Goal: Task Accomplishment & Management: Complete application form

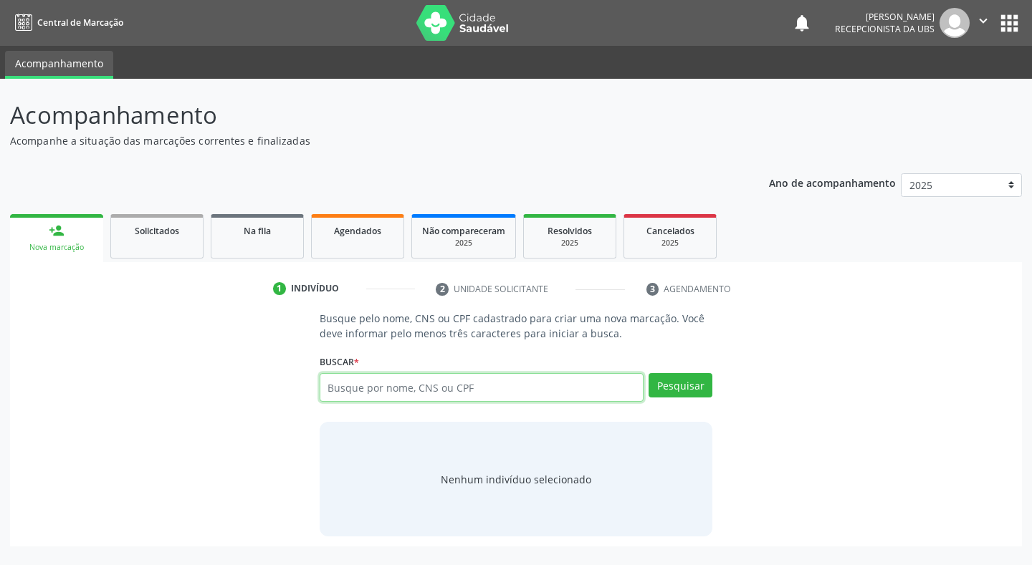
click at [362, 387] on input "text" at bounding box center [482, 387] width 325 height 29
type input "706208513547168"
click at [683, 382] on button "Pesquisar" at bounding box center [681, 385] width 64 height 24
type input "706208513547168"
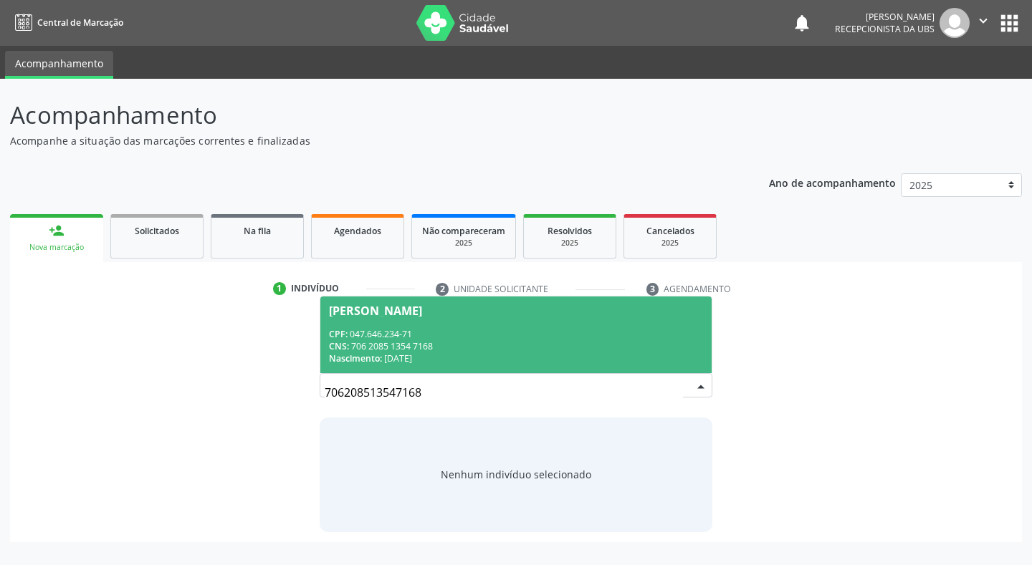
click at [394, 314] on div "Maria Luciene de Souza Rodrigues" at bounding box center [375, 310] width 93 height 11
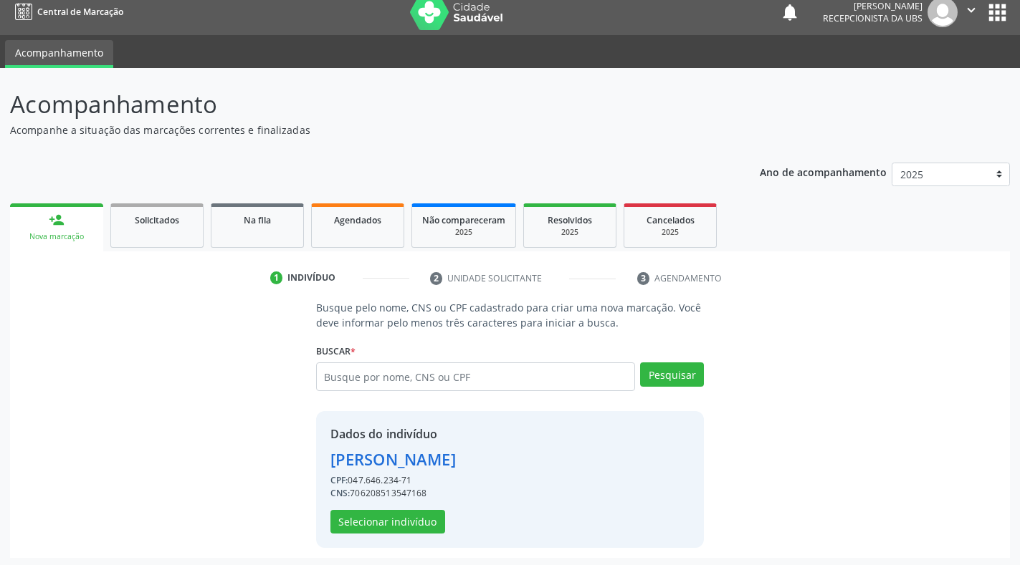
scroll to position [14, 0]
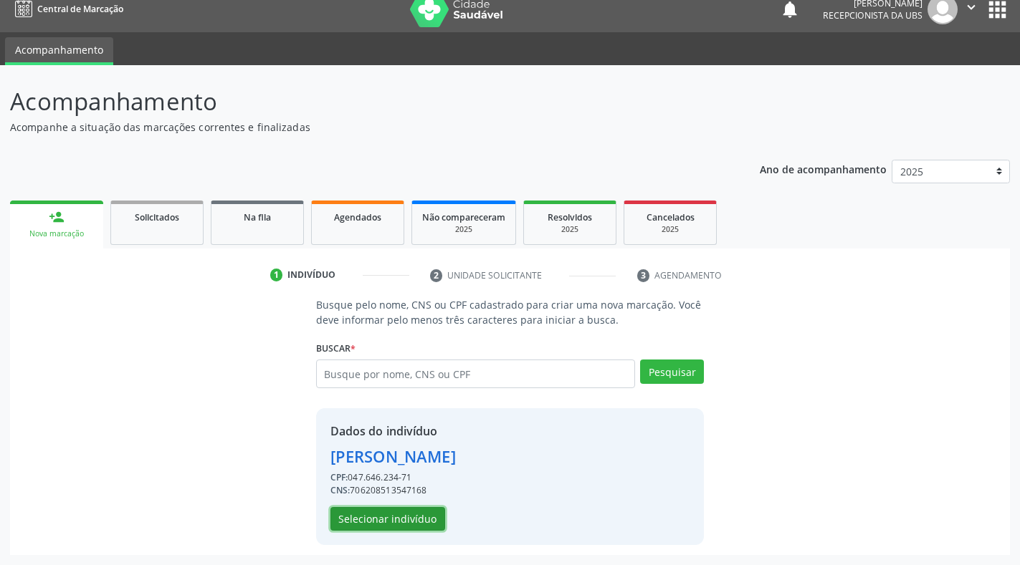
click at [415, 515] on button "Selecionar indivíduo" at bounding box center [387, 519] width 115 height 24
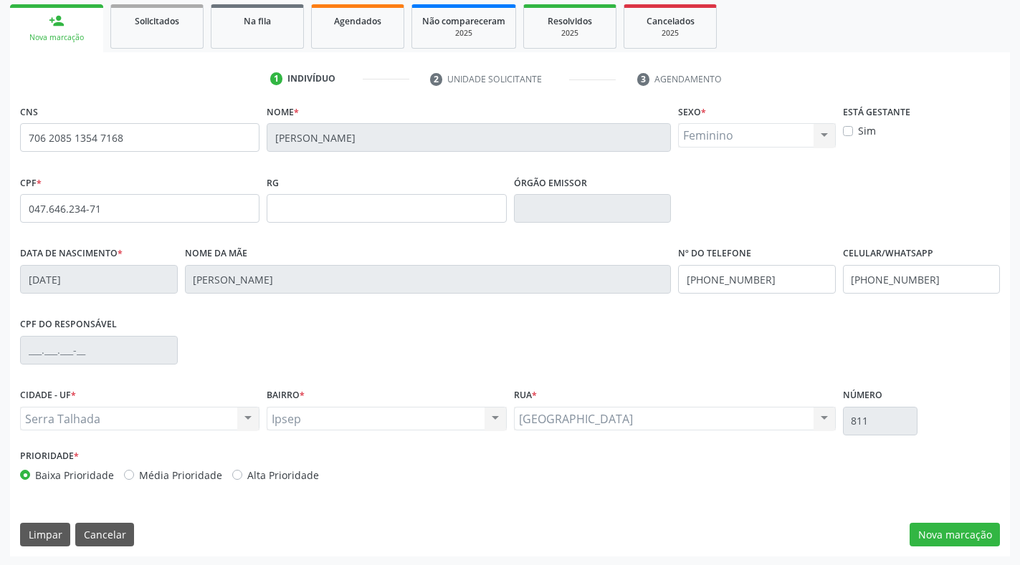
scroll to position [211, 0]
click at [958, 533] on button "Nova marcação" at bounding box center [954, 534] width 90 height 24
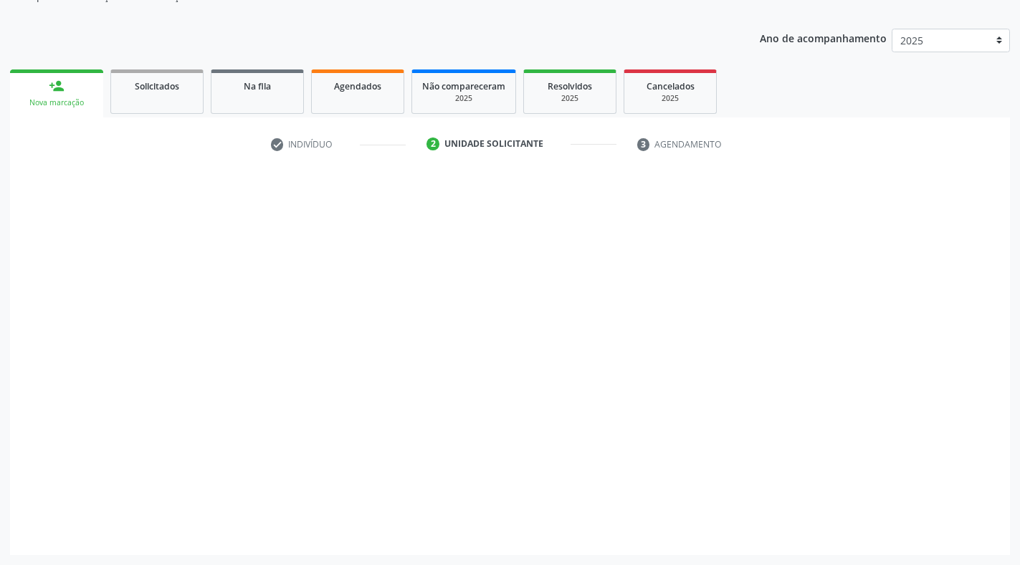
scroll to position [145, 0]
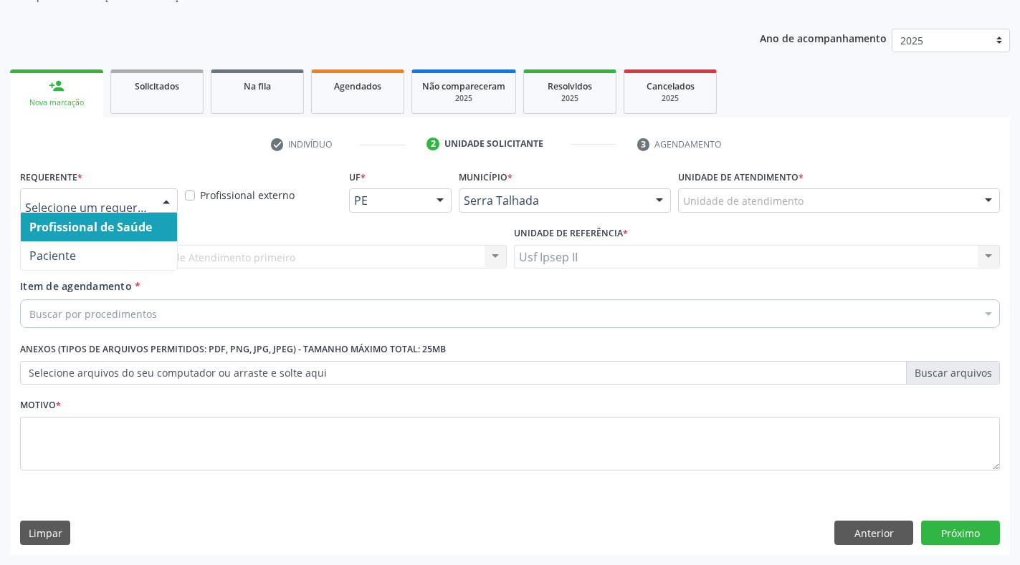
click at [173, 196] on div at bounding box center [165, 201] width 21 height 24
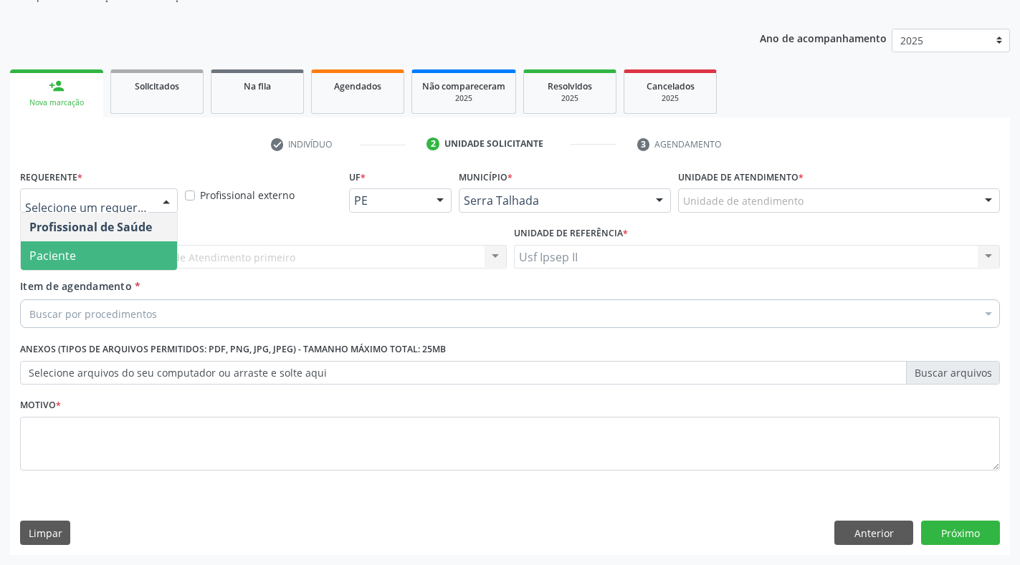
click at [95, 248] on span "Paciente" at bounding box center [99, 255] width 156 height 29
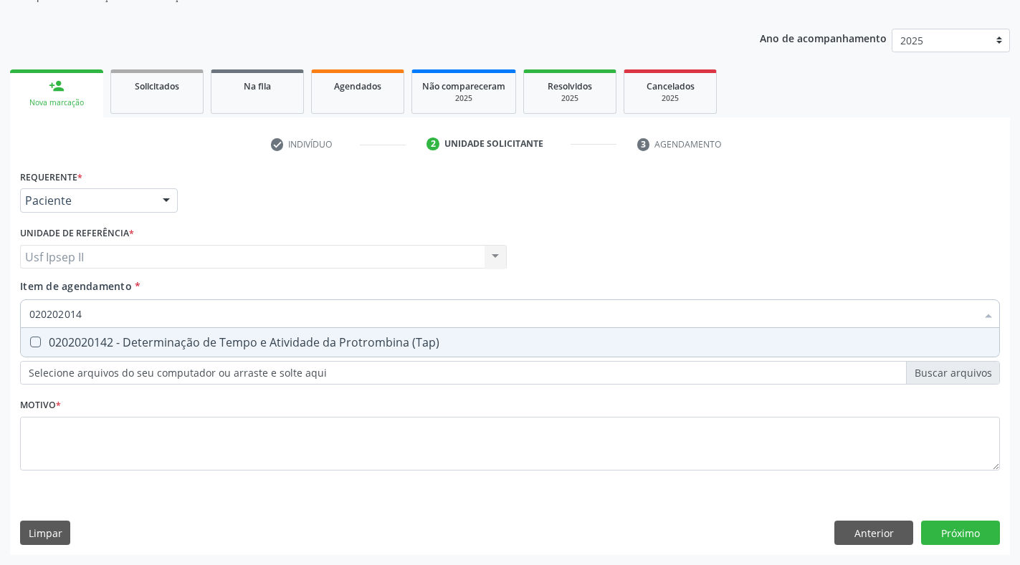
type input "0202020142"
click at [29, 340] on div at bounding box center [26, 342] width 11 height 11
checkbox \(Tap\) "true"
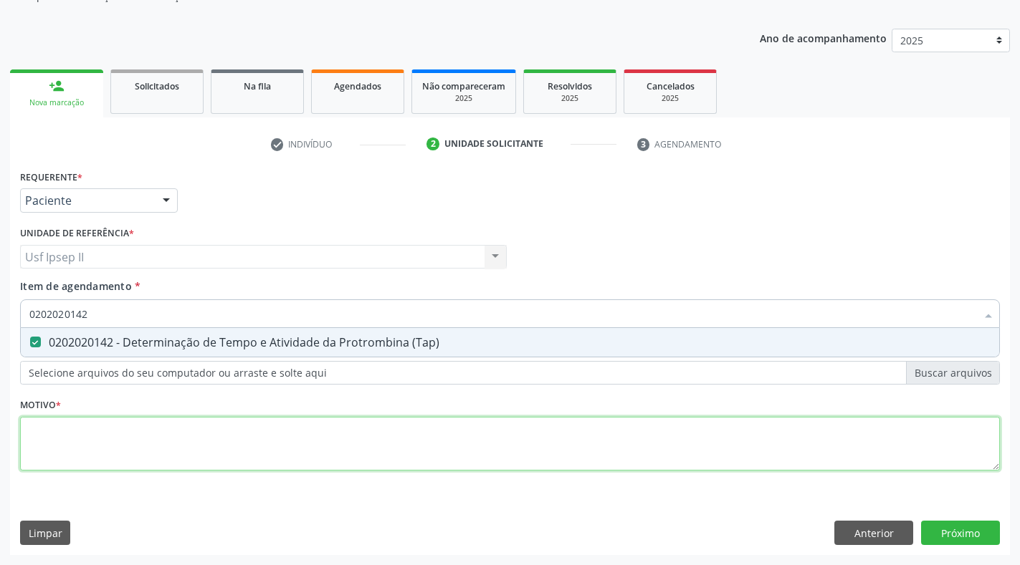
click at [133, 445] on div "Requerente * Paciente Profissional de Saúde Paciente Nenhum resultado encontrad…" at bounding box center [510, 328] width 980 height 325
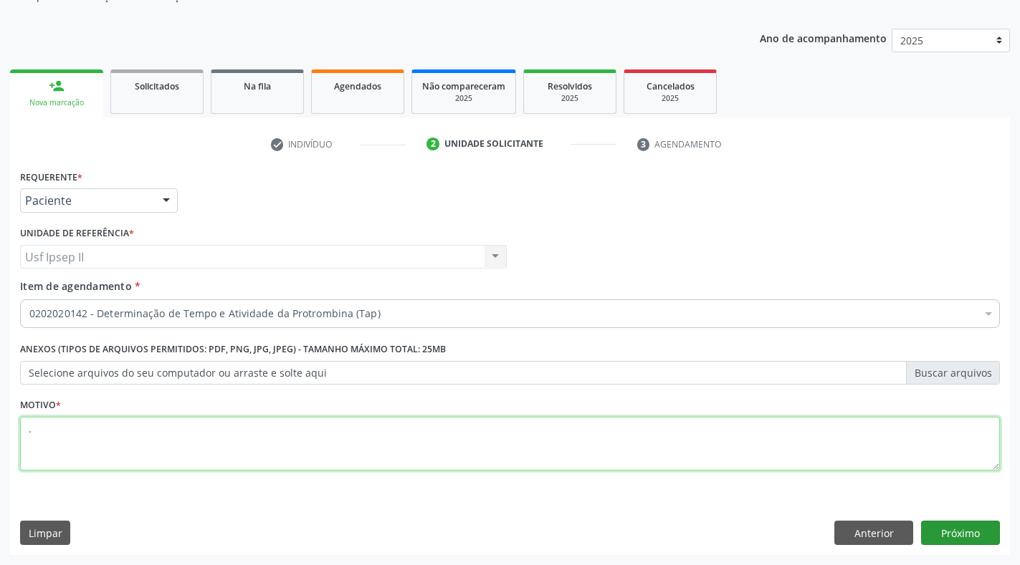
type textarea "."
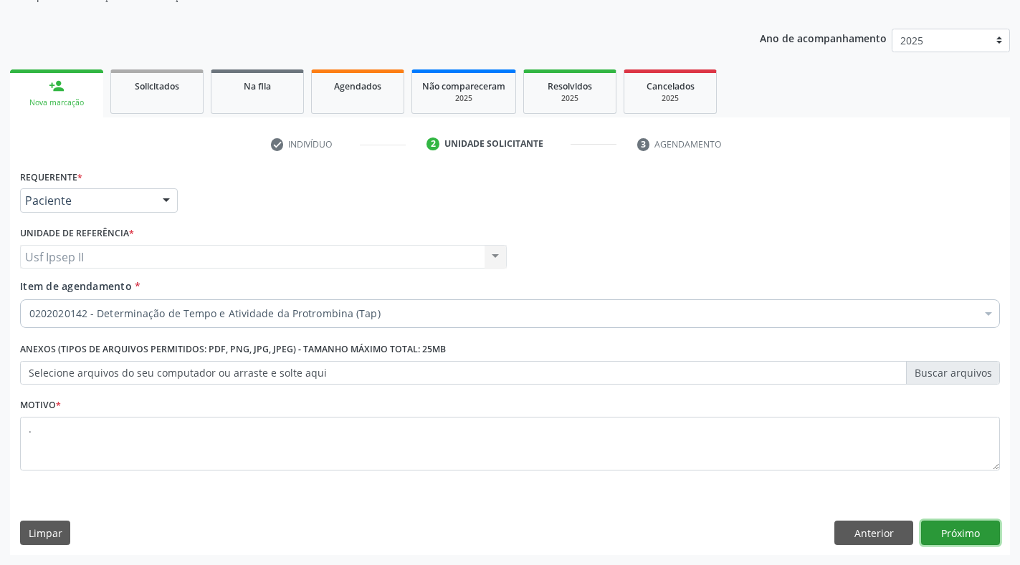
click at [967, 536] on button "Próximo" at bounding box center [960, 533] width 79 height 24
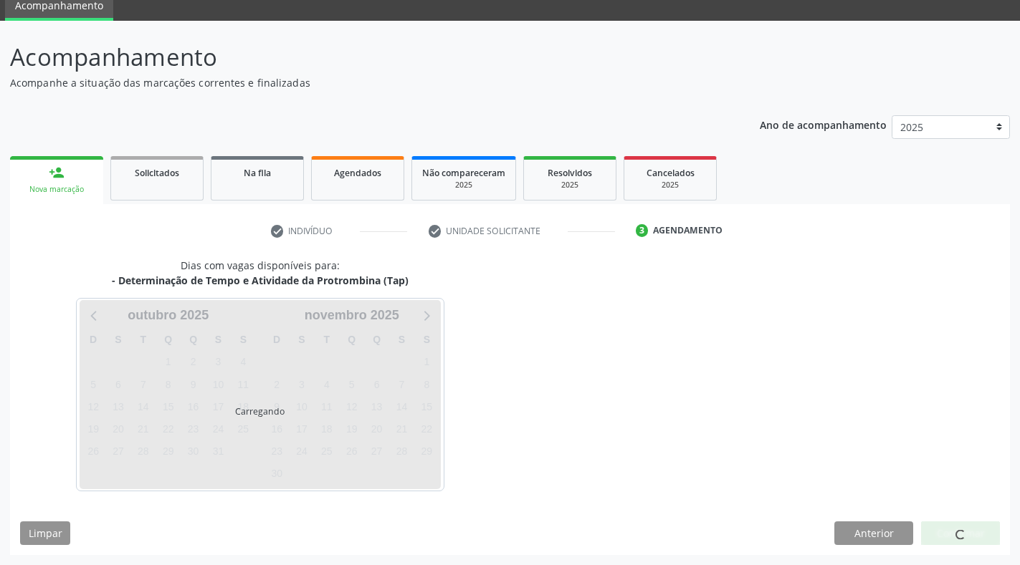
scroll to position [58, 0]
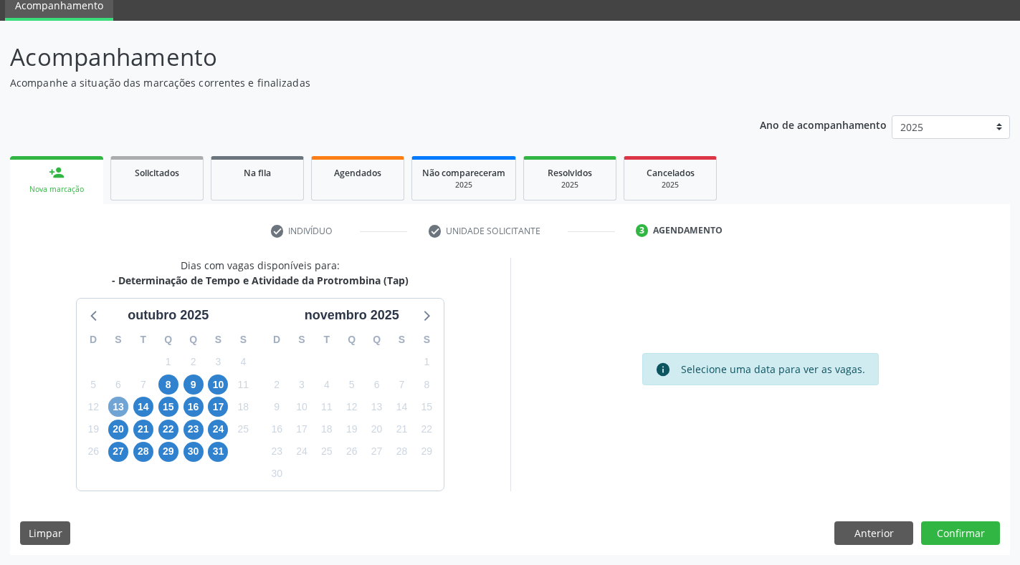
click at [119, 407] on span "13" at bounding box center [118, 407] width 20 height 20
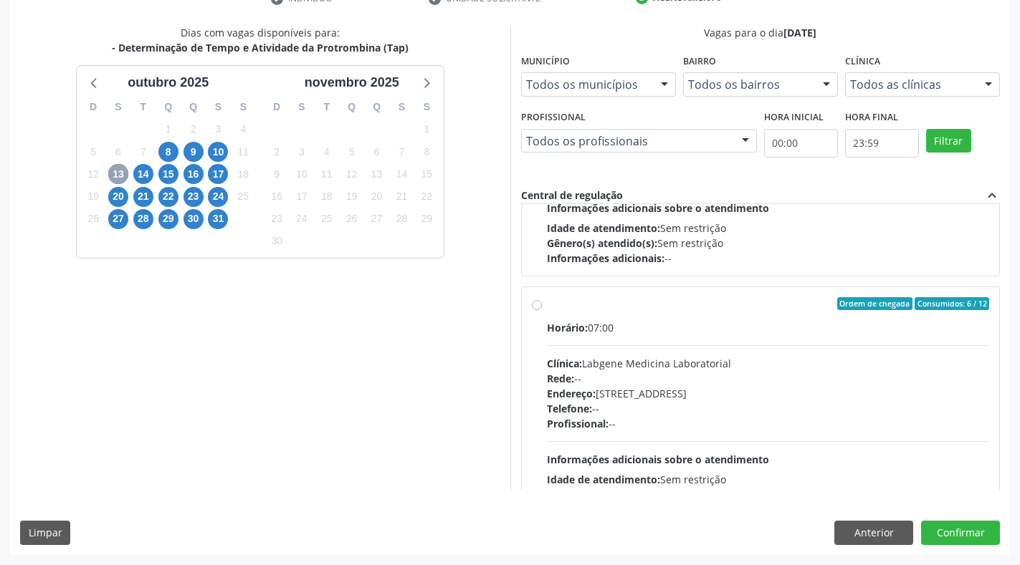
scroll to position [502, 0]
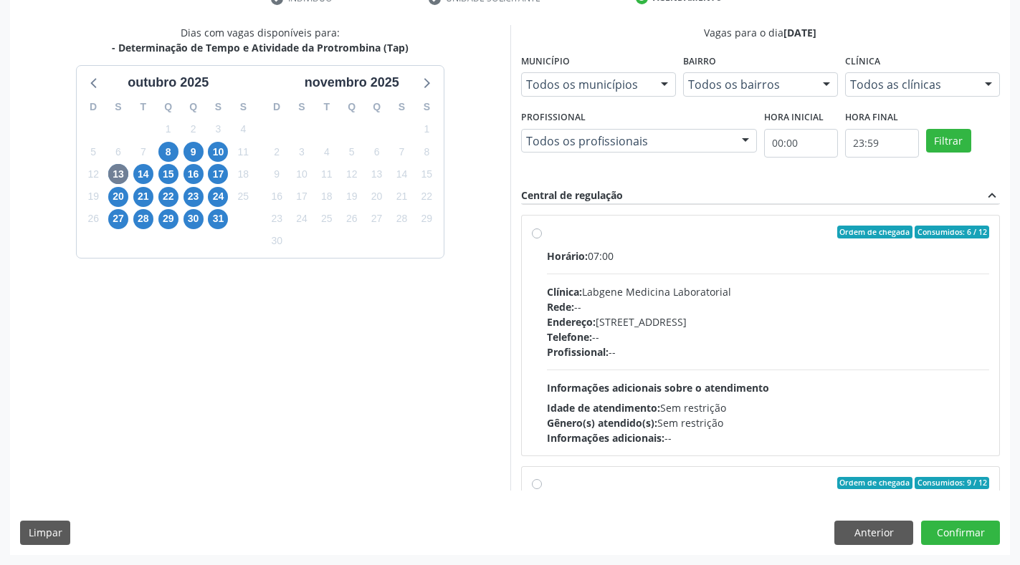
click at [547, 232] on label "Ordem de chegada Consumidos: 6 / 12 Horário: 07:00 Clínica: Labgene Medicina La…" at bounding box center [768, 336] width 443 height 220
click at [536, 232] on input "Ordem de chegada Consumidos: 6 / 12 Horário: 07:00 Clínica: Labgene Medicina La…" at bounding box center [537, 232] width 10 height 13
radio input "true"
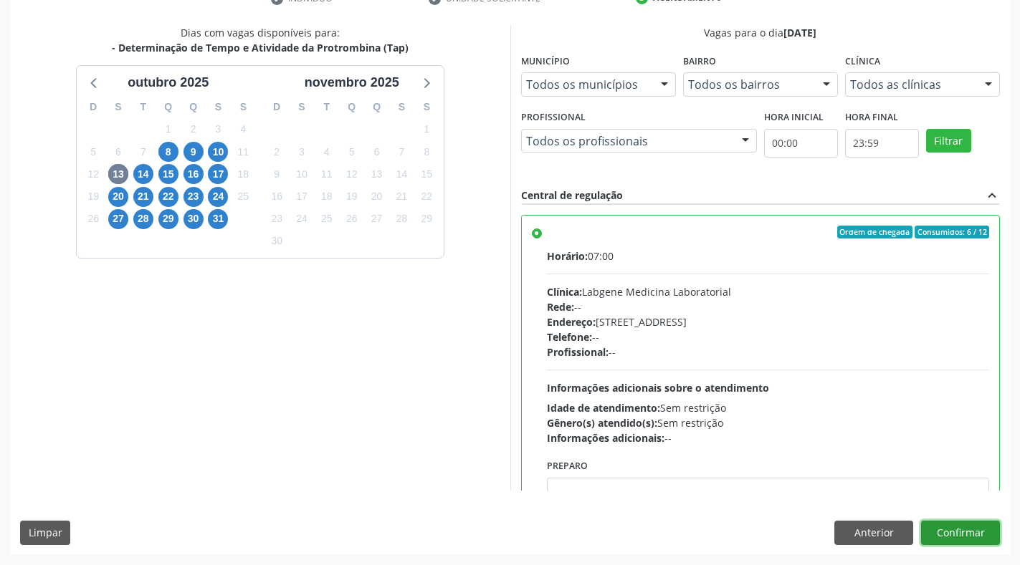
click at [960, 536] on button "Confirmar" at bounding box center [960, 533] width 79 height 24
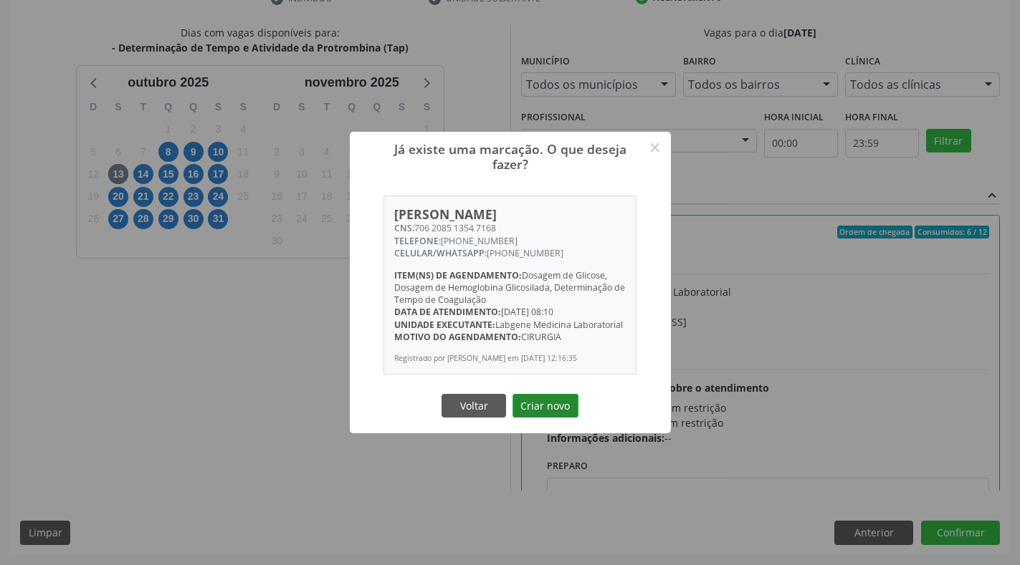
click at [537, 404] on button "Criar novo" at bounding box center [545, 406] width 66 height 24
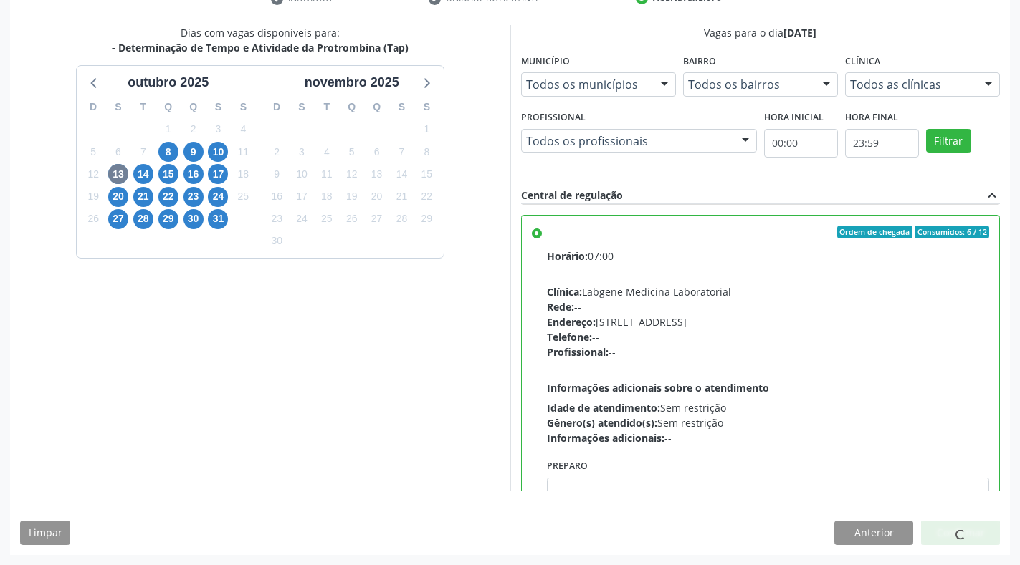
scroll to position [0, 0]
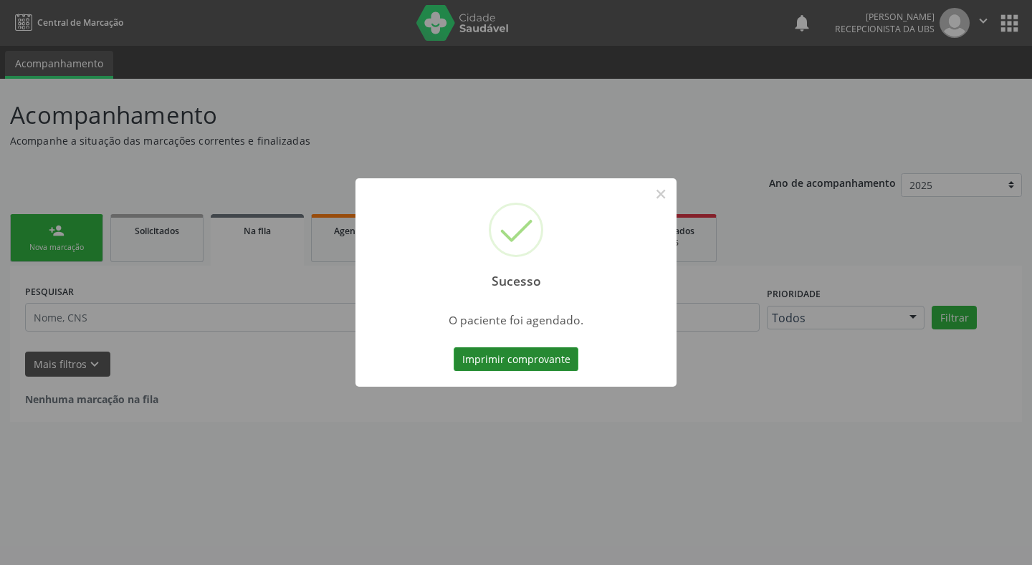
click at [541, 350] on button "Imprimir comprovante" at bounding box center [516, 360] width 125 height 24
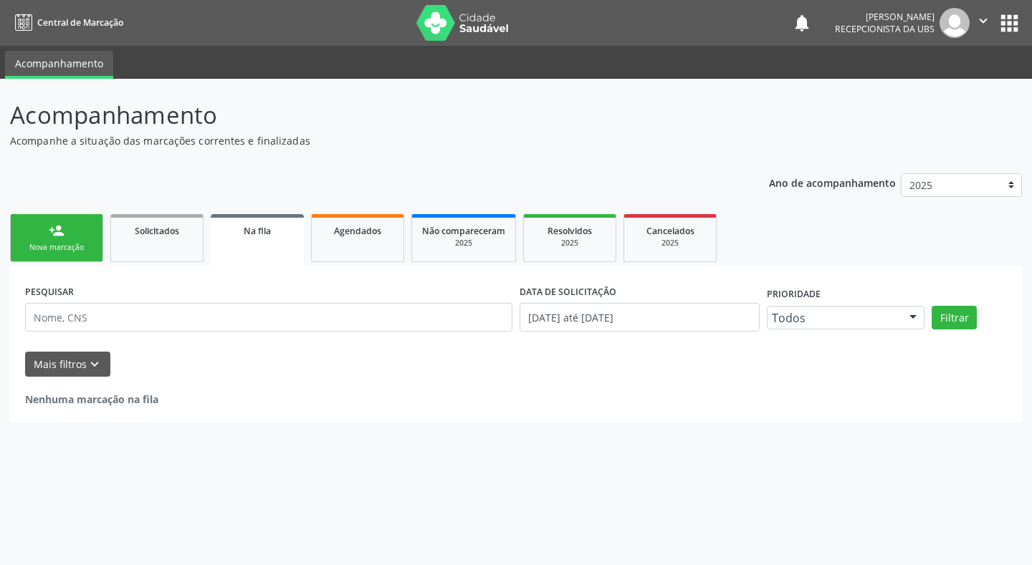
click at [54, 247] on div "Nova marcação" at bounding box center [57, 247] width 72 height 11
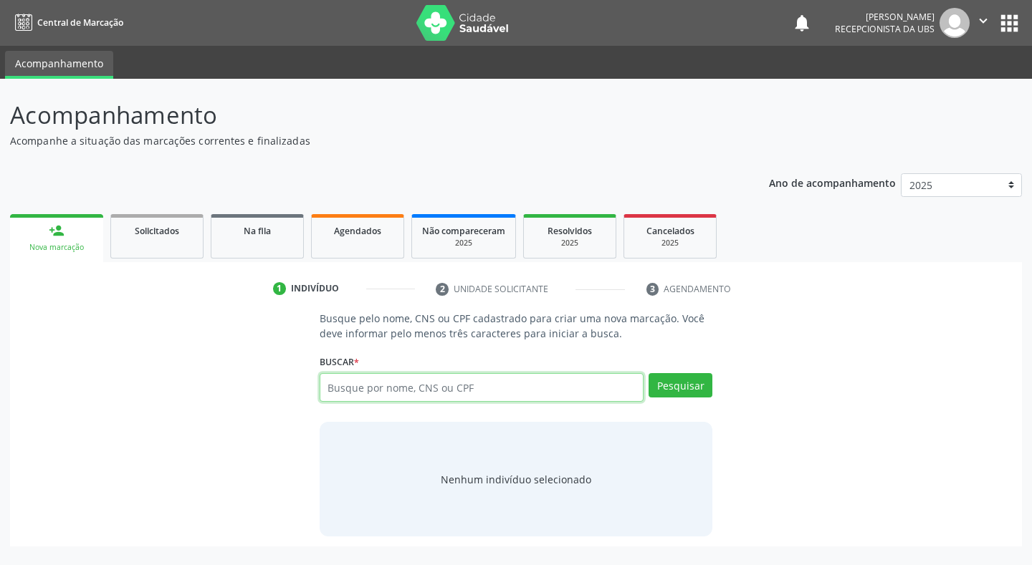
click at [358, 390] on input "text" at bounding box center [482, 387] width 325 height 29
type input "705003008675951"
click at [694, 388] on button "Pesquisar" at bounding box center [681, 385] width 64 height 24
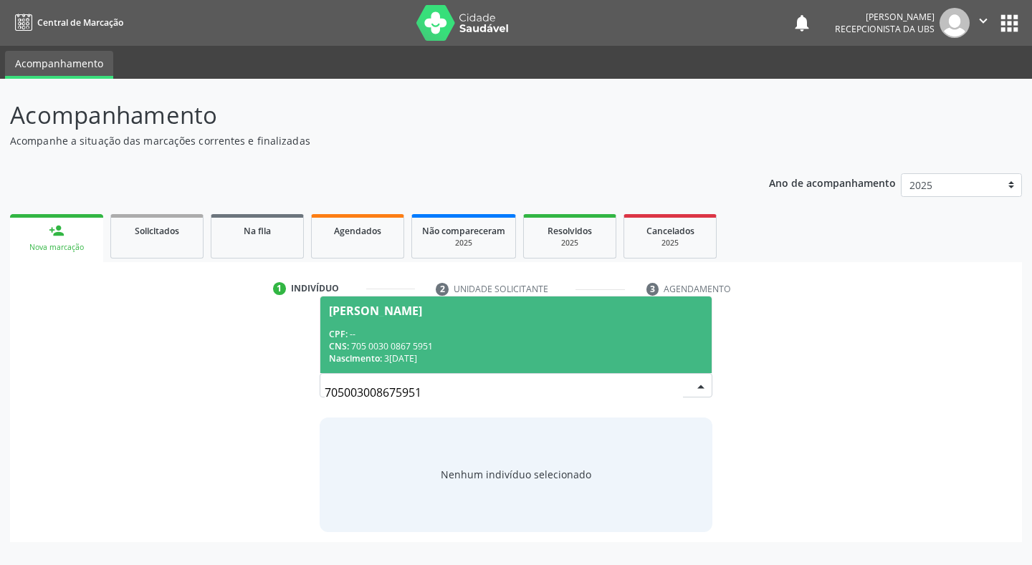
click at [363, 339] on div "CPF: --" at bounding box center [516, 334] width 375 height 12
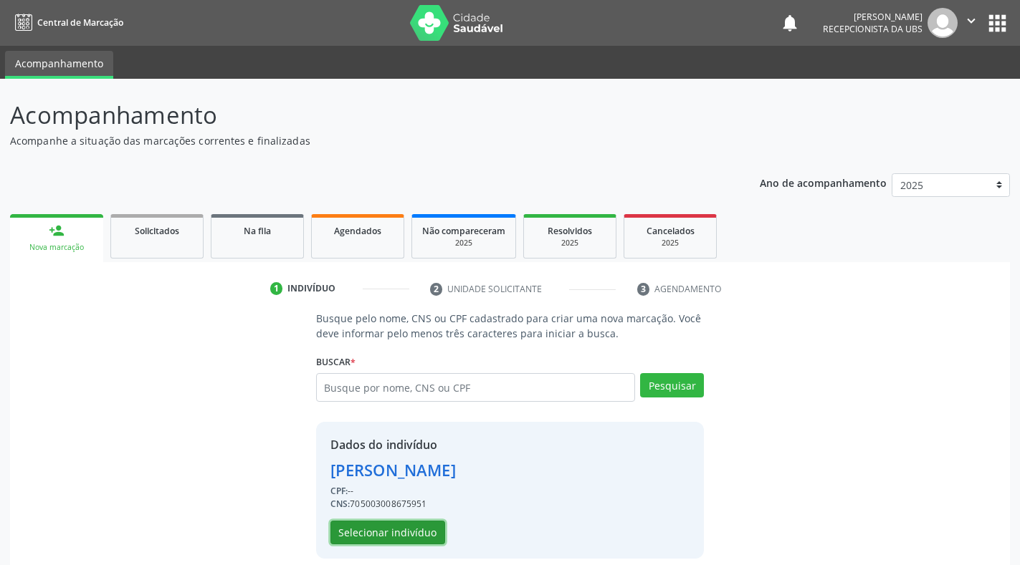
click at [406, 531] on button "Selecionar indivíduo" at bounding box center [387, 533] width 115 height 24
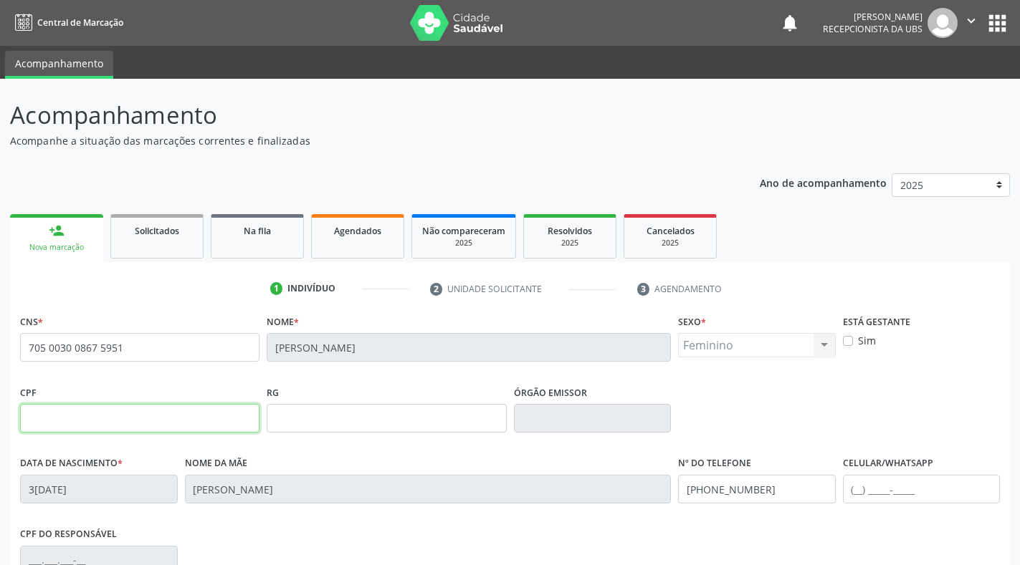
click at [102, 418] on input "text" at bounding box center [139, 418] width 239 height 29
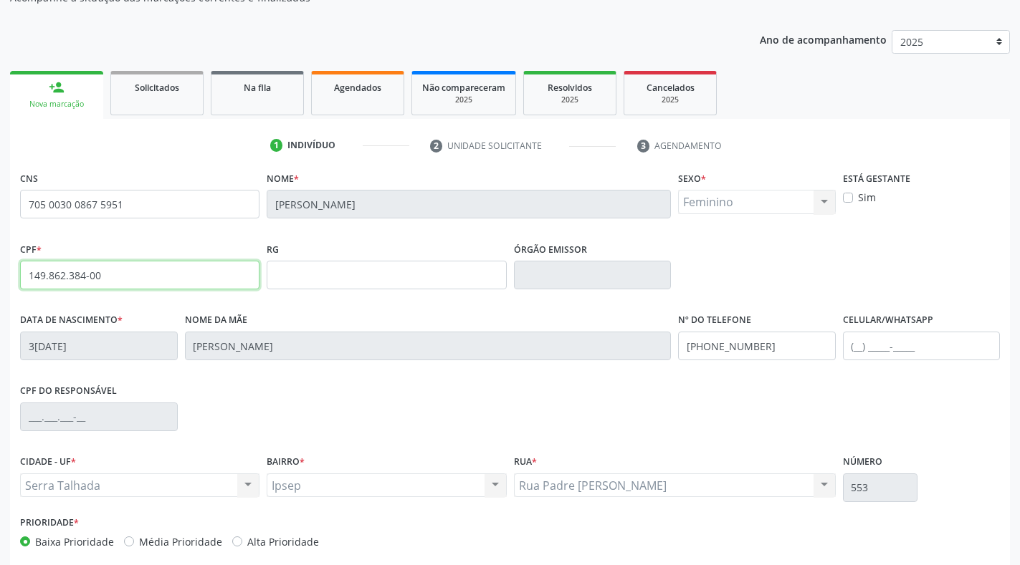
scroll to position [211, 0]
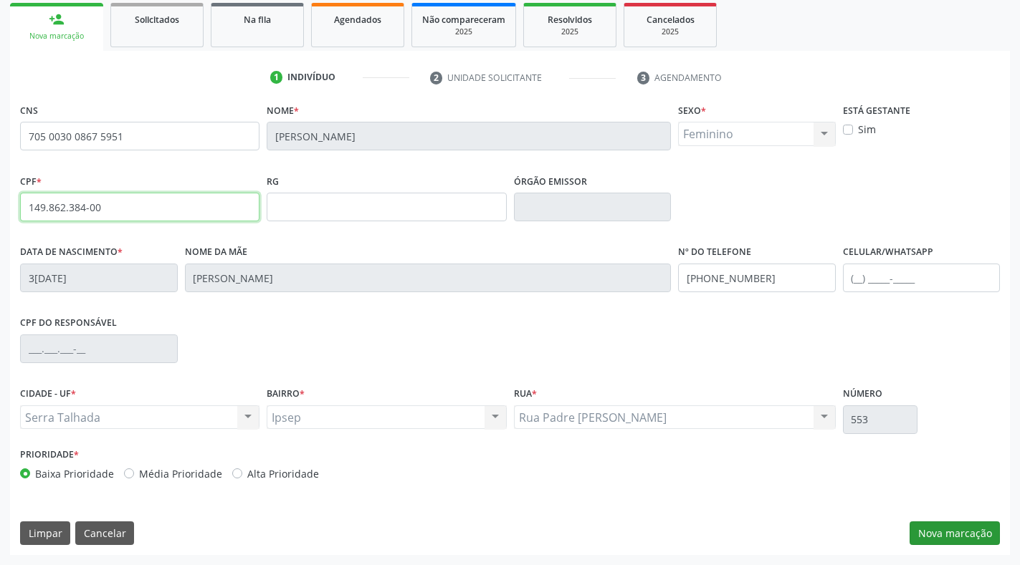
type input "149.862.384-00"
click at [958, 535] on button "Nova marcação" at bounding box center [954, 534] width 90 height 24
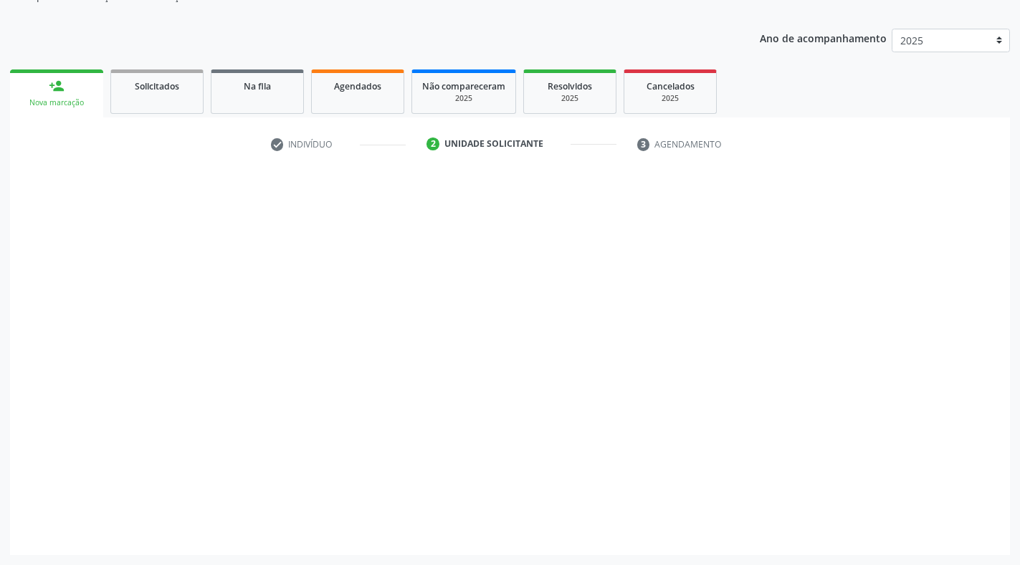
scroll to position [145, 0]
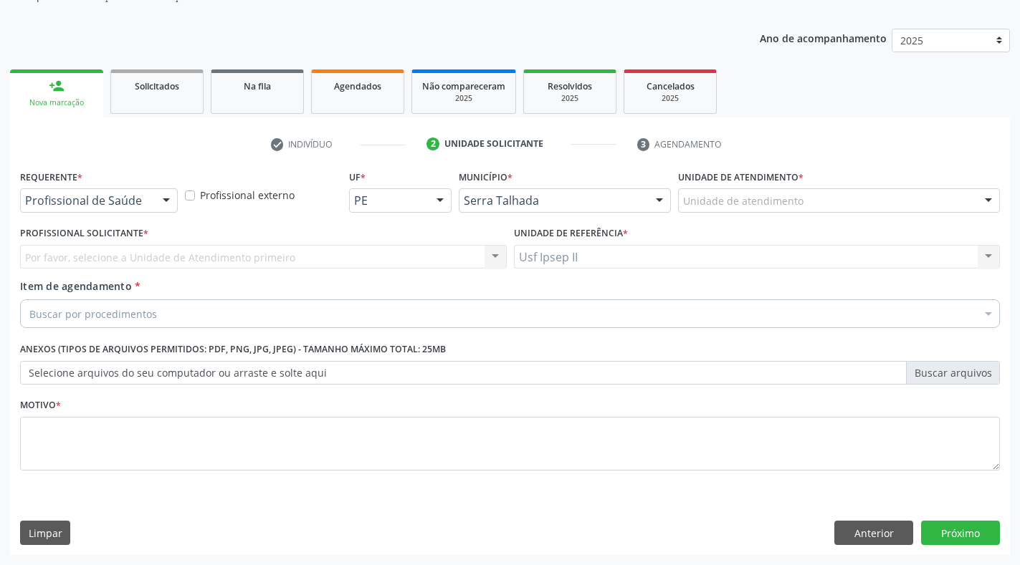
click at [162, 198] on div at bounding box center [165, 201] width 21 height 24
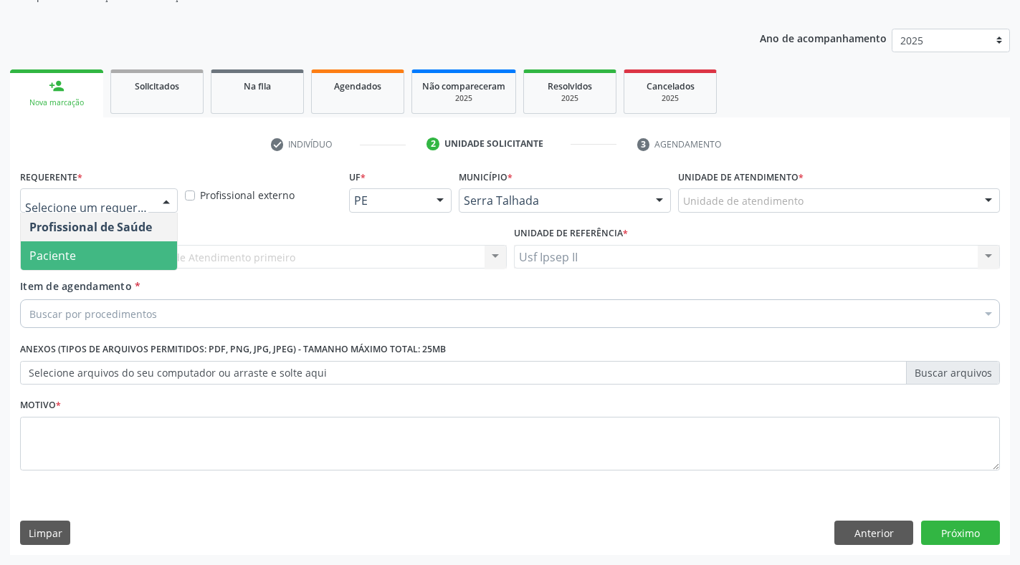
click at [95, 257] on span "Paciente" at bounding box center [99, 255] width 156 height 29
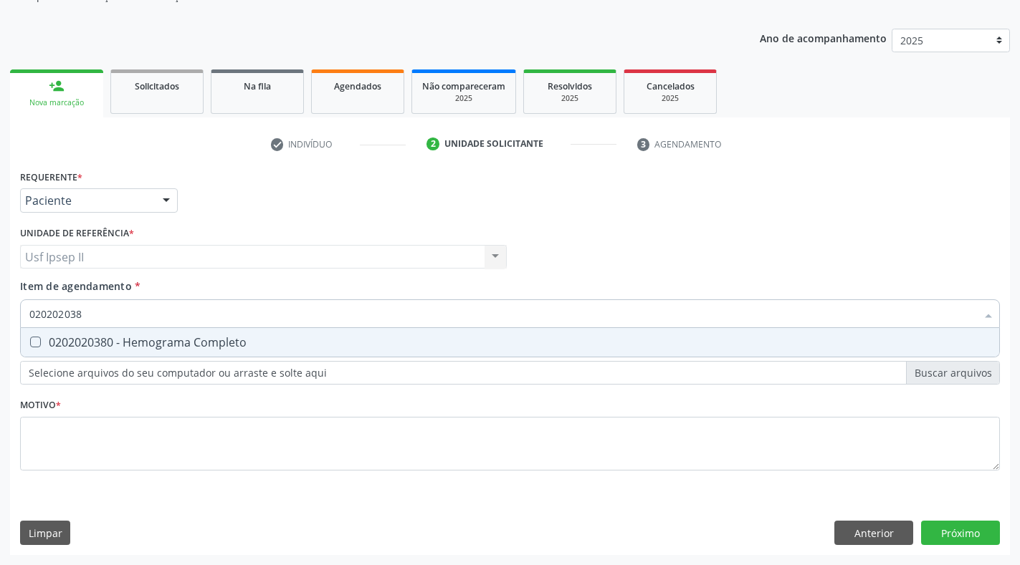
type input "0202020380"
click at [47, 341] on div "0202020380 - Hemograma Completo" at bounding box center [509, 342] width 961 height 11
checkbox Completo "true"
type input "02020203"
checkbox Completo "false"
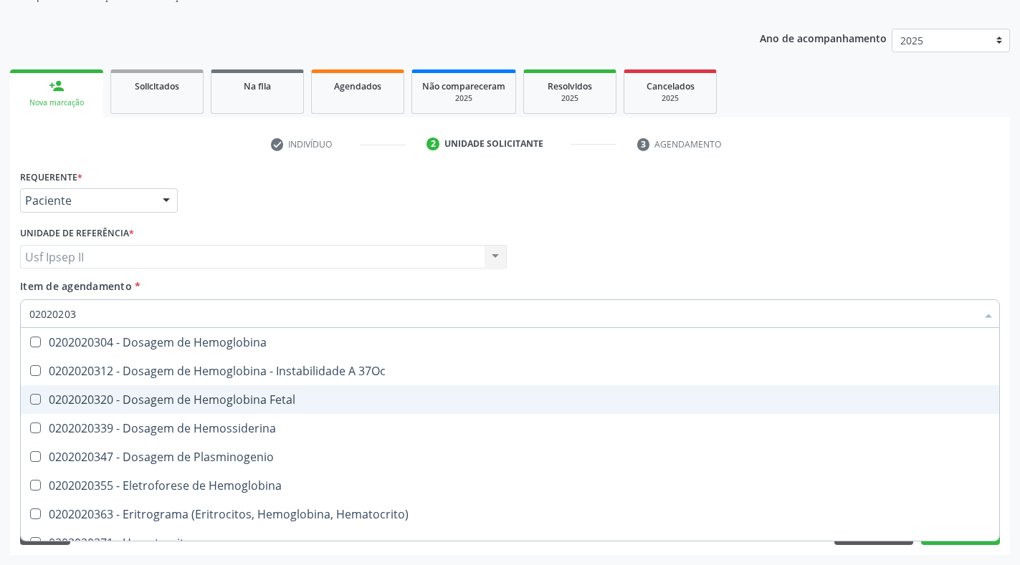
type input "0202020"
checkbox Completo "false"
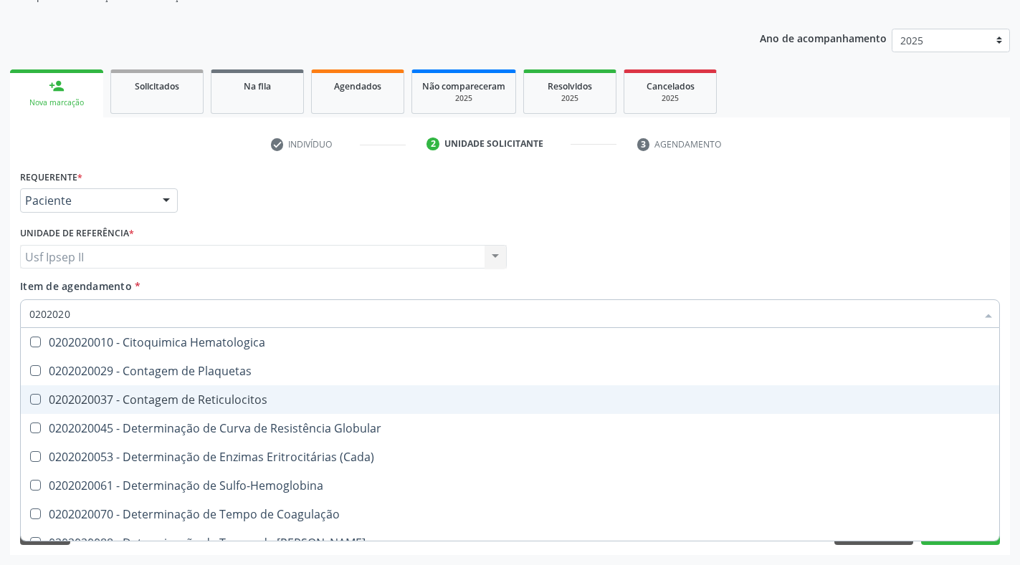
type input "020202"
checkbox Completo "false"
checkbox Leucograma "true"
type input "02020"
checkbox Completo "false"
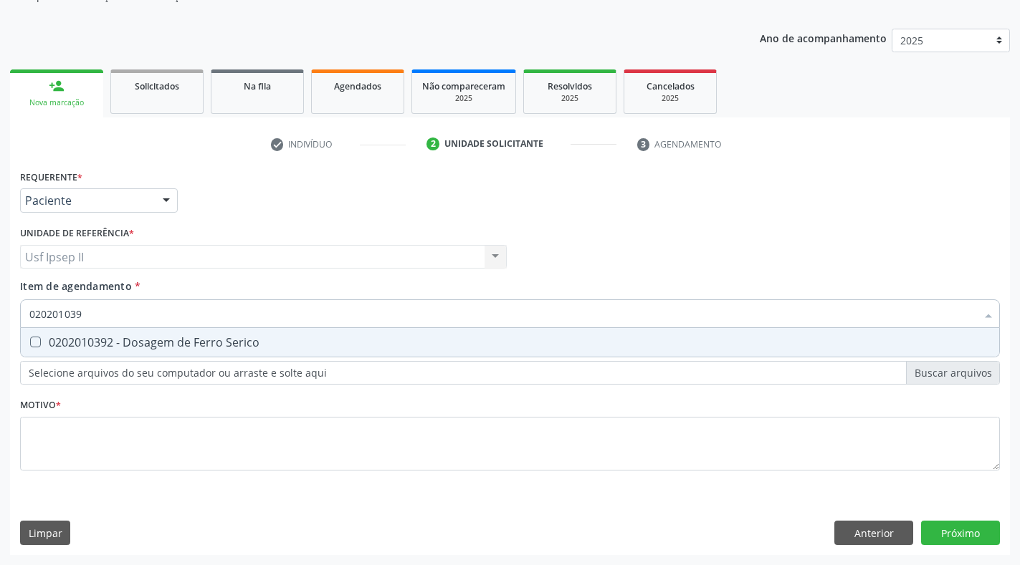
type input "0202010392"
click at [37, 343] on Serico at bounding box center [35, 342] width 11 height 11
click at [30, 343] on Serico "checkbox" at bounding box center [25, 342] width 9 height 9
checkbox Serico "true"
click at [122, 314] on input "0202010392" at bounding box center [502, 314] width 947 height 29
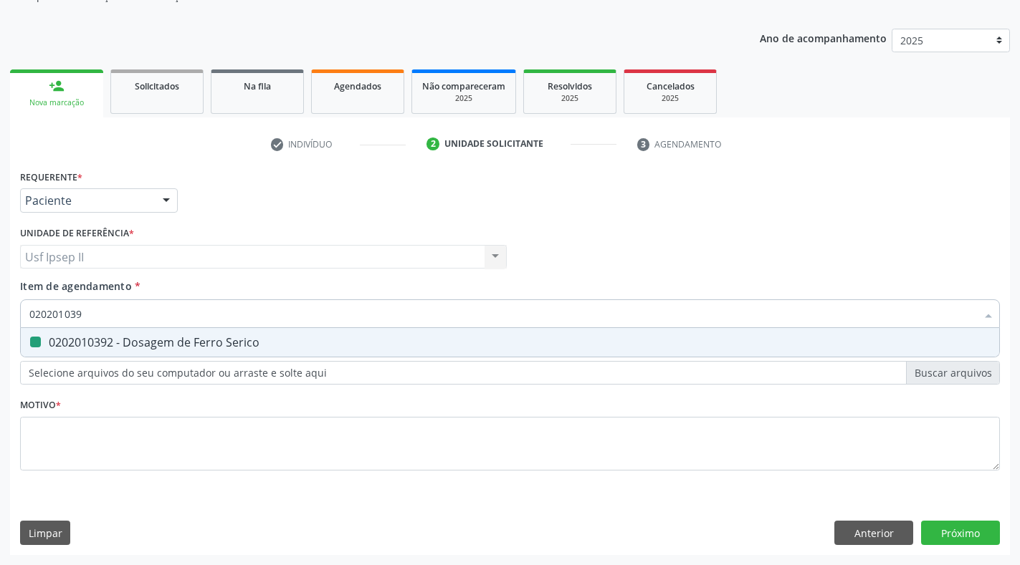
type input "02020103"
checkbox Serico "false"
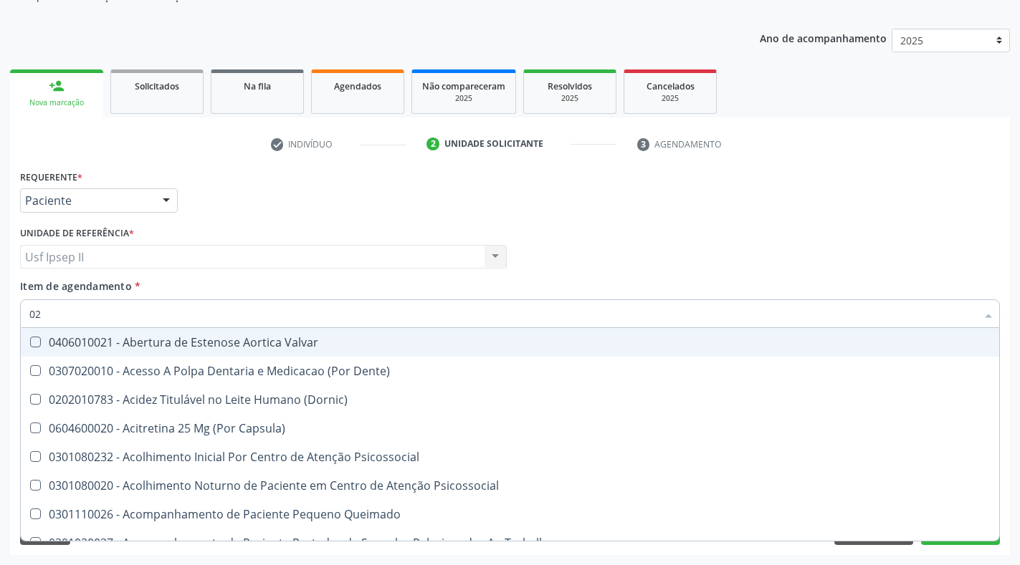
type input "0"
checkbox Serico "false"
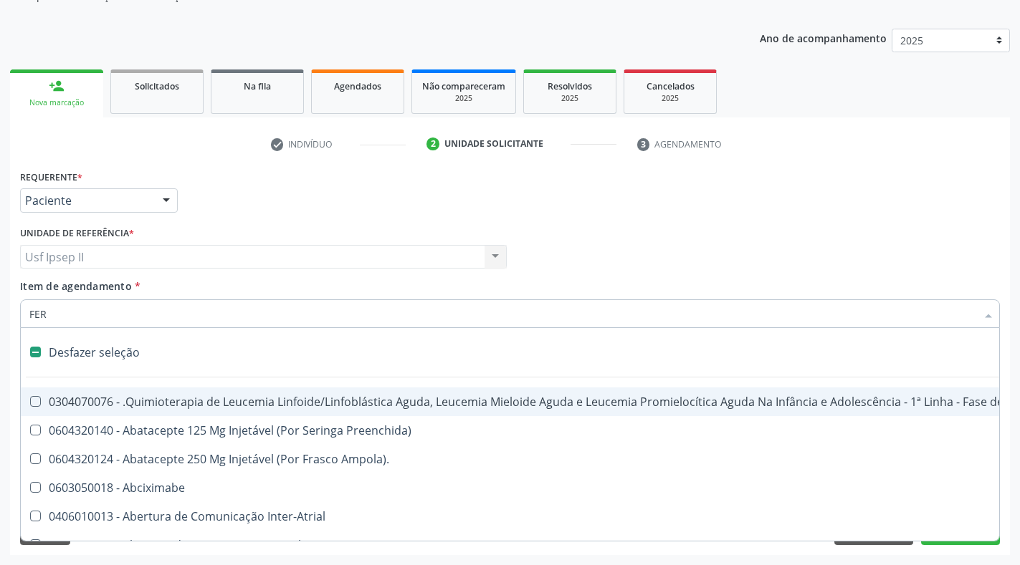
type input "FERR"
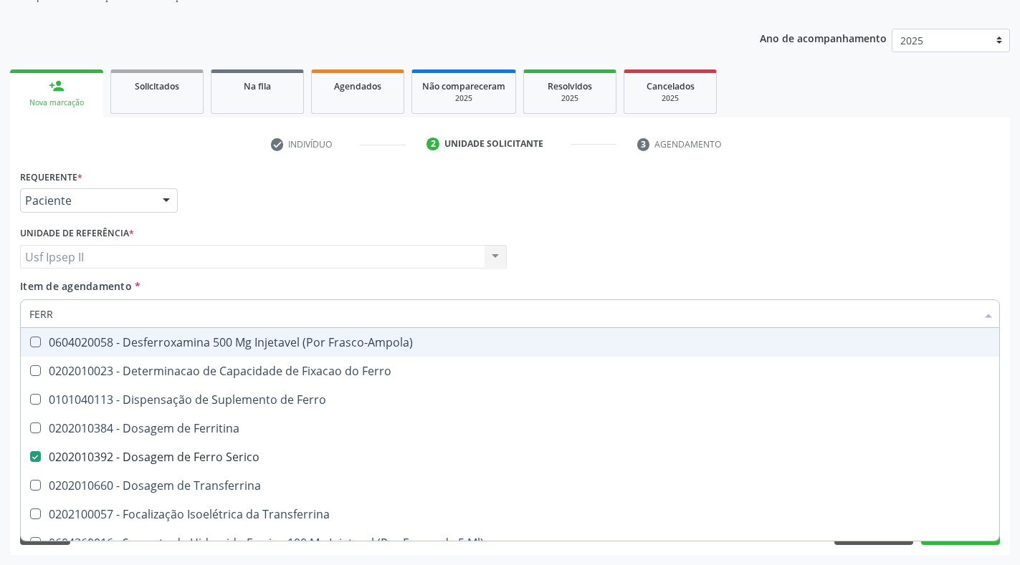
checkbox Serico "true"
type input "FERRI"
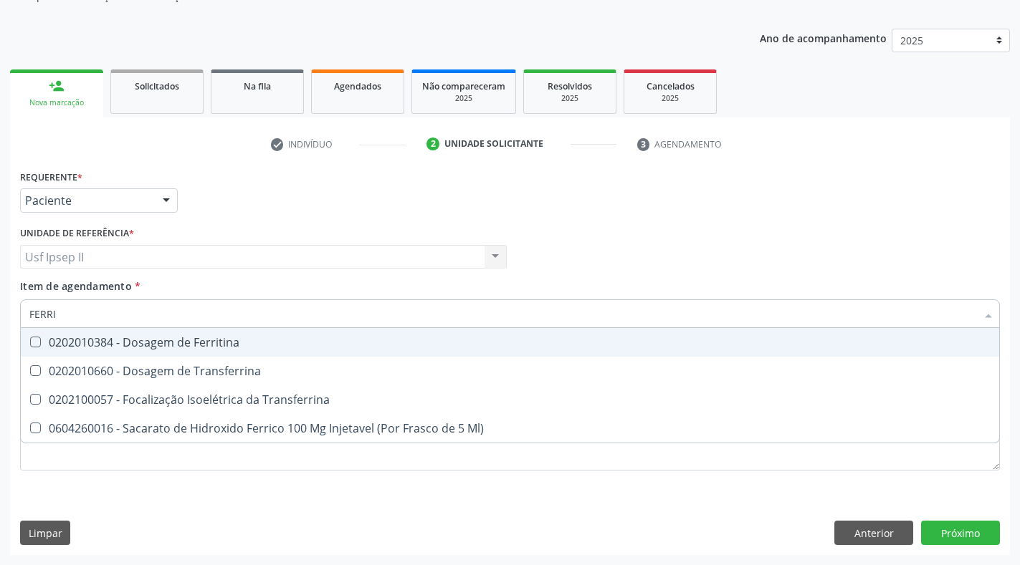
click at [42, 342] on div "0202010384 - Dosagem de Ferritina" at bounding box center [509, 342] width 961 height 11
checkbox Ferritina "true"
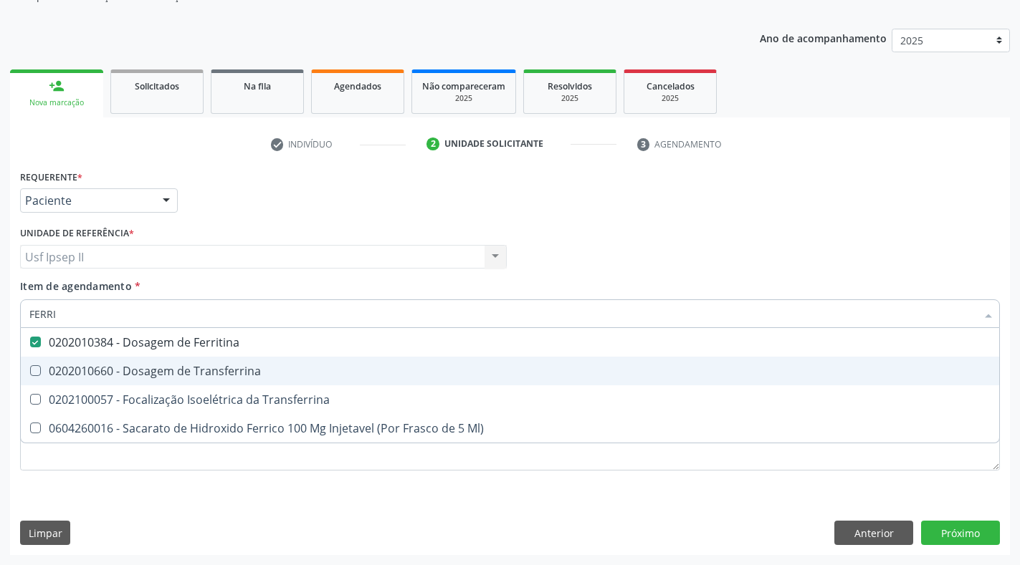
click at [33, 369] on Transferrina at bounding box center [35, 370] width 11 height 11
click at [30, 369] on Transferrina "checkbox" at bounding box center [25, 370] width 9 height 9
checkbox Transferrina "true"
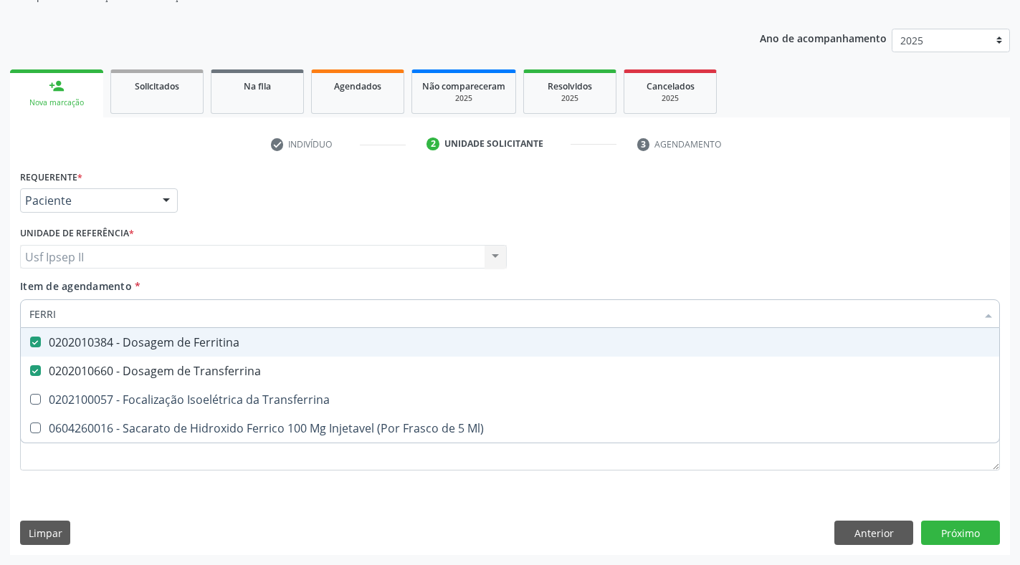
click at [120, 315] on input "FERRI" at bounding box center [502, 314] width 947 height 29
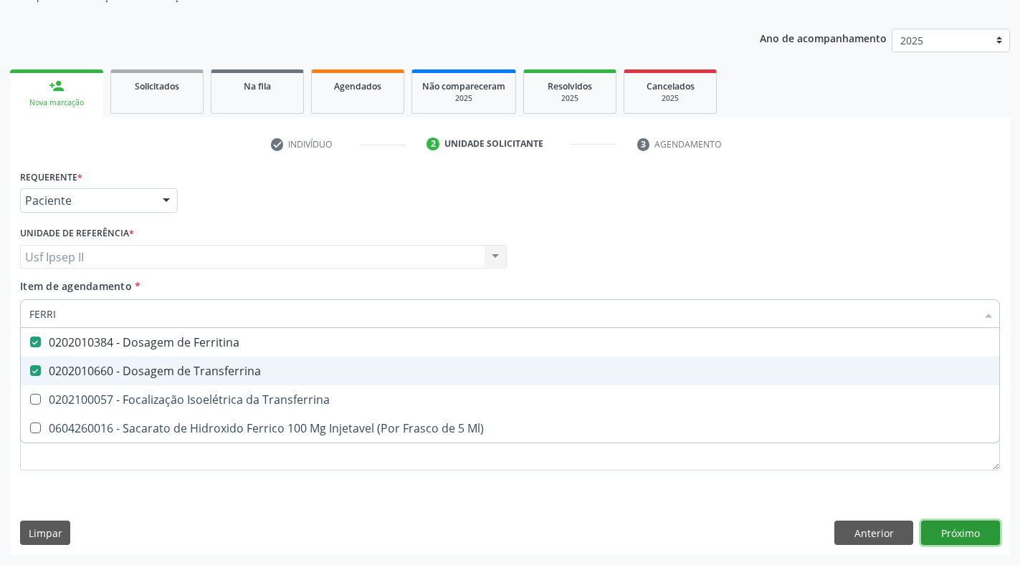
click at [952, 530] on div "Requerente * Paciente Profissional de Saúde Paciente Nenhum resultado encontrad…" at bounding box center [510, 360] width 1000 height 389
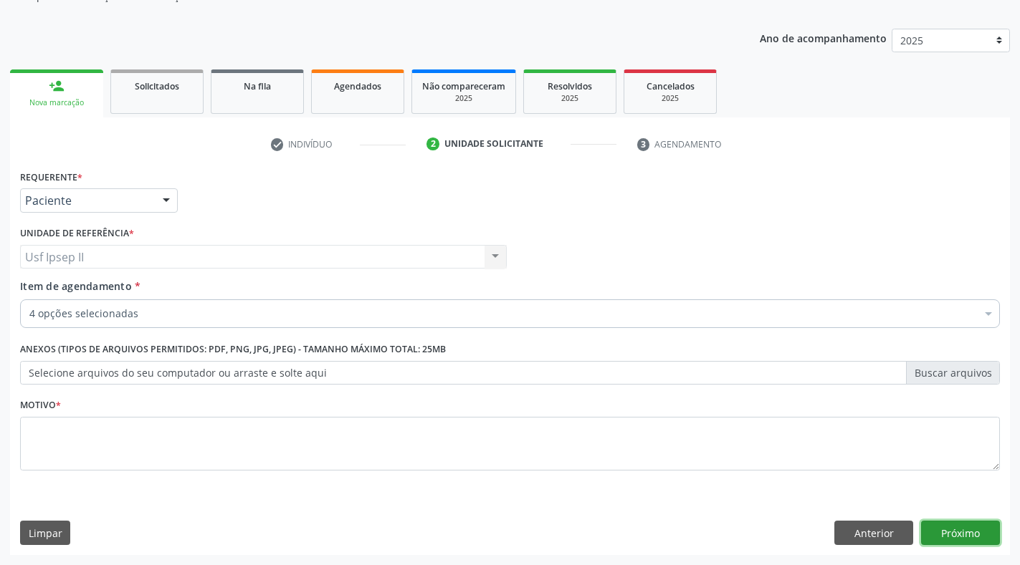
checkbox Serico "true"
checkbox Ferritina "true"
click at [158, 306] on div "4 opções selecionadas" at bounding box center [510, 314] width 980 height 29
click at [29, 315] on input "Item de agendamento *" at bounding box center [29, 314] width 0 height 29
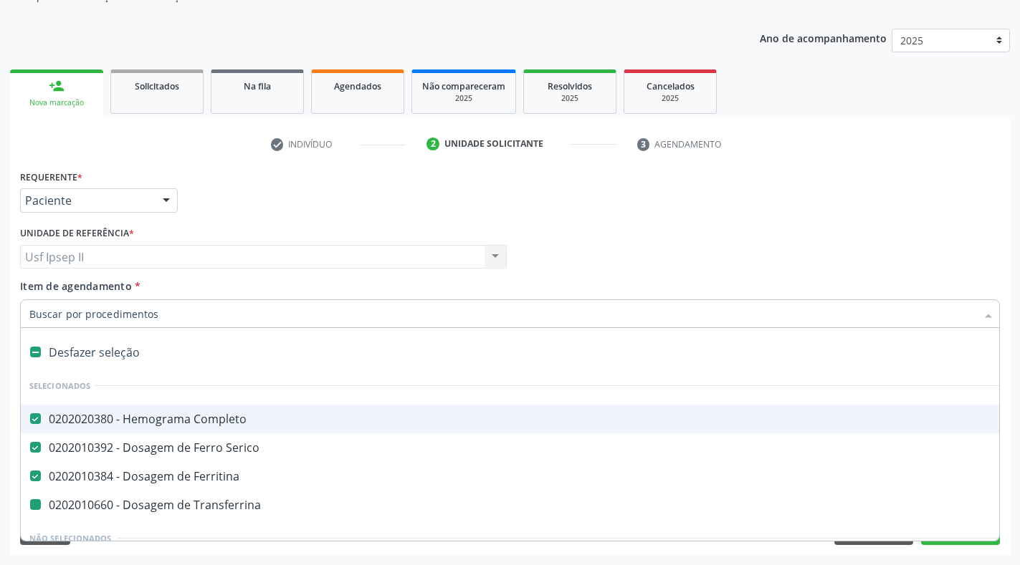
type input "C"
checkbox Transferrina "false"
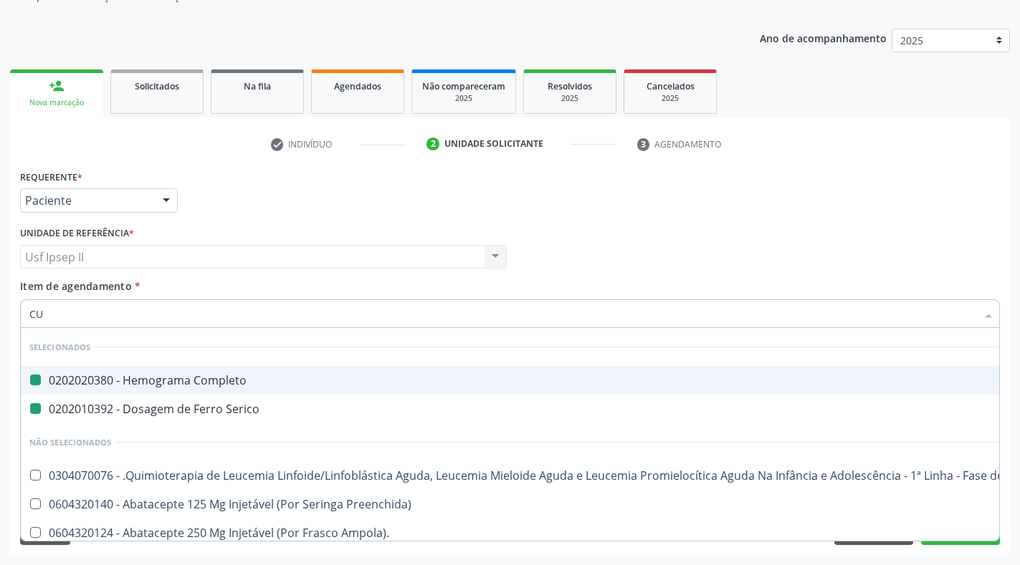
type input "CUR"
checkbox Completo "false"
checkbox Serico "false"
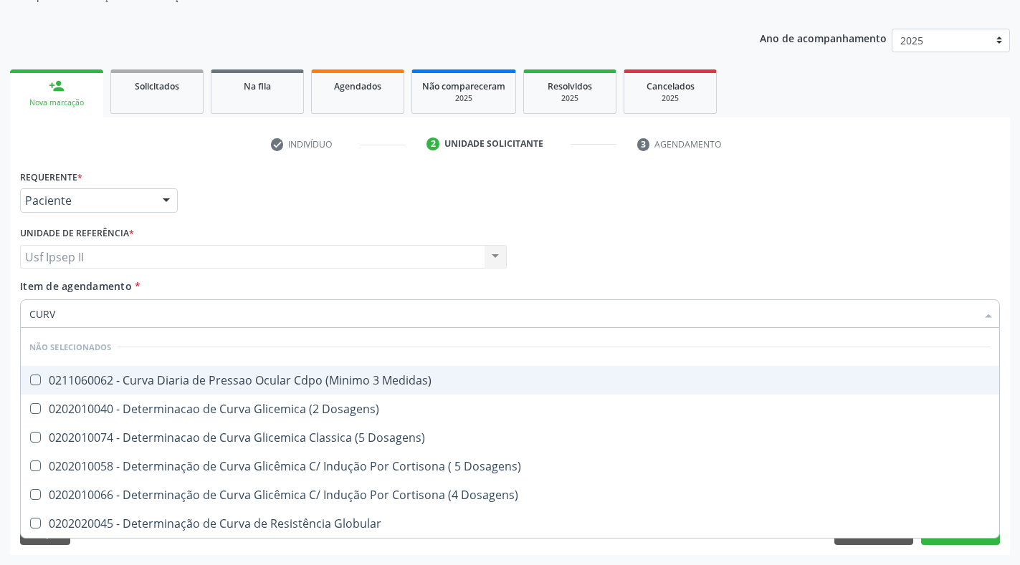
type input "CURVA"
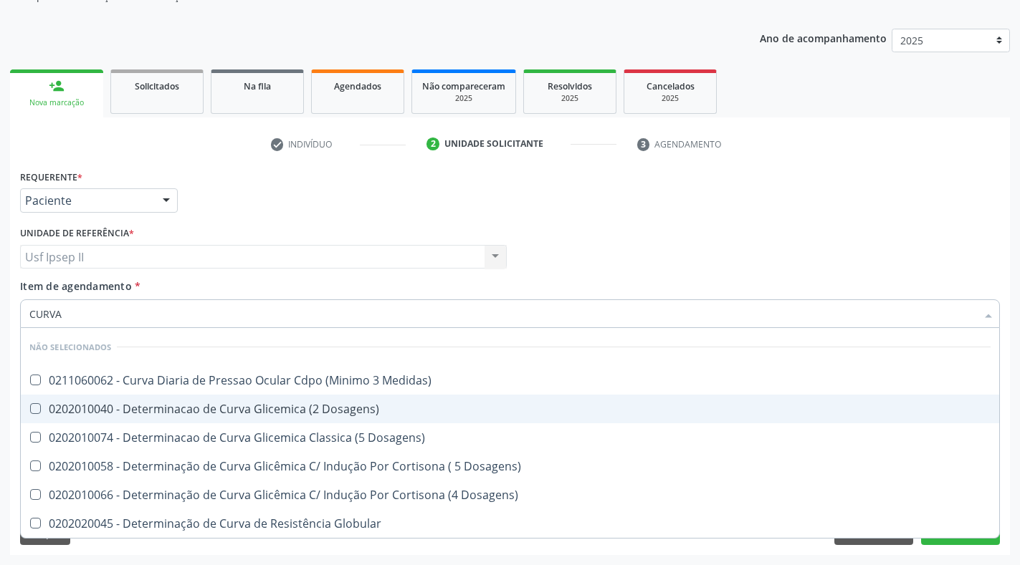
click at [34, 408] on Dosagens\) at bounding box center [35, 408] width 11 height 11
click at [30, 408] on Dosagens\) "checkbox" at bounding box center [25, 408] width 9 height 9
checkbox Dosagens\) "true"
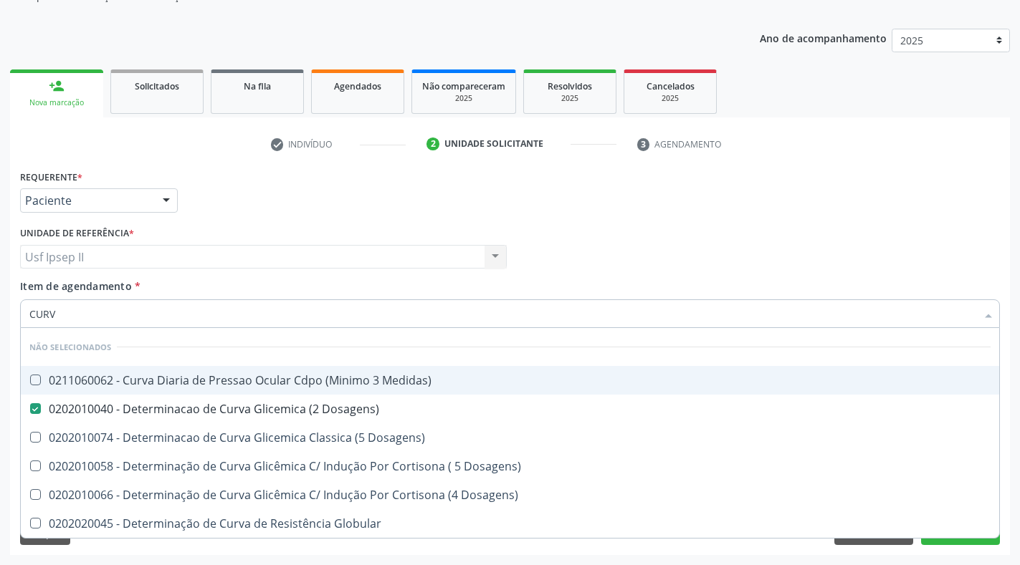
type input "CUR"
checkbox Dosagens\) "false"
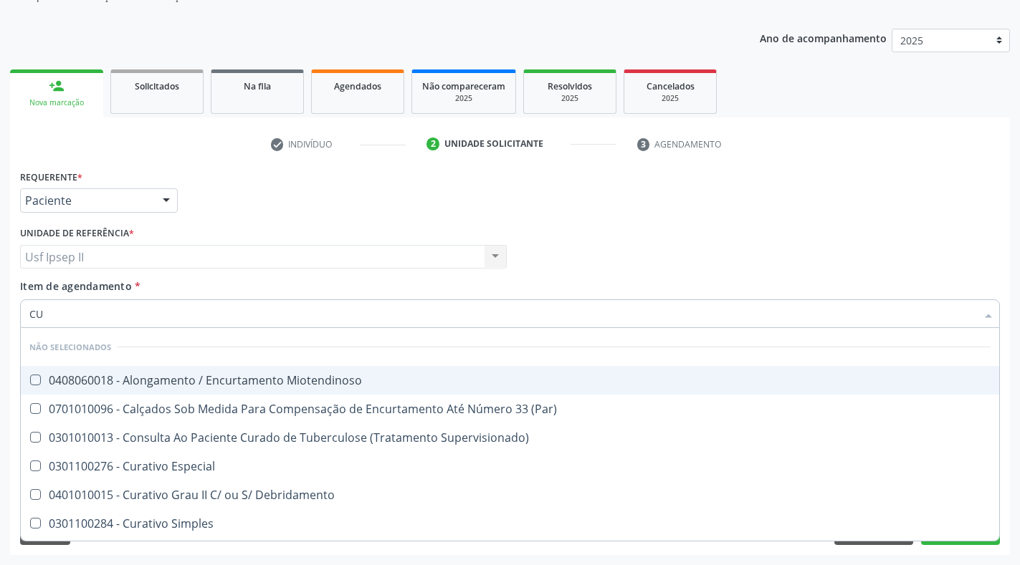
type input "C"
checkbox Miotendinoso "true"
checkbox \(Par\) "true"
checkbox Dosagens\) "false"
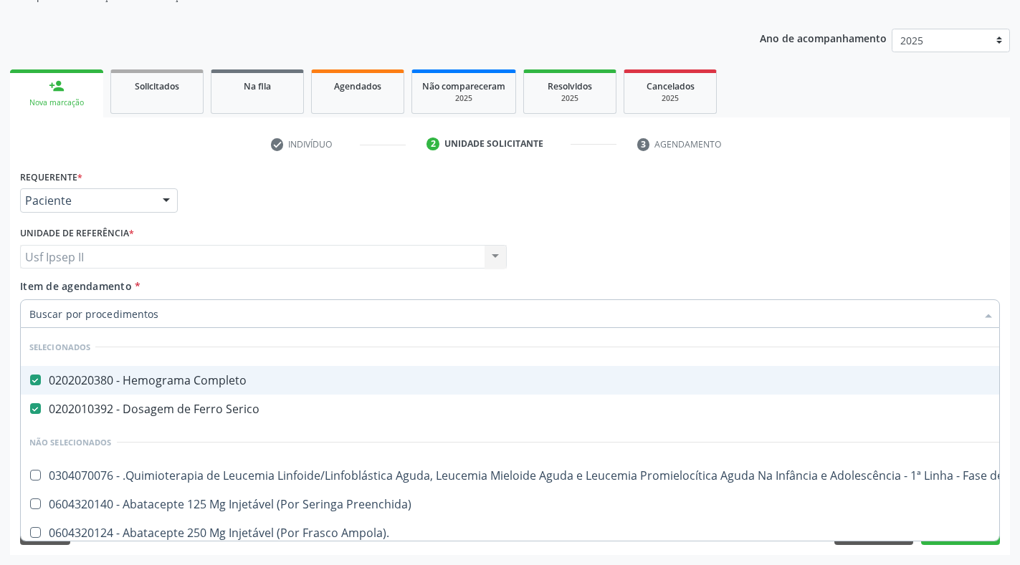
checkbox Manutenção "true"
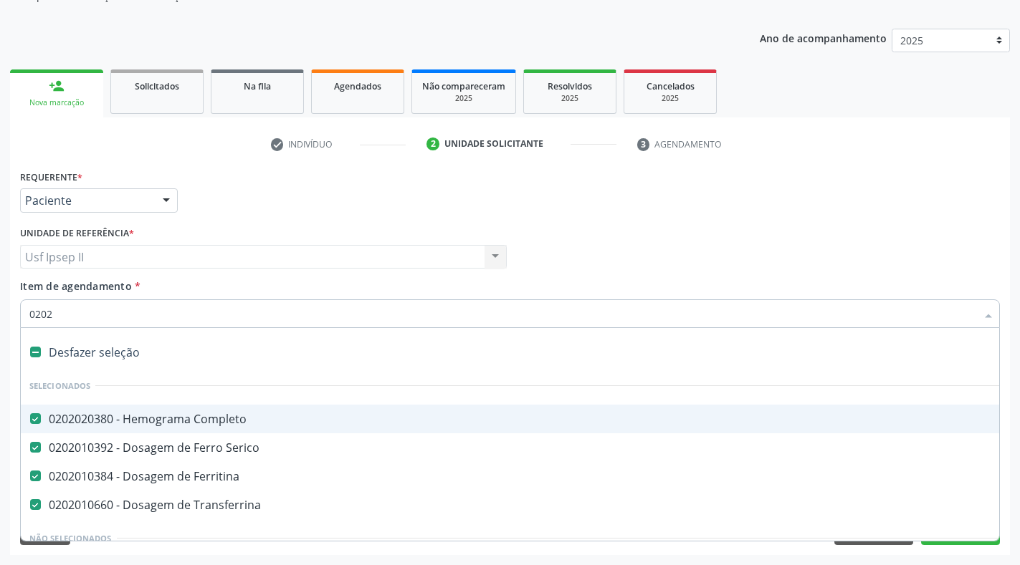
type input "02020"
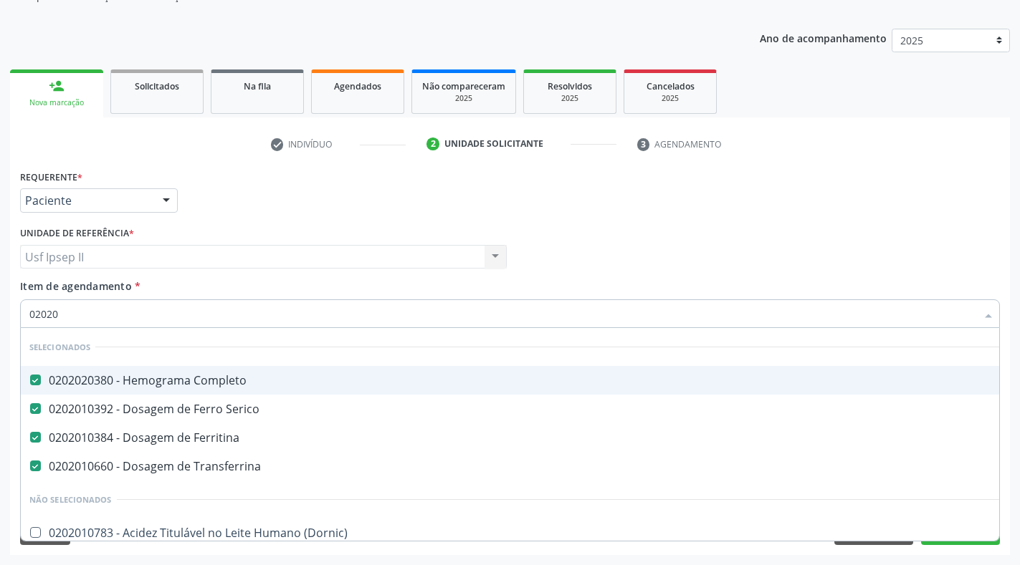
checkbox Dosagens\) "true"
checkbox T3 "false"
checkbox Parasitas "false"
type input "020206"
checkbox Completo "false"
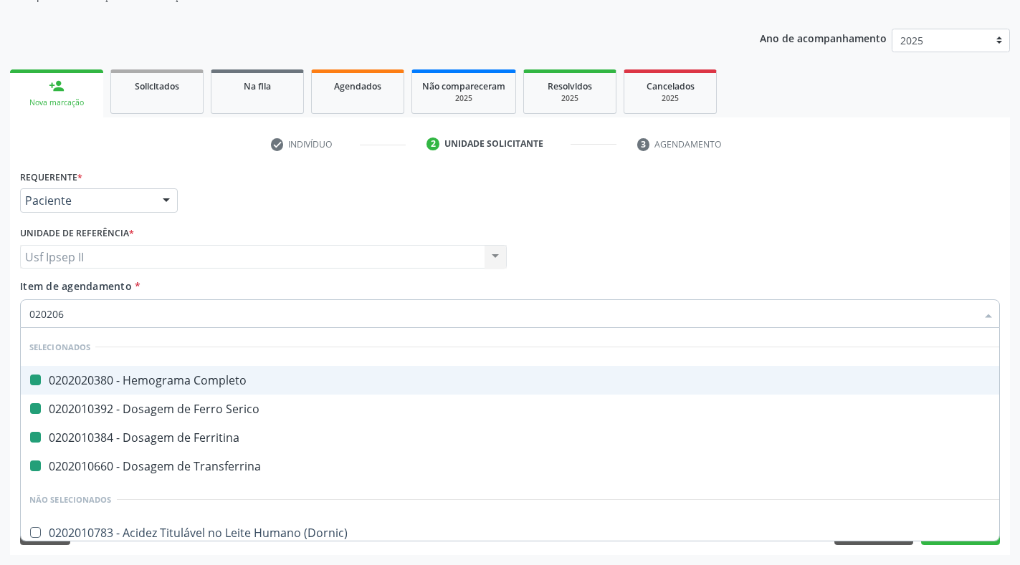
checkbox Serico "false"
checkbox Transferrina "false"
checkbox Ferritina "false"
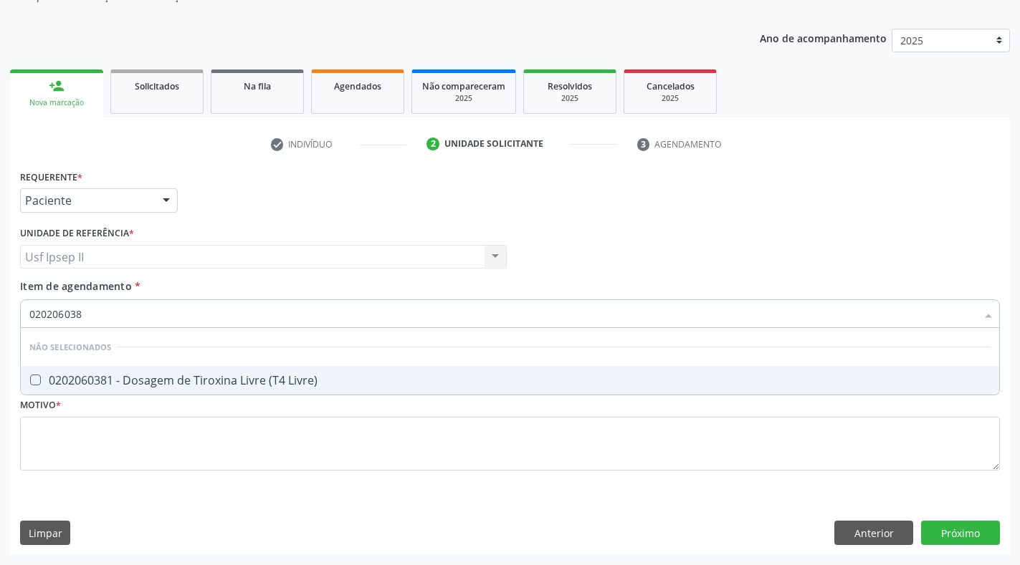
type input "0202060381"
click at [42, 381] on div "0202060381 - Dosagem de Tiroxina Livre (T4 Livre)" at bounding box center [509, 380] width 961 height 11
checkbox Livre\) "true"
type input "02020603"
checkbox Livre\) "false"
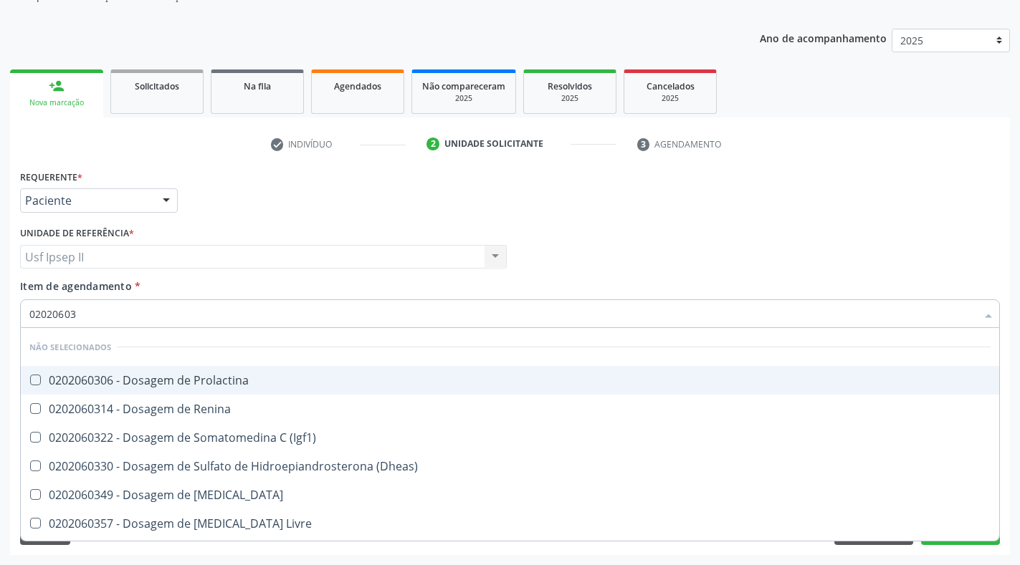
type input "0202060"
checkbox Livre\) "false"
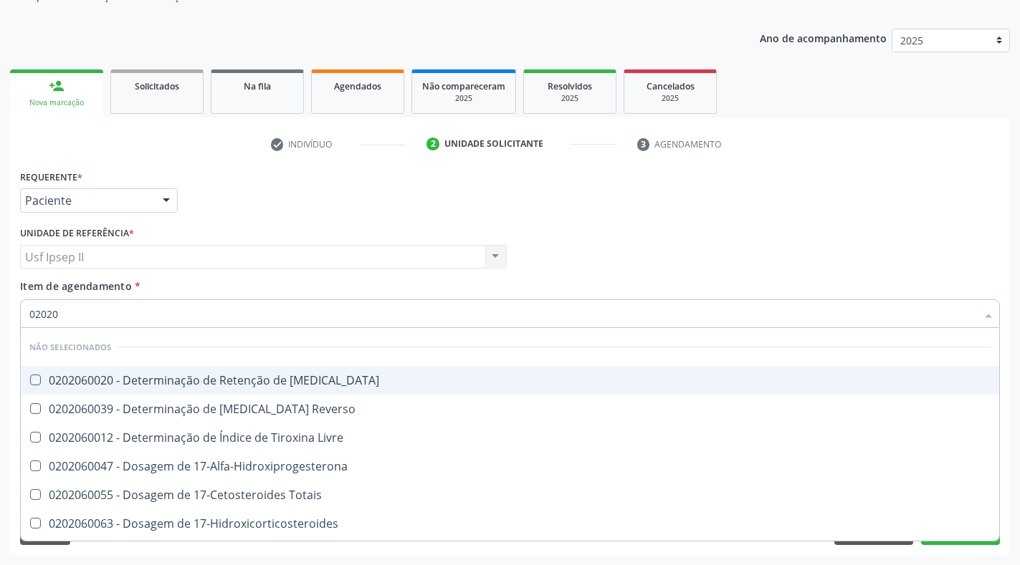
type input "0202"
checkbox T3 "true"
checkbox Reverso "true"
checkbox Livre "true"
checkbox 17-Alfa-Hidroxiprogesterona "true"
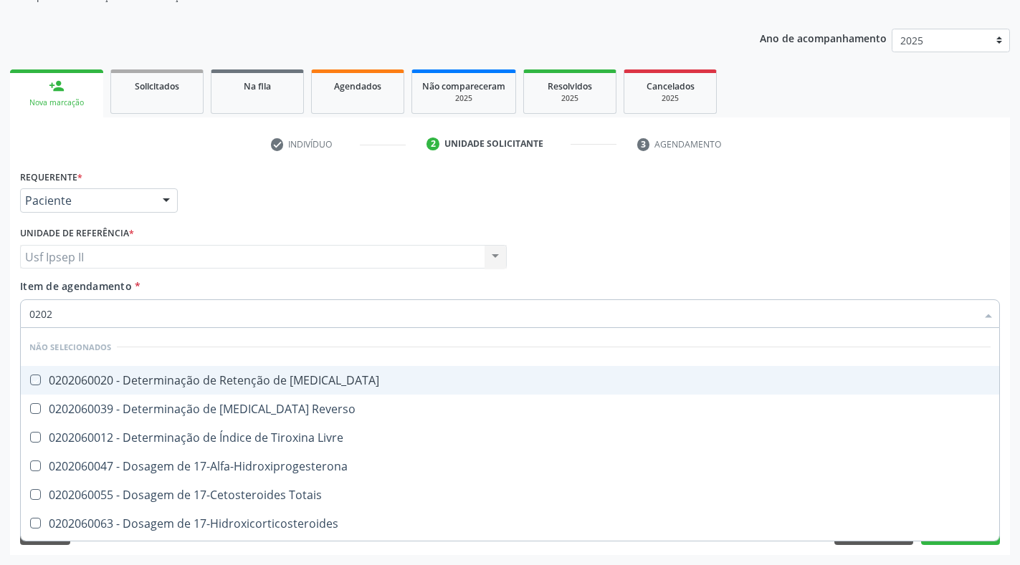
checkbox Livre\) "false"
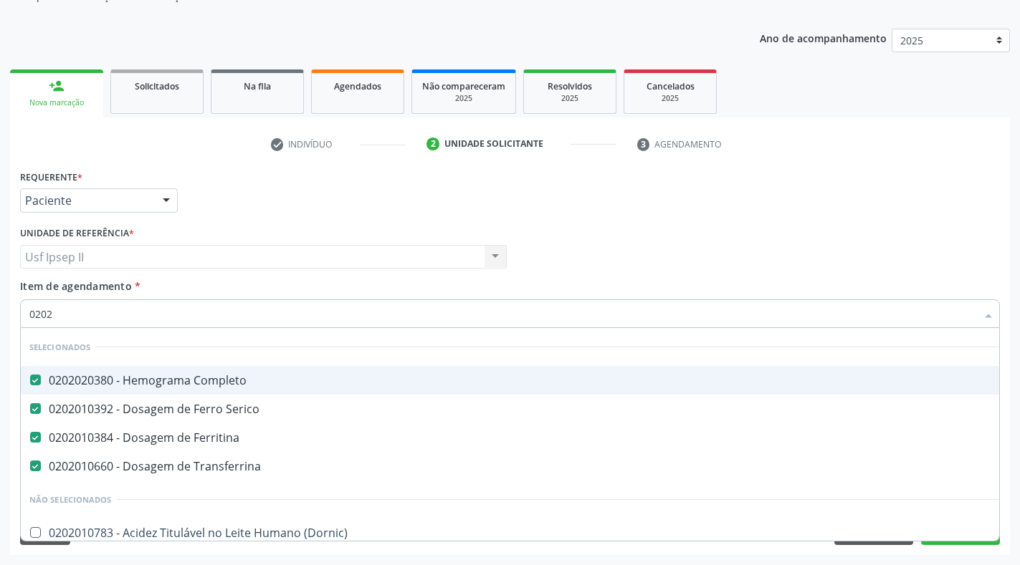
type input "02020"
checkbox Parceria\) "true"
checkbox Dosagens\) "false"
checkbox Progesterona "true"
checkbox Livre\) "false"
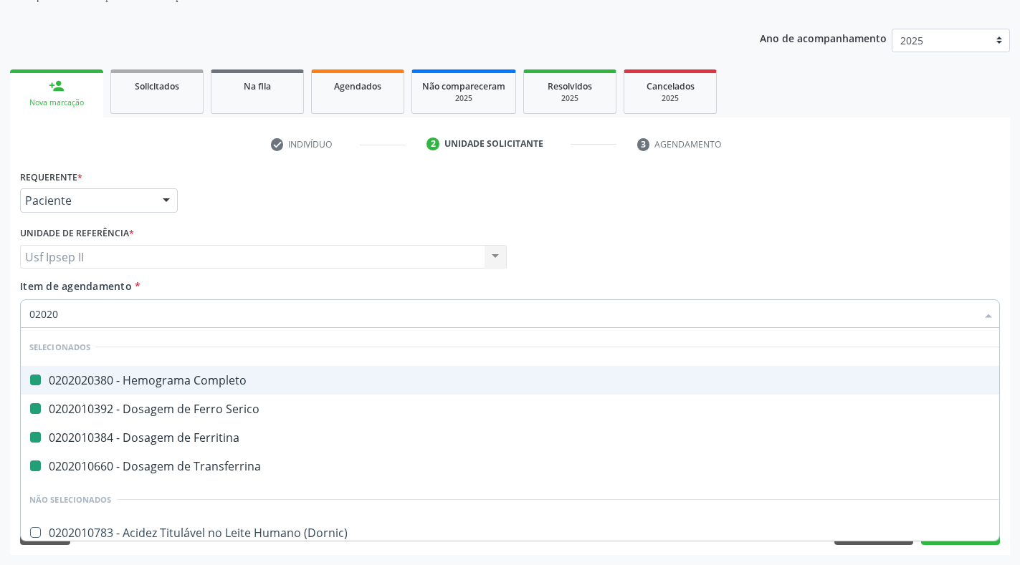
type input "020206"
checkbox Completo "false"
checkbox Serico "false"
checkbox Ferritina "false"
checkbox Transferrina "false"
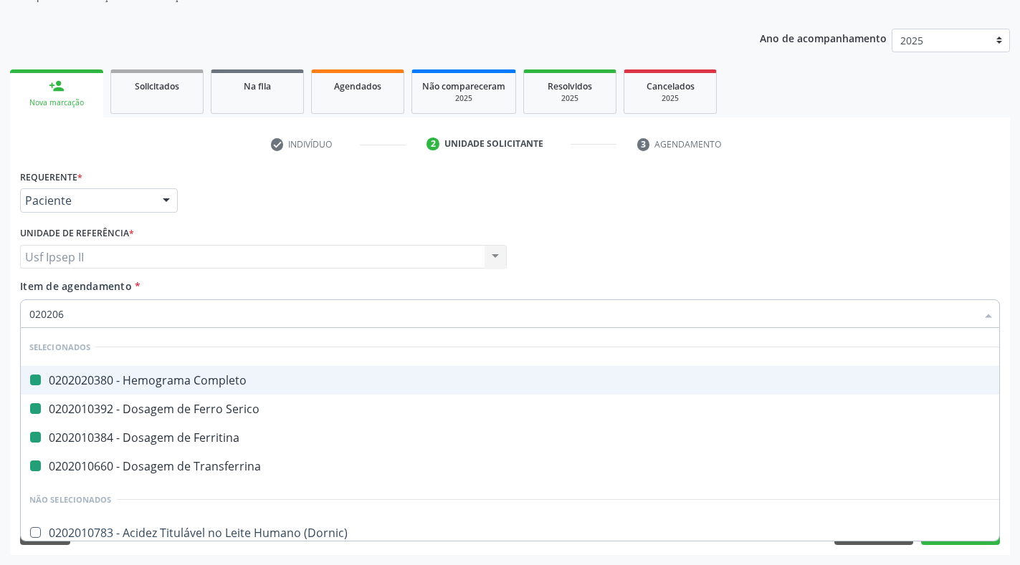
checkbox Plaquetas "true"
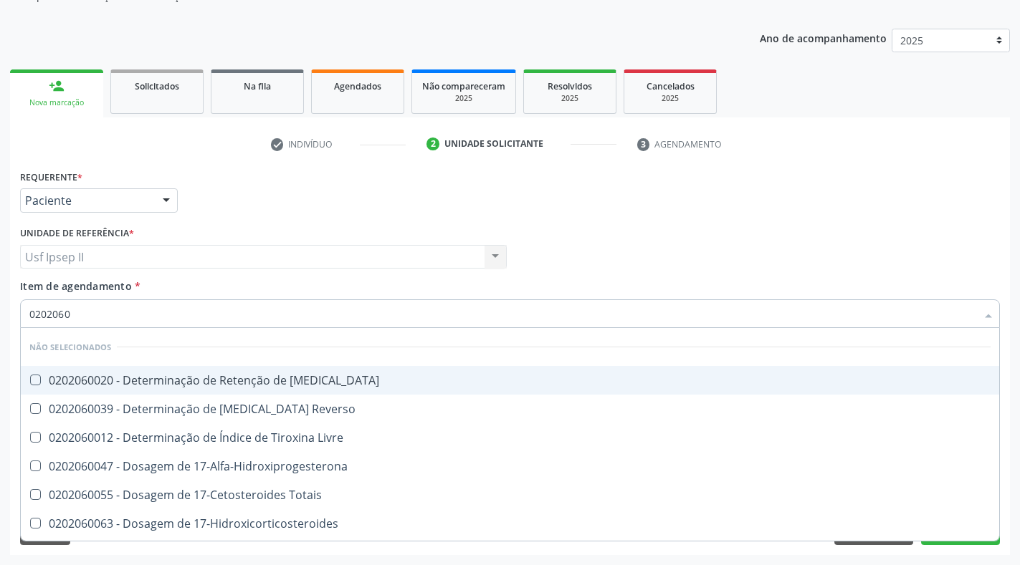
type input "02020603"
checkbox Aldosterona "true"
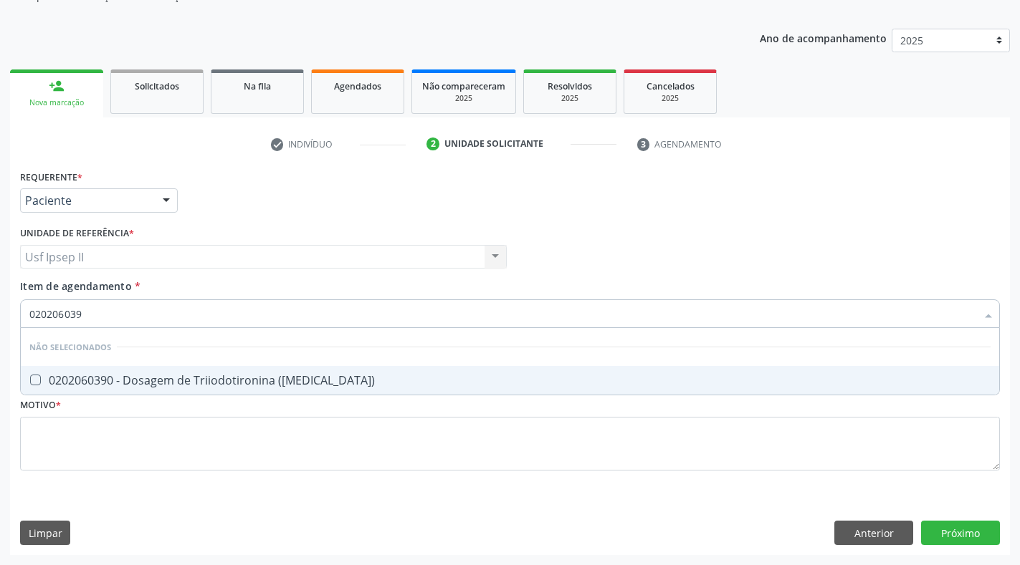
type input "0202060390"
click at [43, 375] on div "0202060390 - Dosagem de Triiodotironina ([MEDICAL_DATA])" at bounding box center [509, 380] width 961 height 11
checkbox \(T3\) "true"
type input "02020603"
checkbox \(T3\) "false"
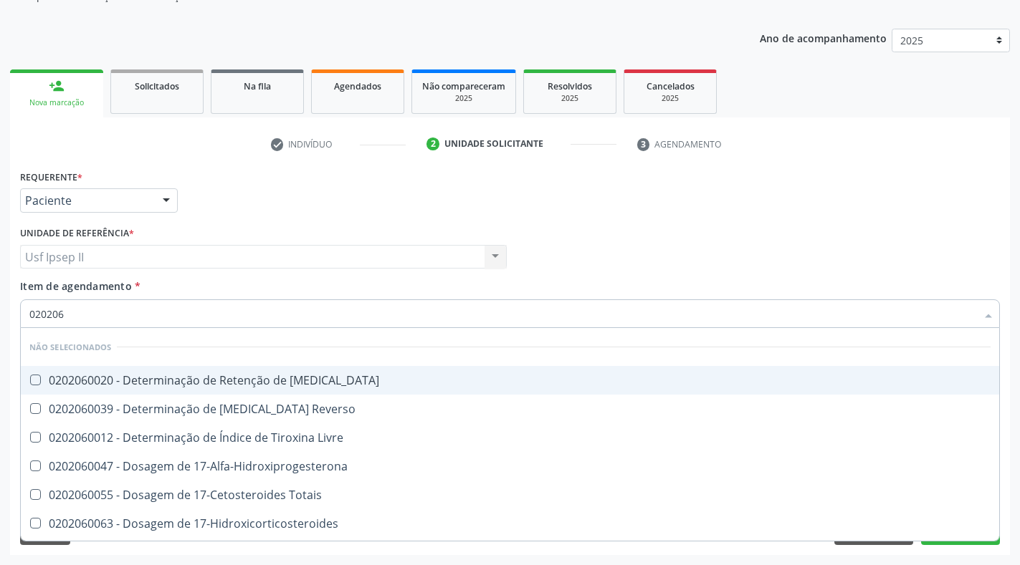
type input "02020"
checkbox T3 "true"
checkbox Reverso "true"
checkbox Livre "true"
checkbox 17-Alfa-Hidroxiprogesterona "true"
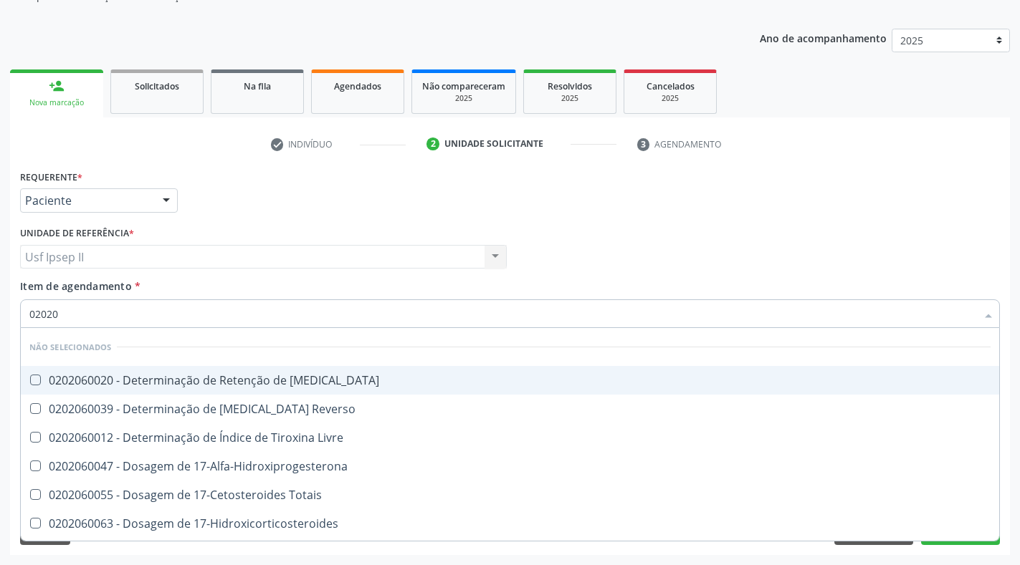
checkbox Livre\) "false"
checkbox \(T3\) "false"
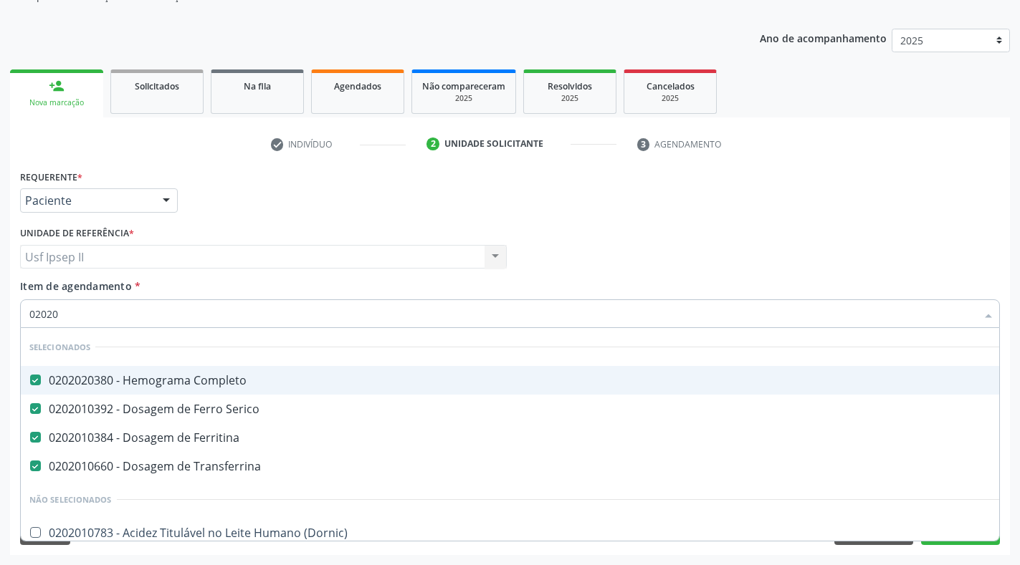
type input "020206"
checkbox Completo "false"
checkbox Serico "false"
checkbox Ferritina "false"
checkbox Transferrina "false"
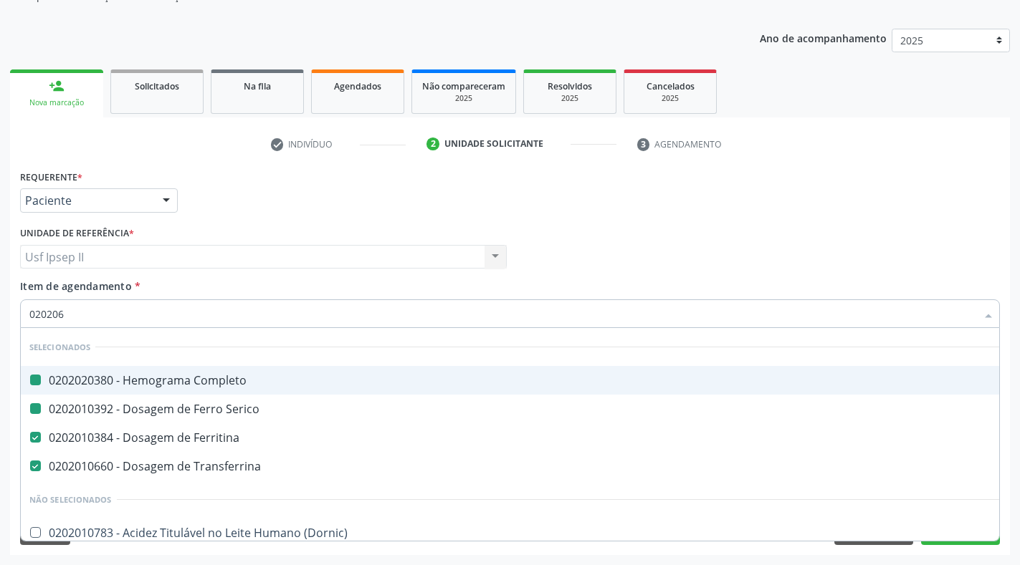
checkbox Plaquetas "true"
checkbox Reticulocitos "true"
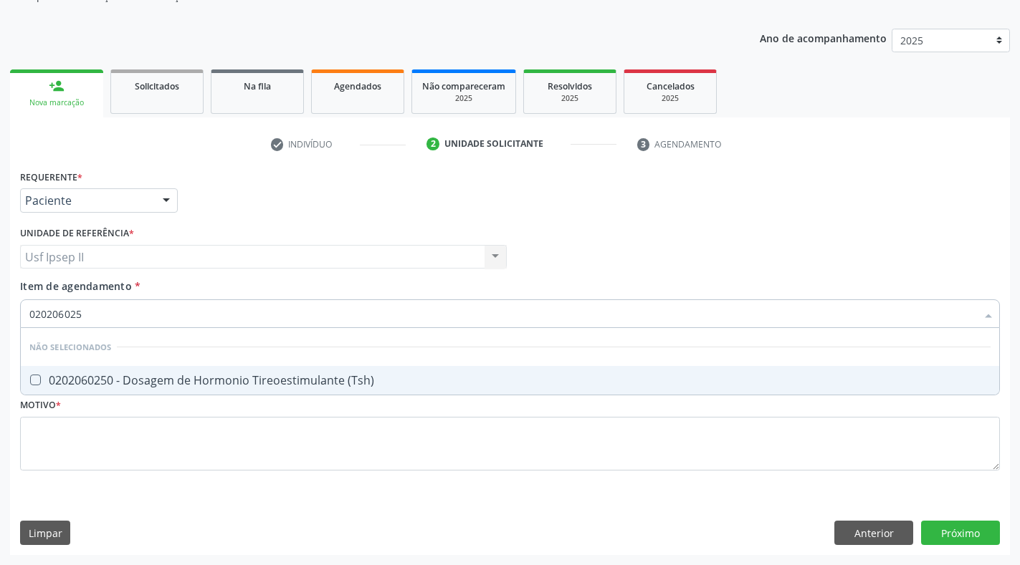
type input "0202060250"
click at [41, 377] on div "0202060250 - Dosagem de Hormonio Tireoestimulante (Tsh)" at bounding box center [509, 380] width 961 height 11
checkbox \(Tsh\) "true"
type input "02020602"
checkbox \(Tsh\) "false"
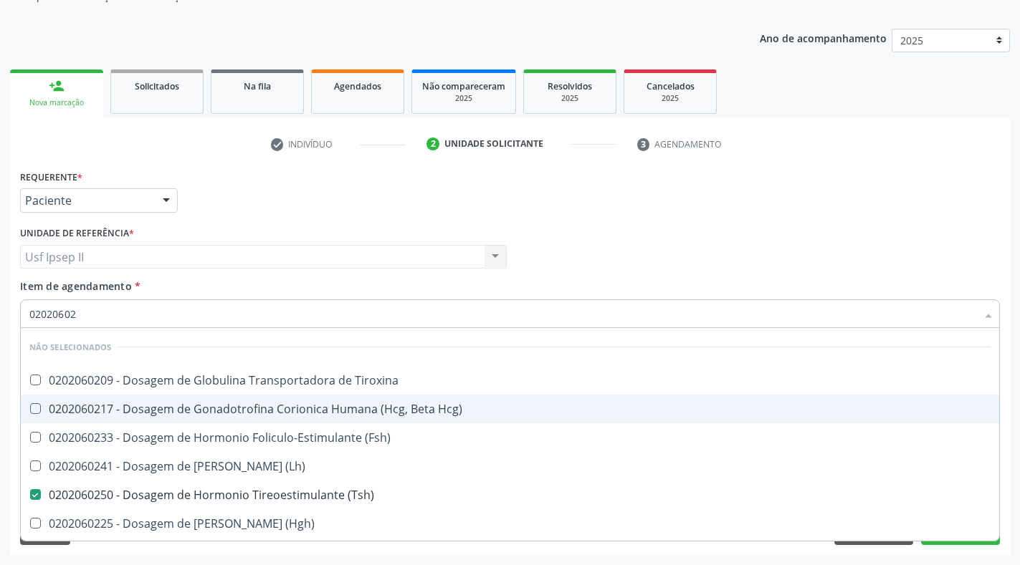
type input "0202060"
checkbox \(Tsh\) "false"
type input "02020"
checkbox T3 "true"
checkbox Reverso "true"
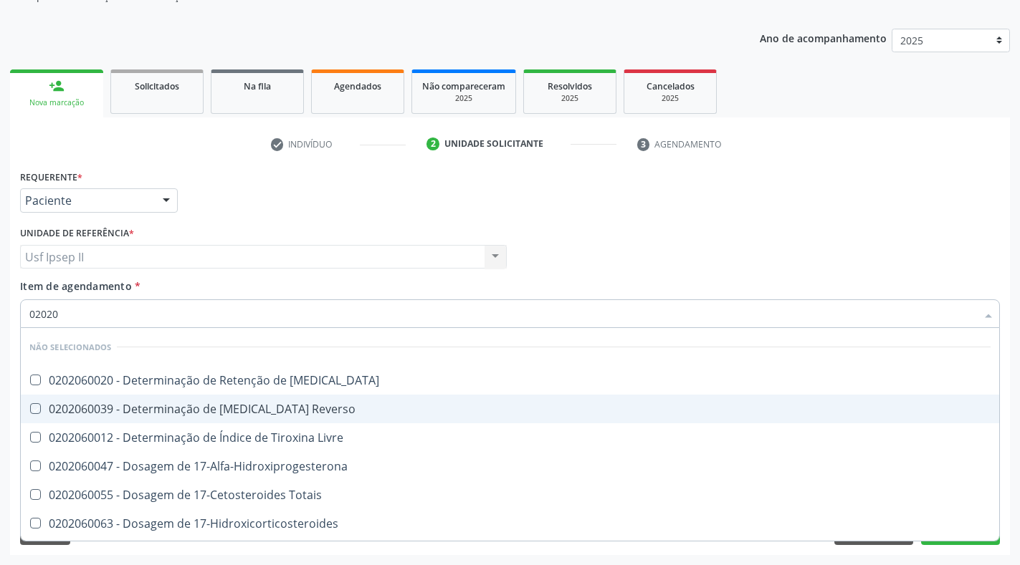
checkbox Livre "true"
checkbox 17-Alfa-Hidroxiprogesterona "true"
checkbox \(Tsh\) "false"
checkbox Livre\) "false"
checkbox \(T3\) "false"
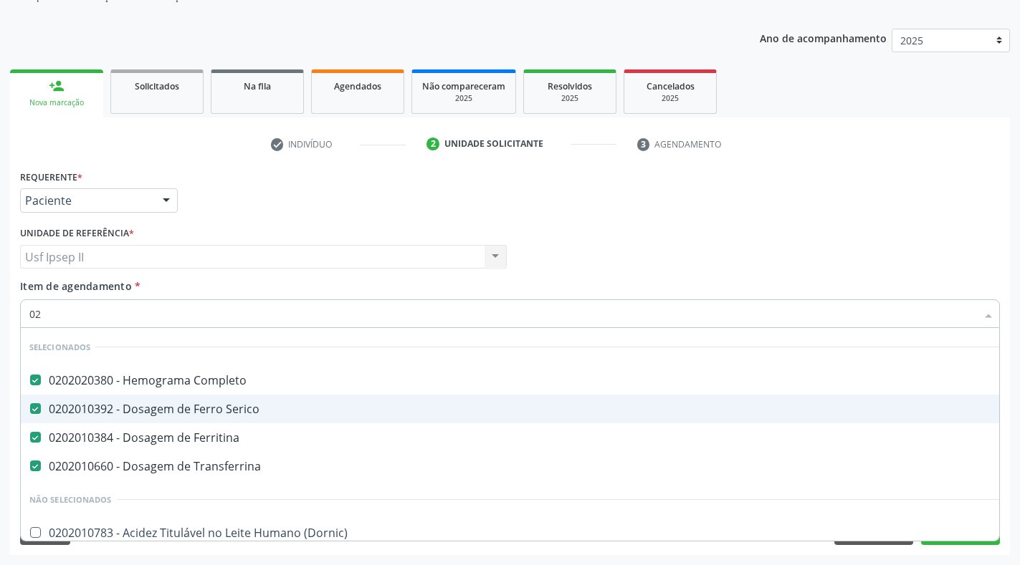
type input "0"
checkbox Dosagens\) "false"
checkbox T3 "false"
checkbox \(Tsh\) "false"
checkbox Piruvato "false"
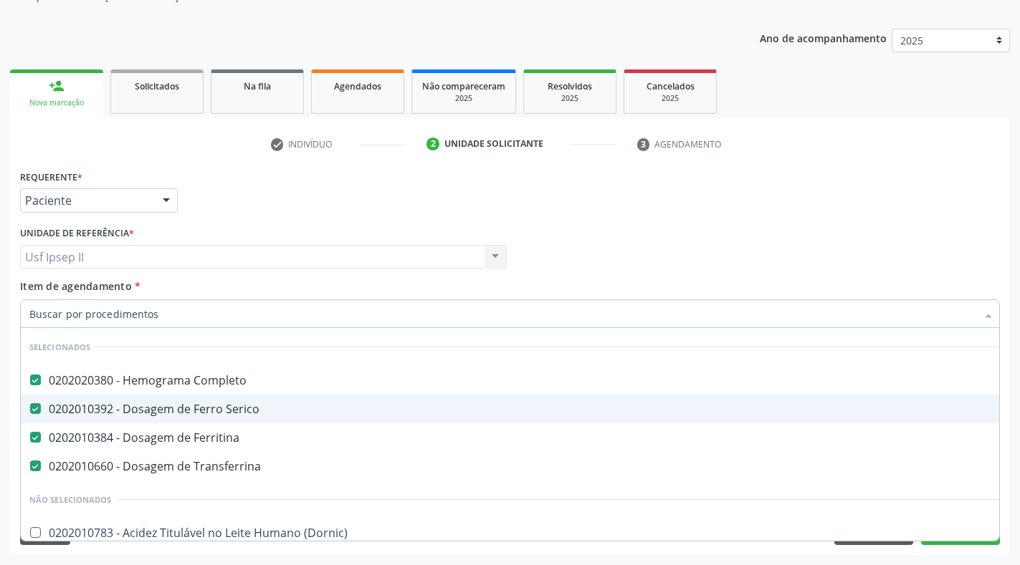
checkbox Livre\) "false"
checkbox \(T3\) "false"
checkbox \(Direto\) "false"
checkbox Mandíbula "false"
checkbox Parasitas "false"
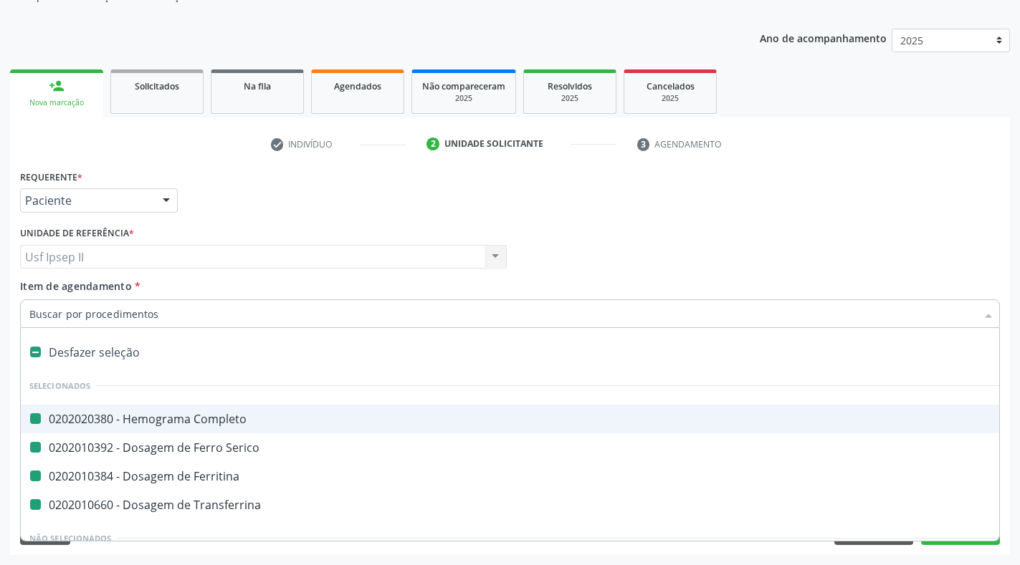
type input "B"
checkbox Completo "false"
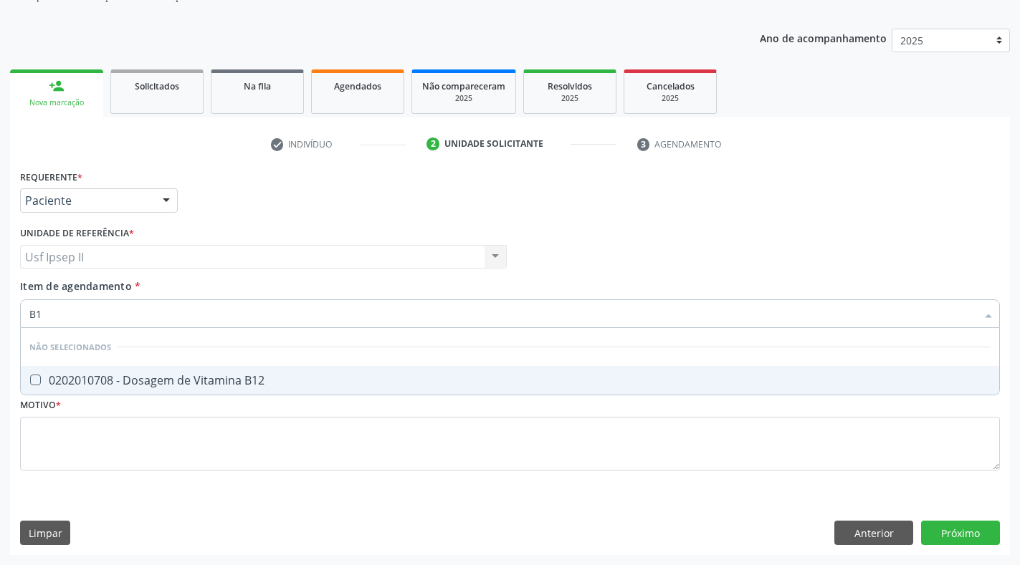
type input "B12"
click at [34, 382] on B12 at bounding box center [35, 380] width 11 height 11
click at [30, 382] on B12 "checkbox" at bounding box center [25, 379] width 9 height 9
checkbox B12 "true"
type input "B"
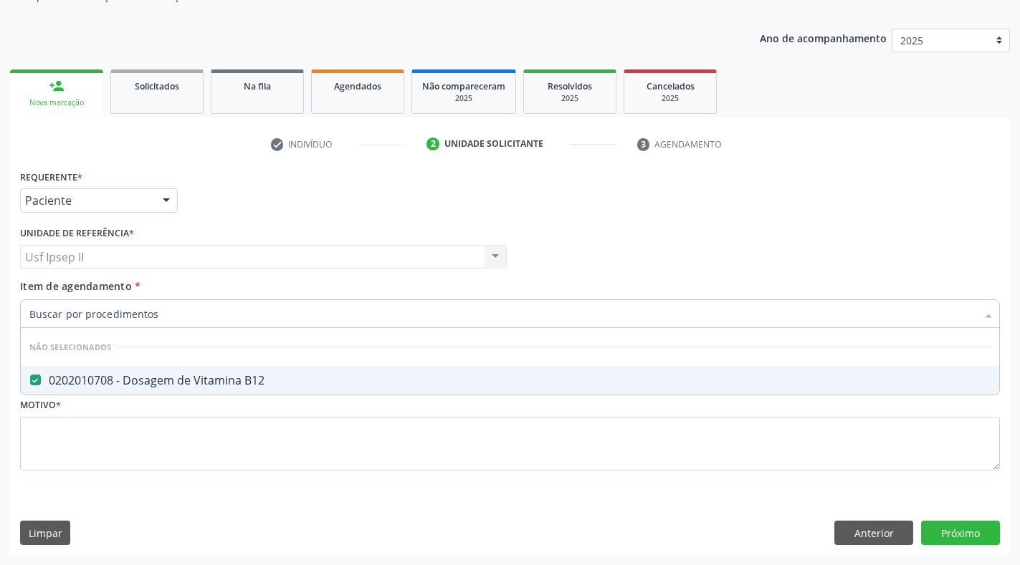
checkbox B12 "true"
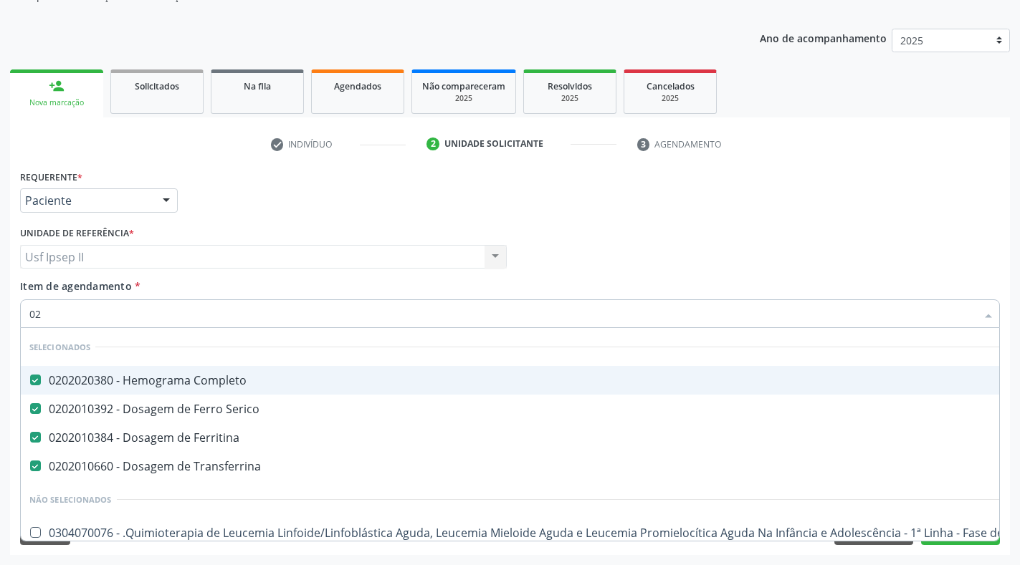
type input "020"
checkbox Psicossocial "true"
type input "02020"
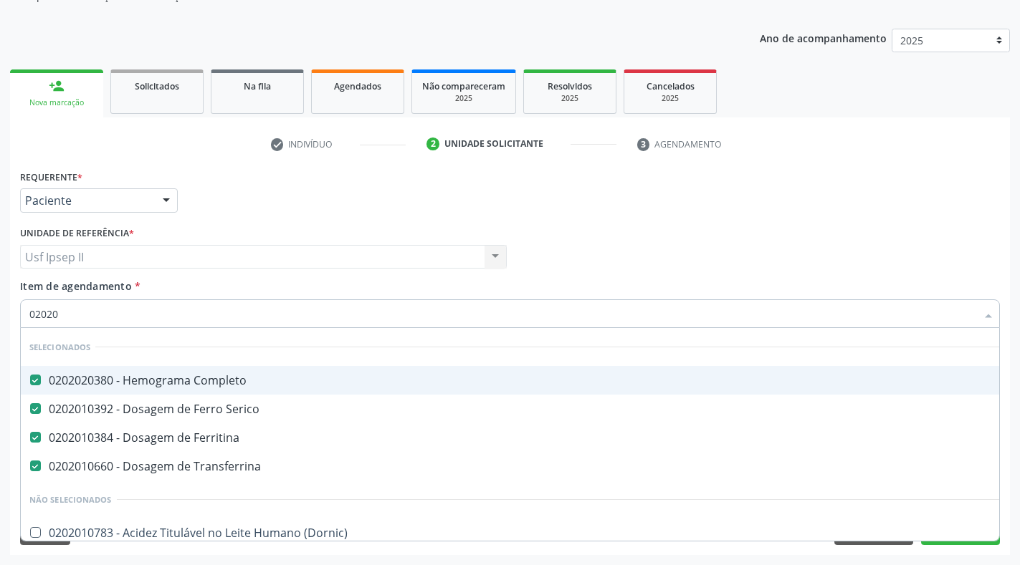
checkbox Dosagens\) "true"
checkbox T3 "false"
checkbox \(Tsh\) "true"
checkbox Piruvato "false"
checkbox Livre\) "true"
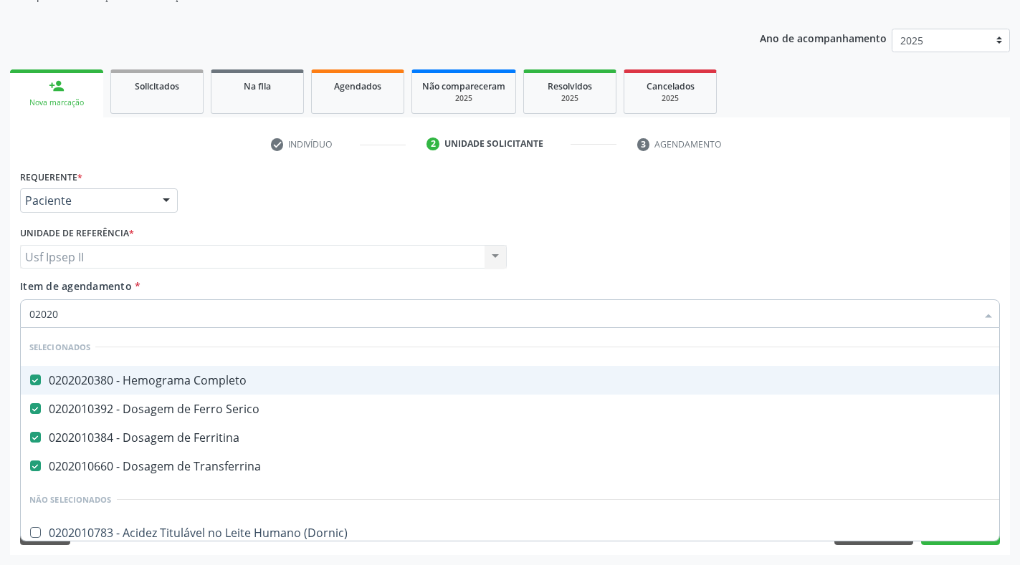
checkbox \(T3\) "true"
checkbox B12 "true"
checkbox \(Direto\) "false"
checkbox Mandíbula "false"
checkbox Hemocultura "false"
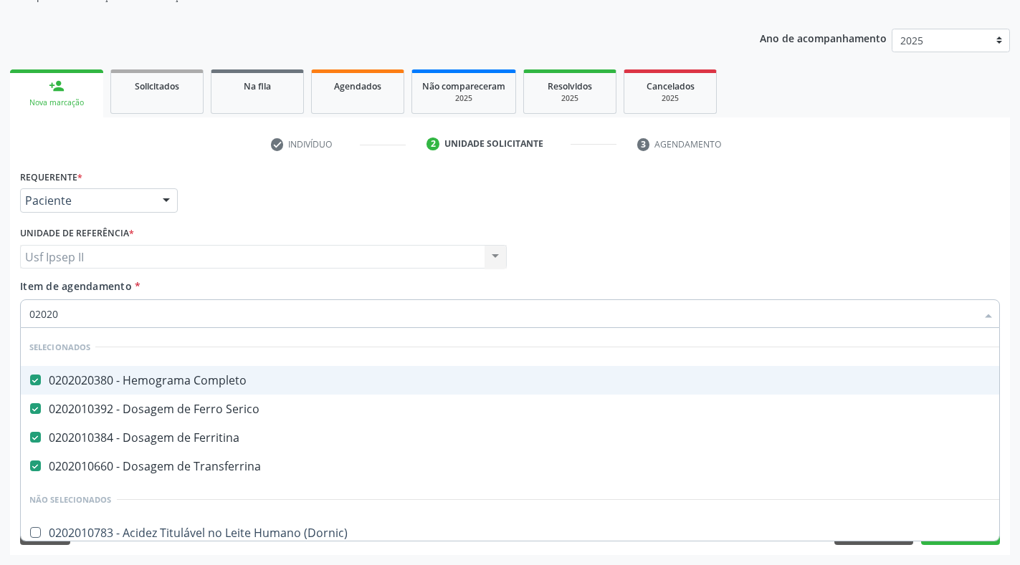
checkbox Parasitas "false"
type input "020203"
checkbox Ferritina "false"
checkbox Transferrina "false"
checkbox Dosagens\) "false"
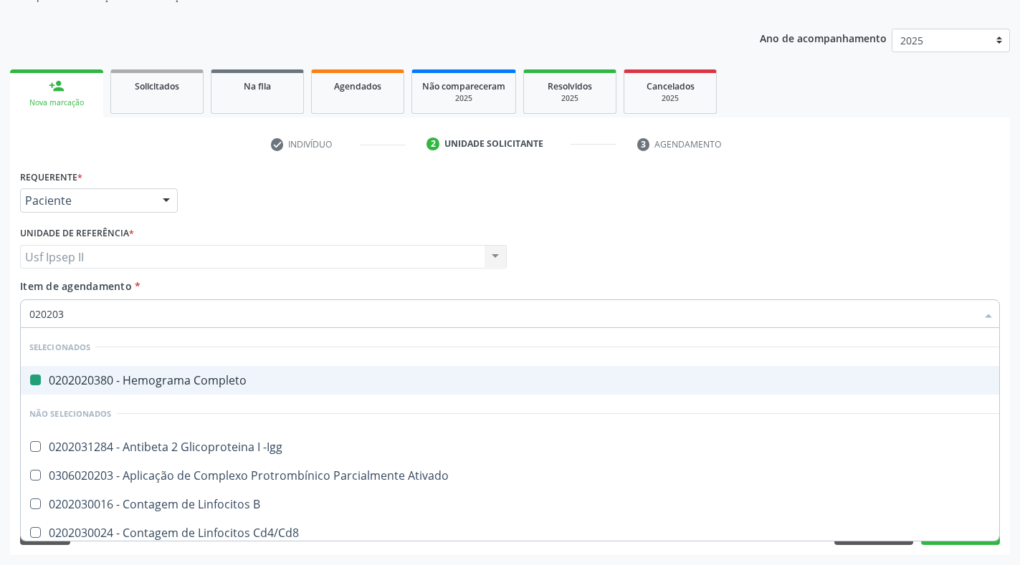
type input "0202030"
checkbox Completo "false"
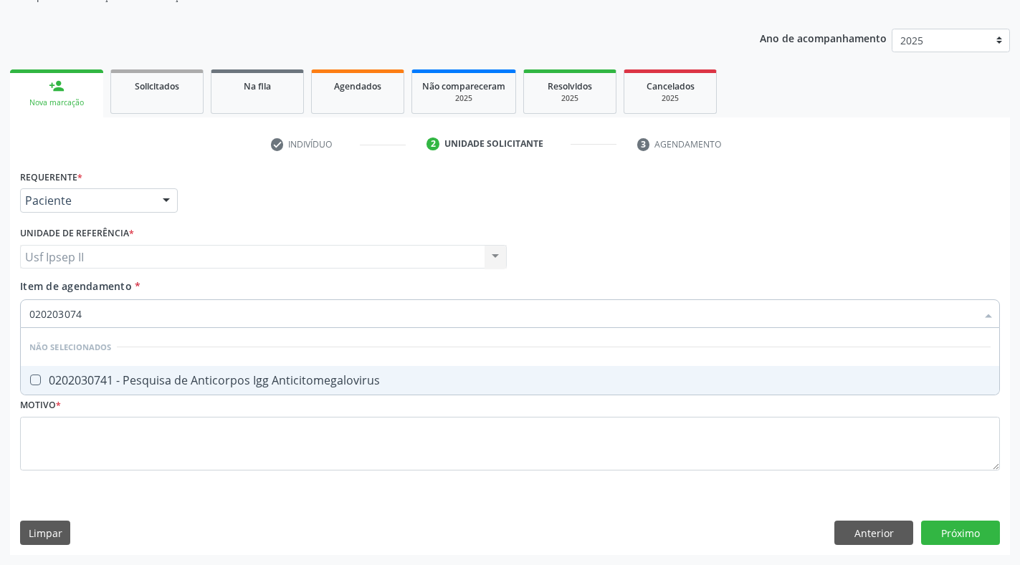
type input "0202030741"
click at [39, 383] on Anticitomegalovirus at bounding box center [35, 380] width 11 height 11
click at [30, 383] on Anticitomegalovirus "checkbox" at bounding box center [25, 379] width 9 height 9
checkbox Anticitomegalovirus "true"
type input "02020307"
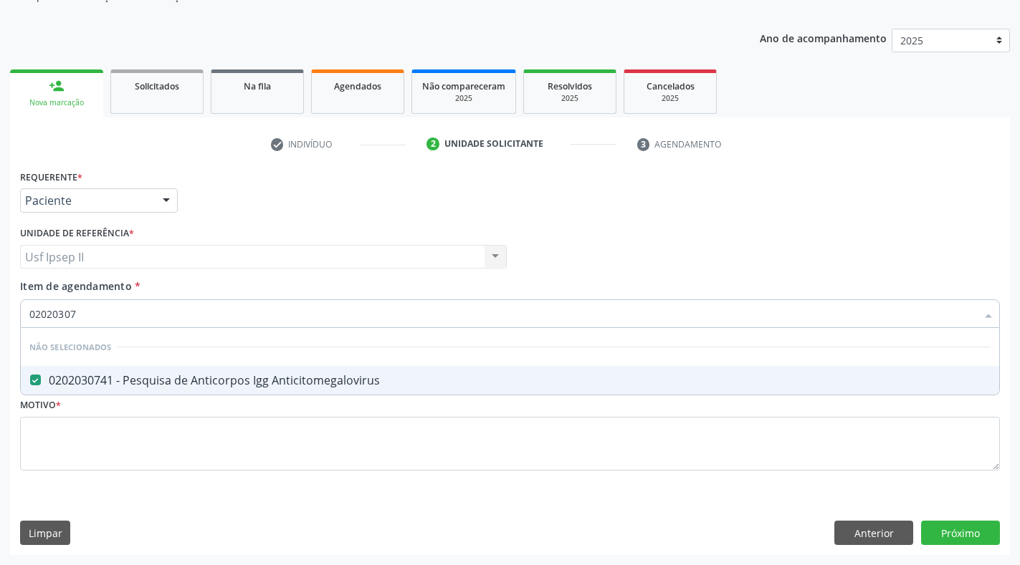
checkbox Anticitomegalovirus "false"
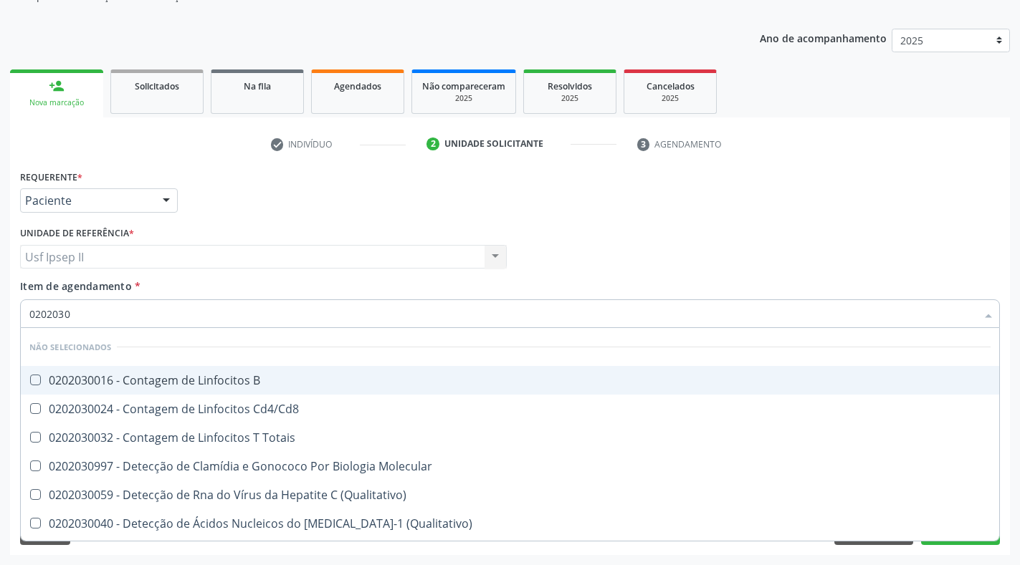
type input "020203"
checkbox B "true"
checkbox Anticitomegalovirus "false"
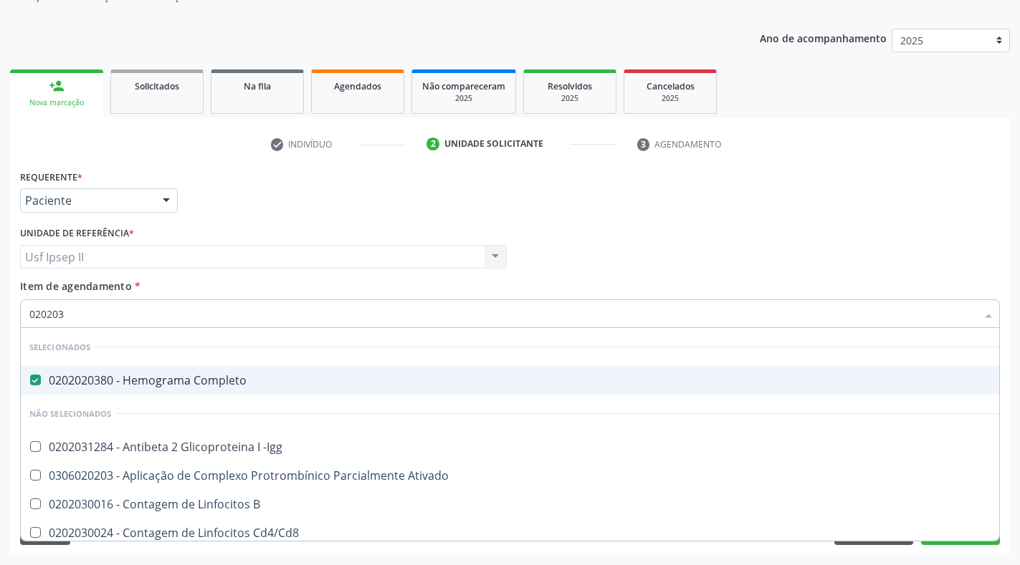
type input "0202030"
checkbox Completo "false"
checkbox \(Rnp\) "true"
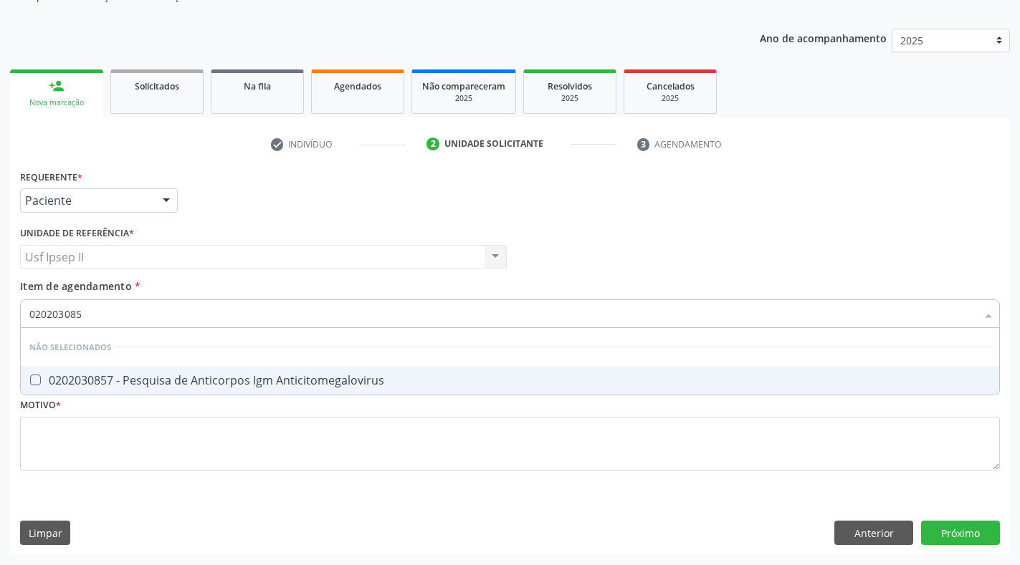
type input "0202030857"
click at [42, 381] on div "0202030857 - Pesquisa de Anticorpos Igm Anticitomegalovirus" at bounding box center [509, 380] width 961 height 11
checkbox Anticitomegalovirus "true"
type input "02020308"
checkbox Anticitomegalovirus "false"
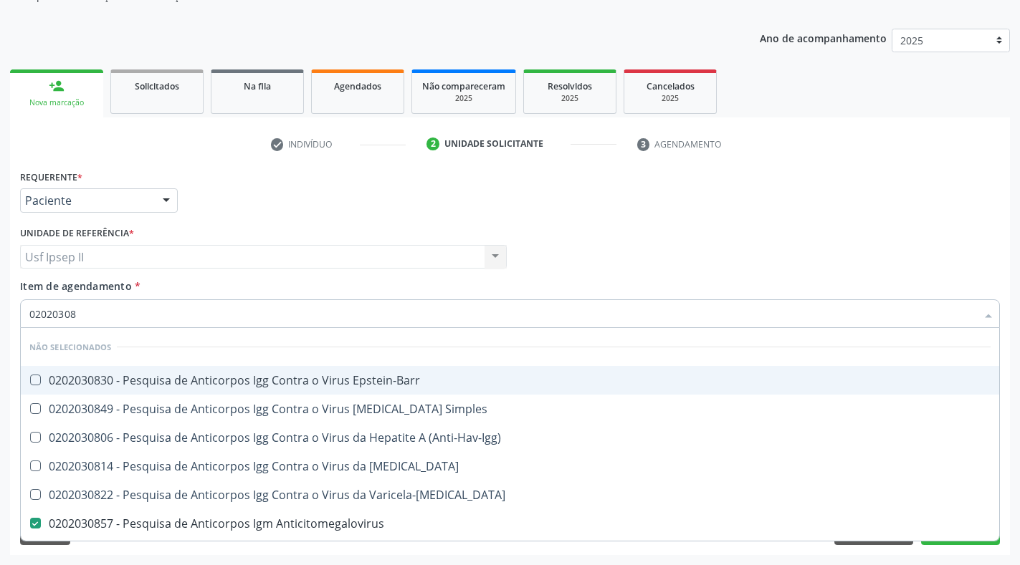
type input "0202030"
checkbox Anticitomegalovirus "false"
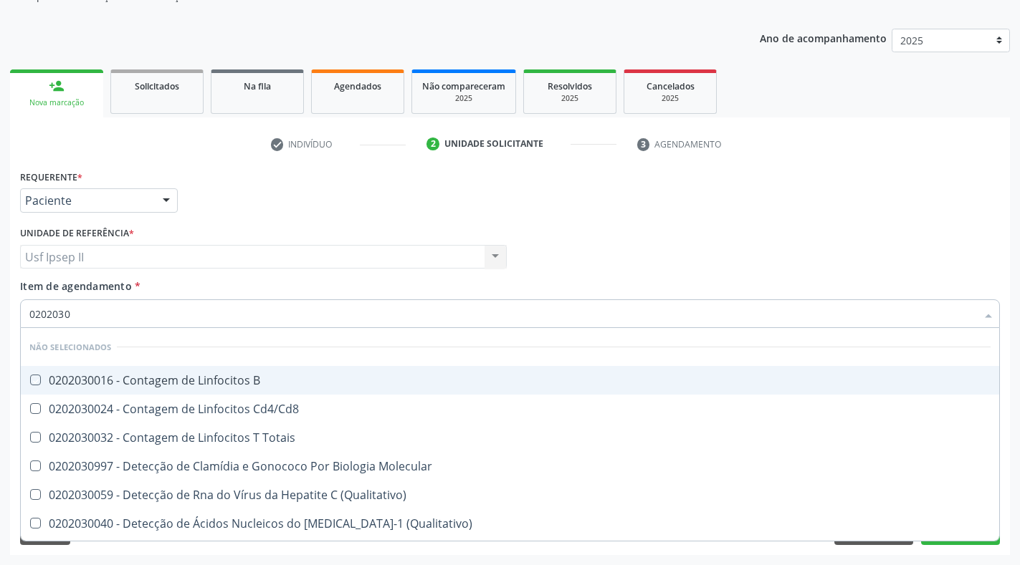
type input "020203"
checkbox B "true"
checkbox Anticitomegalovirus "false"
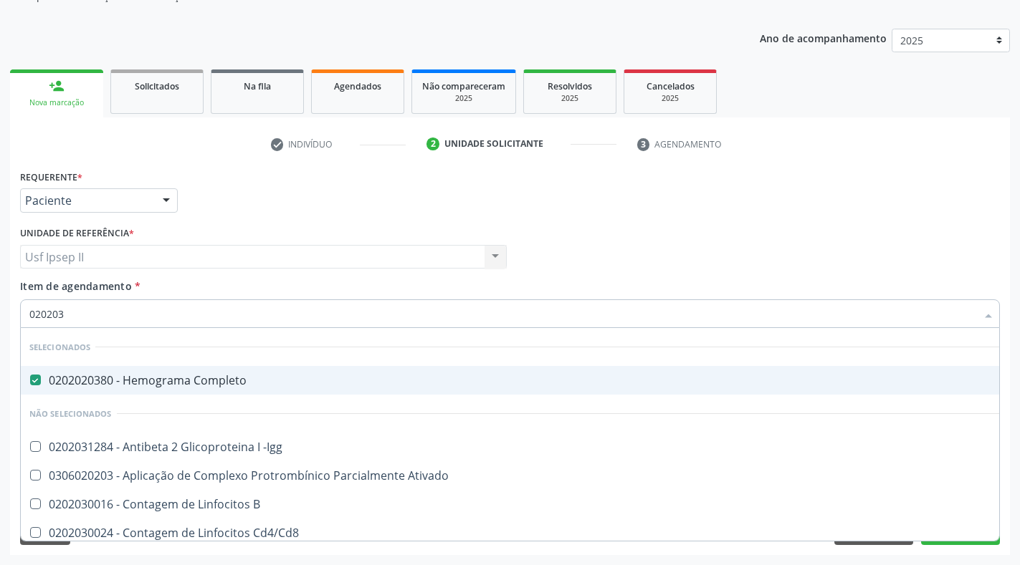
type input "02020"
checkbox -Igg "true"
checkbox Ativado "true"
checkbox Parceria\) "true"
checkbox Anticitomegalovirus "false"
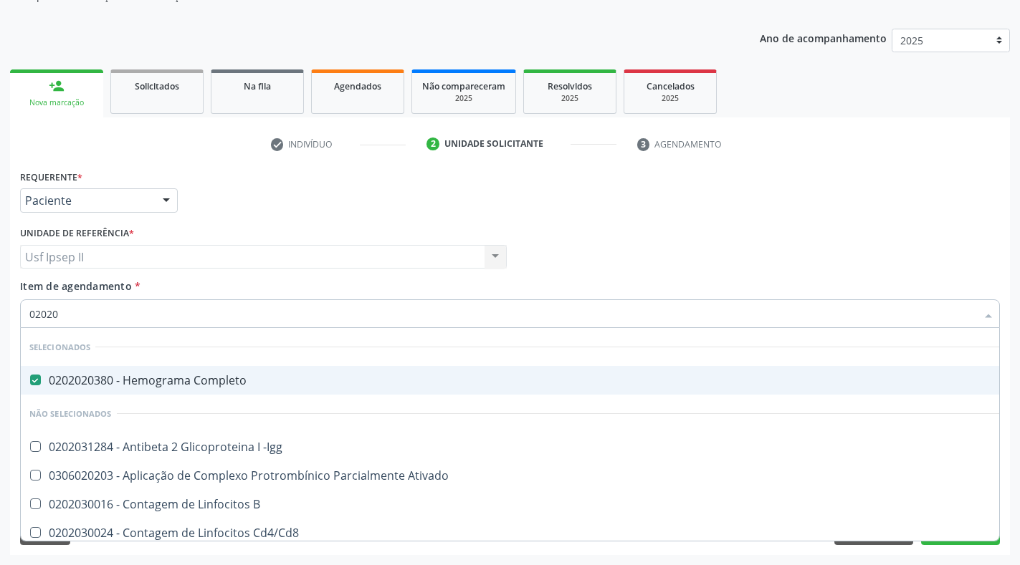
checkbox Anticitomegalovirus "false"
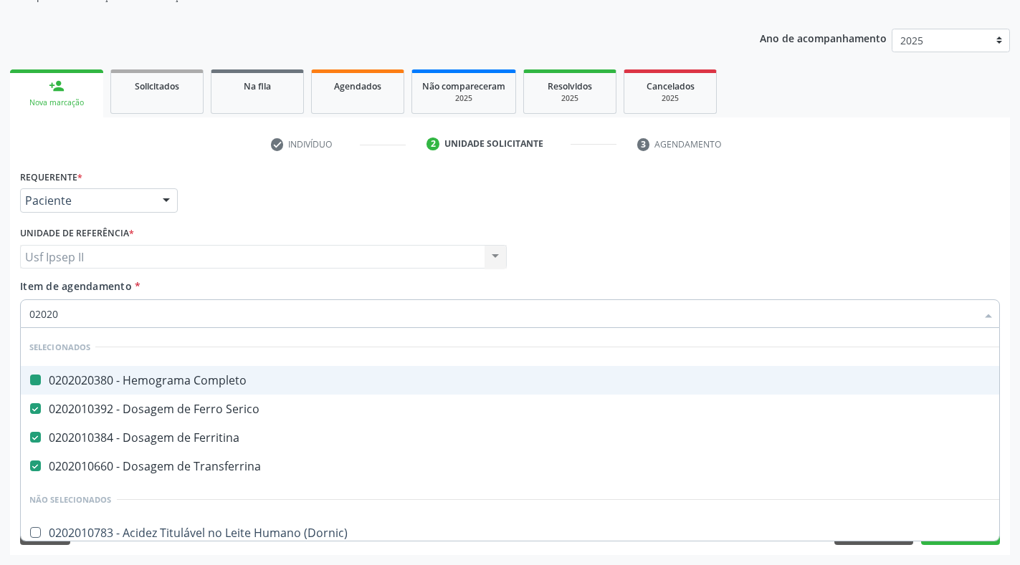
type input "020205"
checkbox Completo "false"
checkbox Ferritina "false"
checkbox Transferrina "false"
checkbox Serico "false"
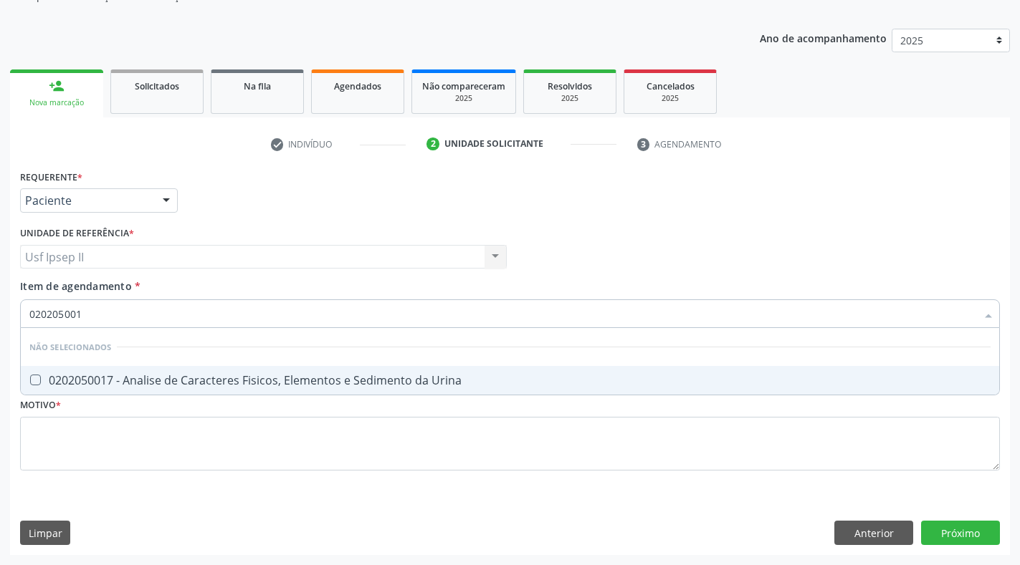
type input "0202050017"
click at [34, 384] on Urina at bounding box center [35, 380] width 11 height 11
click at [30, 384] on Urina "checkbox" at bounding box center [25, 379] width 9 height 9
checkbox Urina "true"
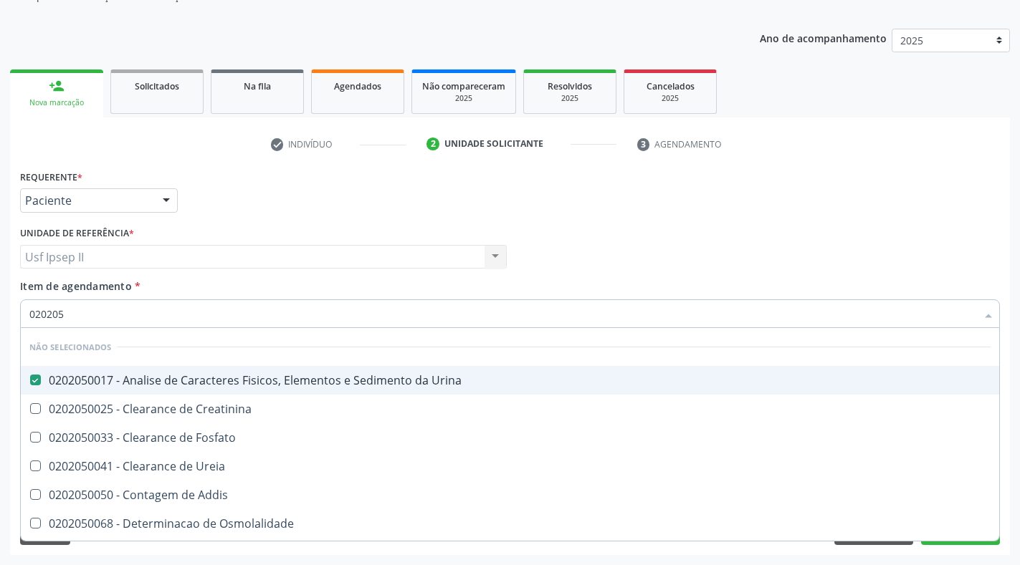
type input "02020"
checkbox Creatinina "true"
checkbox Fosfato "true"
checkbox Ureia "true"
checkbox Citrato "true"
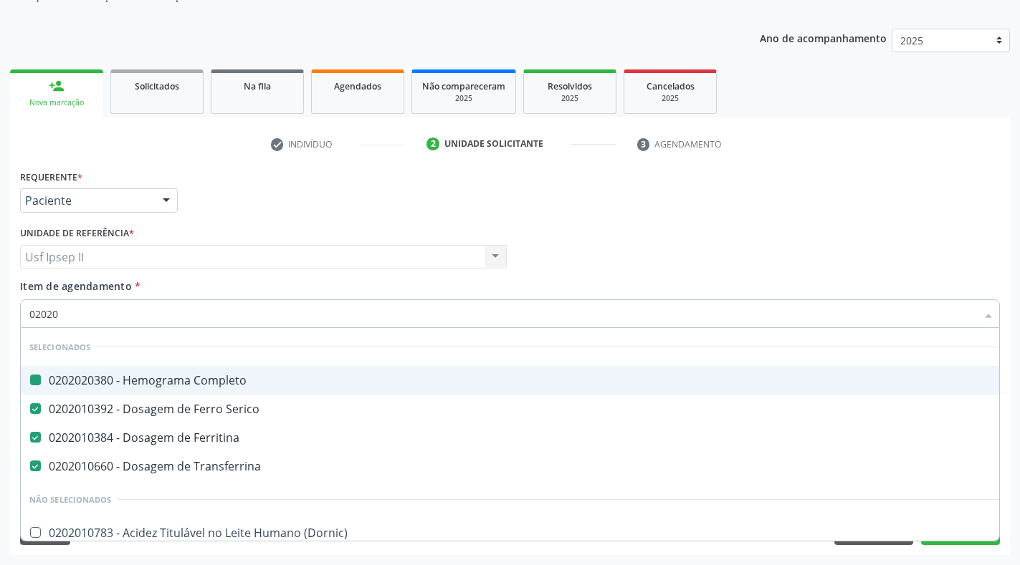
type input "020208"
checkbox Completo "false"
checkbox Serico "false"
checkbox Ferritina "false"
checkbox Transferrina "false"
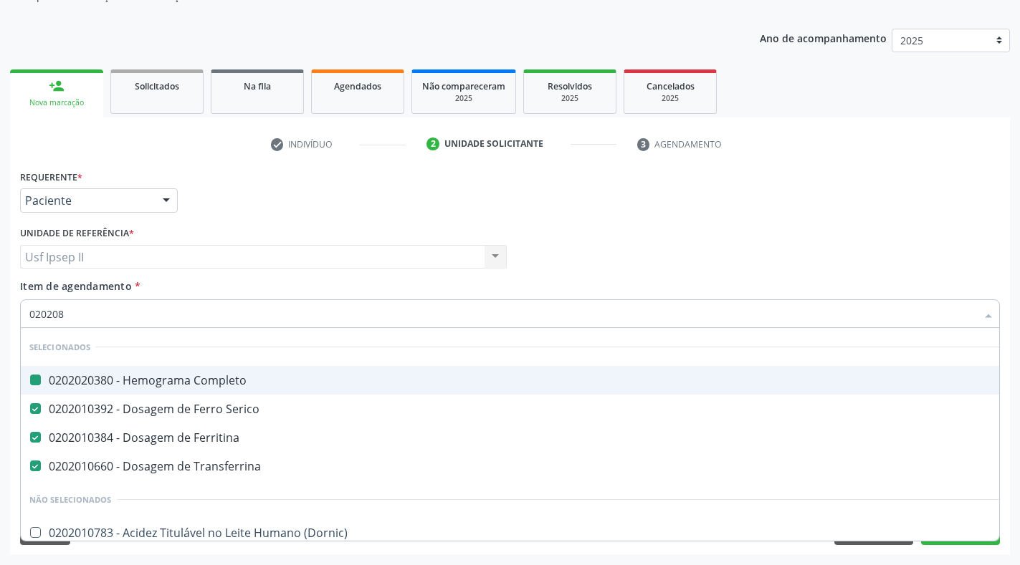
checkbox Urina "false"
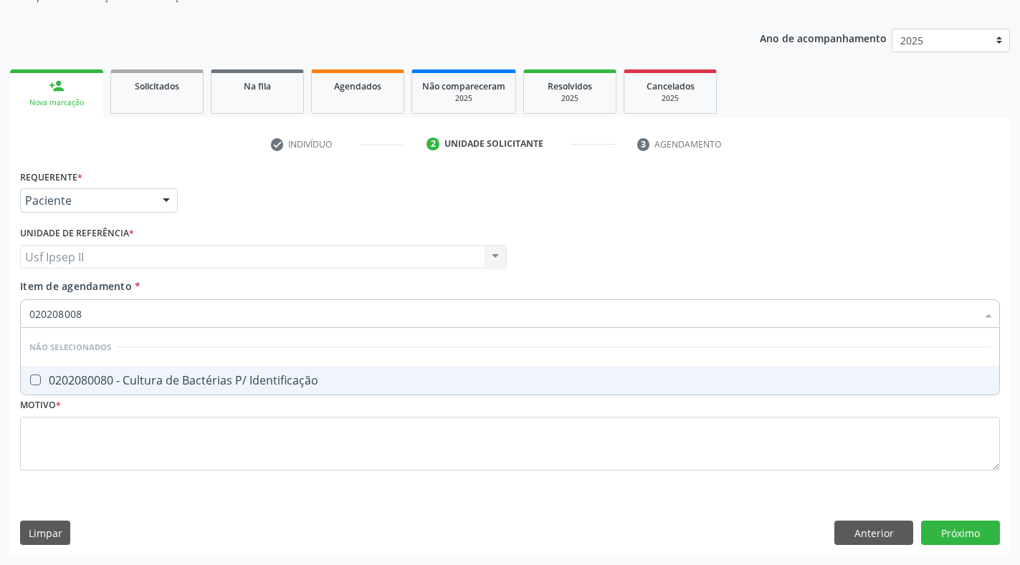
type input "0202080080"
click at [36, 381] on Identificação at bounding box center [35, 380] width 11 height 11
click at [30, 381] on Identificação "checkbox" at bounding box center [25, 379] width 9 height 9
checkbox Identificação "true"
type input "0202080080"
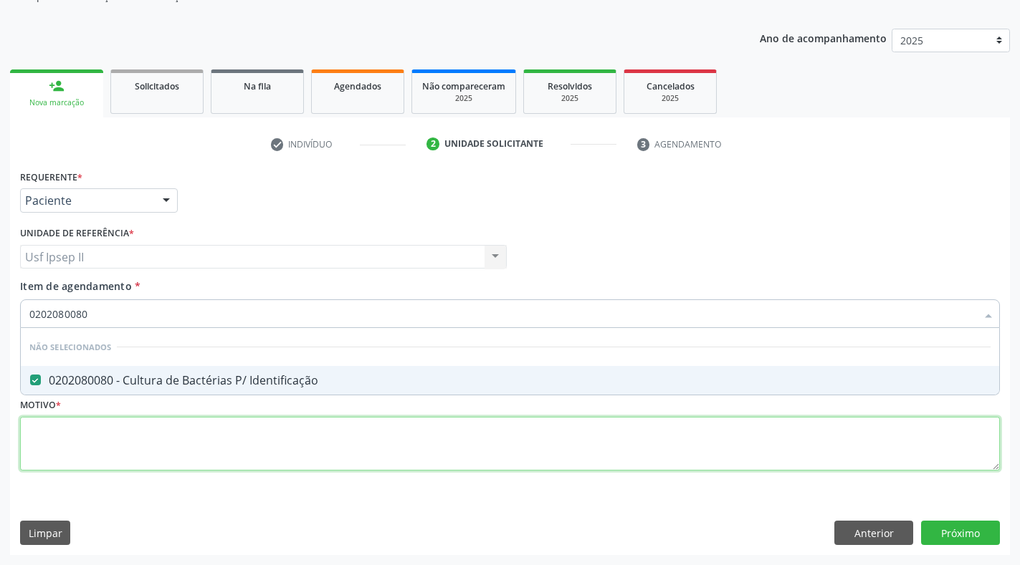
click at [71, 447] on div "Requerente * Paciente Profissional de Saúde Paciente Nenhum resultado encontrad…" at bounding box center [510, 328] width 980 height 325
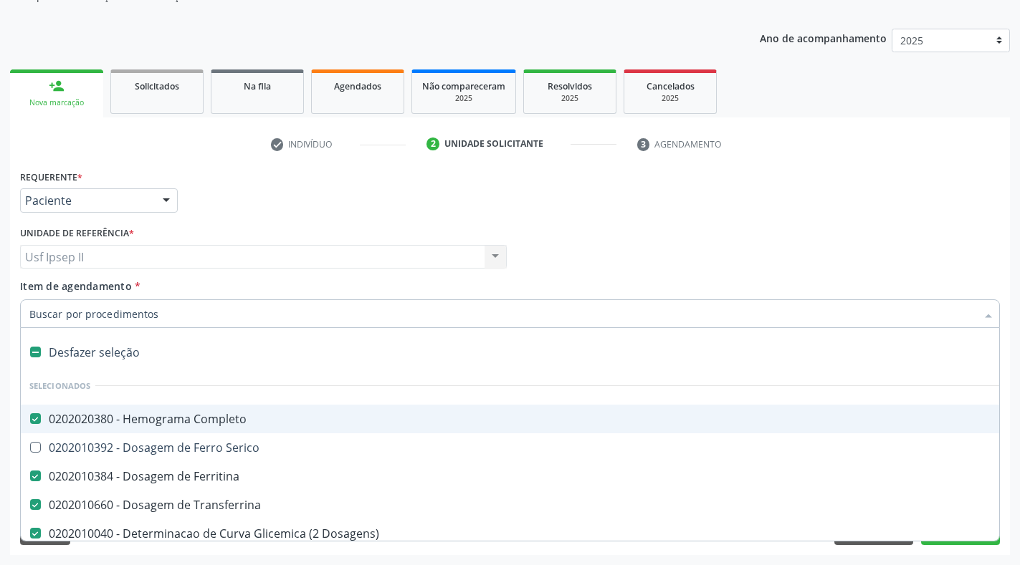
click at [126, 311] on input "Item de agendamento *" at bounding box center [502, 314] width 947 height 29
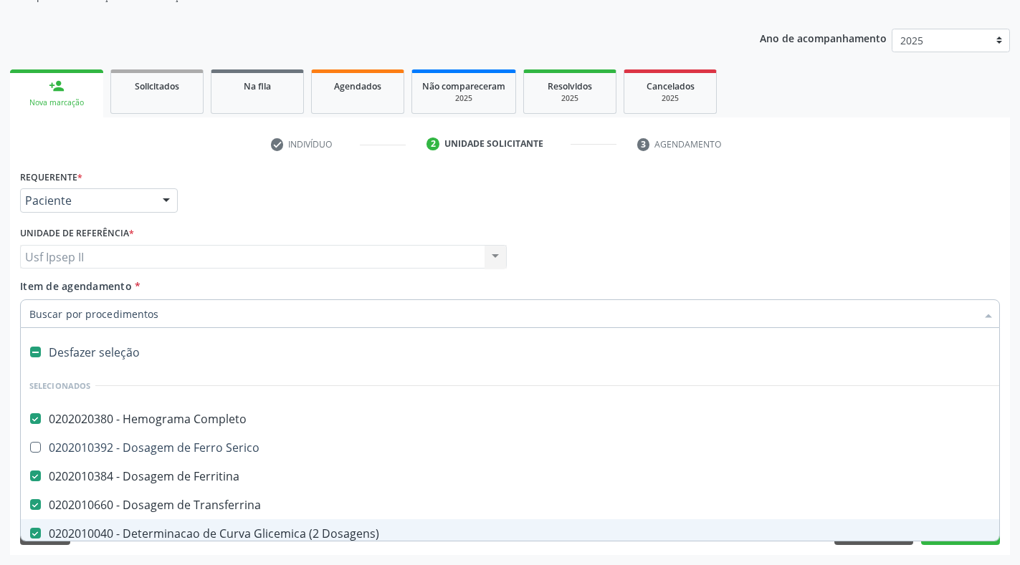
click at [1008, 470] on div "Requerente * Paciente Profissional de Saúde Paciente Nenhum resultado encontrad…" at bounding box center [510, 360] width 1000 height 389
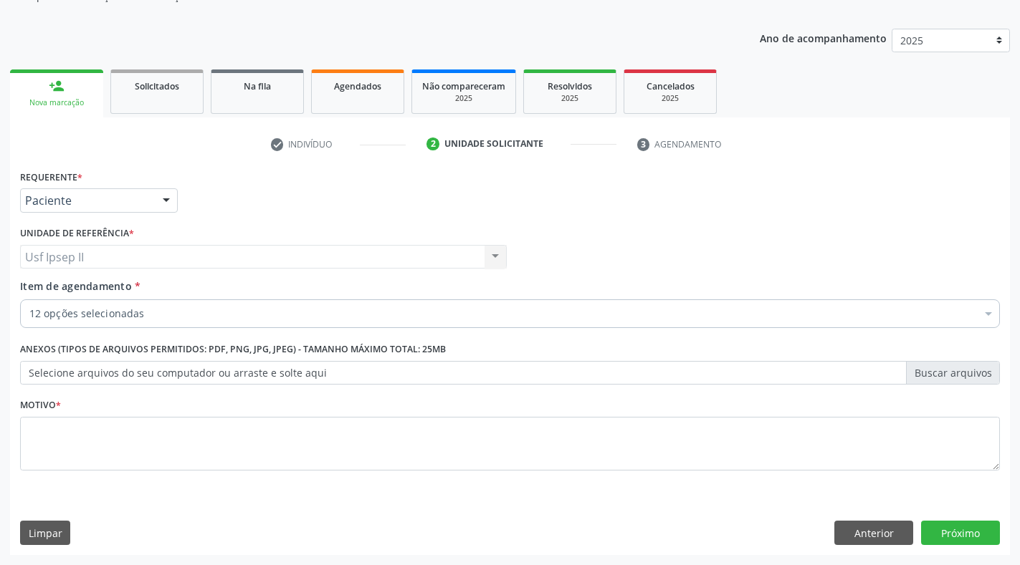
scroll to position [0, 0]
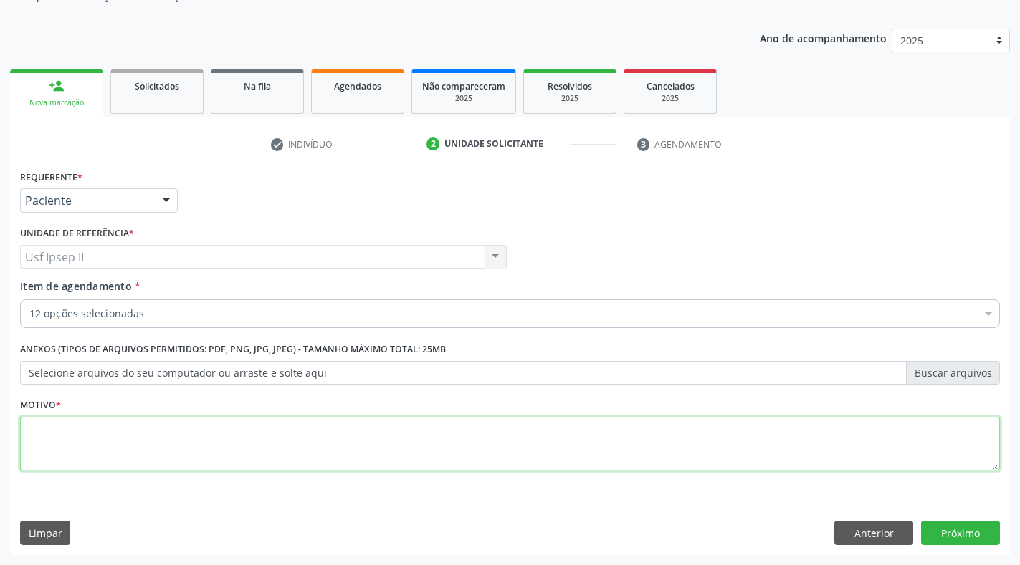
click at [96, 447] on textarea at bounding box center [510, 444] width 980 height 54
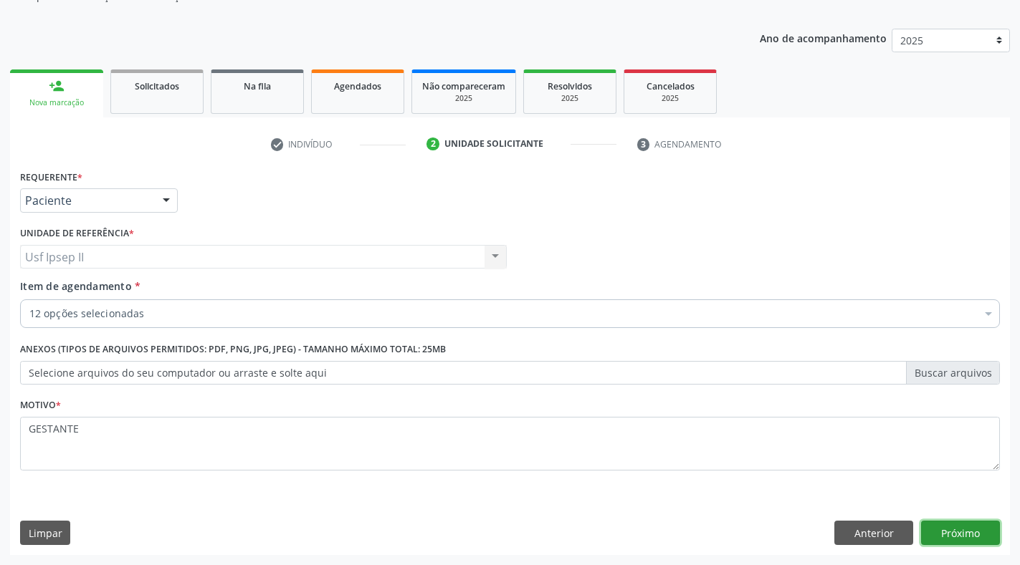
click at [955, 537] on button "Próximo" at bounding box center [960, 533] width 79 height 24
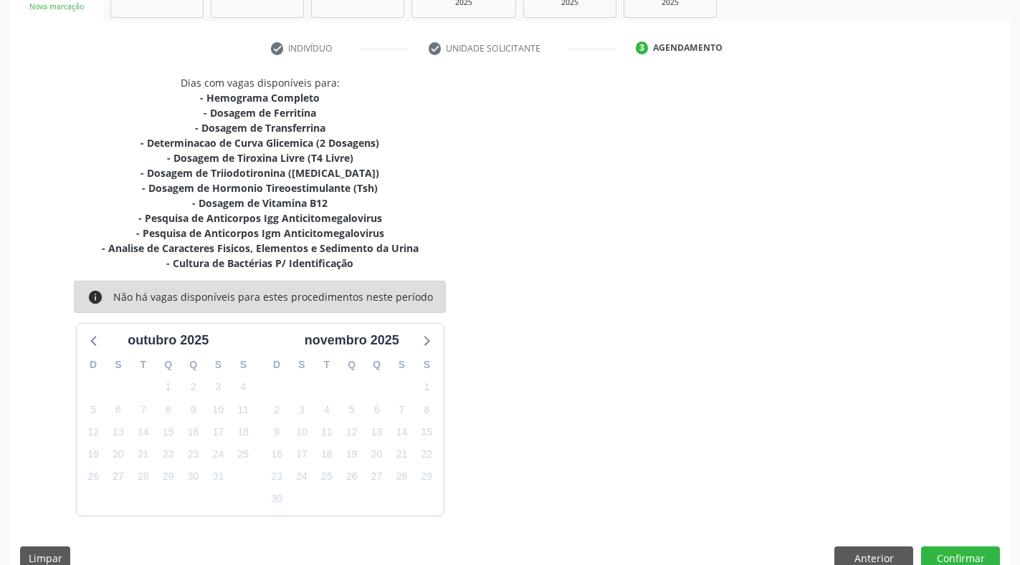
scroll to position [266, 0]
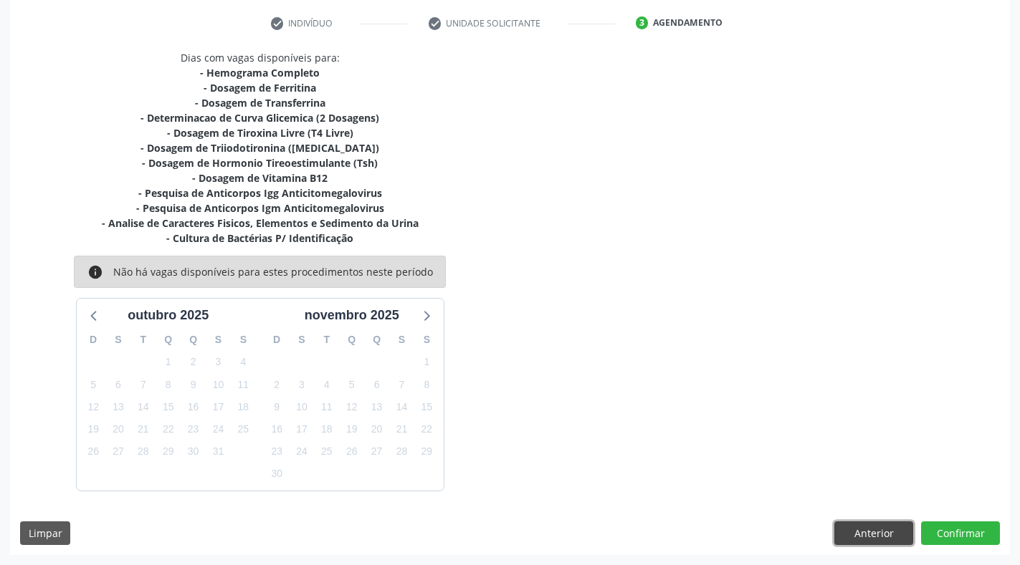
click at [868, 531] on button "Anterior" at bounding box center [873, 534] width 79 height 24
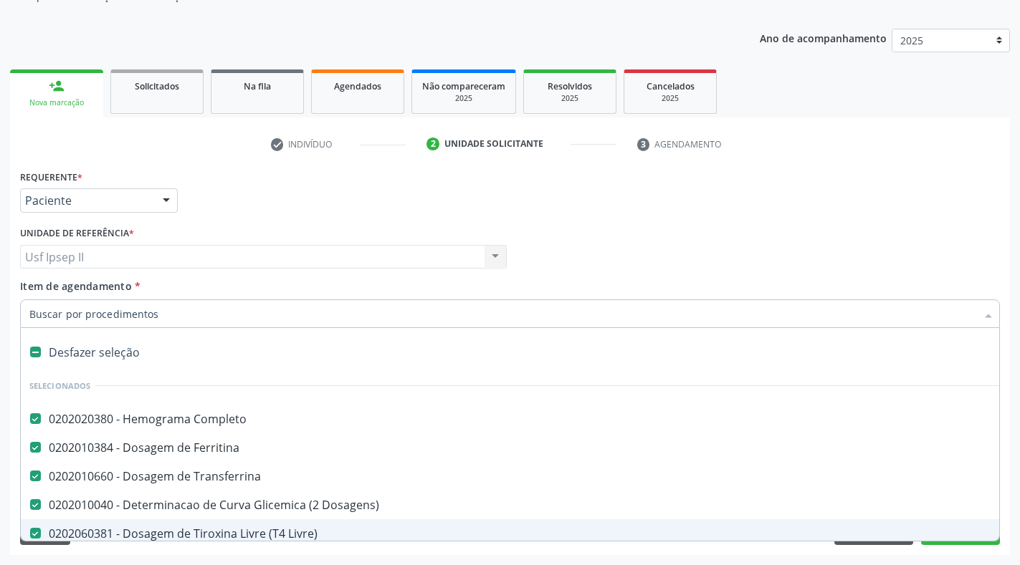
click at [1008, 269] on div "Requerente * Paciente Profissional de Saúde Paciente Nenhum resultado encontrad…" at bounding box center [510, 360] width 1000 height 389
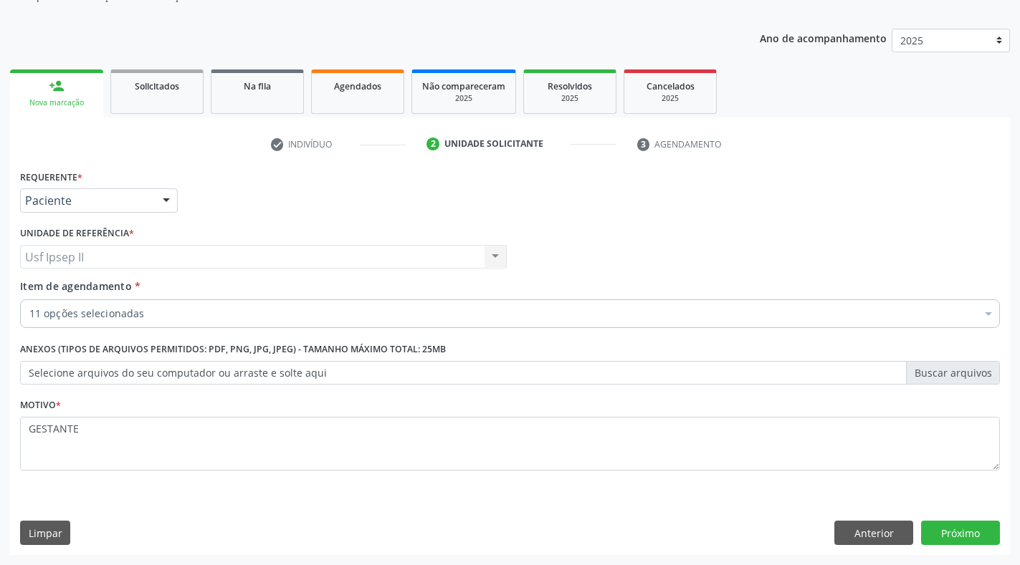
scroll to position [0, 0]
click at [977, 539] on button "Próximo" at bounding box center [960, 533] width 79 height 24
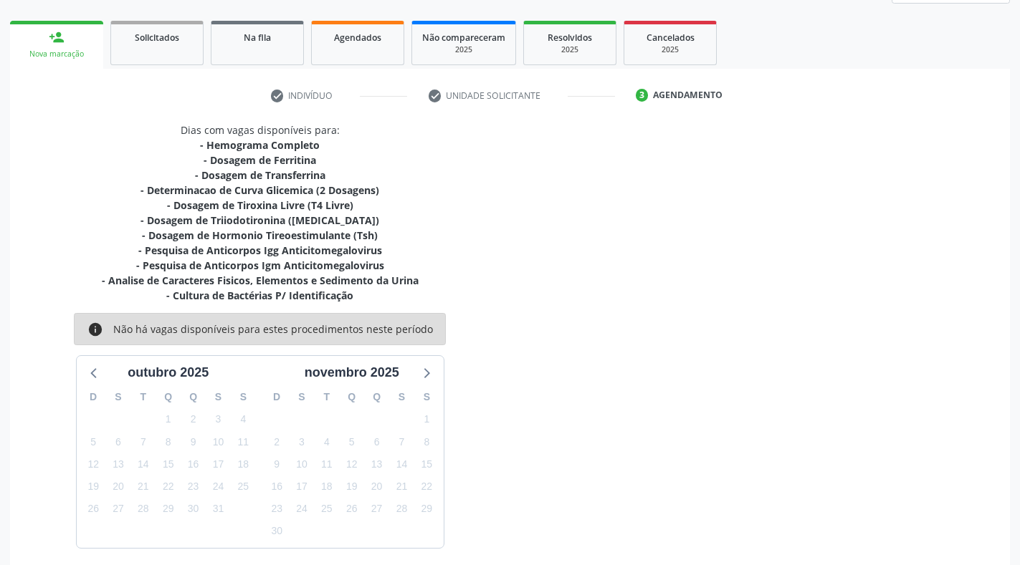
scroll to position [251, 0]
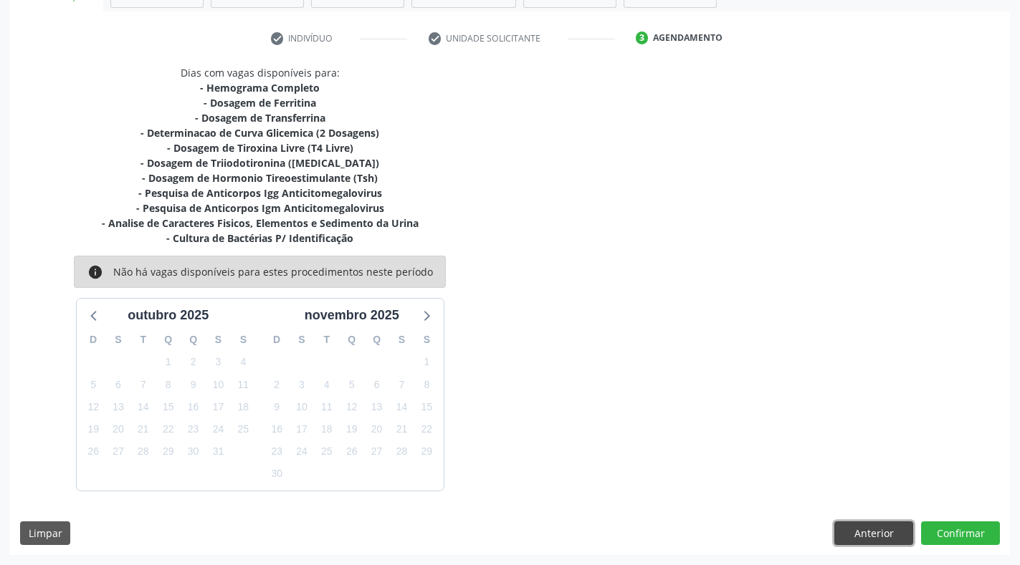
click at [879, 536] on button "Anterior" at bounding box center [873, 534] width 79 height 24
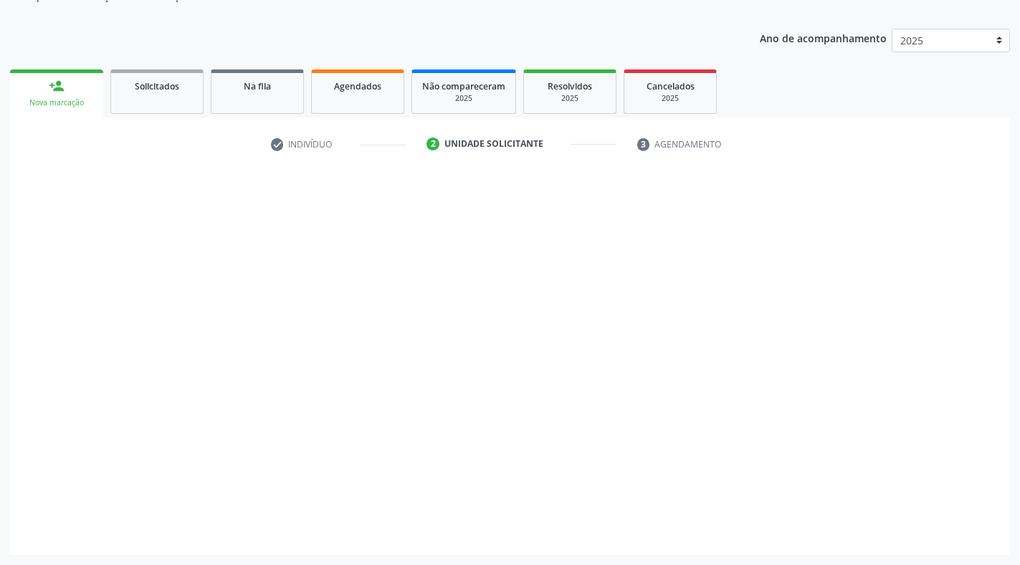
scroll to position [145, 0]
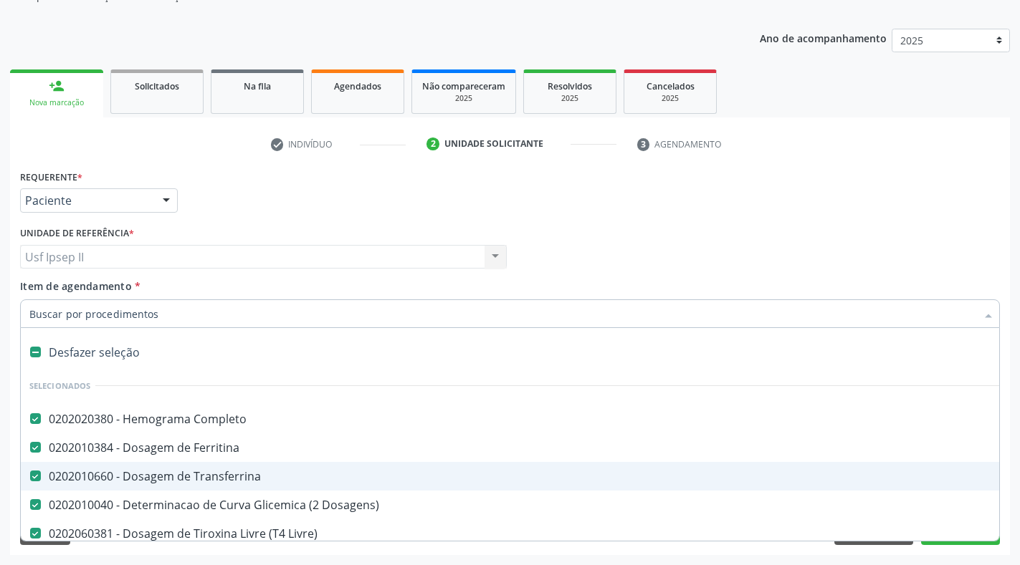
click at [35, 474] on Transferrina at bounding box center [35, 476] width 11 height 11
click at [30, 474] on Transferrina "checkbox" at bounding box center [25, 476] width 9 height 9
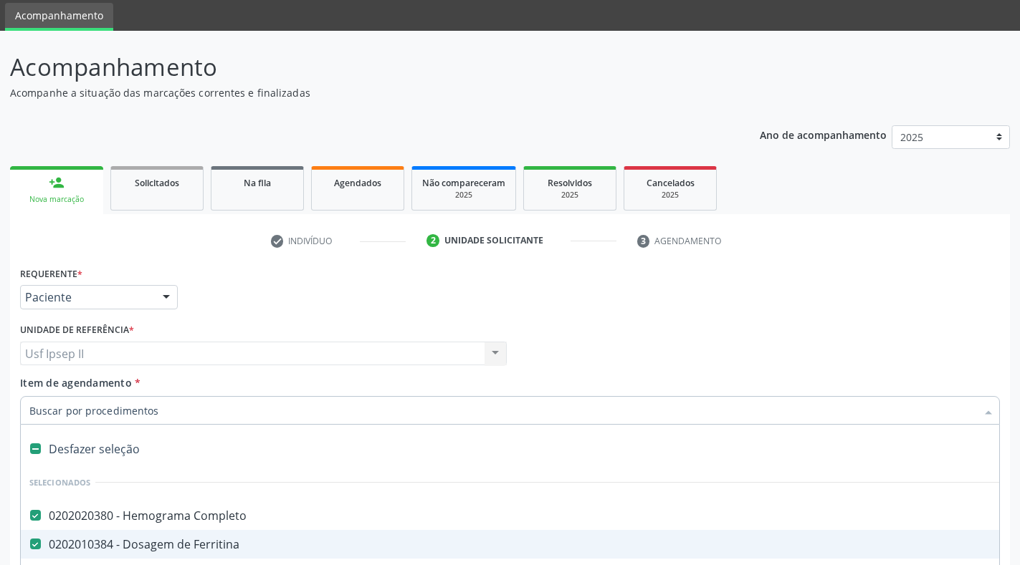
scroll to position [73, 0]
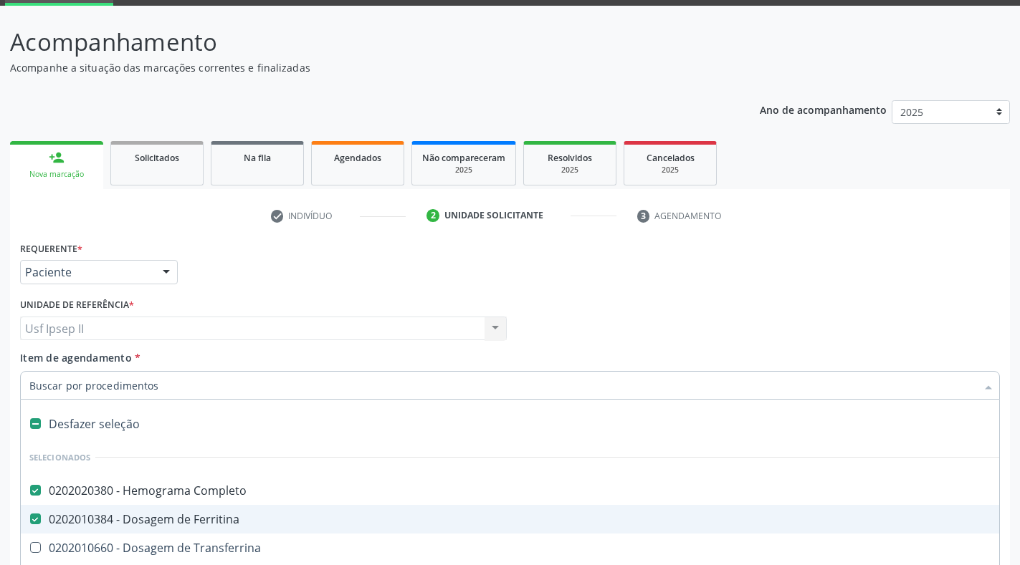
click at [401, 309] on div "Unidade de referência * Usf Ipsep II Usf Ipsep II Nenhum resultado encontrado p…" at bounding box center [263, 318] width 487 height 46
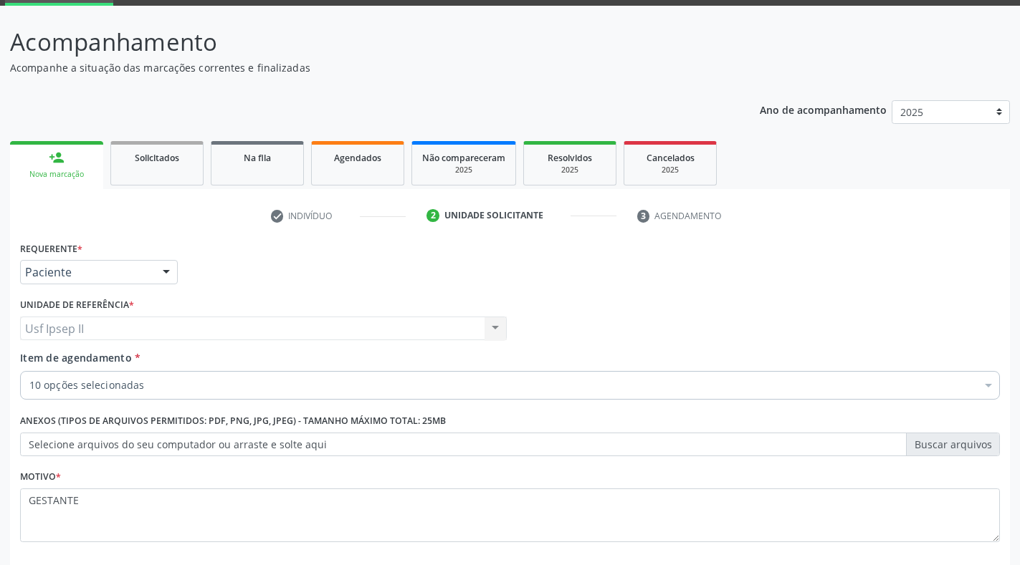
scroll to position [145, 0]
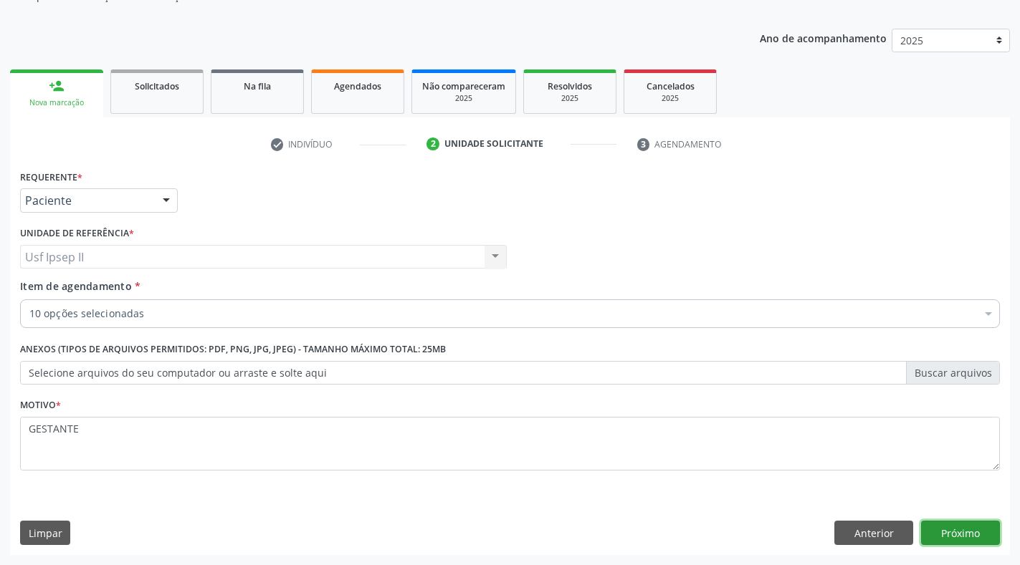
click at [957, 535] on button "Próximo" at bounding box center [960, 533] width 79 height 24
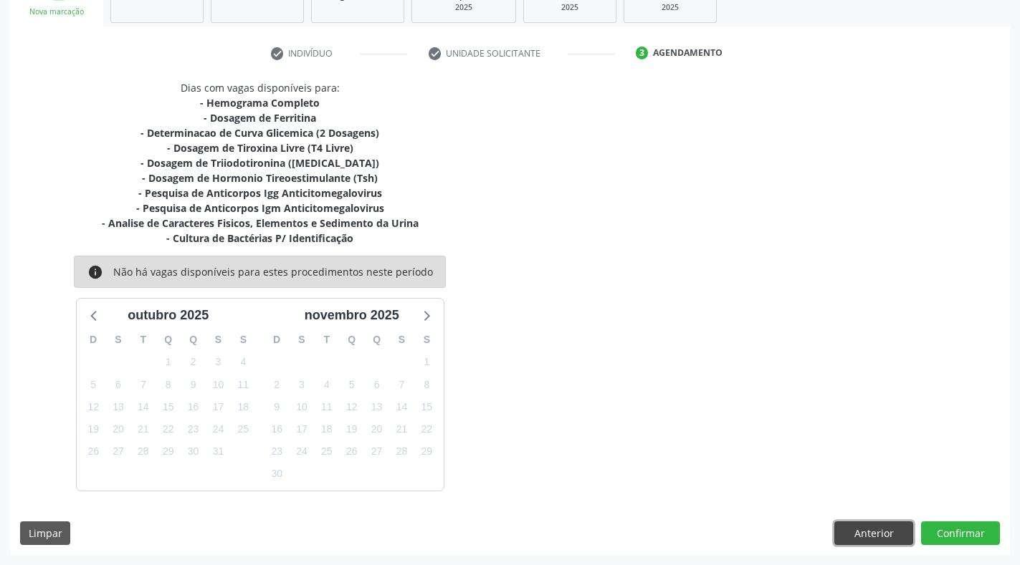
click at [866, 530] on button "Anterior" at bounding box center [873, 534] width 79 height 24
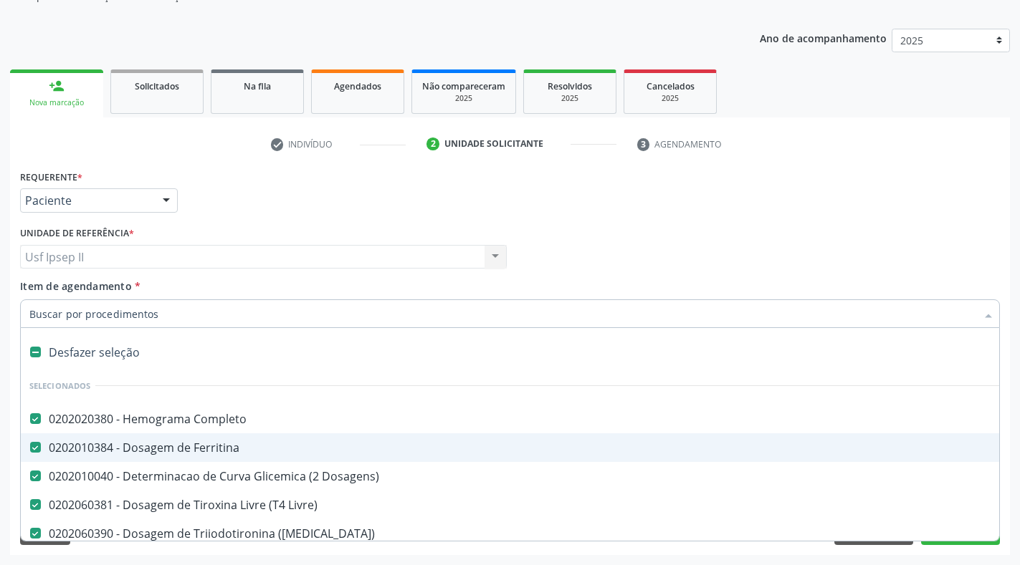
click at [34, 448] on Ferritina at bounding box center [35, 447] width 11 height 11
click at [30, 448] on Ferritina "checkbox" at bounding box center [25, 447] width 9 height 9
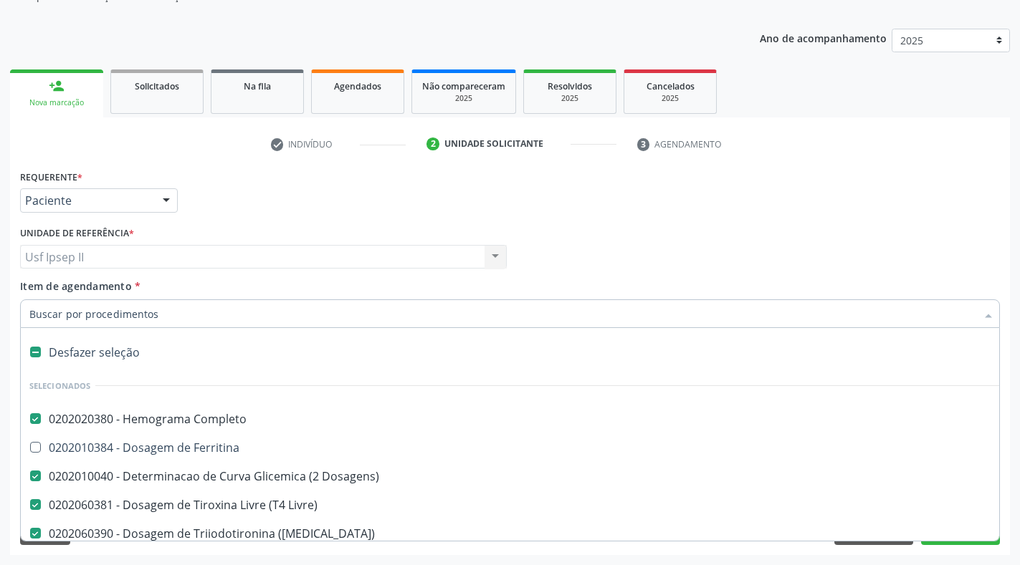
scroll to position [215, 0]
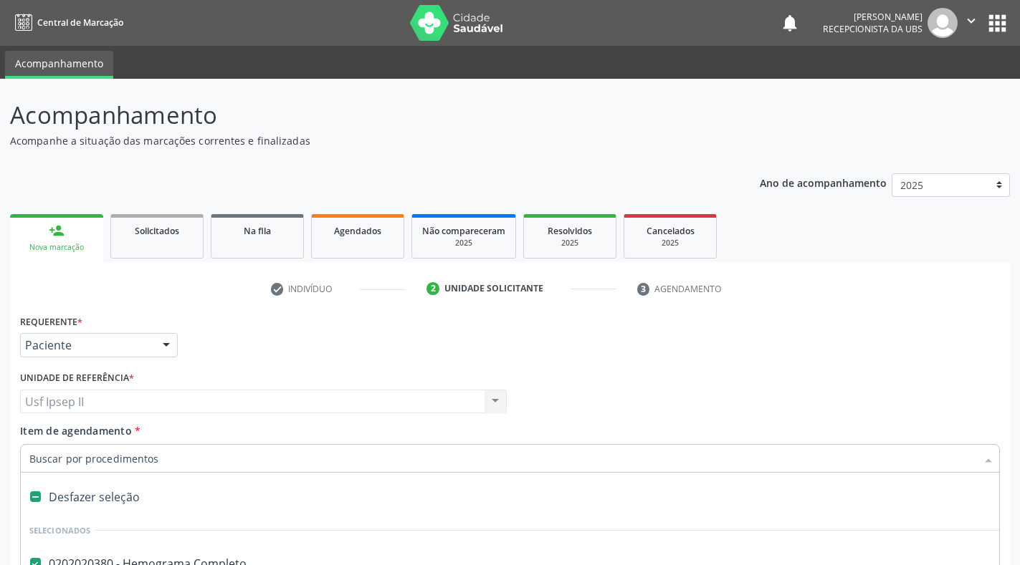
click at [1010, 457] on div "Acompanhamento Acompanhe a situação das marcações correntes e finalizadas Relat…" at bounding box center [510, 394] width 1020 height 631
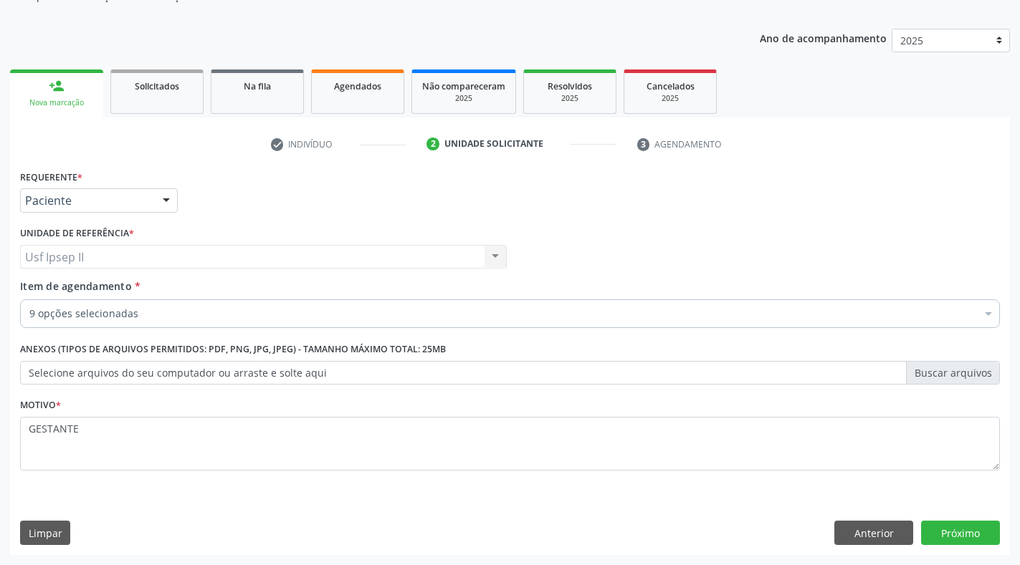
scroll to position [145, 0]
click at [962, 534] on button "Próximo" at bounding box center [960, 533] width 79 height 24
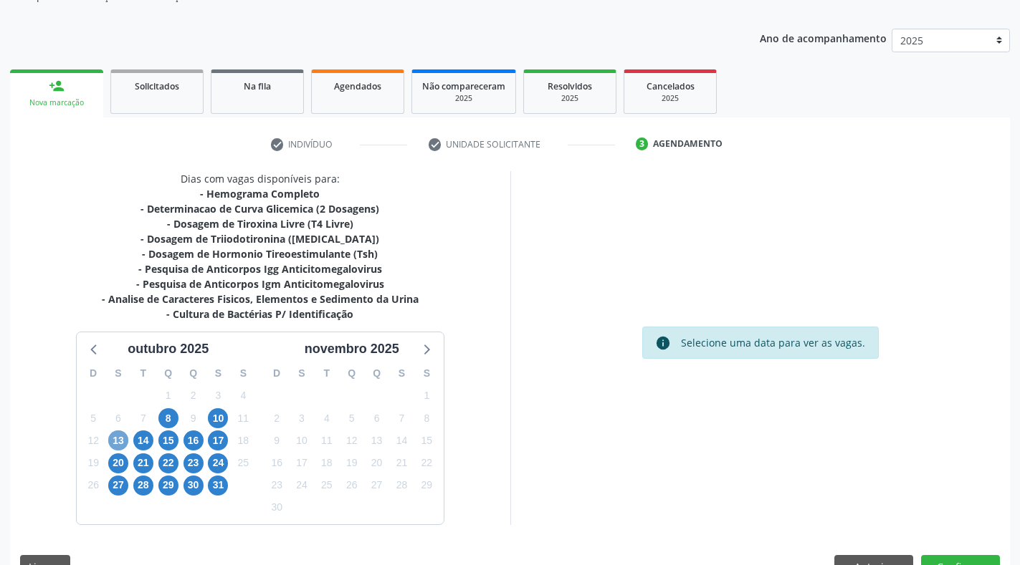
click at [114, 439] on span "13" at bounding box center [118, 441] width 20 height 20
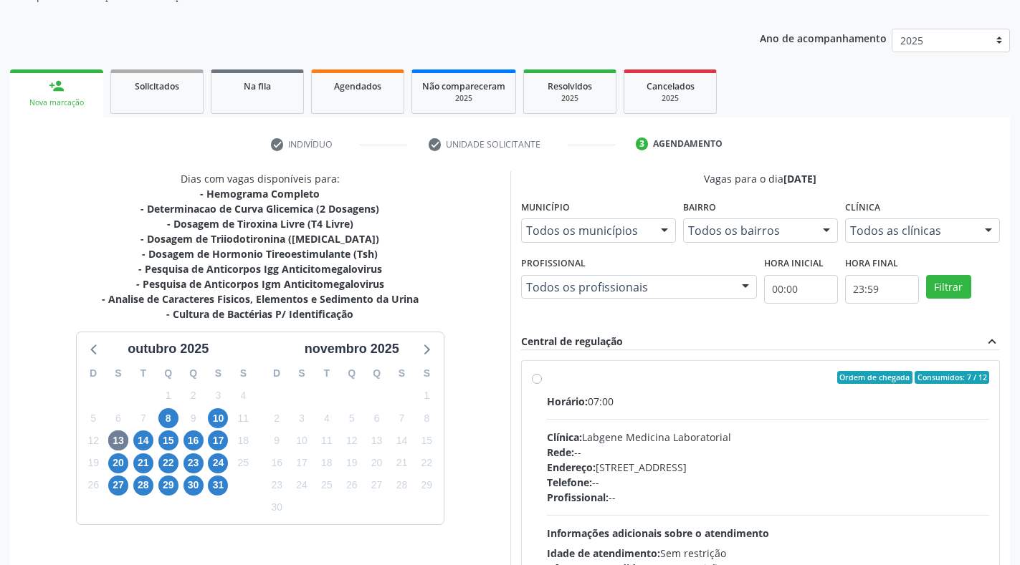
click at [547, 382] on label "Ordem de chegada Consumidos: 7 / 12 Horário: 07:00 Clínica: Labgene Medicina La…" at bounding box center [768, 481] width 443 height 220
click at [537, 382] on input "Ordem de chegada Consumidos: 7 / 12 Horário: 07:00 Clínica: Labgene Medicina La…" at bounding box center [537, 377] width 10 height 13
radio input "true"
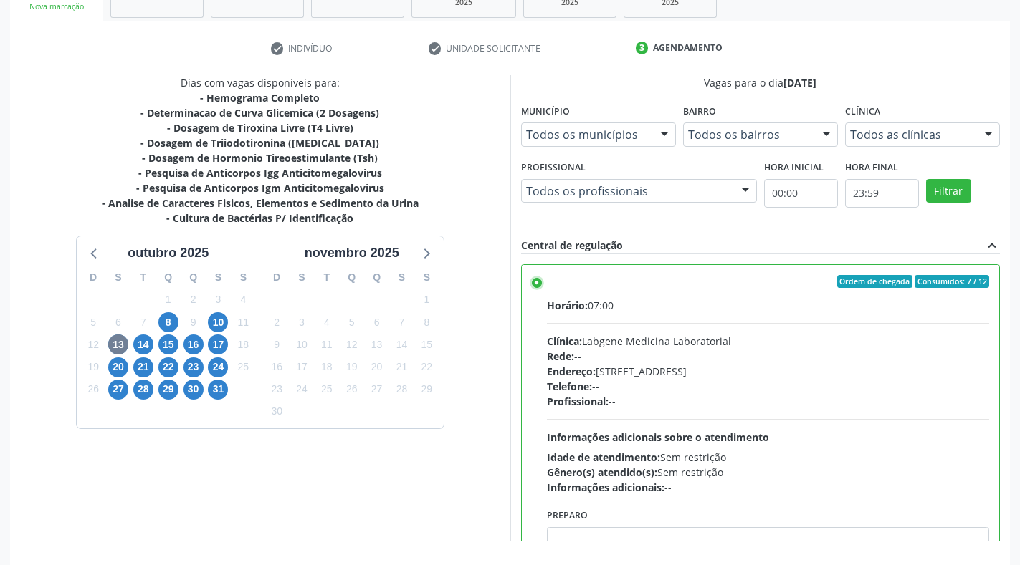
scroll to position [291, 0]
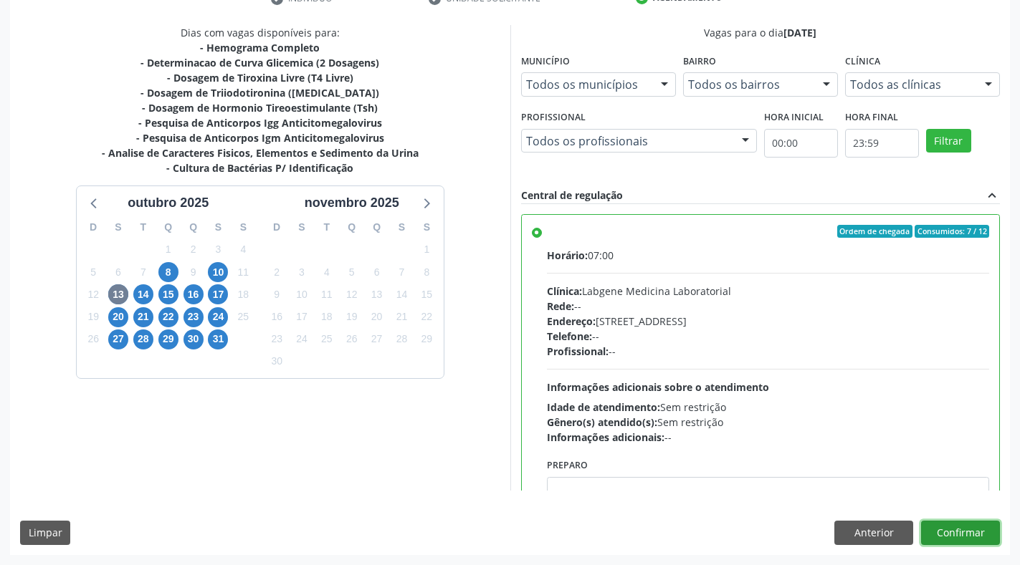
click at [969, 527] on button "Confirmar" at bounding box center [960, 533] width 79 height 24
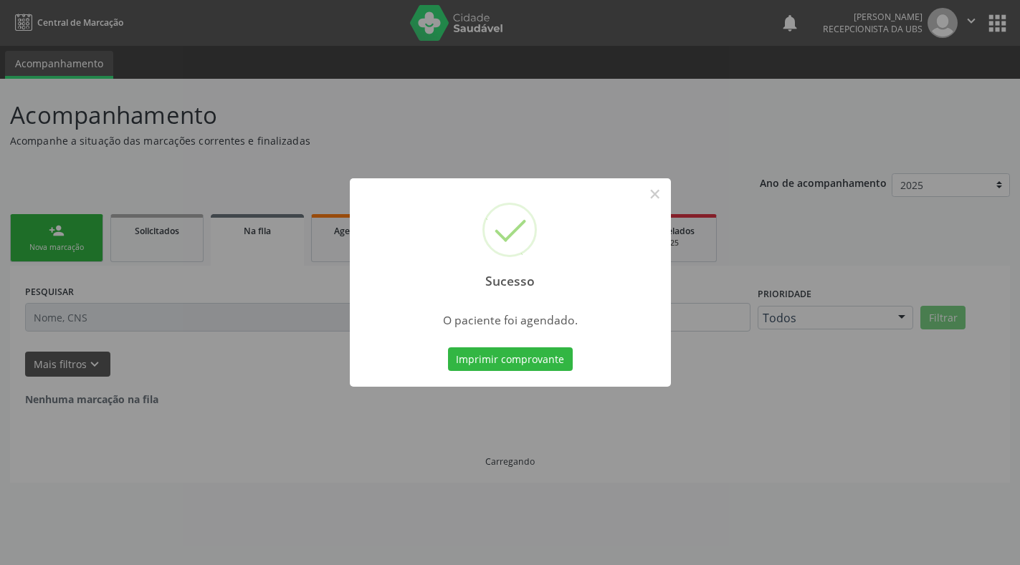
scroll to position [0, 0]
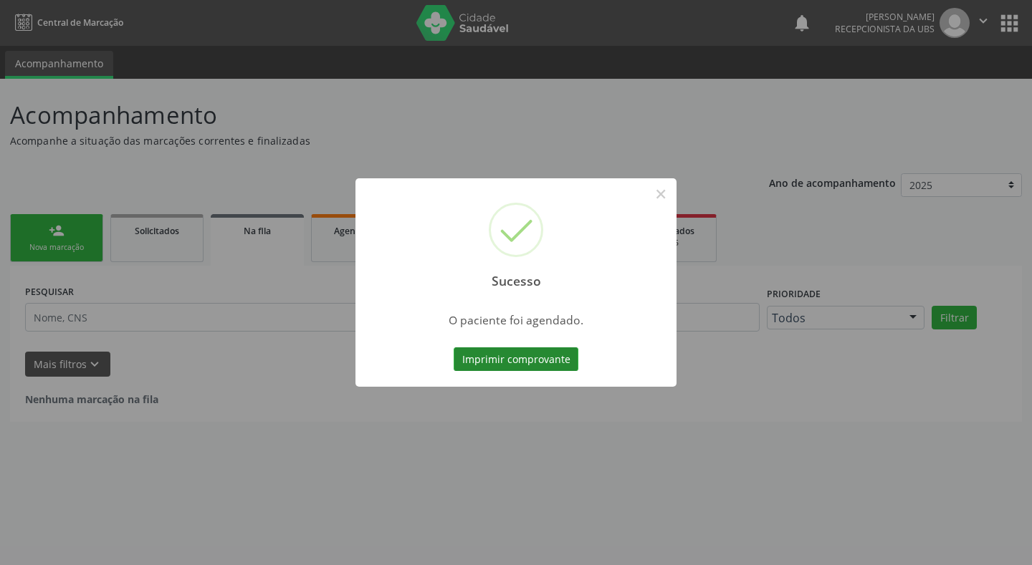
click at [530, 357] on button "Imprimir comprovante" at bounding box center [516, 360] width 125 height 24
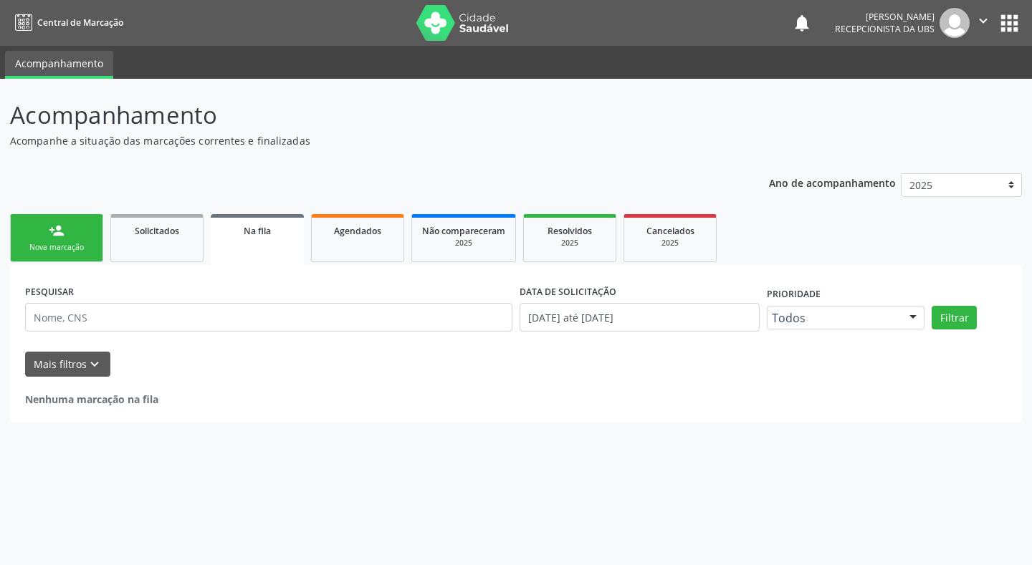
click at [67, 244] on div "Nova marcação" at bounding box center [57, 247] width 72 height 11
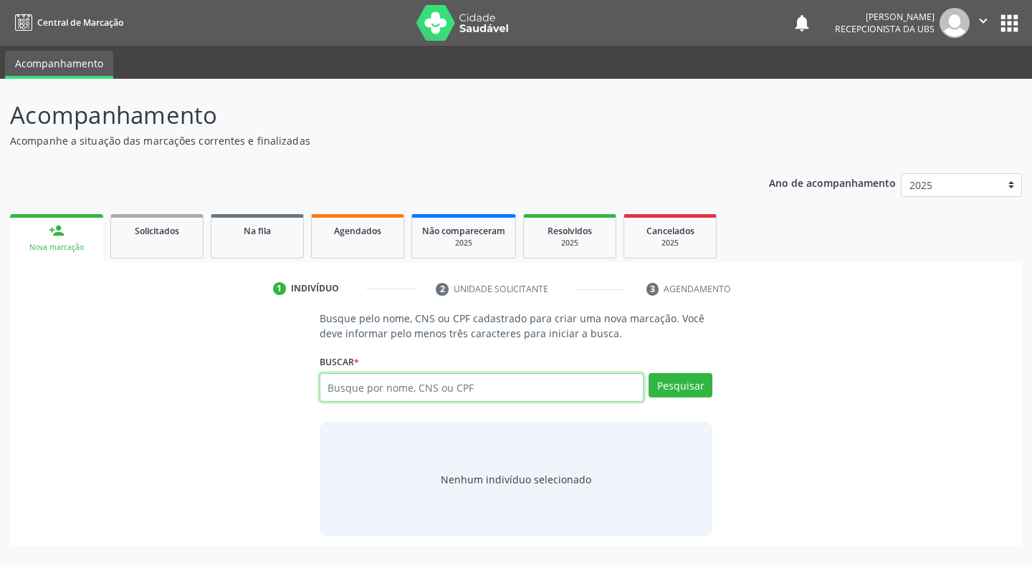
click at [398, 390] on input "text" at bounding box center [482, 387] width 325 height 29
type input "705603418422618"
click at [667, 388] on button "Pesquisar" at bounding box center [681, 385] width 64 height 24
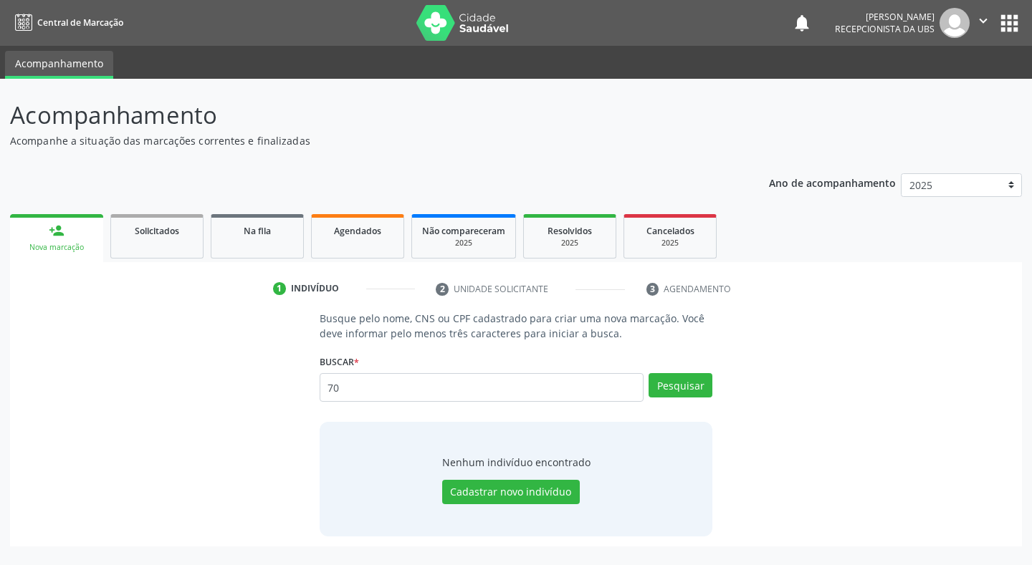
type input "7"
type input "02018107437"
click at [677, 377] on button "Pesquisar" at bounding box center [681, 385] width 64 height 24
type input "0"
type input "705603418422616"
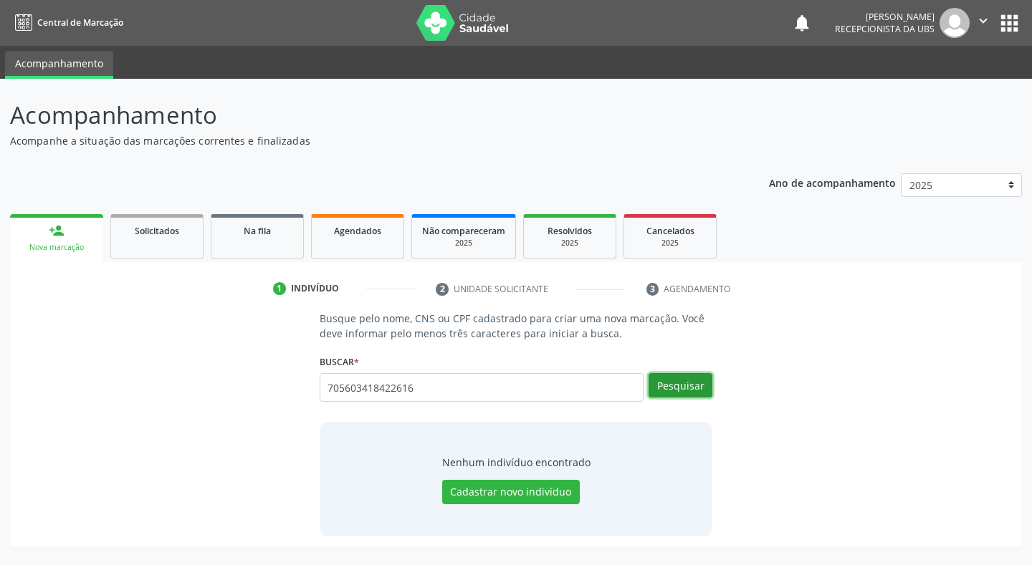
click at [660, 387] on button "Pesquisar" at bounding box center [681, 385] width 64 height 24
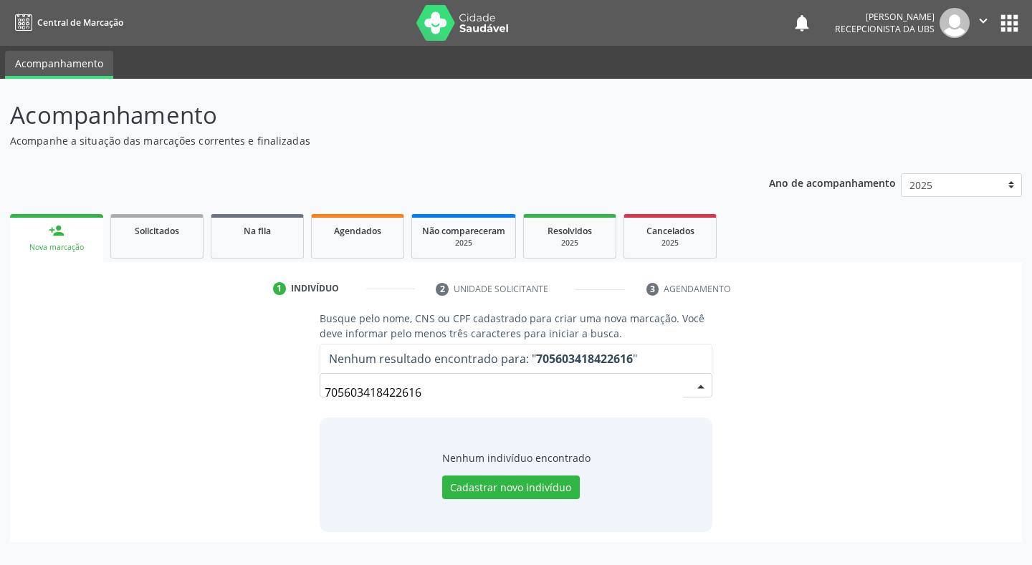
click at [388, 391] on input "705603418422616" at bounding box center [504, 392] width 359 height 29
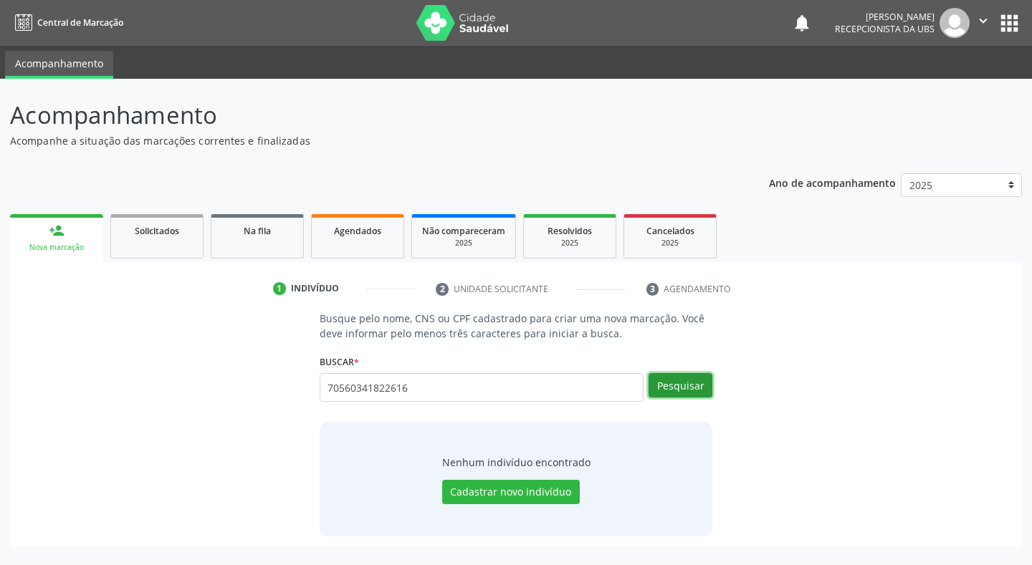
click at [684, 383] on button "Pesquisar" at bounding box center [681, 385] width 64 height 24
click at [679, 385] on button "Pesquisar" at bounding box center [681, 385] width 64 height 24
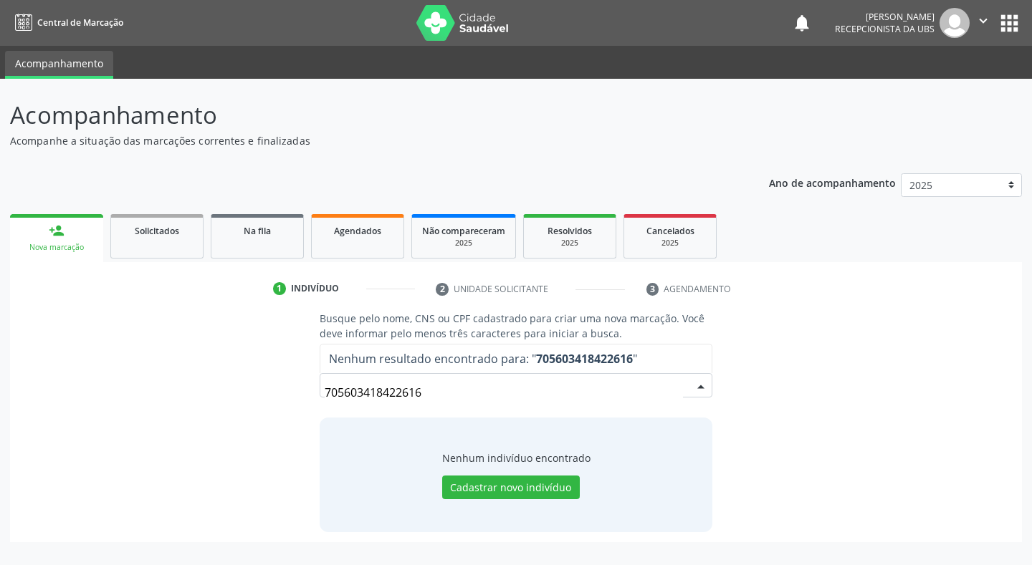
click at [449, 394] on input "705603418422616" at bounding box center [504, 392] width 359 height 29
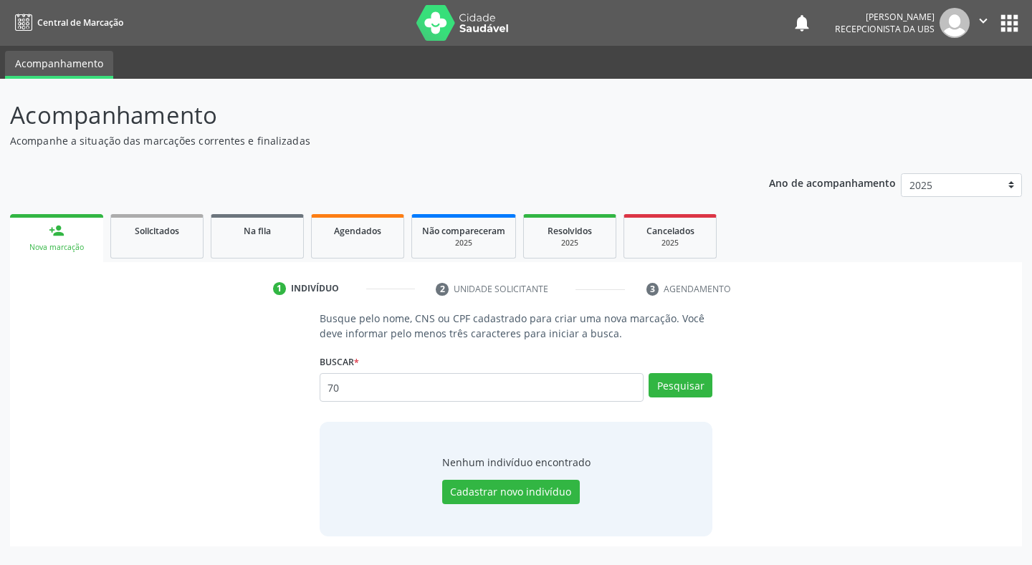
type input "7"
type input "02018107437"
click at [669, 388] on button "Pesquisar" at bounding box center [681, 385] width 64 height 24
type input "02018107437"
type input "0"
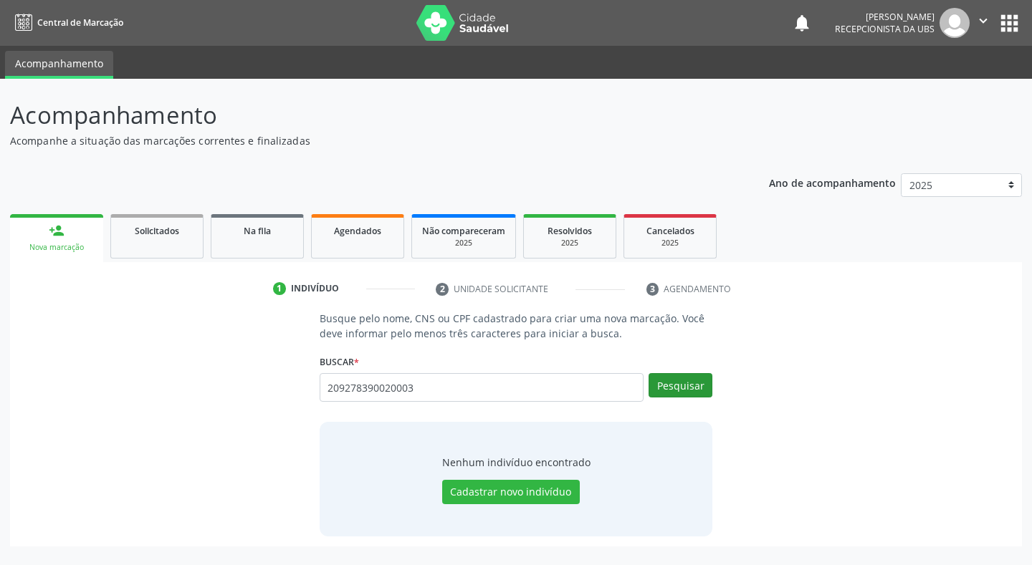
type input "209278390020003"
click at [684, 384] on button "Pesquisar" at bounding box center [681, 385] width 64 height 24
type input "2"
type input "209278390020003"
click at [688, 385] on button "Pesquisar" at bounding box center [681, 385] width 64 height 24
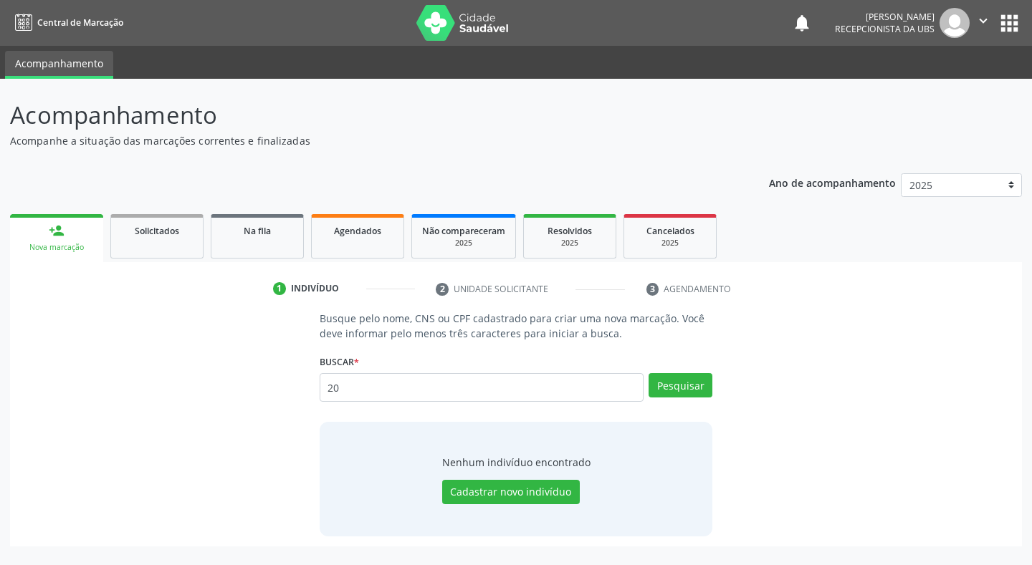
type input "2"
type input "898003451940088"
click at [683, 385] on button "Pesquisar" at bounding box center [681, 385] width 64 height 24
type input "898003451940088"
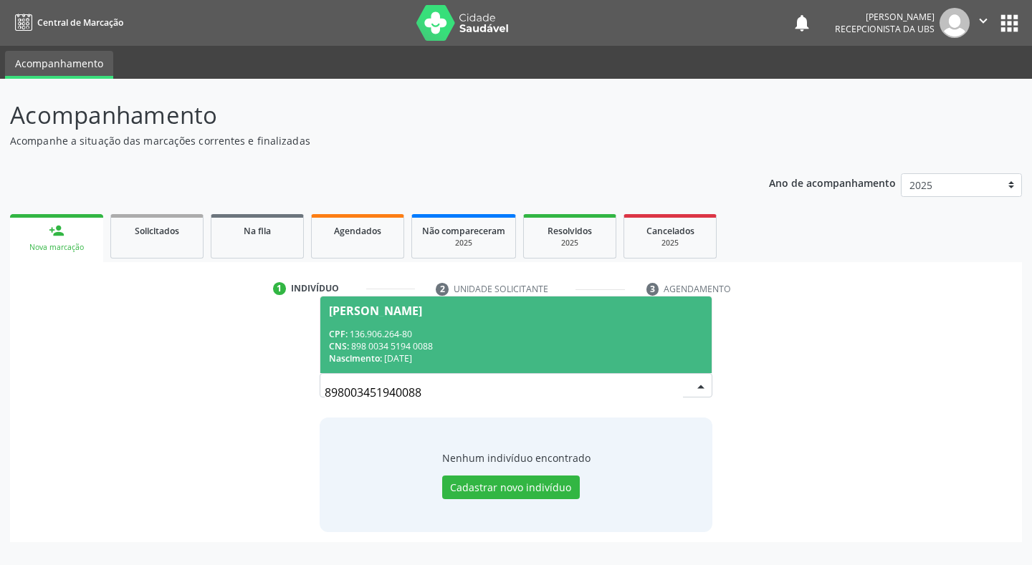
click at [393, 339] on div "CPF: 136.906.264-80" at bounding box center [516, 334] width 375 height 12
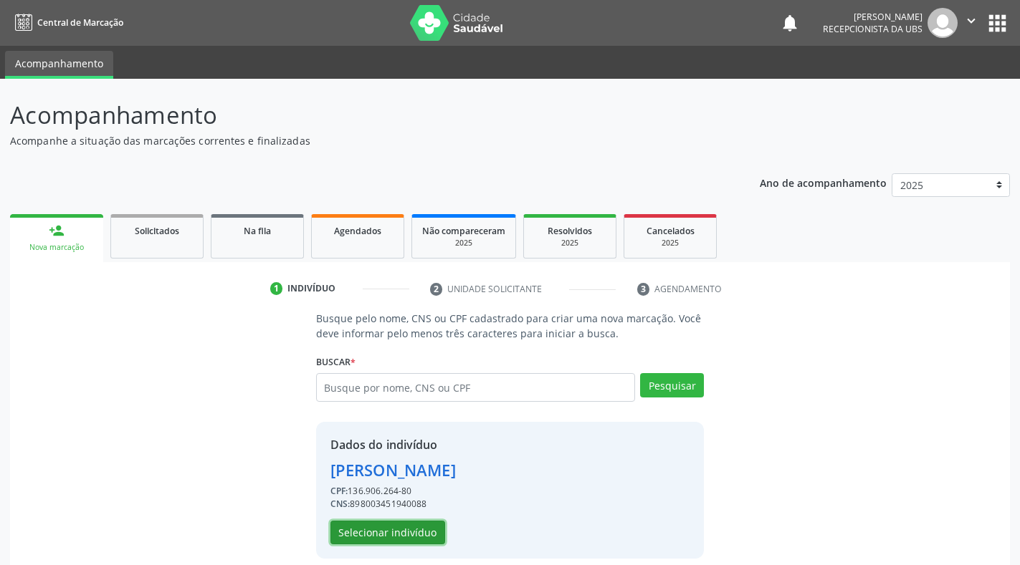
click at [425, 525] on button "Selecionar indivíduo" at bounding box center [387, 533] width 115 height 24
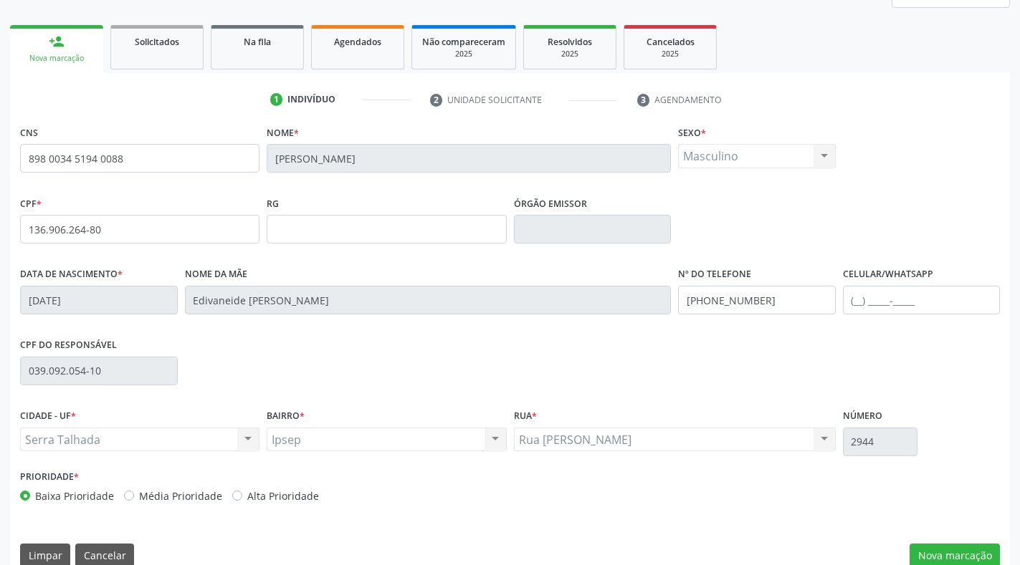
scroll to position [211, 0]
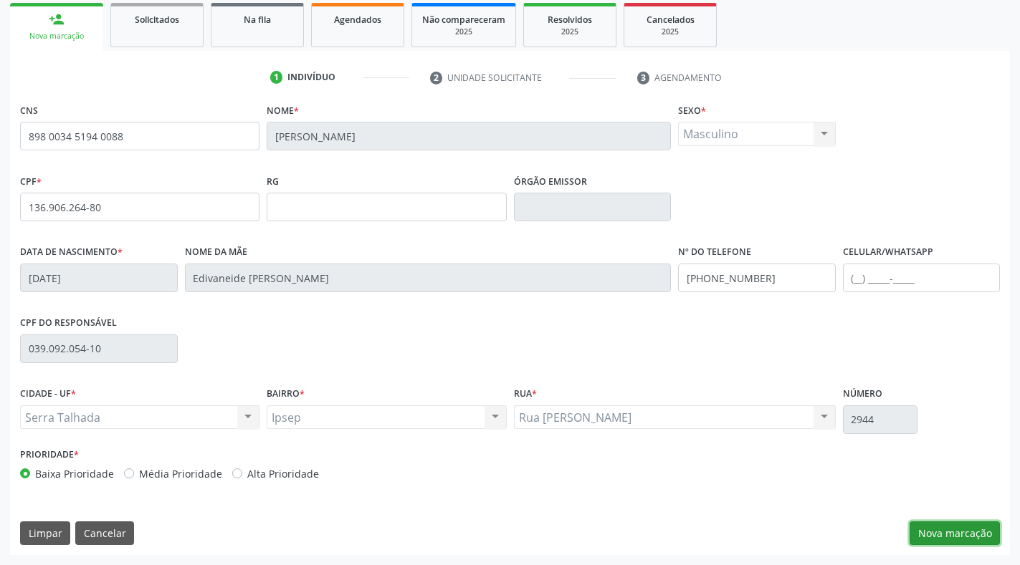
click at [975, 533] on button "Nova marcação" at bounding box center [954, 534] width 90 height 24
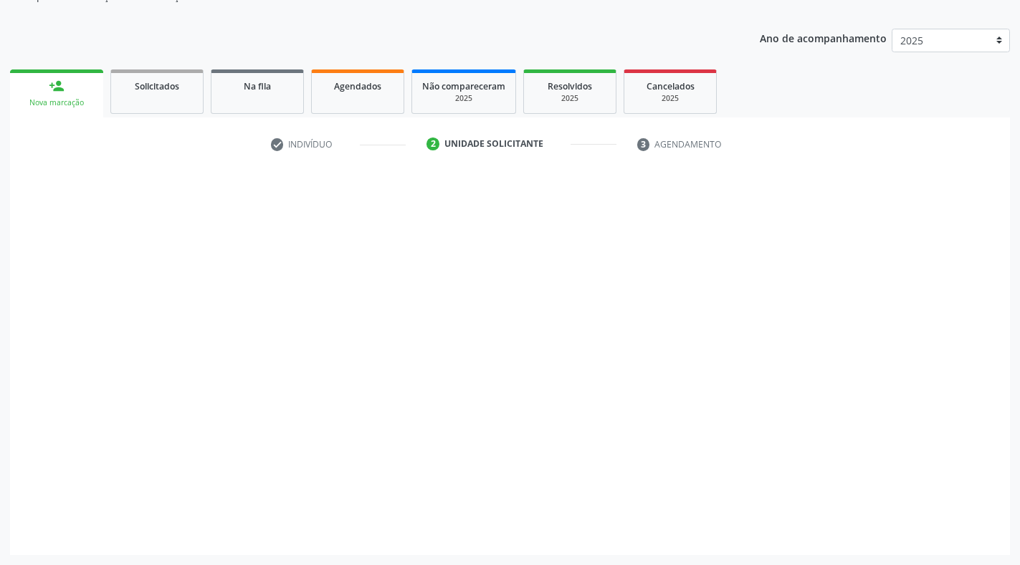
scroll to position [145, 0]
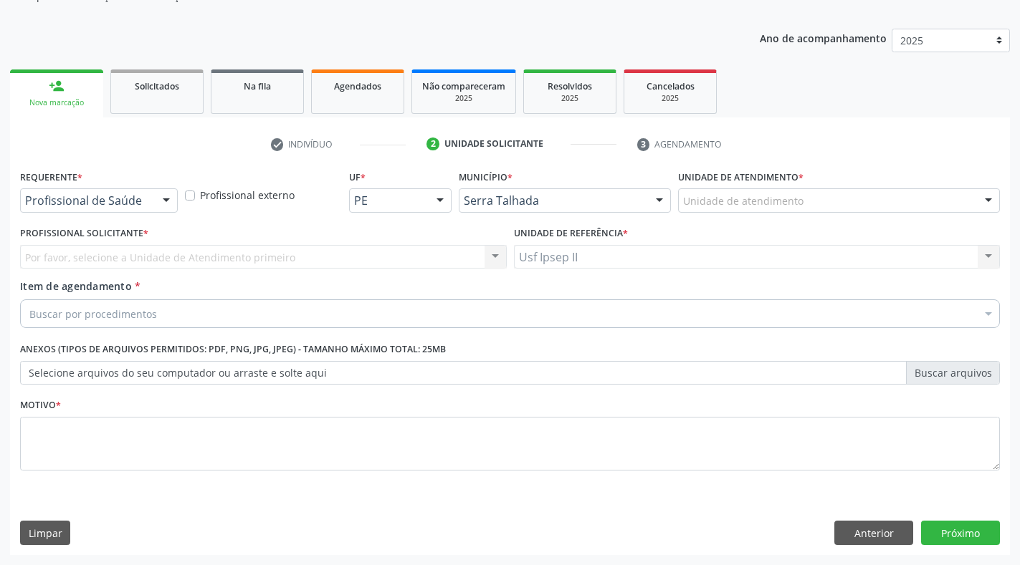
click at [168, 200] on div at bounding box center [165, 201] width 21 height 24
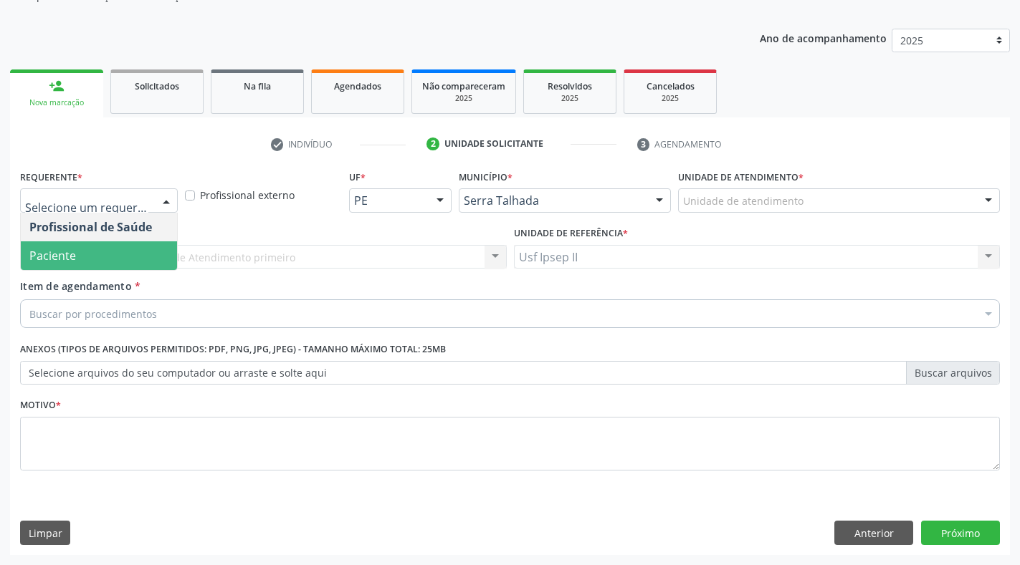
click at [101, 257] on span "Paciente" at bounding box center [99, 255] width 156 height 29
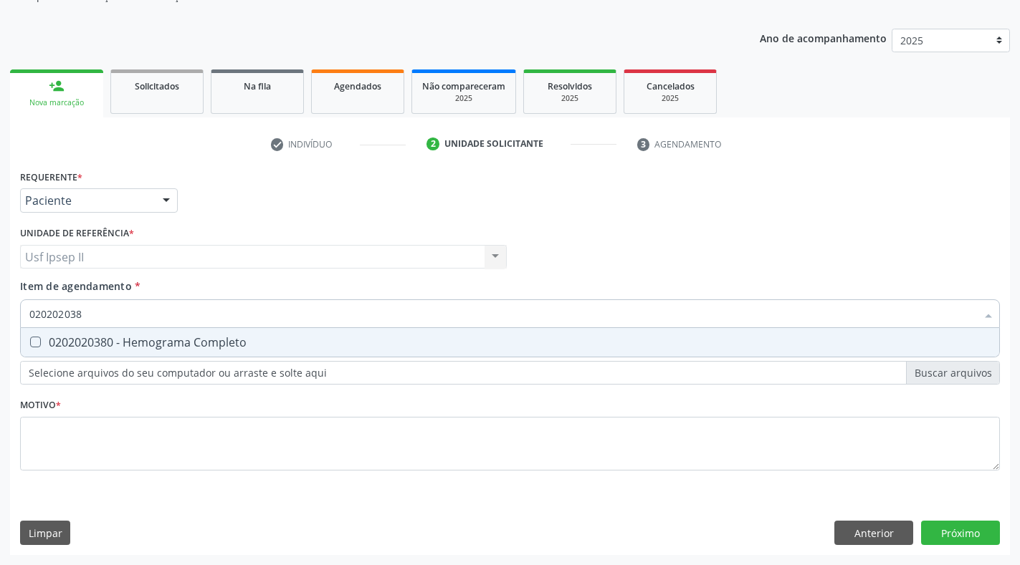
type input "0202020380"
click at [50, 342] on div "0202020380 - Hemograma Completo" at bounding box center [509, 342] width 961 height 11
checkbox Completo "true"
type input "02020203"
checkbox Completo "false"
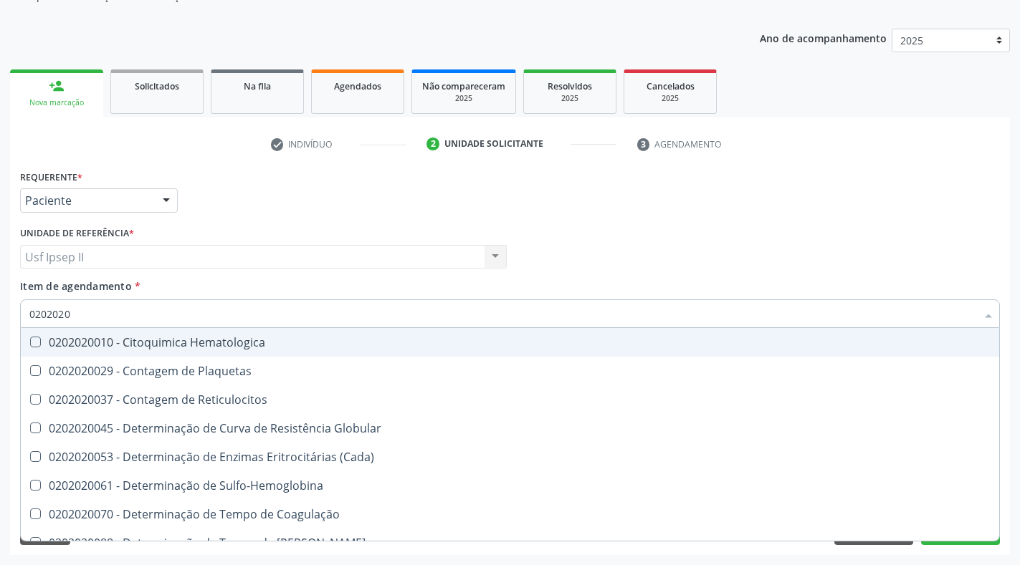
type input "020202"
checkbox Completo "false"
checkbox Leucograma "true"
type input "0202"
checkbox Completo "false"
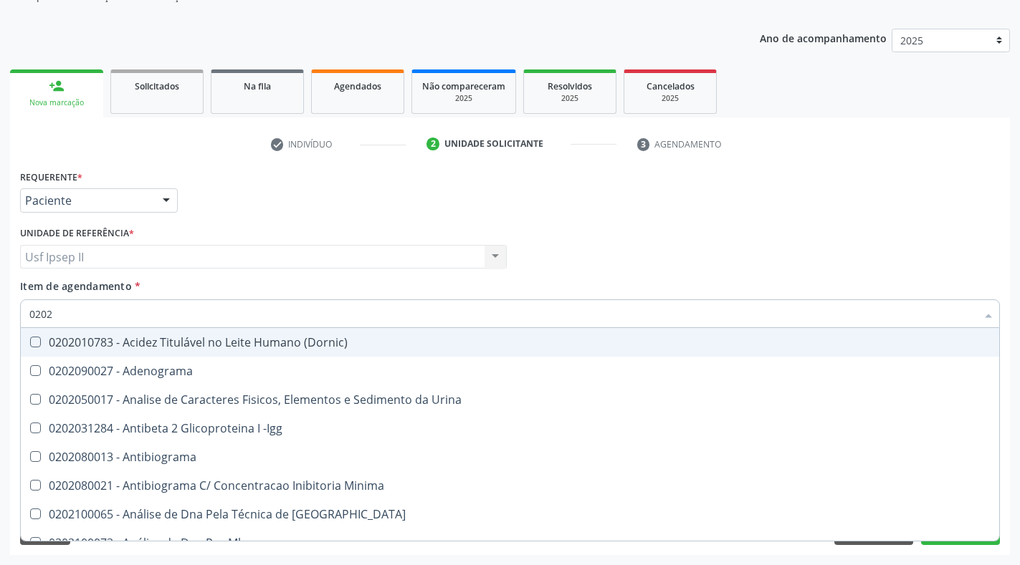
type input "02020"
checkbox Zinco "true"
checkbox Completo "false"
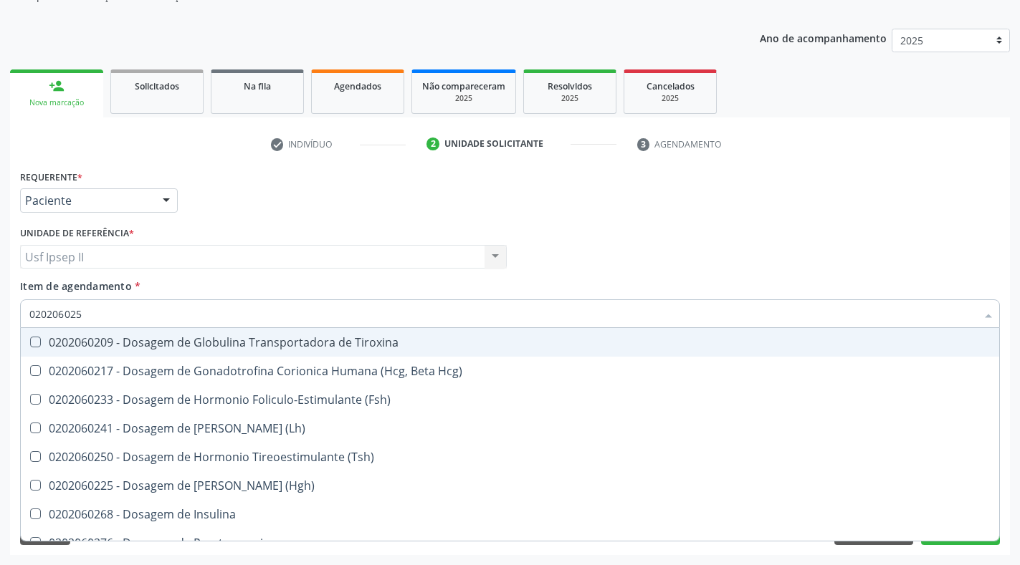
type input "0202060250"
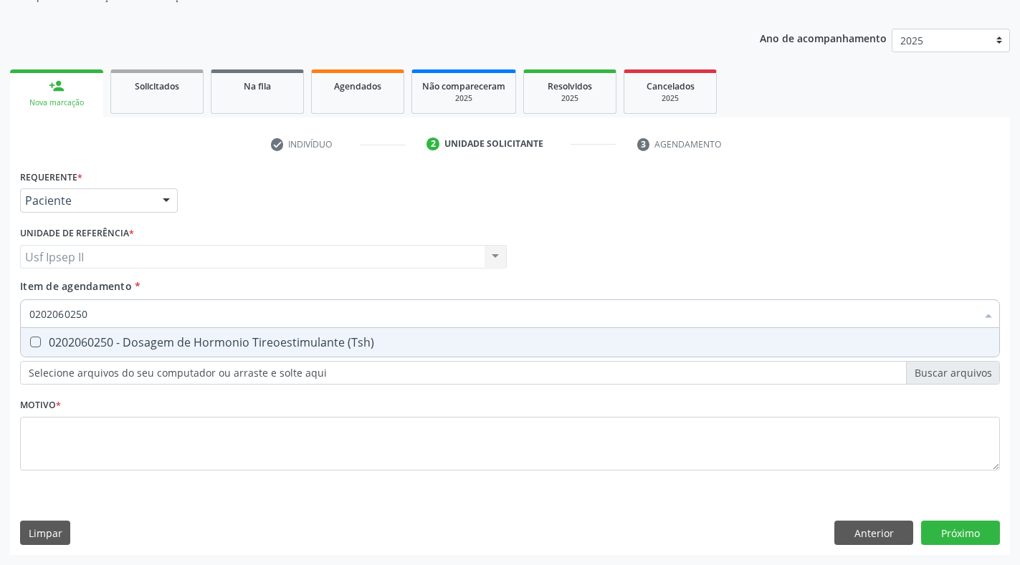
click at [47, 342] on div "0202060250 - Dosagem de Hormonio Tireoestimulante (Tsh)" at bounding box center [509, 342] width 961 height 11
checkbox \(Tsh\) "true"
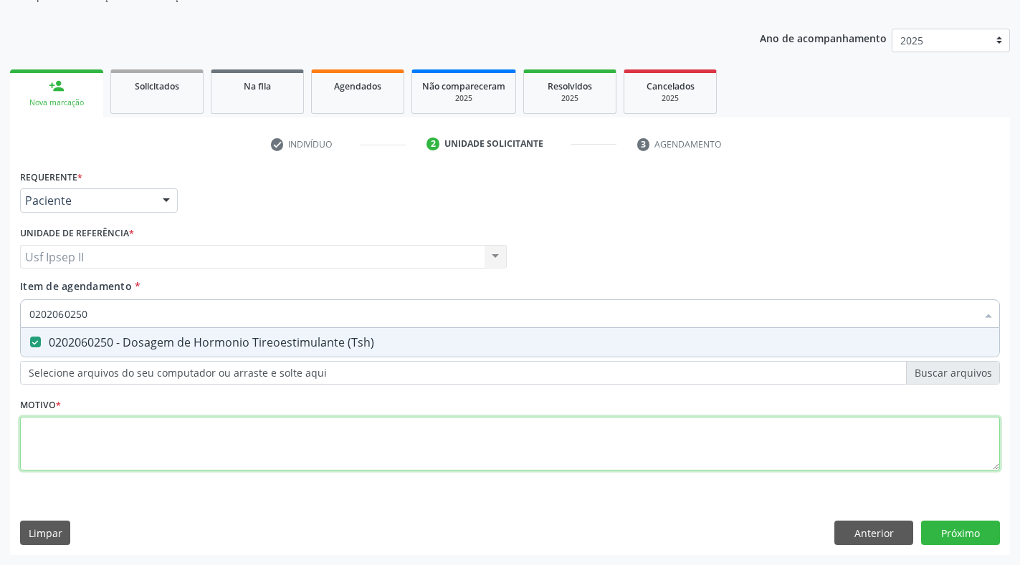
click at [67, 449] on div "Requerente * Paciente Profissional de Saúde Paciente Nenhum resultado encontrad…" at bounding box center [510, 328] width 980 height 325
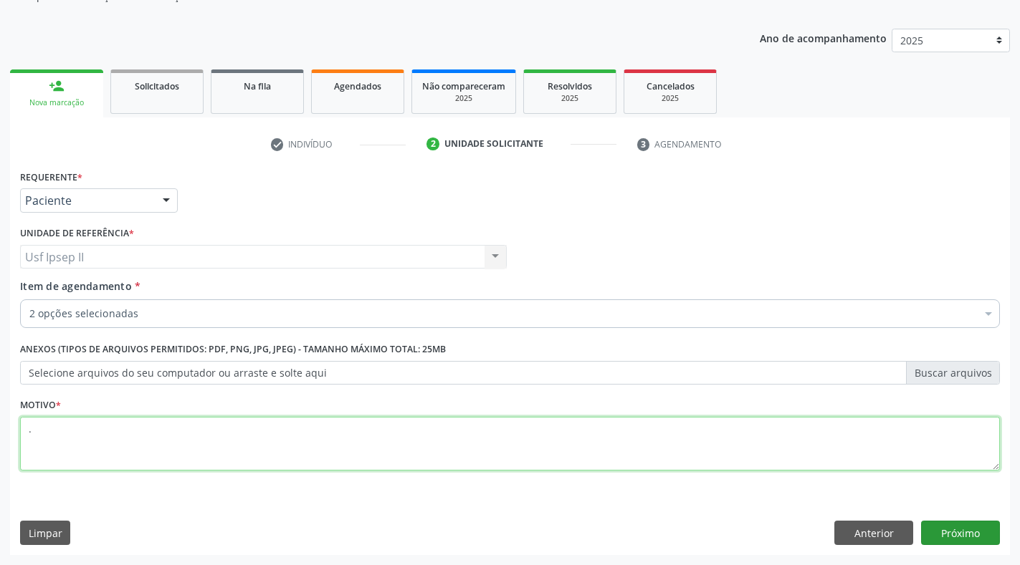
type textarea "."
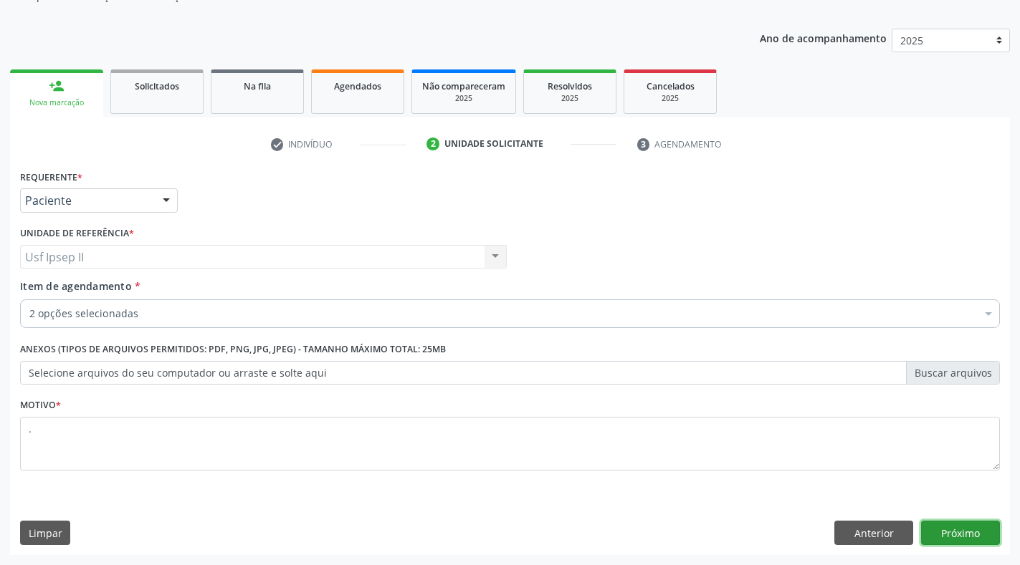
click at [954, 534] on button "Próximo" at bounding box center [960, 533] width 79 height 24
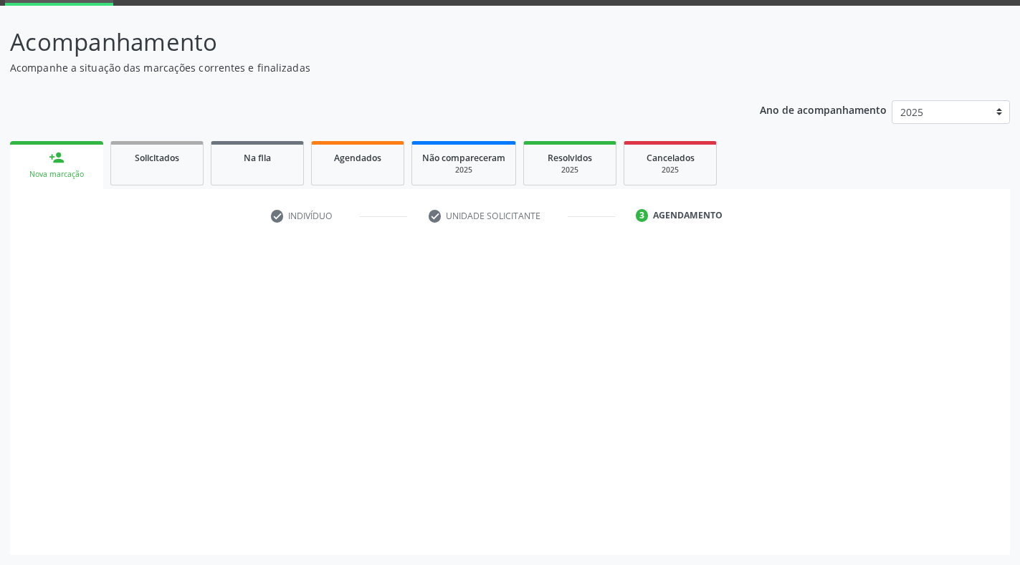
scroll to position [73, 0]
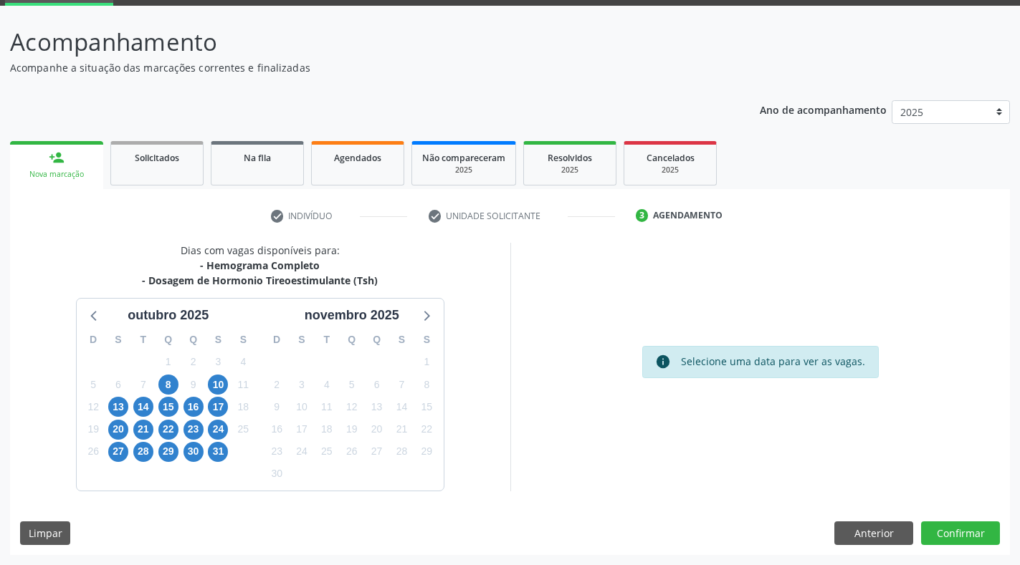
click at [131, 410] on div "14" at bounding box center [142, 407] width 25 height 22
click at [115, 408] on span "13" at bounding box center [118, 407] width 20 height 20
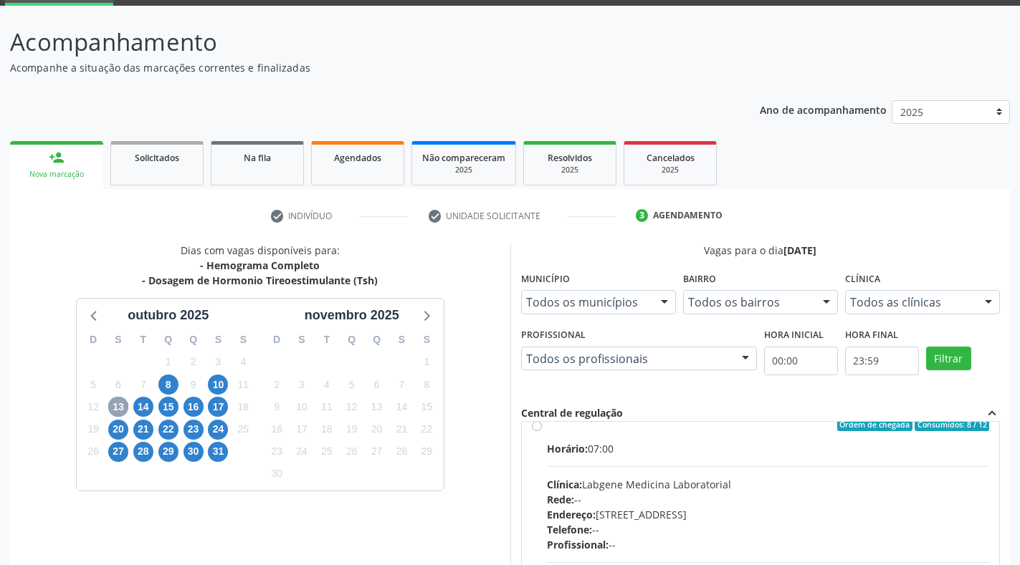
scroll to position [0, 0]
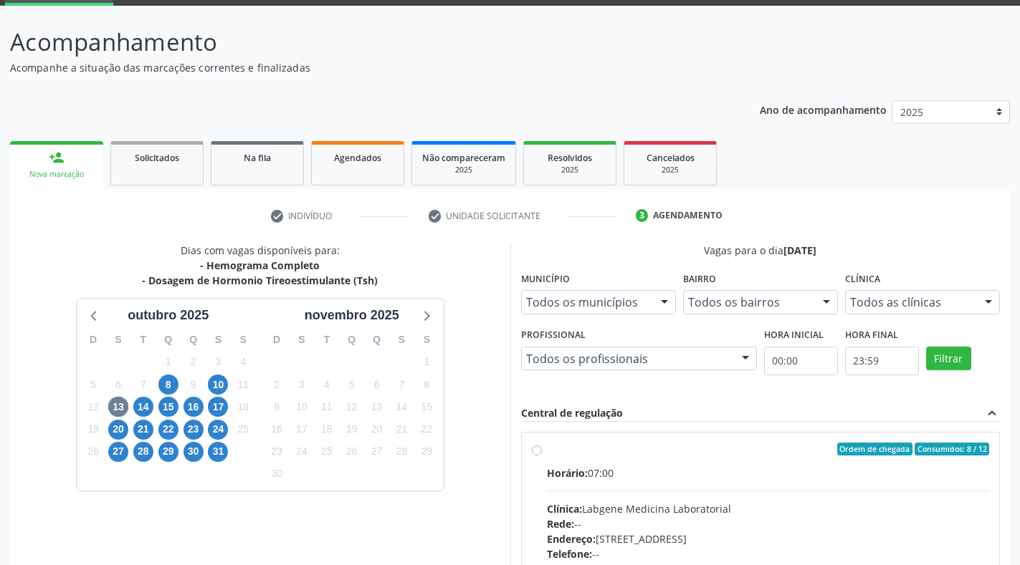
click at [547, 450] on label "Ordem de chegada Consumidos: 8 / 12 Horário: 07:00 Clínica: Labgene Medicina La…" at bounding box center [768, 553] width 443 height 220
click at [533, 450] on input "Ordem de chegada Consumidos: 8 / 12 Horário: 07:00 Clínica: Labgene Medicina La…" at bounding box center [537, 449] width 10 height 13
radio input "true"
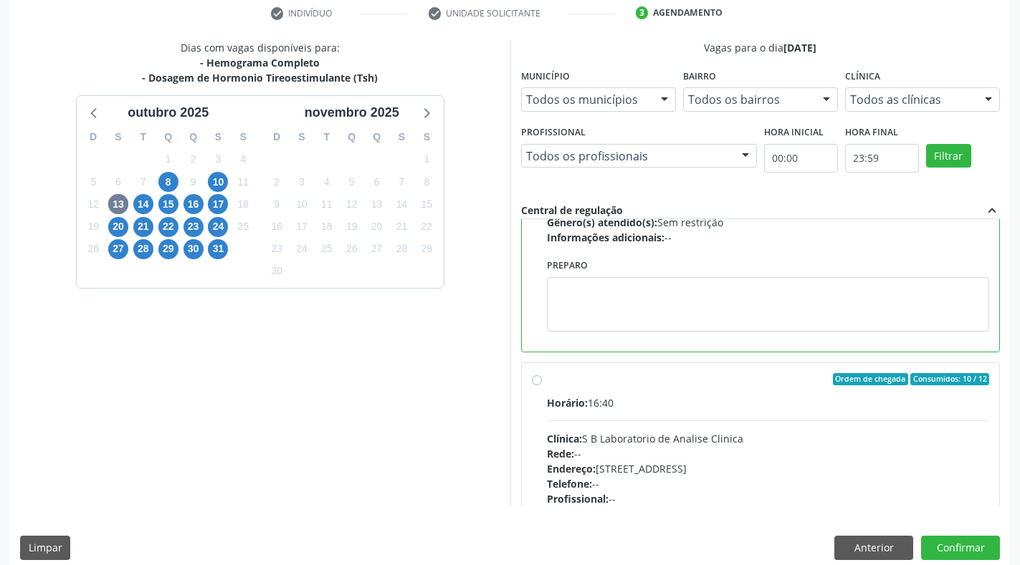
scroll to position [291, 0]
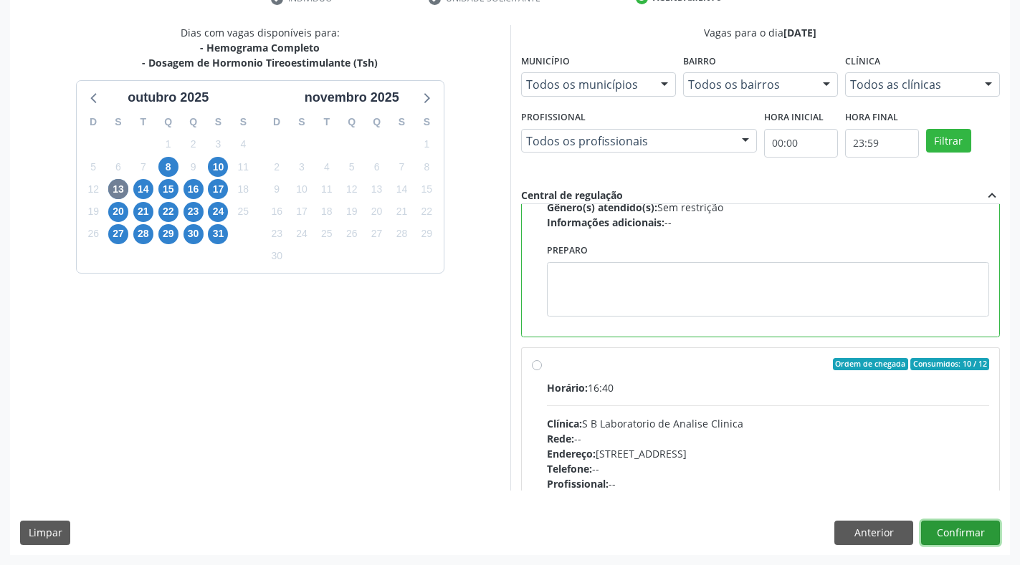
click at [965, 531] on button "Confirmar" at bounding box center [960, 533] width 79 height 24
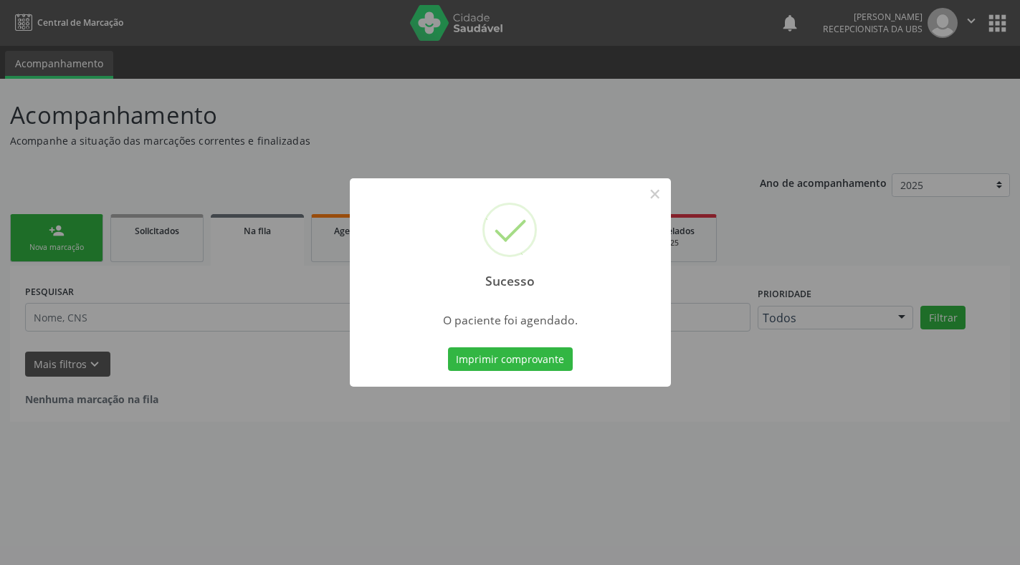
scroll to position [0, 0]
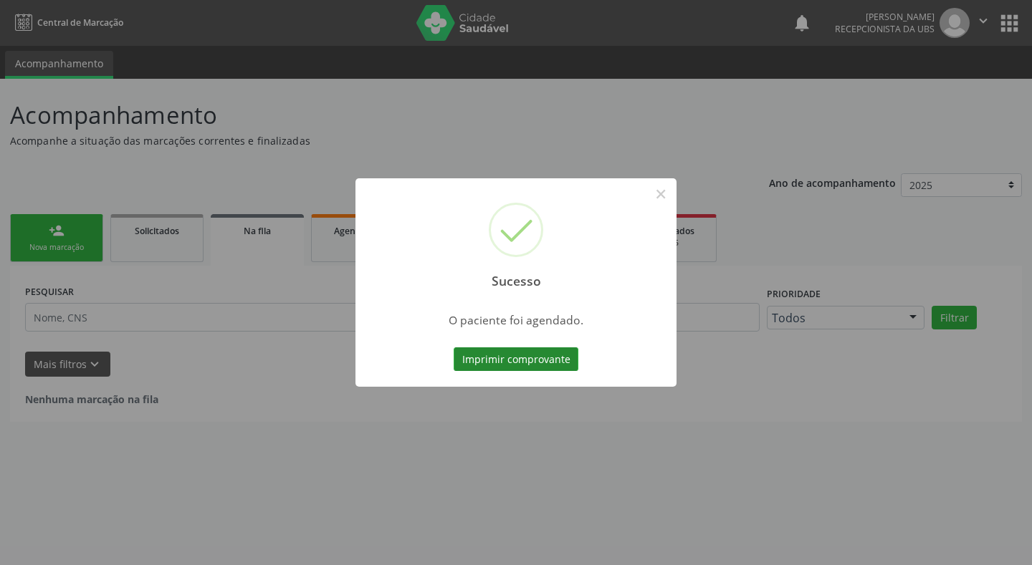
click at [550, 364] on button "Imprimir comprovante" at bounding box center [516, 360] width 125 height 24
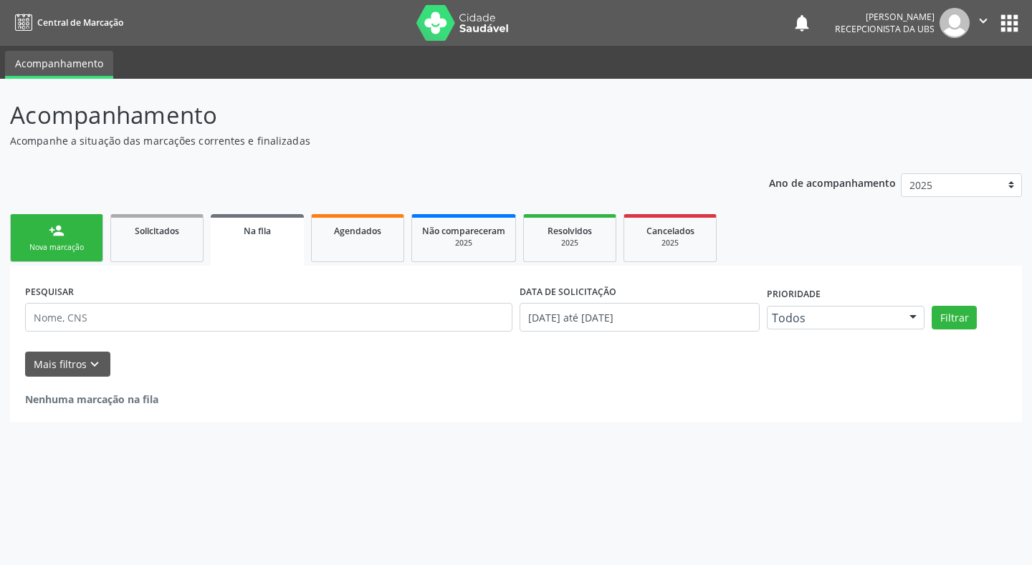
click at [75, 231] on link "person_add Nova marcação" at bounding box center [56, 238] width 93 height 48
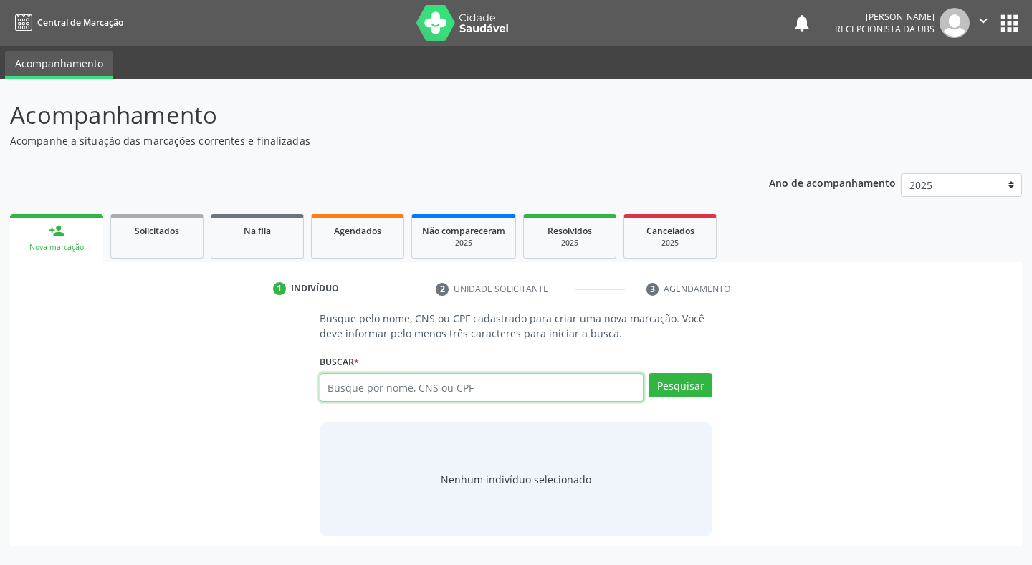
click at [398, 386] on input "text" at bounding box center [482, 387] width 325 height 29
type input "709609613970579"
click at [686, 386] on button "Pesquisar" at bounding box center [681, 385] width 64 height 24
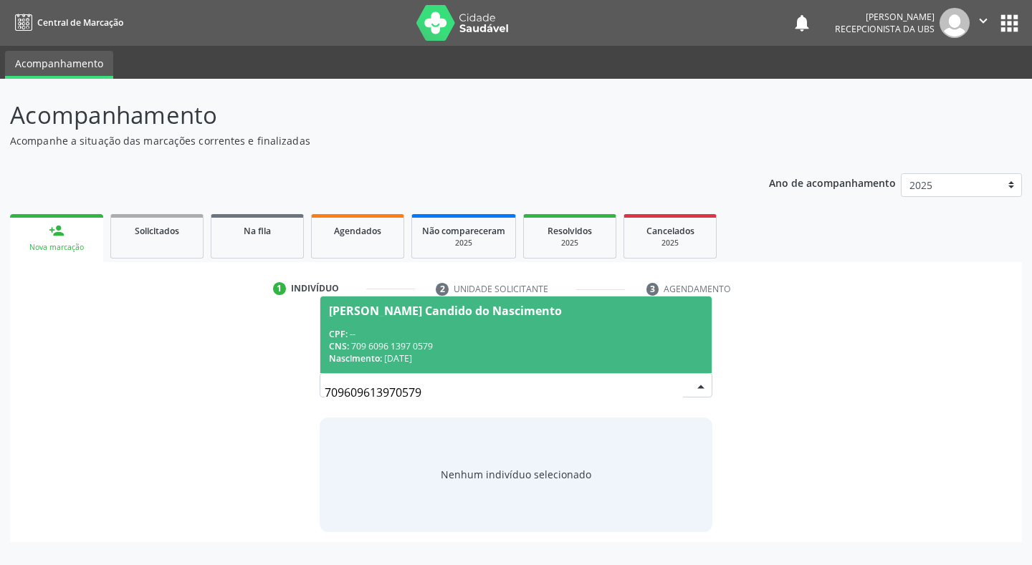
click at [382, 313] on div "[PERSON_NAME] Candido do Nascimento" at bounding box center [445, 310] width 233 height 11
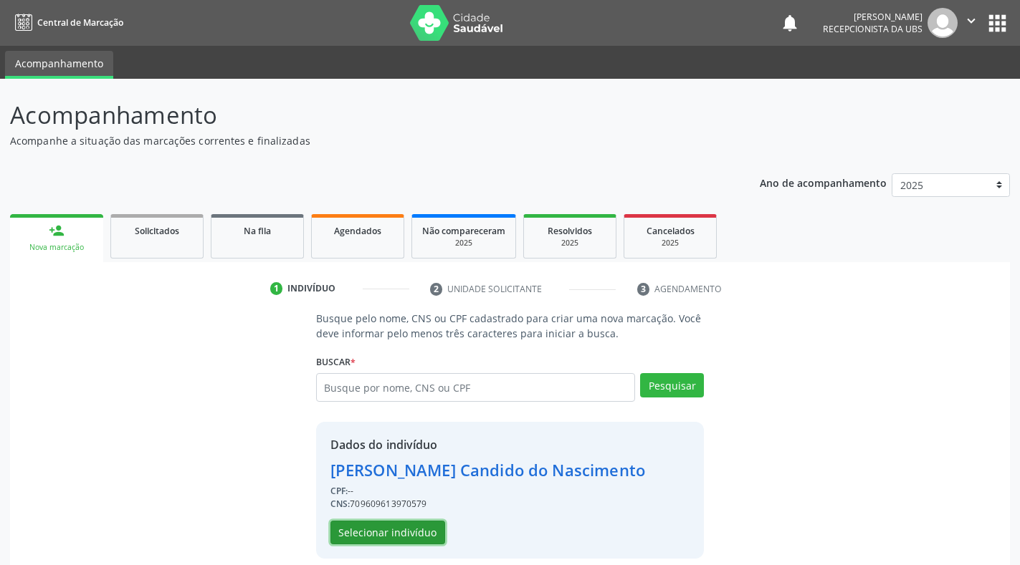
click at [393, 537] on button "Selecionar indivíduo" at bounding box center [387, 533] width 115 height 24
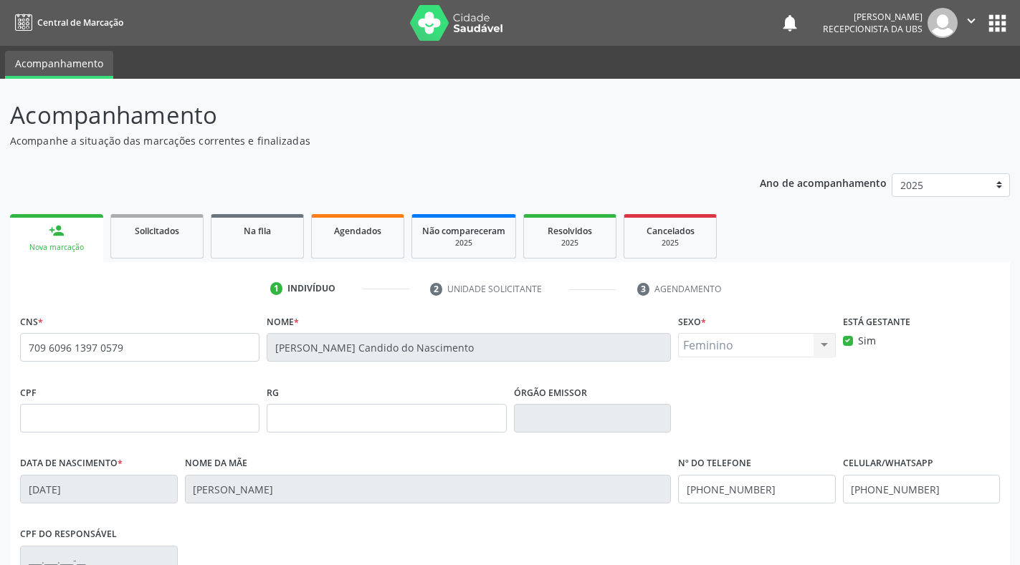
scroll to position [211, 0]
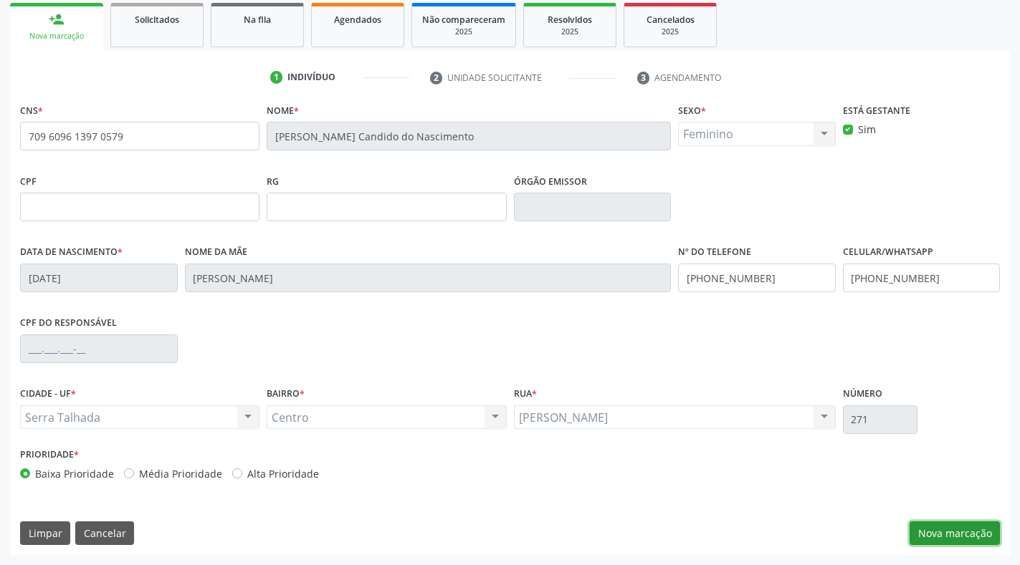
click at [958, 538] on button "Nova marcação" at bounding box center [954, 534] width 90 height 24
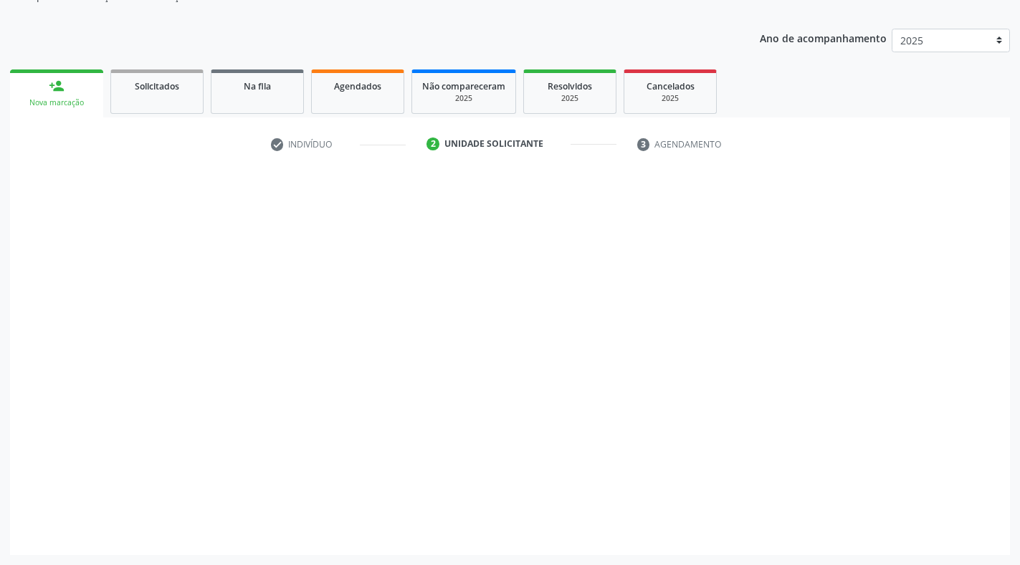
scroll to position [145, 0]
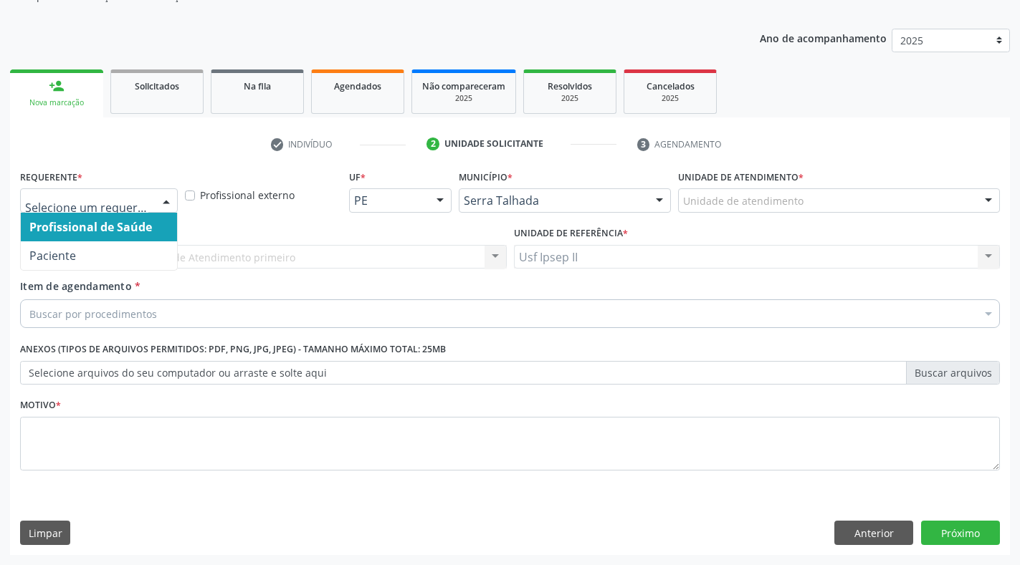
click at [163, 199] on div at bounding box center [165, 201] width 21 height 24
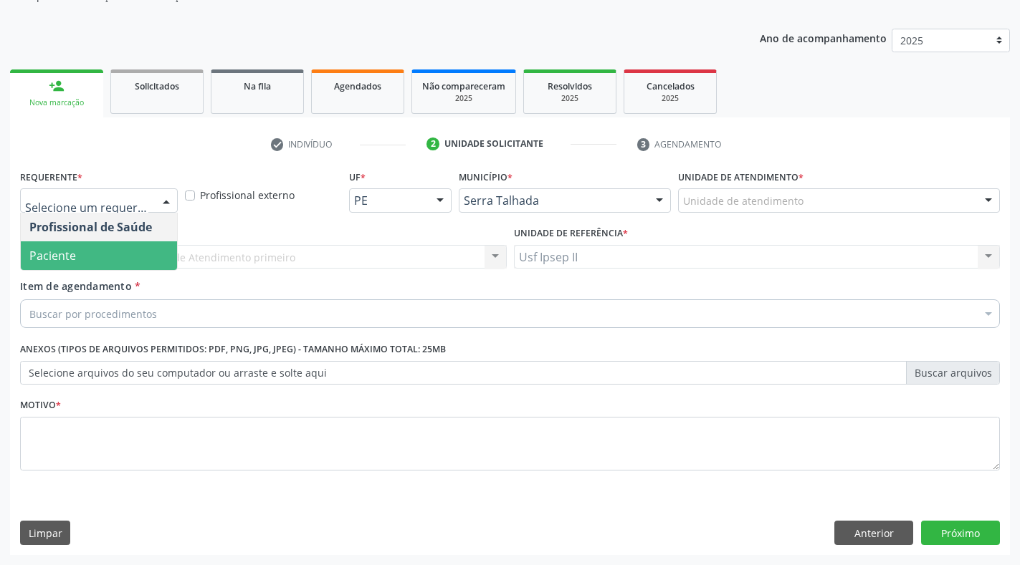
click at [96, 249] on span "Paciente" at bounding box center [99, 255] width 156 height 29
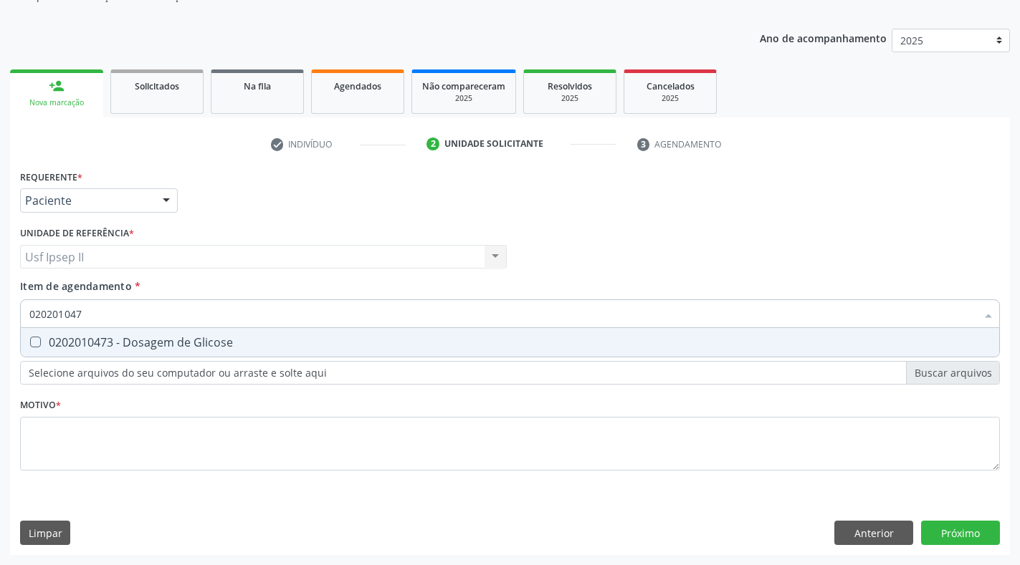
type input "0202010473"
click at [46, 342] on div "0202010473 - Dosagem de Glicose" at bounding box center [509, 342] width 961 height 11
checkbox Glicose "true"
type input "02020104"
checkbox Glicose "false"
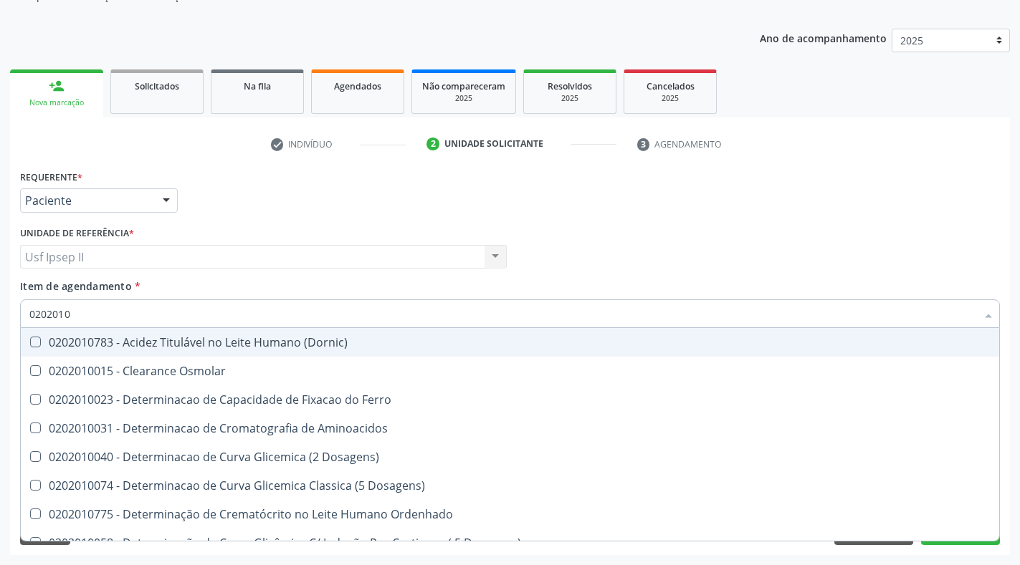
type input "020201"
checkbox Glicose "false"
checkbox Nt-Probnp\) "true"
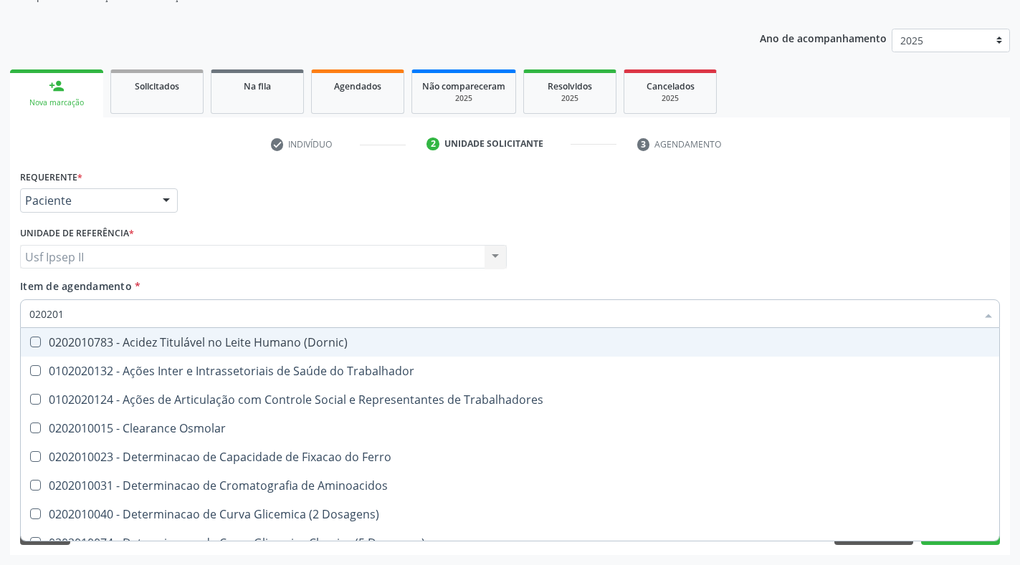
type input "02020"
checkbox Glicose "false"
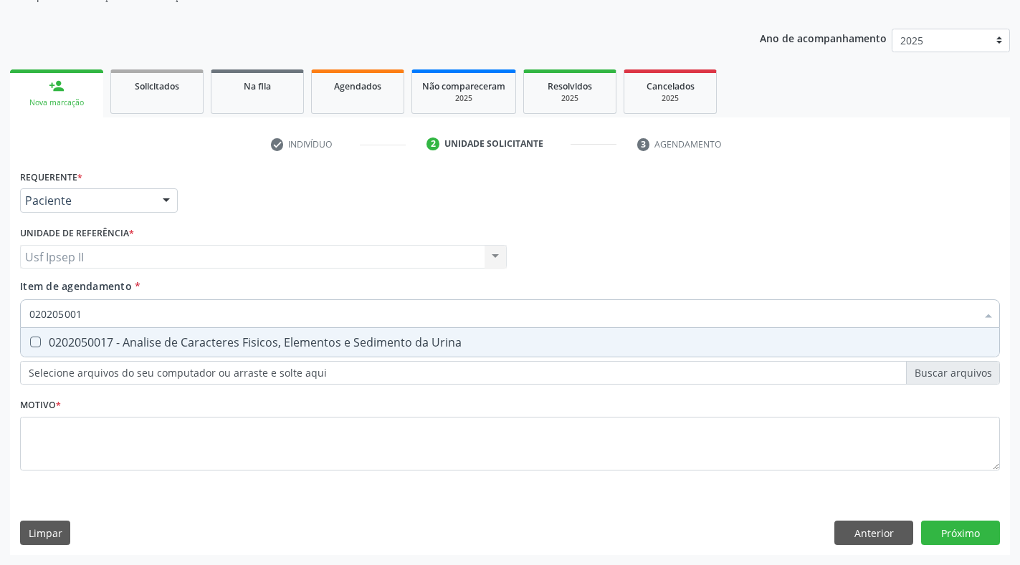
type input "0202050017"
click at [44, 340] on div "0202050017 - Analise de Caracteres Fisicos, Elementos e Sedimento da Urina" at bounding box center [509, 342] width 961 height 11
checkbox Urina "true"
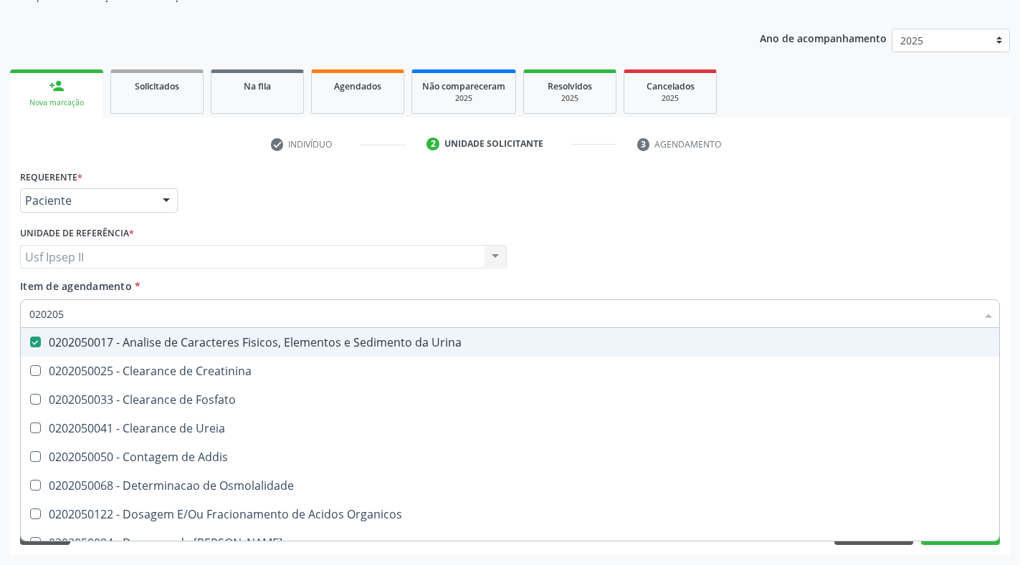
type input "02020"
checkbox Urina "false"
checkbox Fosfato "true"
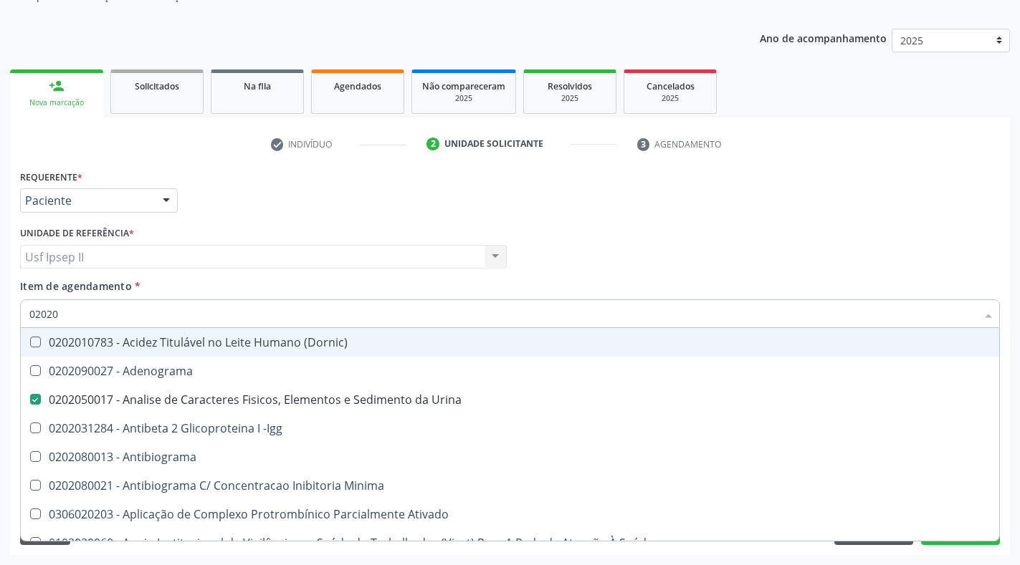
type input "020208"
checkbox Urina "false"
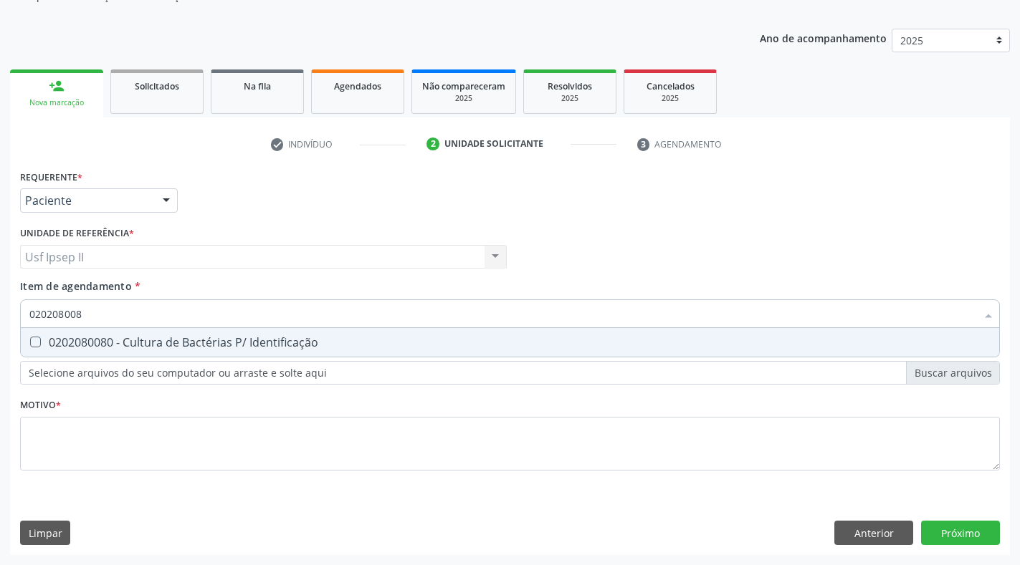
type input "0202080080"
click at [47, 343] on div "0202080080 - Cultura de Bactérias P/ Identificação" at bounding box center [509, 342] width 961 height 11
checkbox Identificação "true"
type input "02020800"
checkbox Identificação "false"
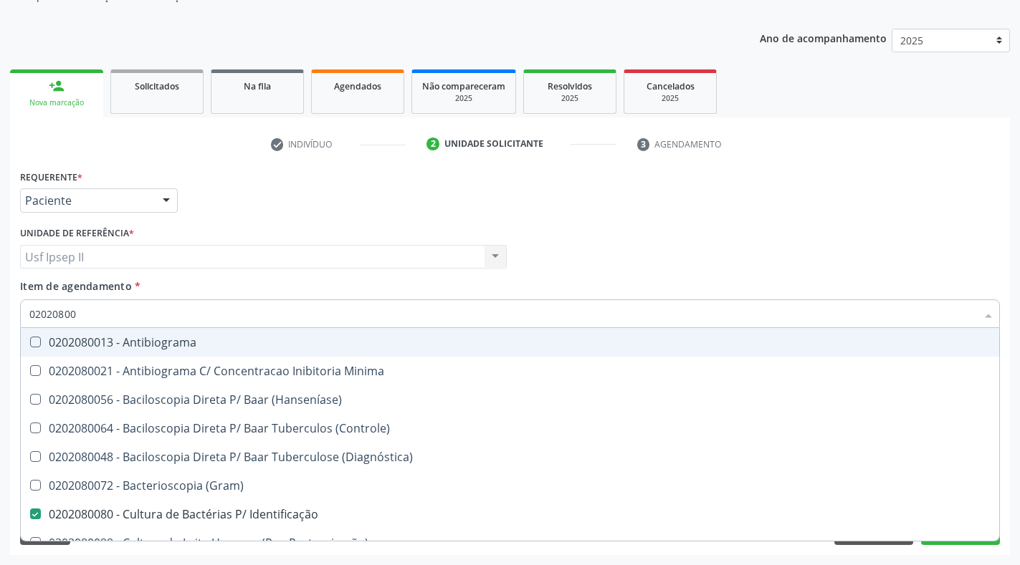
type input "0202080"
checkbox Identificação "false"
type input "02020"
checkbox \(Hanseníase\) "true"
checkbox Identificação "false"
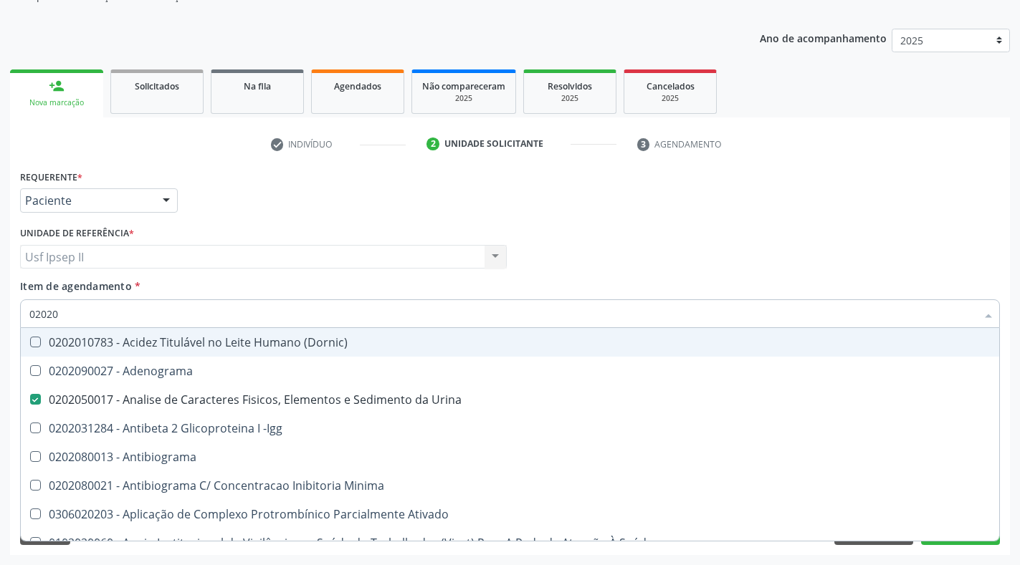
type input "020203"
checkbox Urina "false"
checkbox Identificação "false"
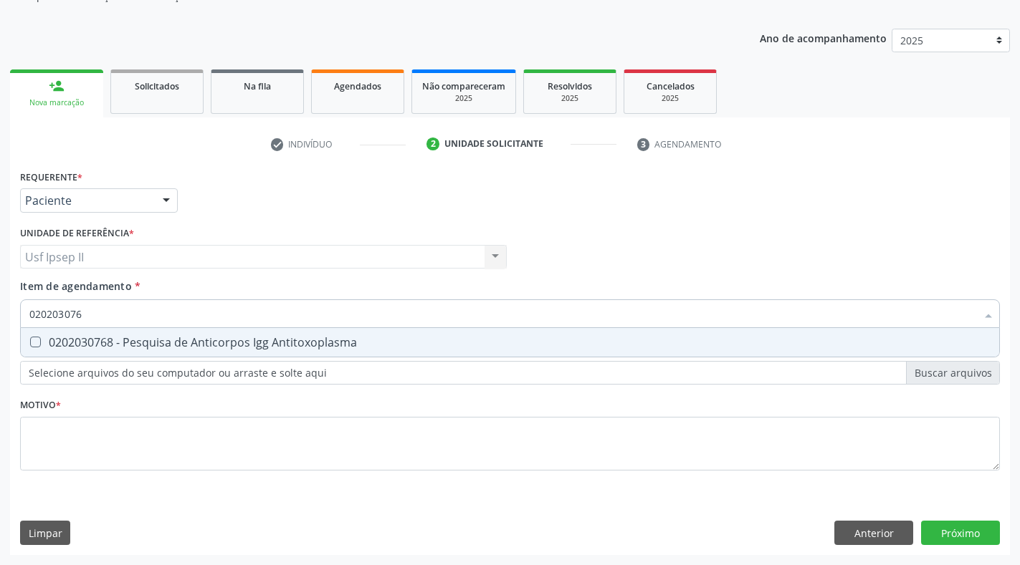
type input "0202030768"
click at [47, 343] on div "0202030768 - Pesquisa de Anticorpos Igg Antitoxoplasma" at bounding box center [509, 342] width 961 height 11
checkbox Antitoxoplasma "true"
type input "02020307"
checkbox Antitoxoplasma "false"
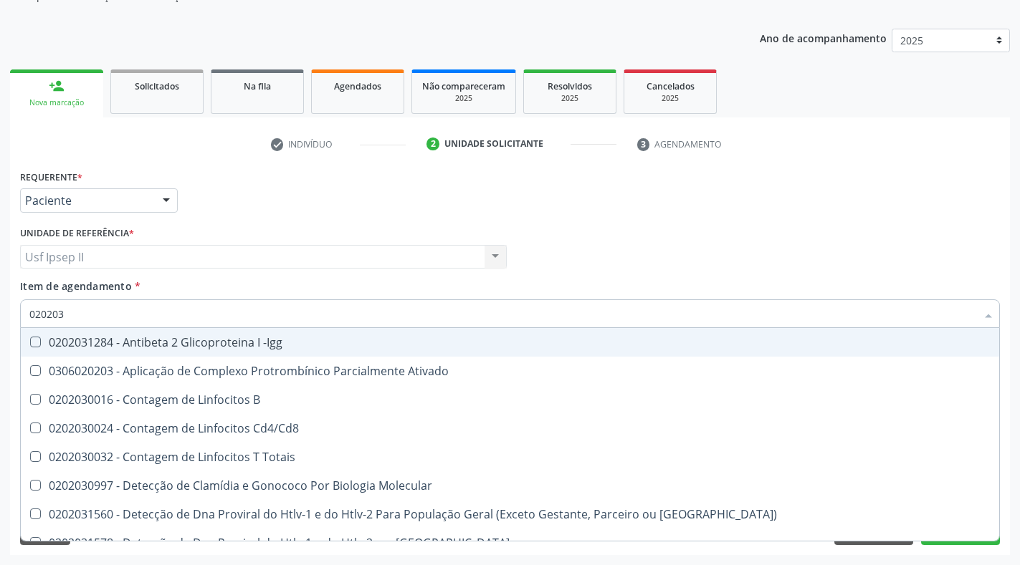
type input "02020"
checkbox B "true"
checkbox Sirolimo "true"
checkbox Antitoxoplasma "false"
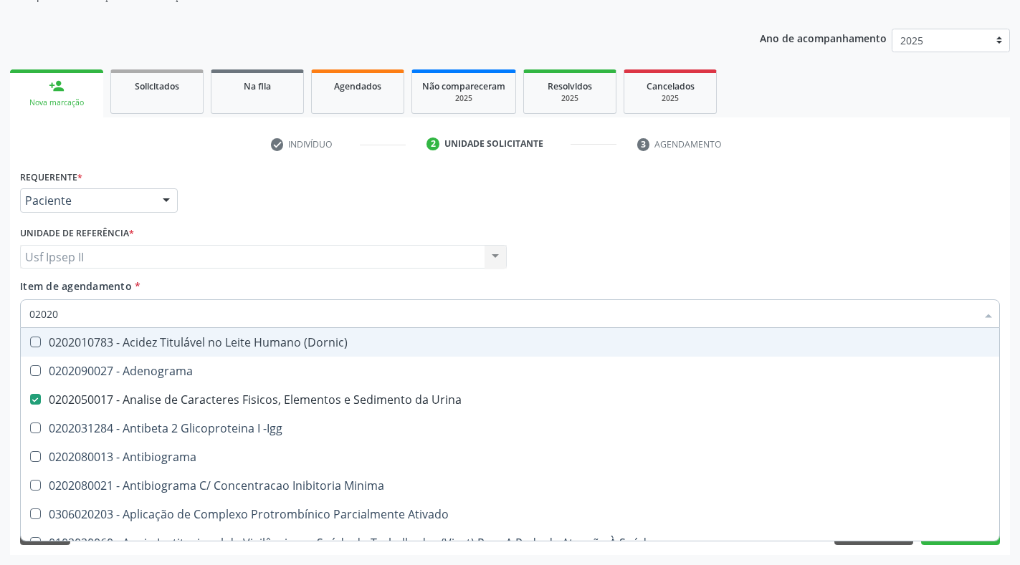
type input "020203"
checkbox Urina "false"
checkbox Identificação "false"
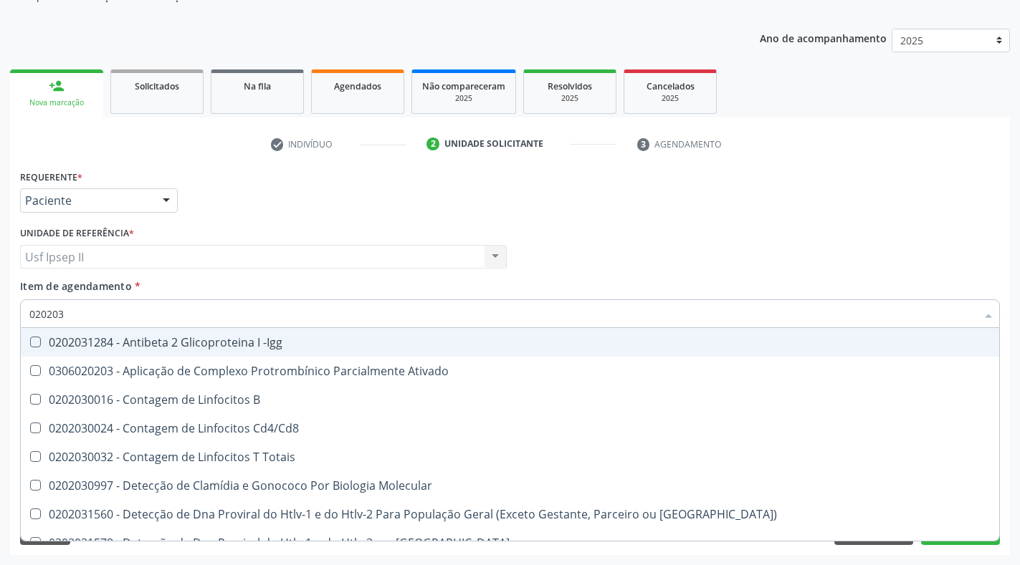
type input "0202030"
checkbox \(Ro\) "true"
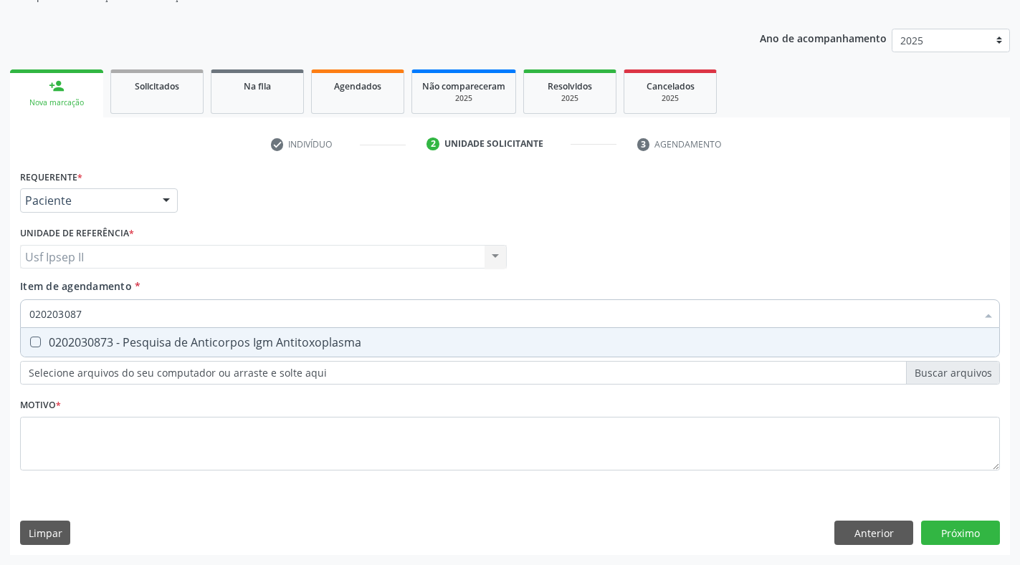
type input "0202030873"
click at [47, 343] on div "0202030873 - Pesquisa de Anticorpos Igm Antitoxoplasma" at bounding box center [509, 342] width 961 height 11
checkbox Antitoxoplasma "true"
type input "02020308"
checkbox Antitoxoplasma "false"
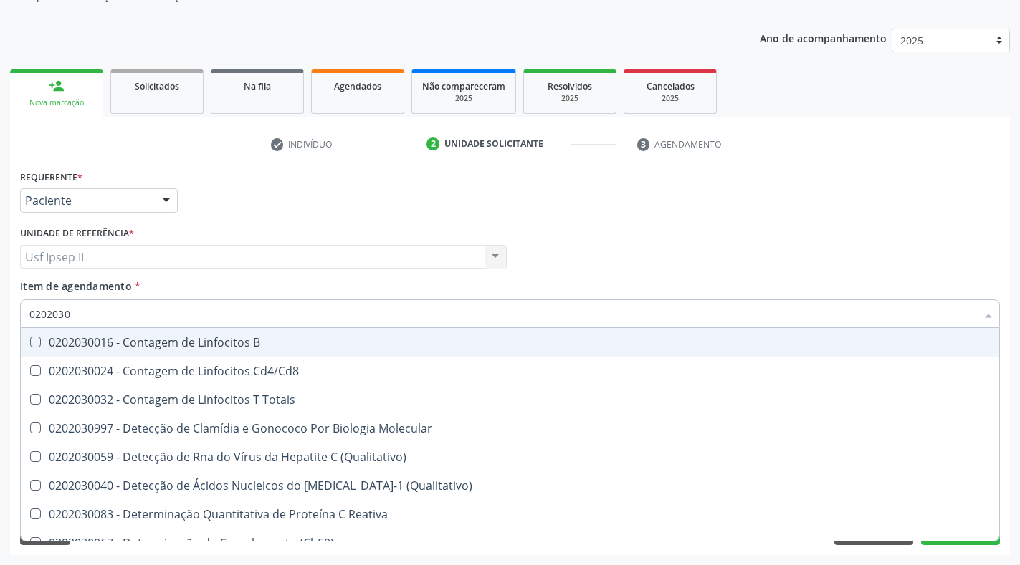
type input "020203"
checkbox Antitoxoplasma "false"
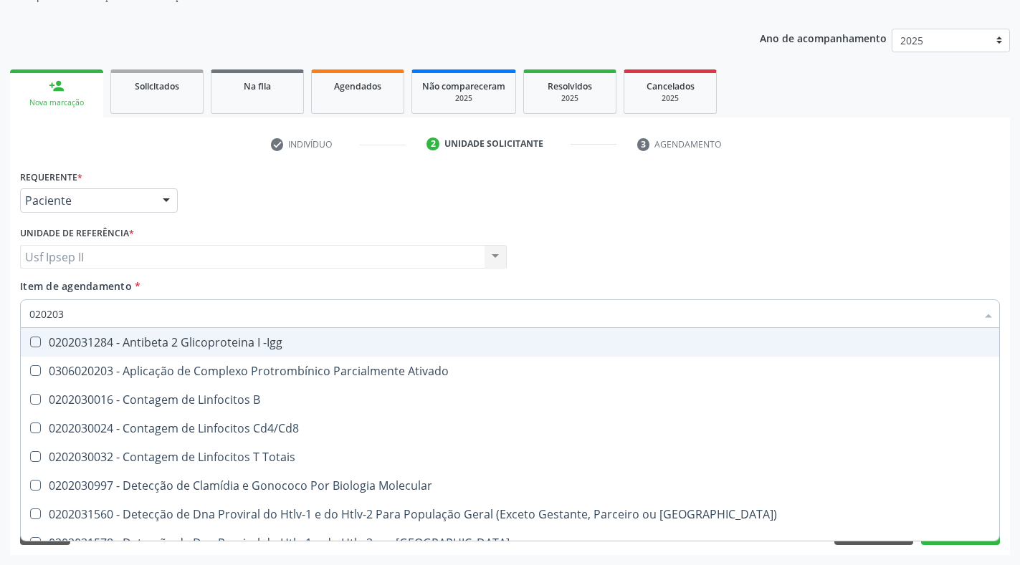
type input "02020"
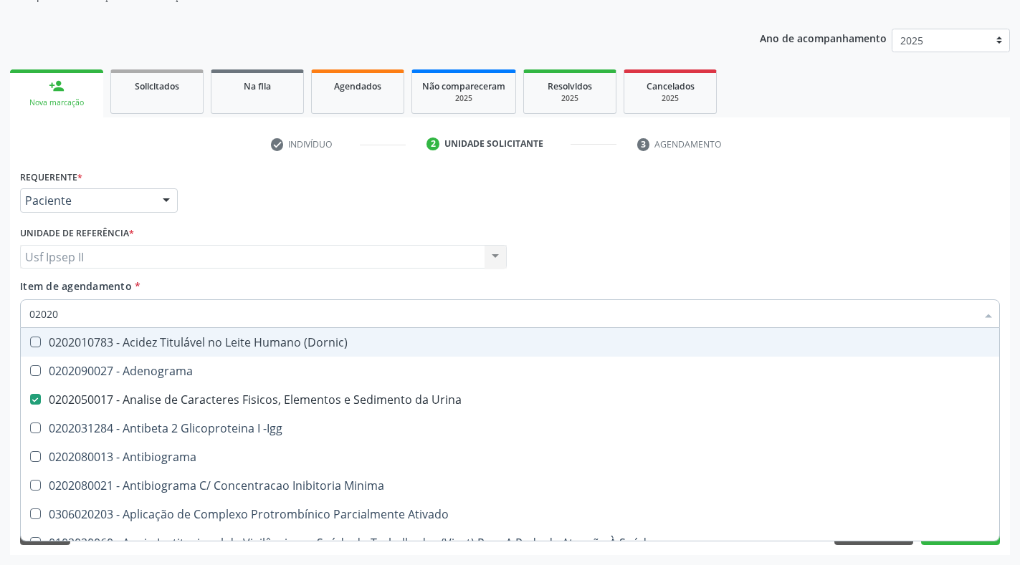
checkbox Urina "true"
checkbox Identificação "true"
checkbox Anti-Achr "false"
checkbox Calcio "false"
type input "020202"
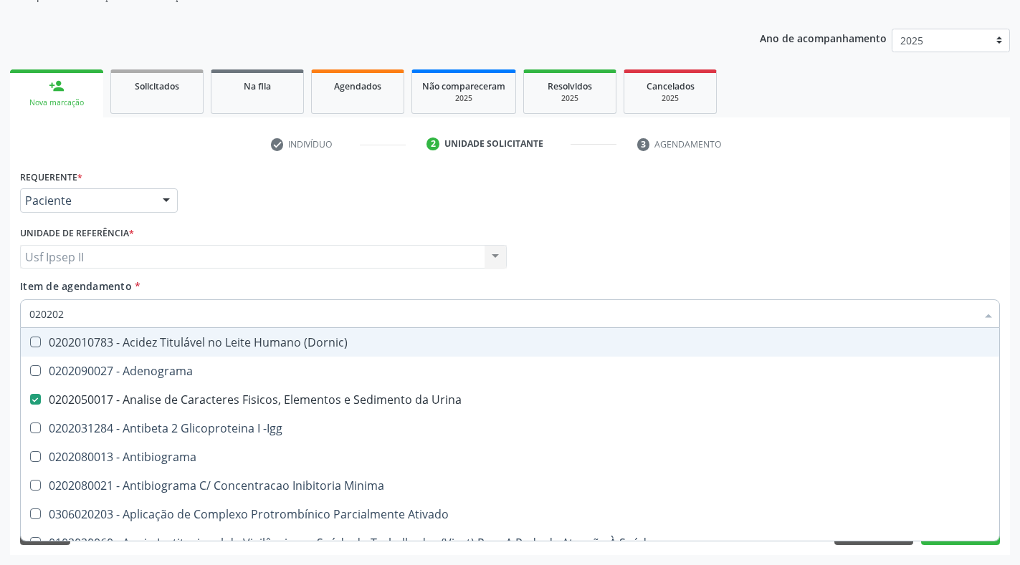
checkbox Urina "false"
checkbox Identificação "false"
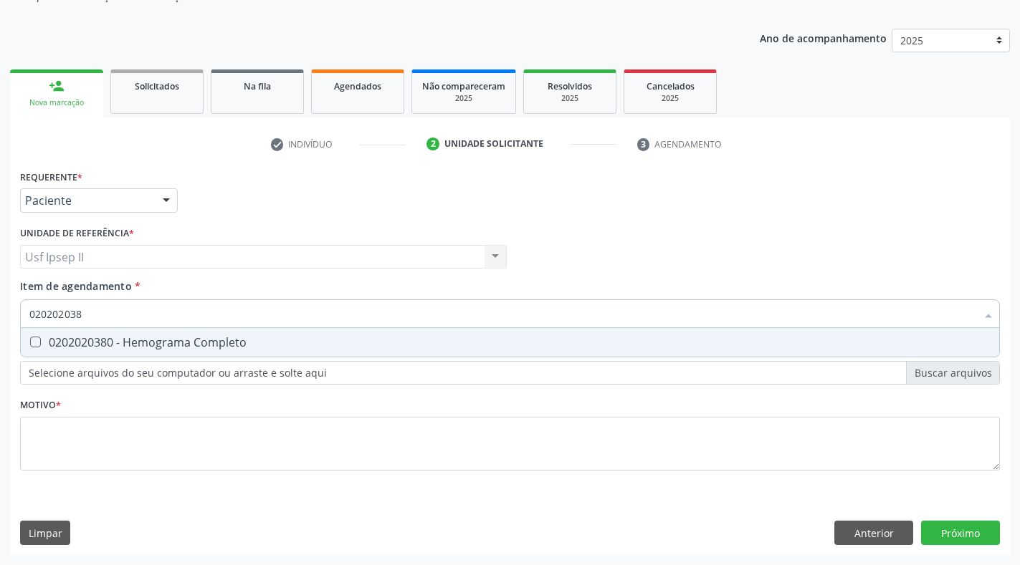
type input "0202020380"
click at [47, 343] on div "0202020380 - Hemograma Completo" at bounding box center [509, 342] width 961 height 11
checkbox Completo "true"
type input "02020203"
checkbox Completo "false"
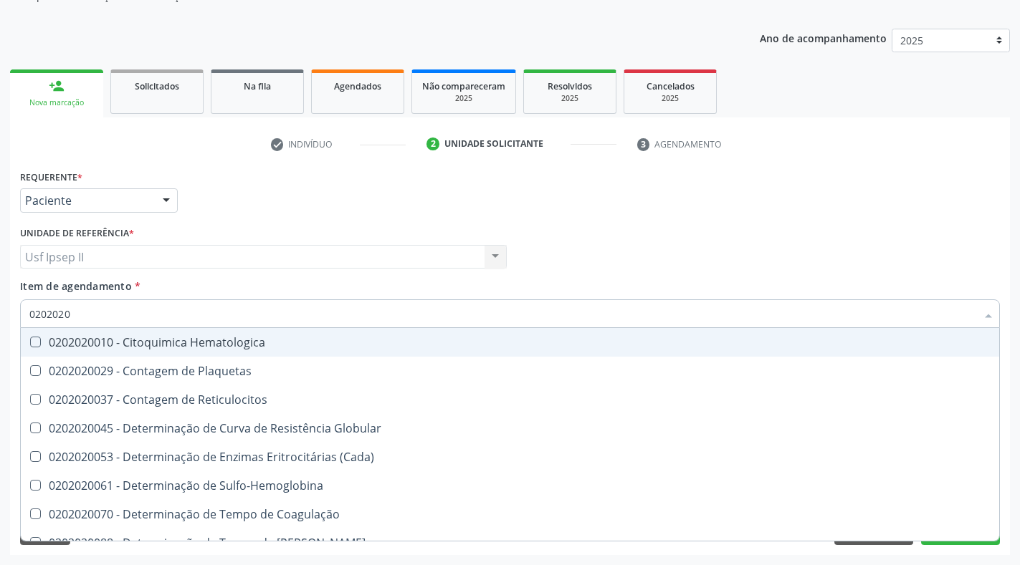
type input "020202"
checkbox Completo "false"
checkbox Leucograma "true"
type input "02020"
checkbox Reticulocitos "true"
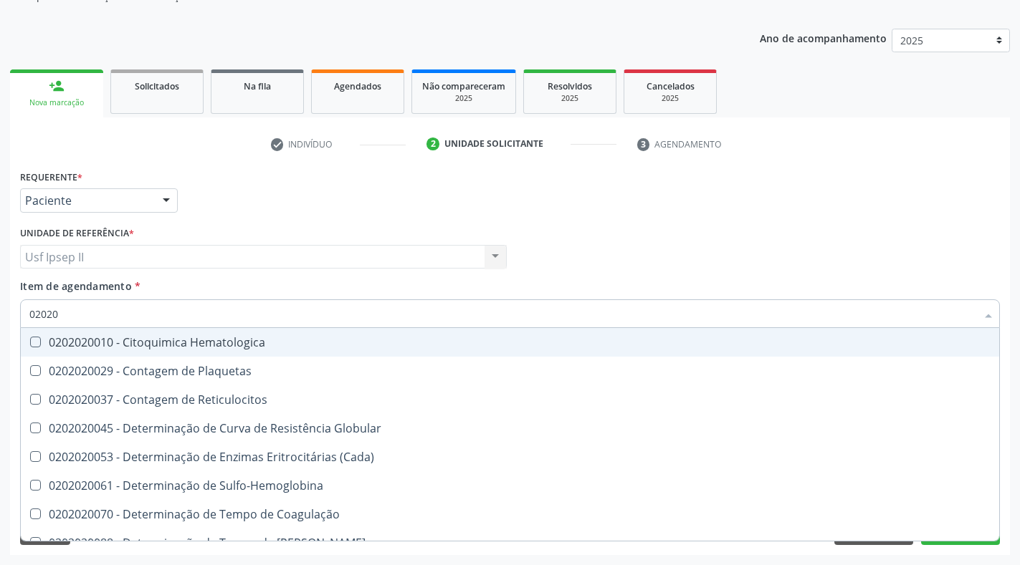
checkbox Mandíbula "true"
checkbox Completo "false"
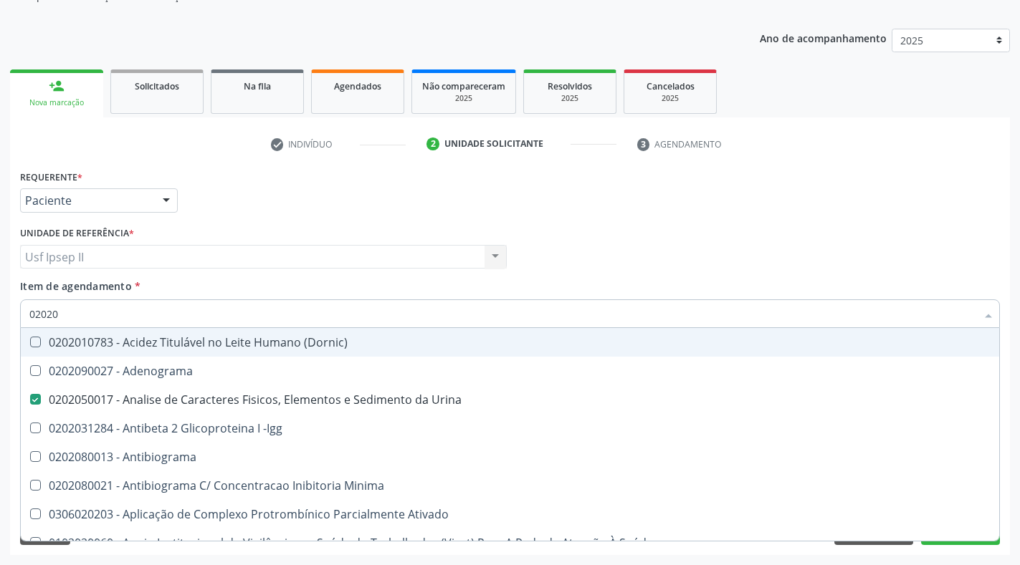
type input "020201"
checkbox Urina "false"
checkbox Identificação "false"
checkbox T3 "true"
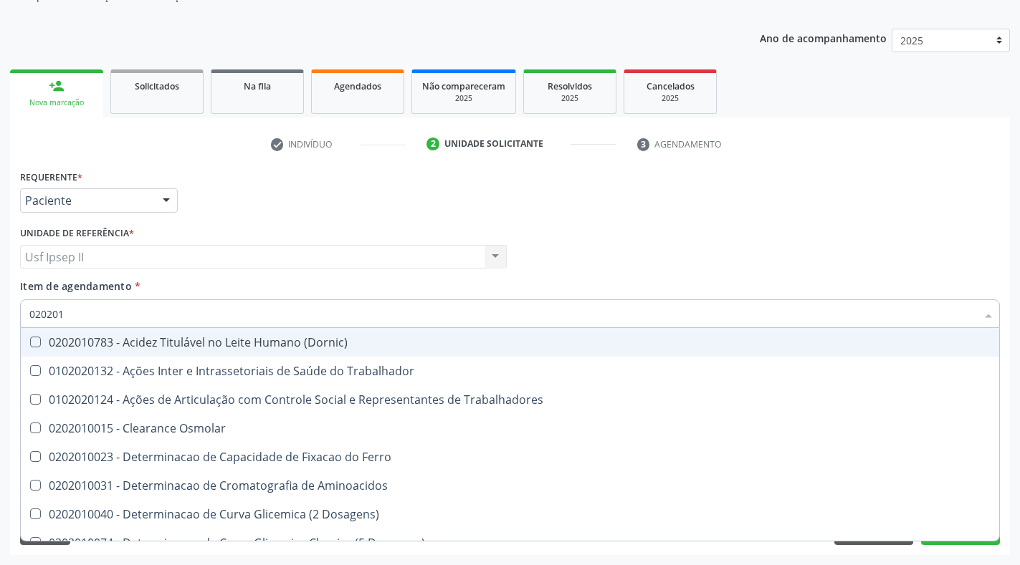
type input "0202010"
checkbox II "true"
checkbox Glicose "false"
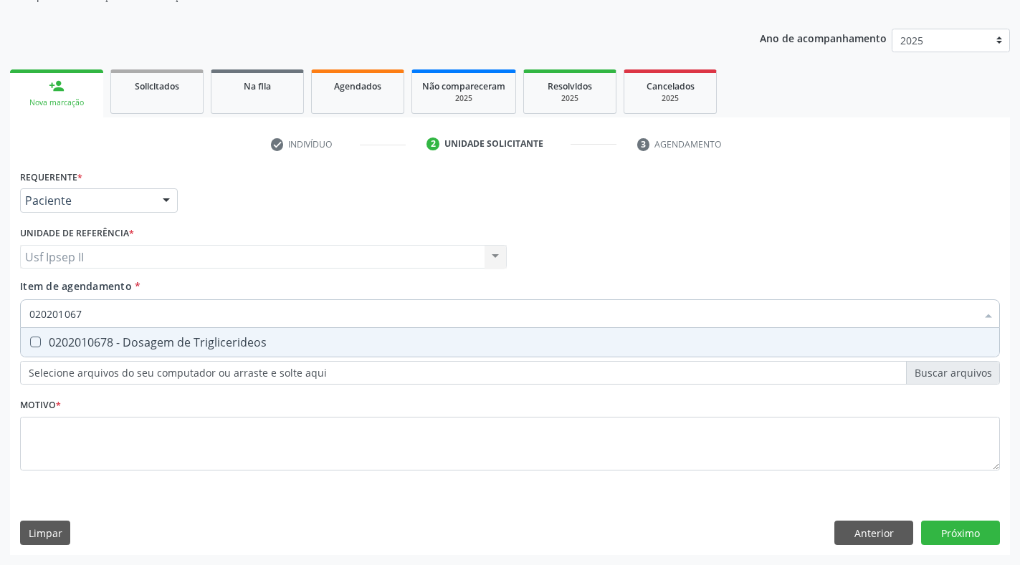
type input "0202010678"
click at [47, 343] on div "0202010678 - Dosagem de Triglicerideos" at bounding box center [509, 342] width 961 height 11
checkbox Triglicerideos "true"
type input "02020106"
checkbox Triglicerideos "false"
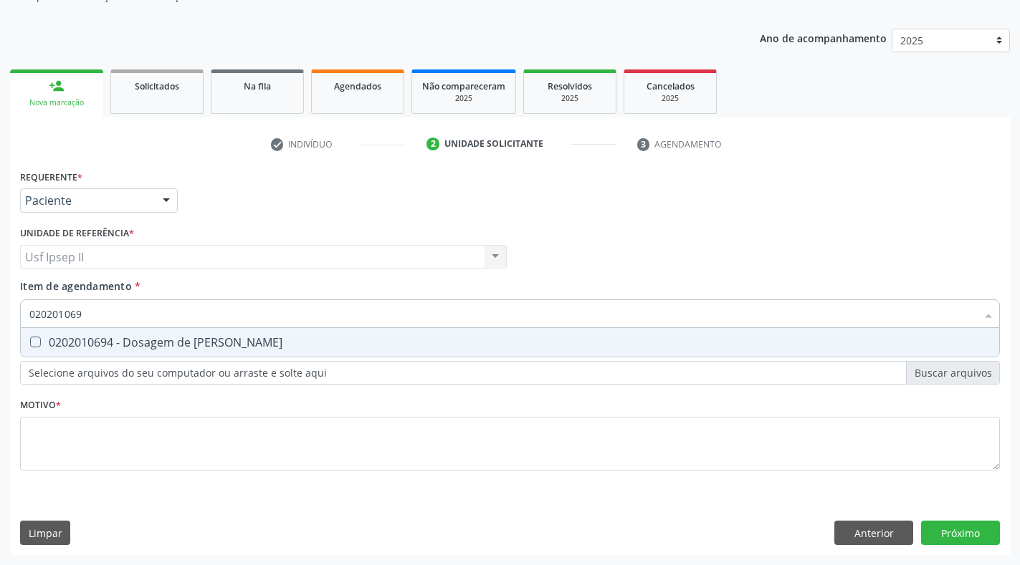
type input "0202010694"
click at [47, 343] on div "0202010694 - Dosagem de [PERSON_NAME]" at bounding box center [509, 342] width 961 height 11
checkbox Ureia "true"
type input "02020106"
checkbox Ureia "false"
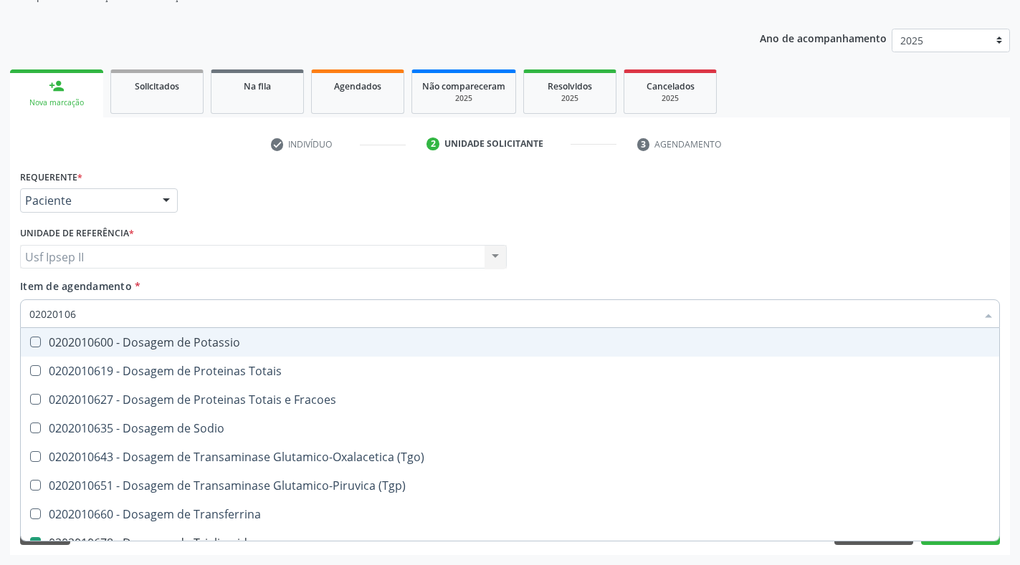
type input "0202010"
checkbox Triglicerideos "false"
checkbox Ureia "false"
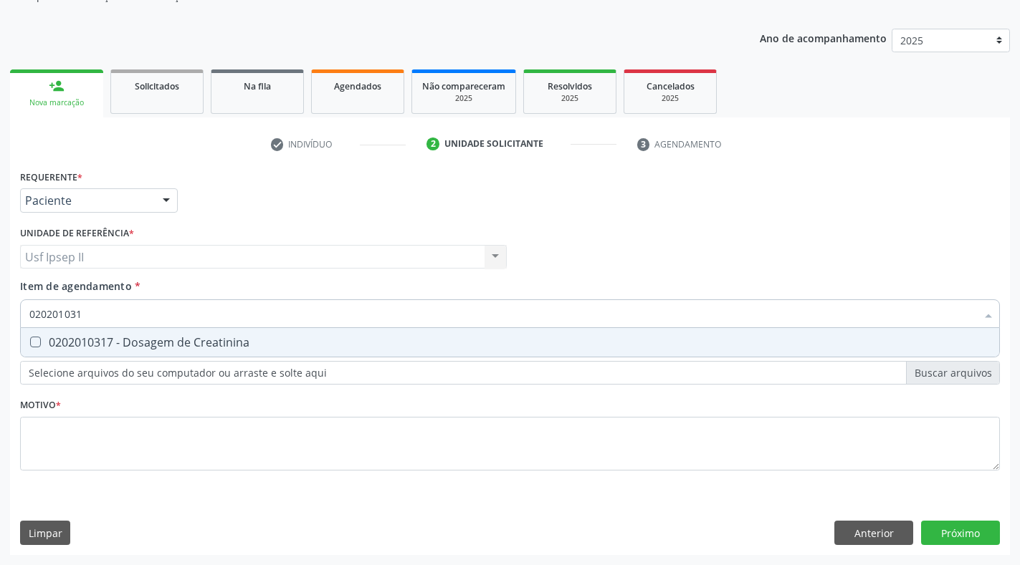
type input "0202010317"
click at [47, 343] on div "0202010317 - Dosagem de Creatinina" at bounding box center [509, 342] width 961 height 11
checkbox Creatinina "true"
type input "02020103"
checkbox Creatinina "false"
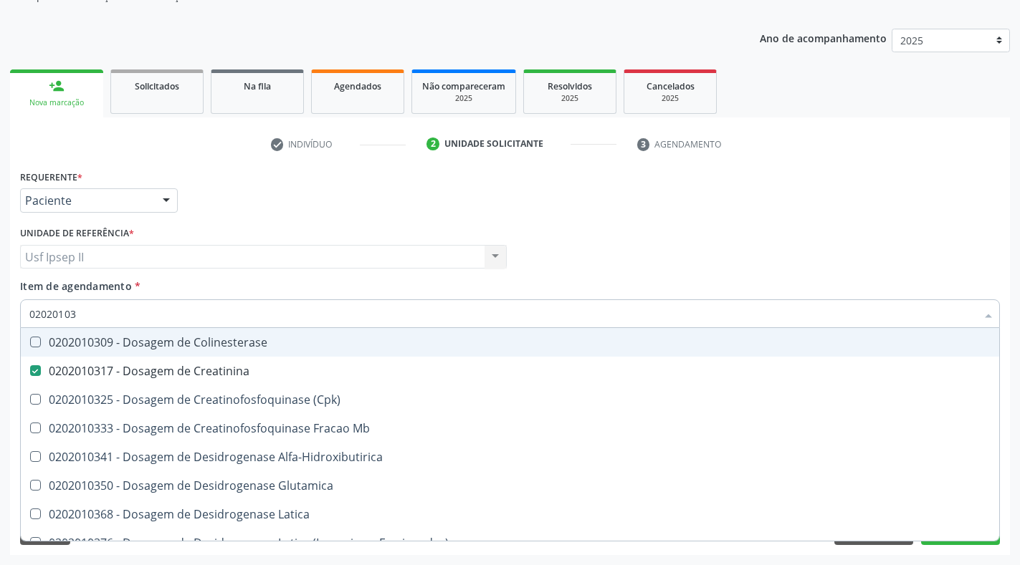
type input "0202010"
checkbox Creatinina "false"
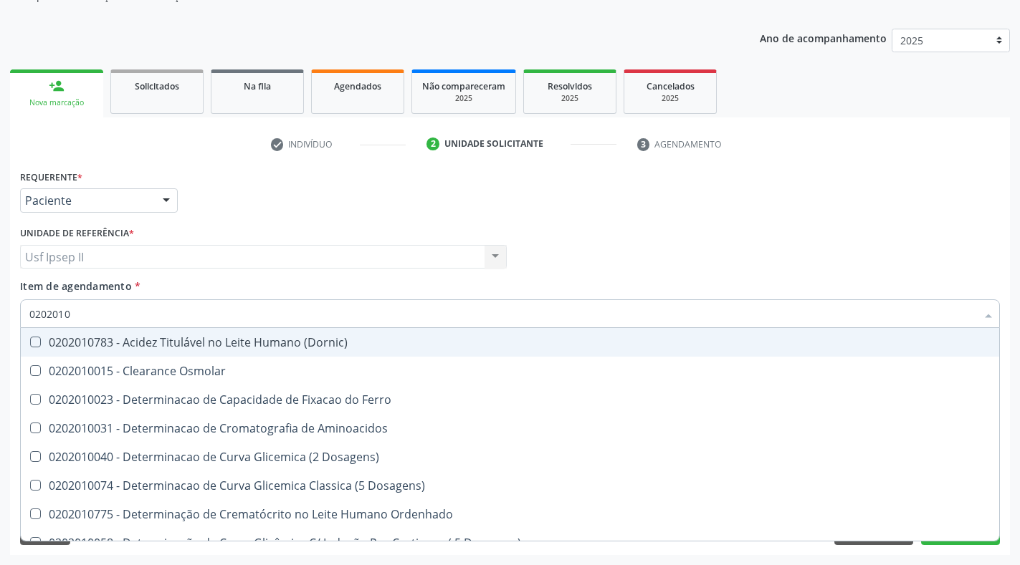
type input "020201"
checkbox Creatinina "false"
checkbox Folato "true"
checkbox Glicose "false"
checkbox Nt-Probnp\) "true"
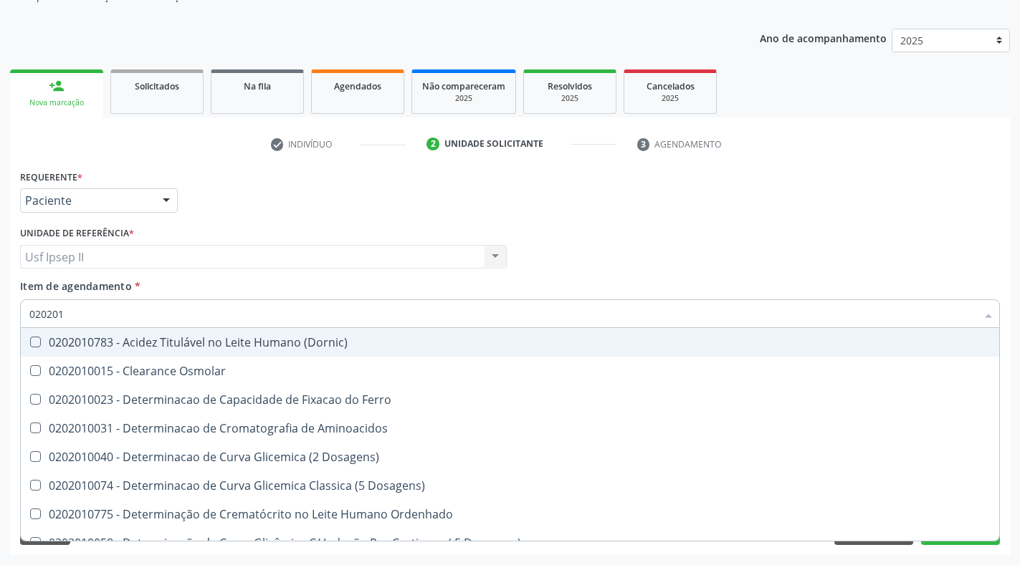
checkbox Triglicerideos "false"
checkbox Ureia "false"
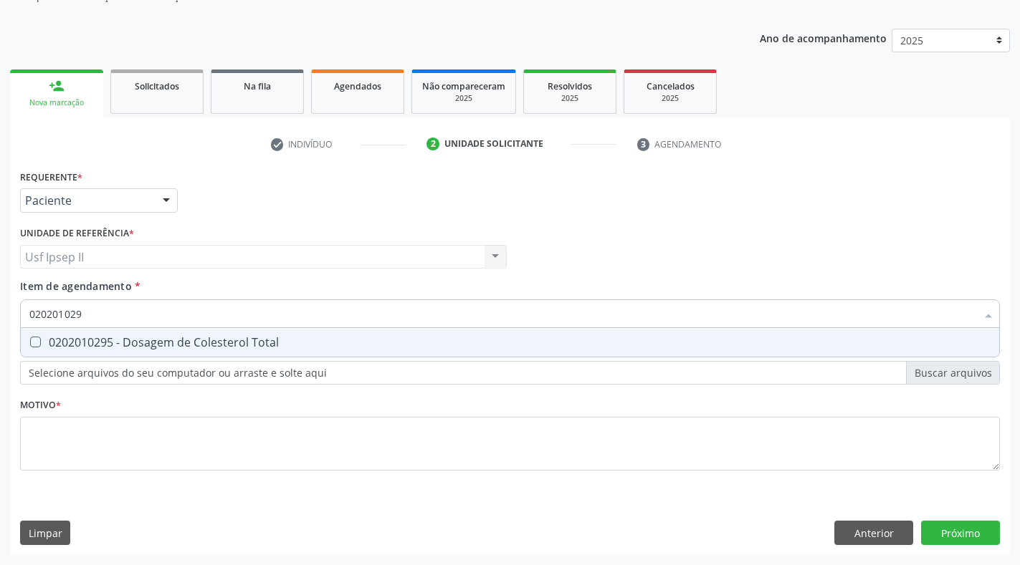
type input "0202010295"
click at [47, 343] on div "0202010295 - Dosagem de Colesterol Total" at bounding box center [509, 342] width 961 height 11
checkbox Total "true"
type input "02020102"
checkbox Total "false"
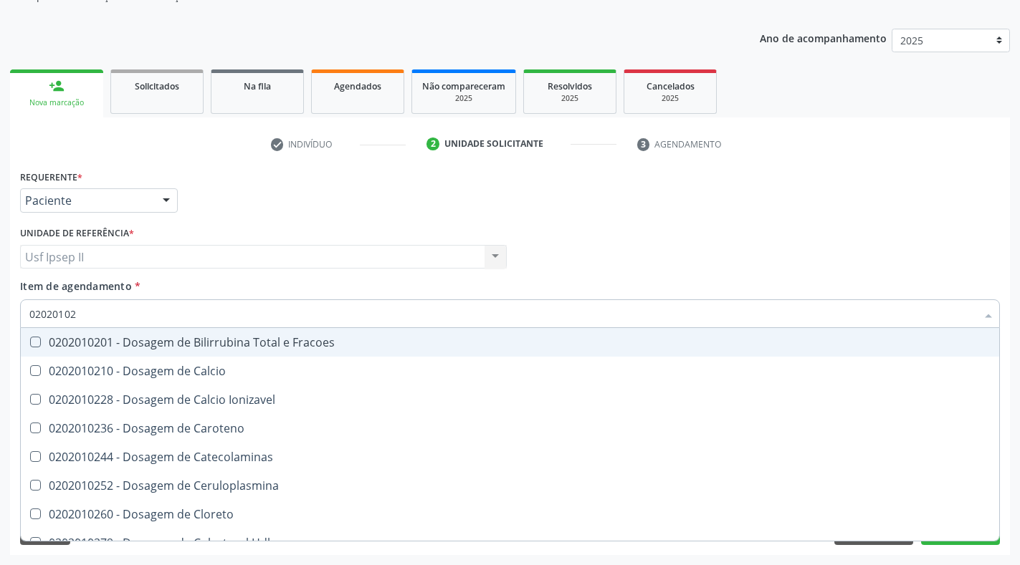
type input "0202010"
checkbox Total "false"
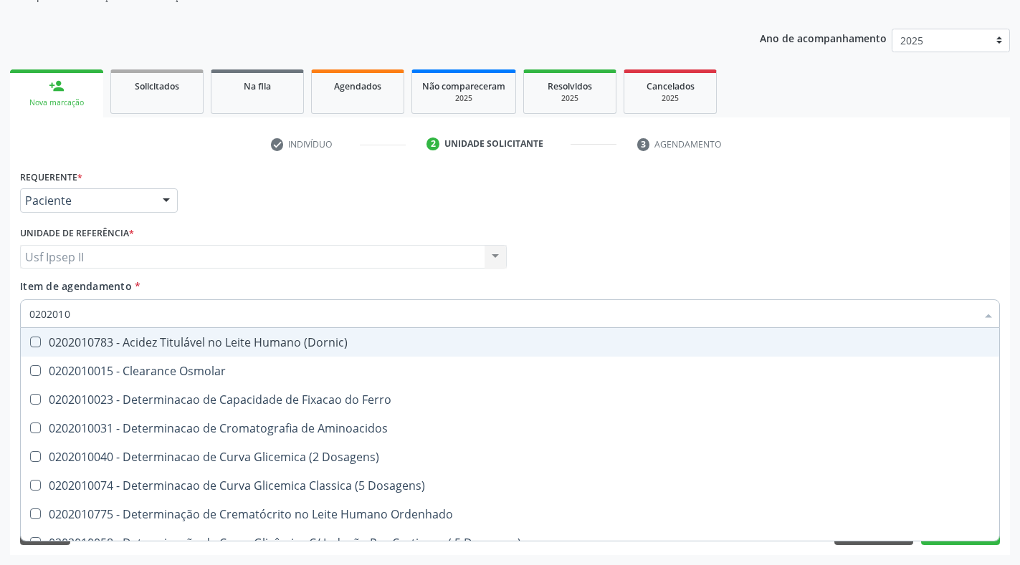
type input "020201"
checkbox Total "false"
checkbox Creatinina "false"
checkbox Ferritina "true"
checkbox Folato "true"
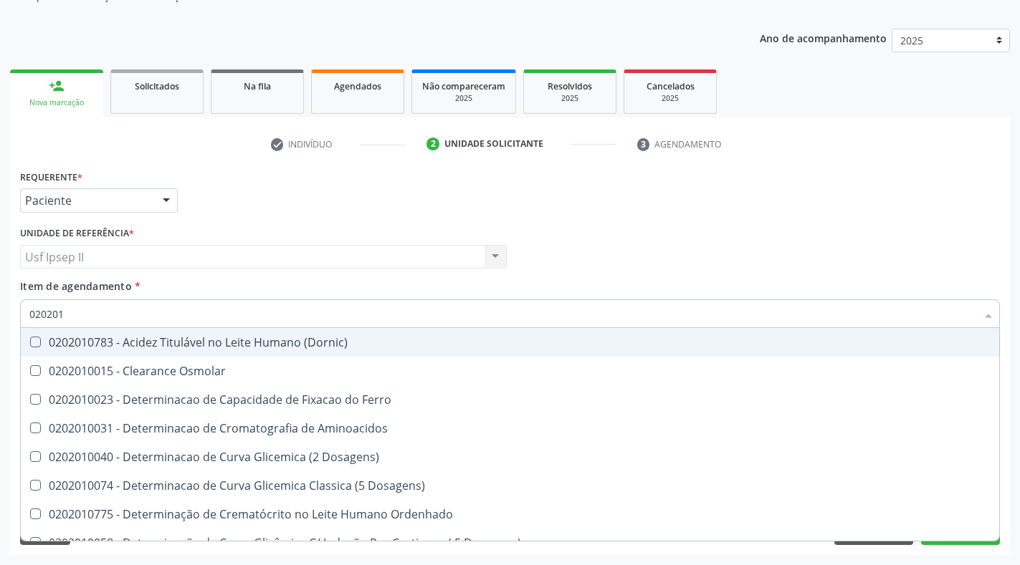
checkbox Glicose "false"
checkbox Nt-Probnp\) "true"
checkbox Triglicerideos "false"
checkbox Ureia "false"
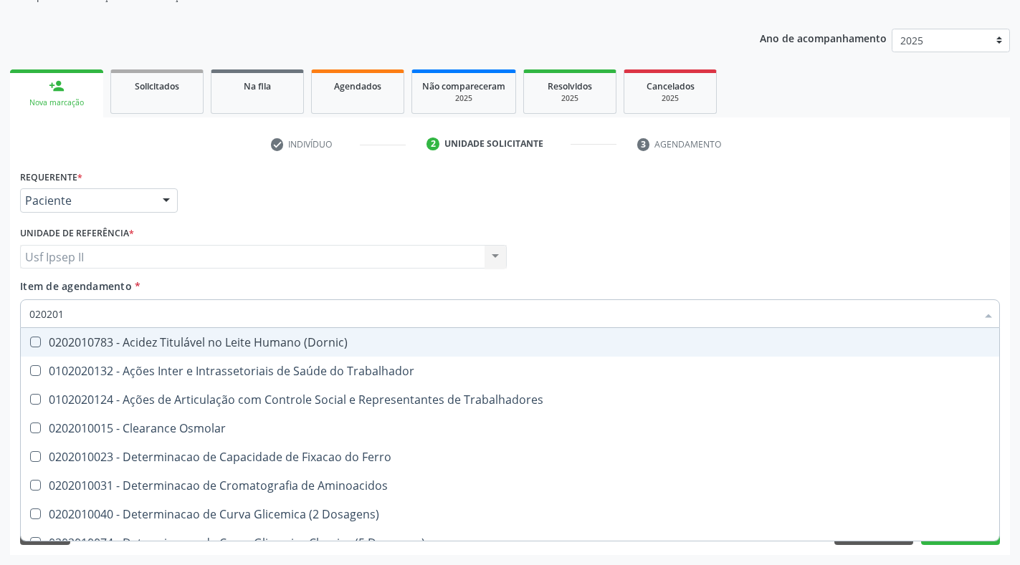
type input "02020"
checkbox Trabalhadores "true"
checkbox Cloreto "true"
checkbox Total "false"
checkbox Creatinina "false"
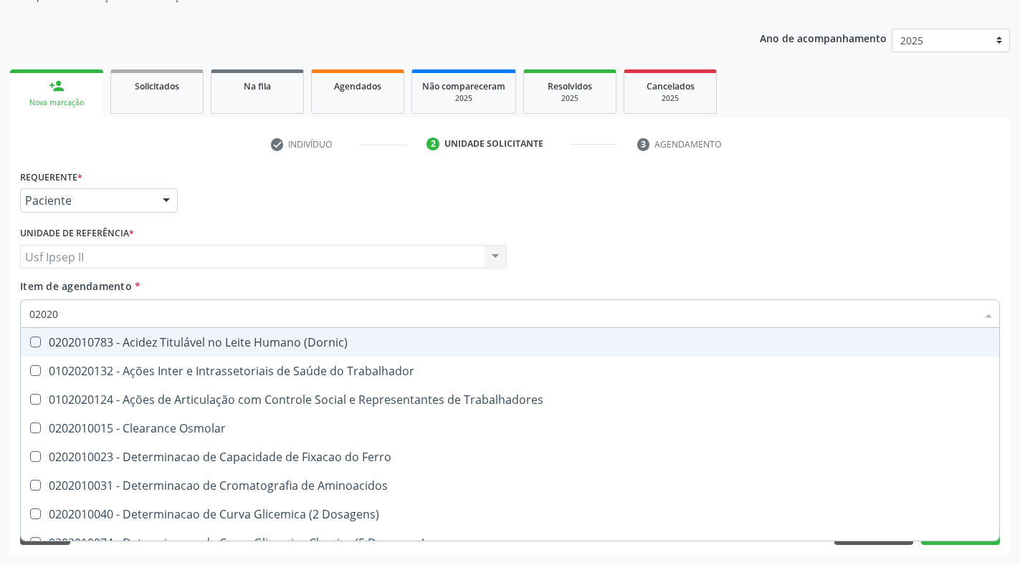
checkbox Glicose "false"
checkbox Triglicerideos "false"
checkbox Ureia "false"
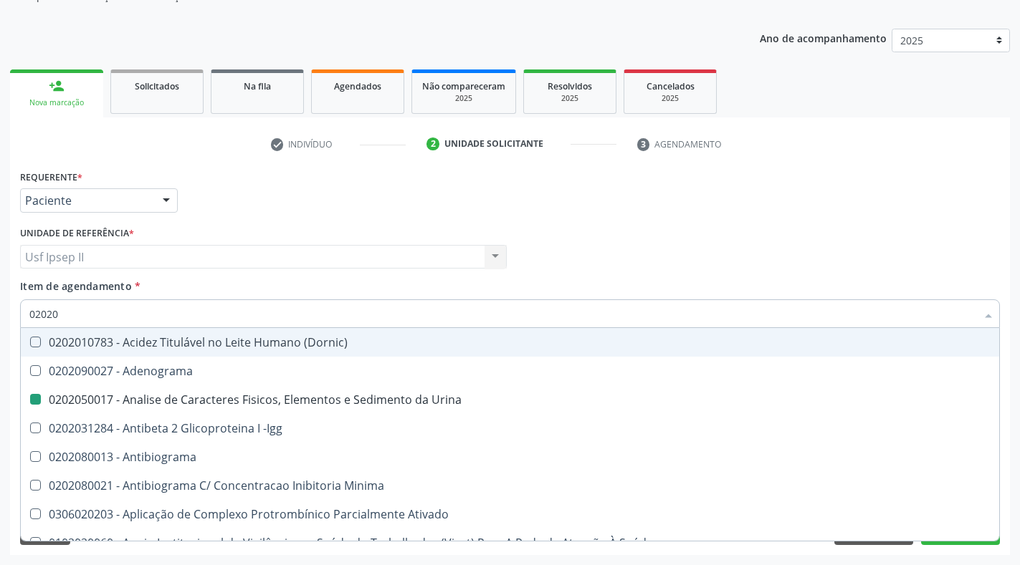
type input "020201"
checkbox Urina "false"
checkbox Identificação "false"
checkbox Parceria\) "true"
checkbox Gestante "true"
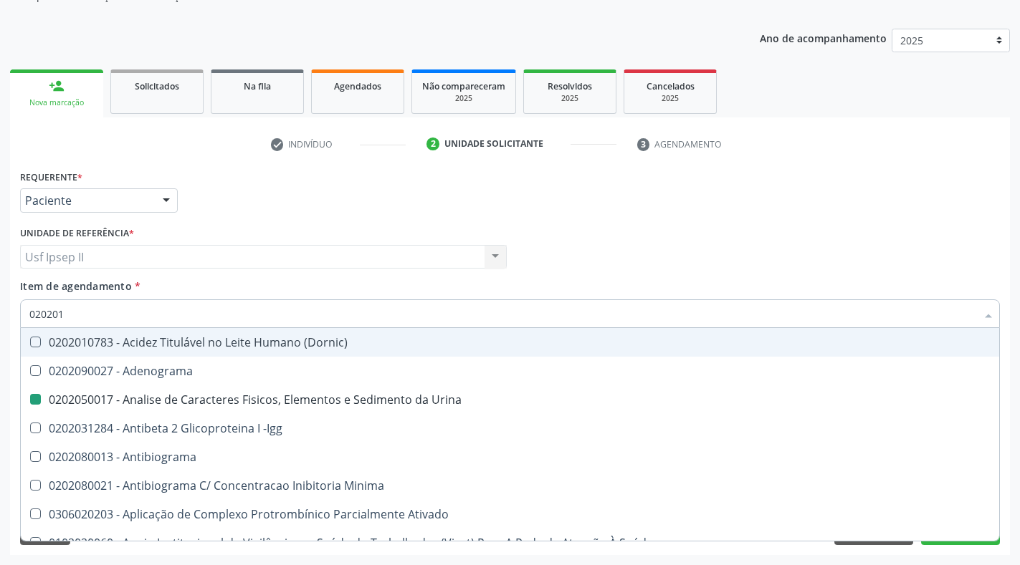
checkbox T3 "true"
checkbox Acetona "true"
checkbox Ascorbico "true"
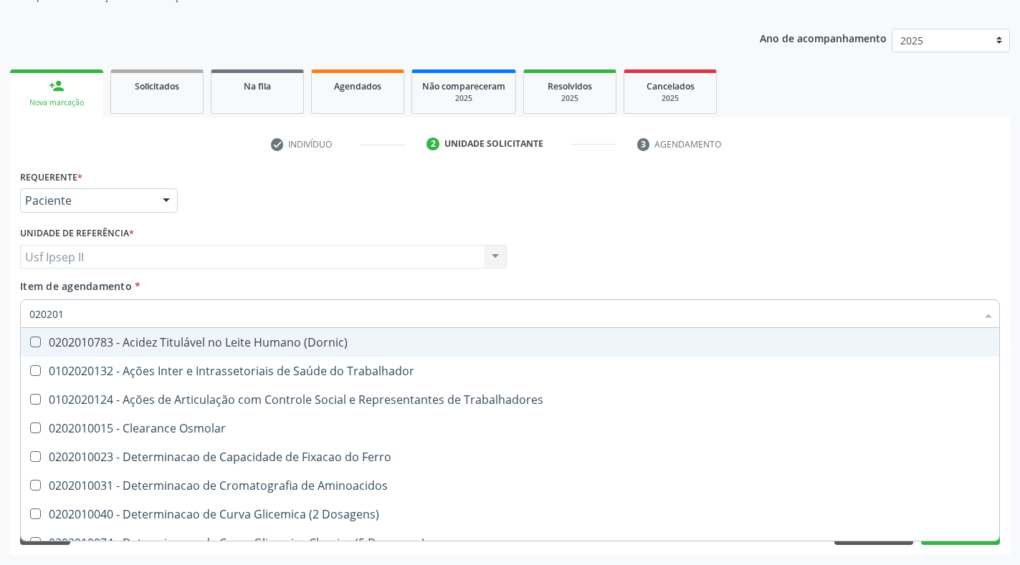
type input "0202010"
checkbox Fracoes "true"
checkbox Ionizavel "true"
checkbox Total "false"
checkbox Creatinina "false"
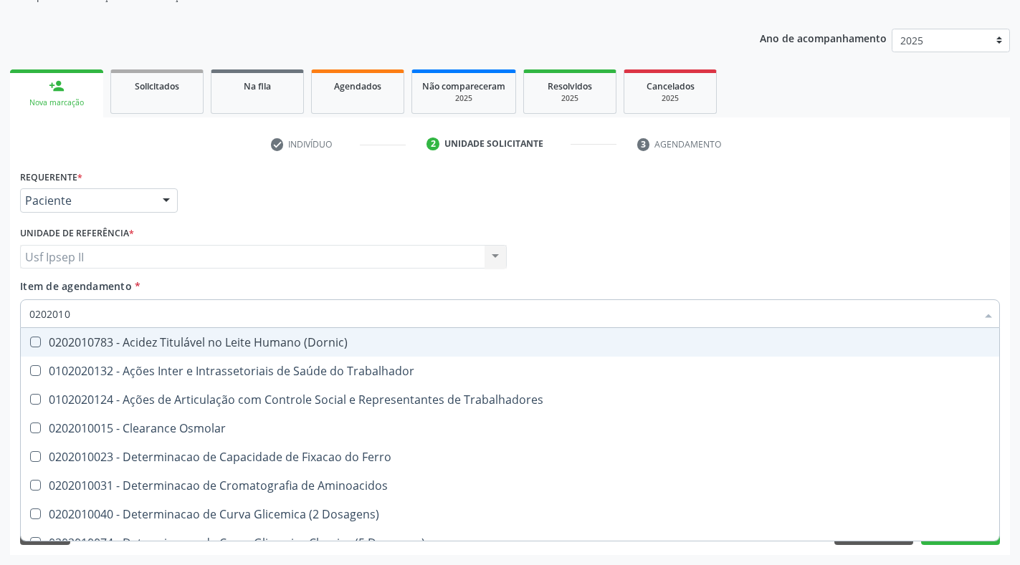
checkbox II "true"
checkbox Glicose "false"
checkbox Muco-Proteinas "true"
checkbox Piruvato "true"
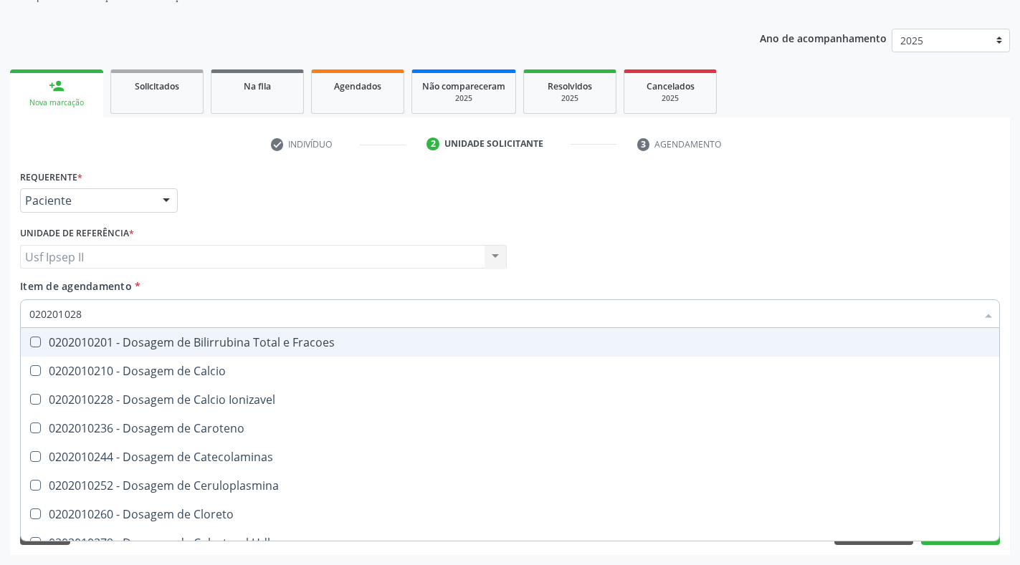
type input "0202010287"
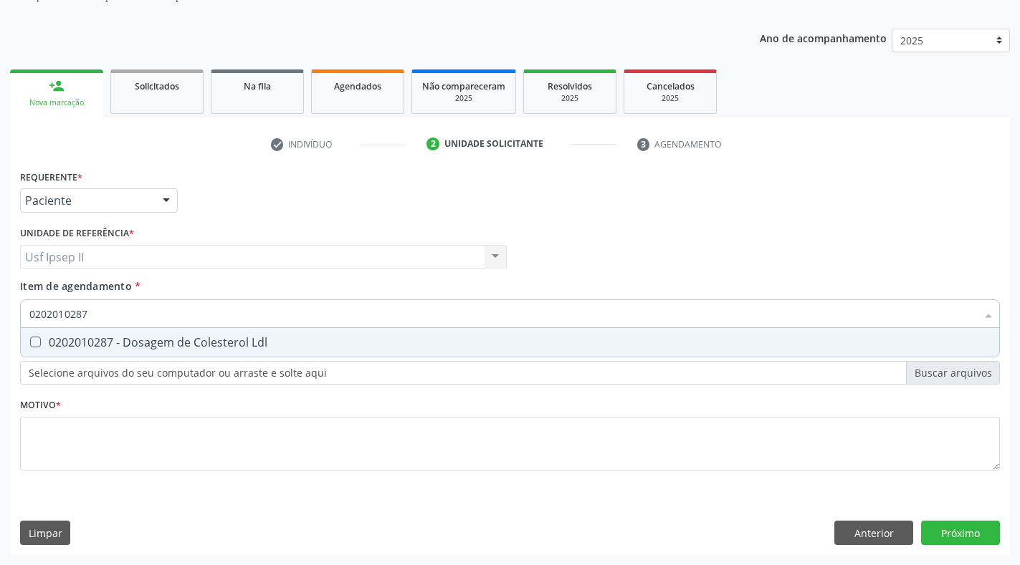
click at [47, 343] on div "0202010287 - Dosagem de Colesterol Ldl" at bounding box center [509, 342] width 961 height 11
checkbox Ldl "true"
type input "02020102"
checkbox Ldl "false"
type input "0202010279"
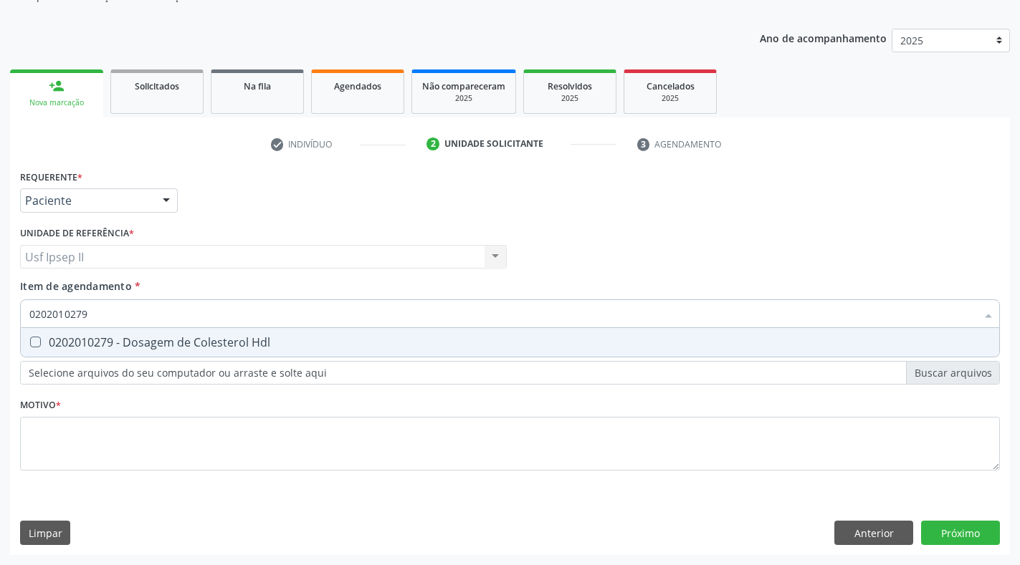
click at [47, 343] on div "0202010279 - Dosagem de Colesterol Hdl" at bounding box center [509, 342] width 961 height 11
checkbox Hdl "true"
type input "02020102"
checkbox Hdl "false"
type input "0202010201"
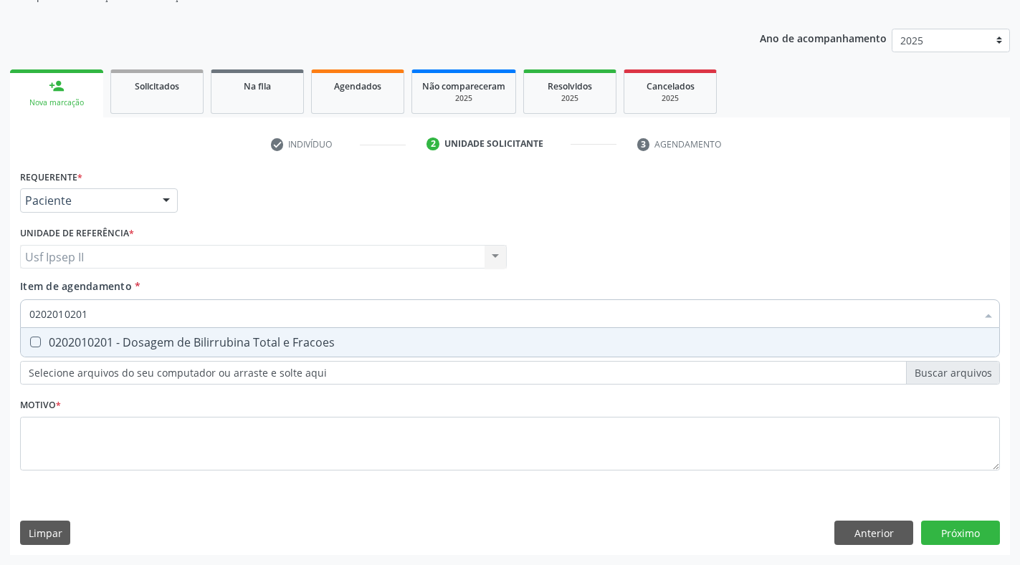
click at [47, 343] on div "0202010201 - Dosagem de Bilirrubina Total e Fracoes" at bounding box center [509, 342] width 961 height 11
checkbox Fracoes "true"
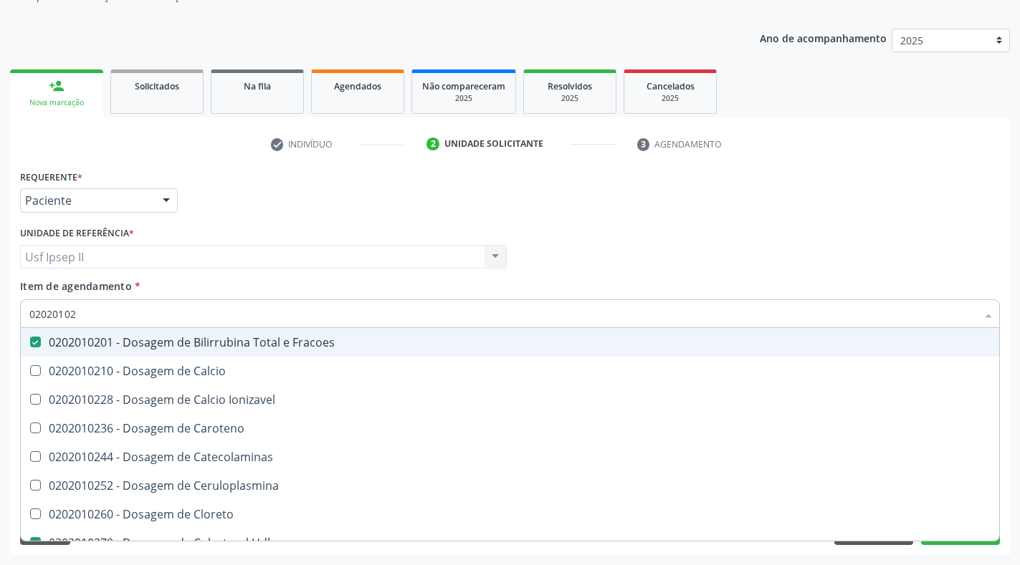
type input "0202010"
checkbox Fracoes "false"
checkbox Hdl "false"
checkbox Ldl "false"
checkbox Total "false"
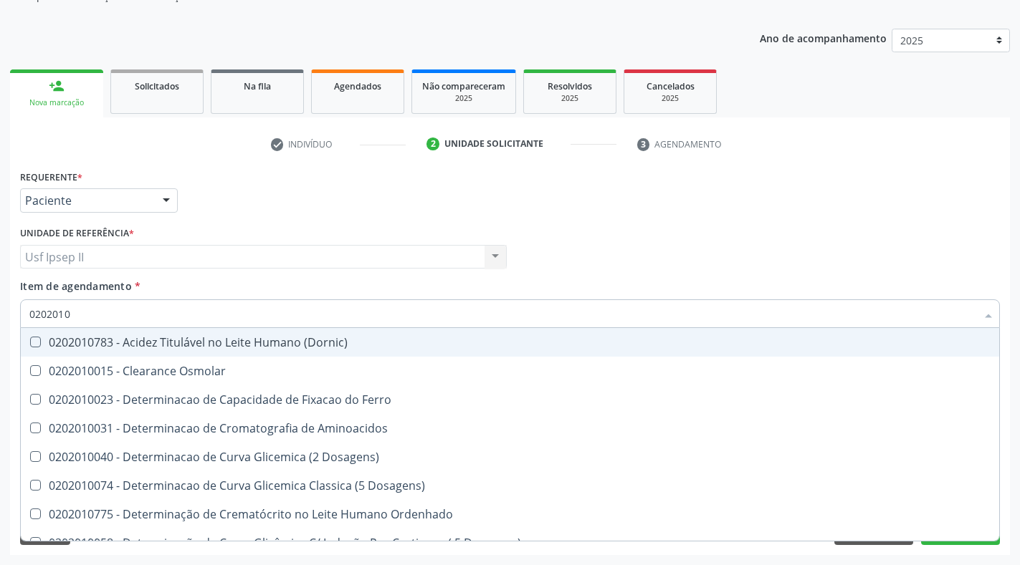
type input "02020106"
checkbox Dosagens\) "true"
checkbox Osmolaridade "true"
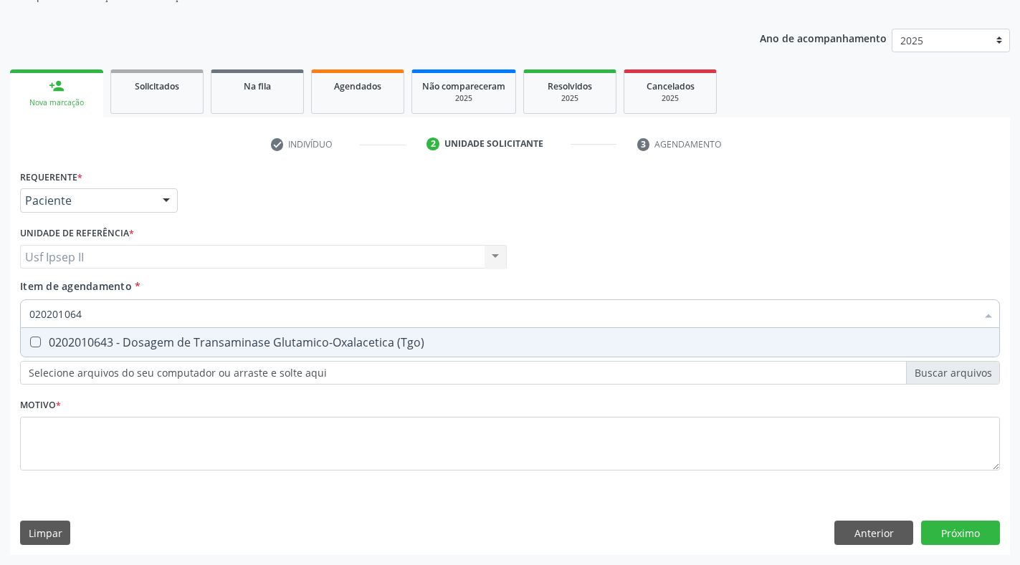
type input "0202010643"
click at [47, 343] on div "0202010643 - Dosagem de Transaminase Glutamico-Oxalacetica (Tgo)" at bounding box center [509, 342] width 961 height 11
checkbox \(Tgo\) "true"
type input "02020106"
checkbox \(Tgo\) "false"
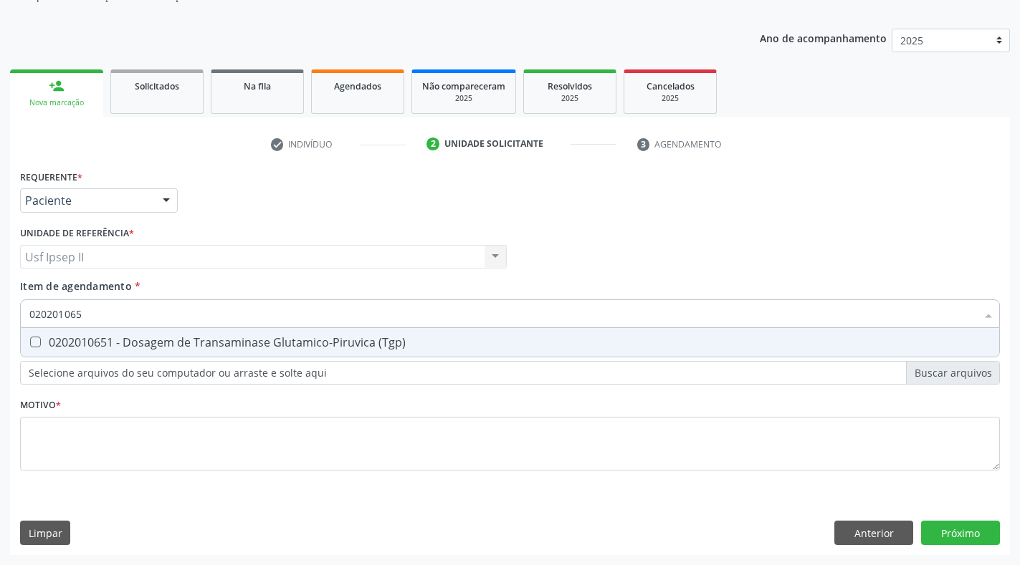
type input "0202010651"
click at [47, 343] on div "0202010651 - Dosagem de Transaminase Glutamico-Piruvica (Tgp)" at bounding box center [509, 342] width 961 height 11
checkbox \(Tgp\) "true"
type input "02020106"
checkbox \(Tgp\) "false"
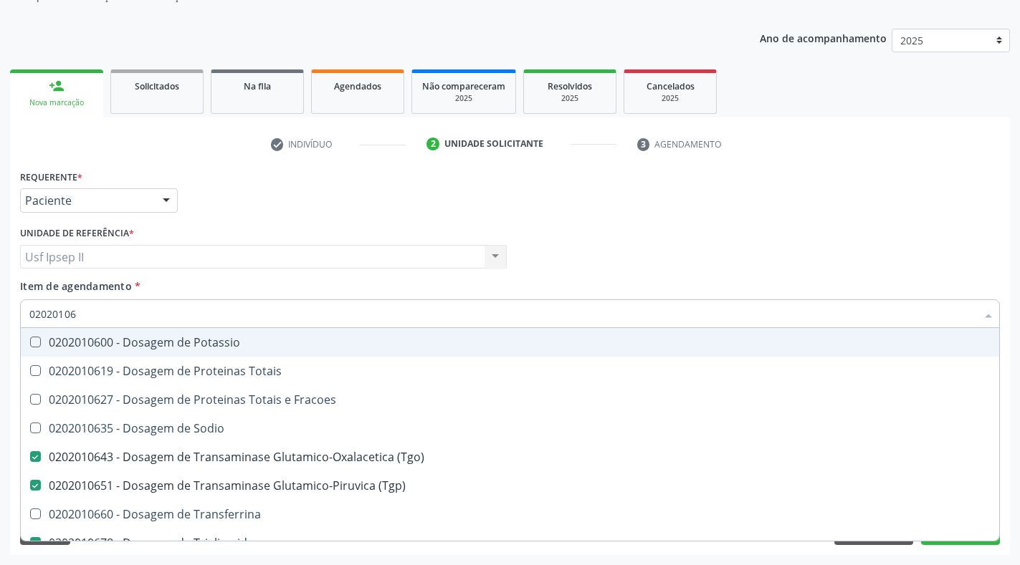
type input "0202010"
checkbox \(Tgo\) "false"
checkbox \(Tgp\) "false"
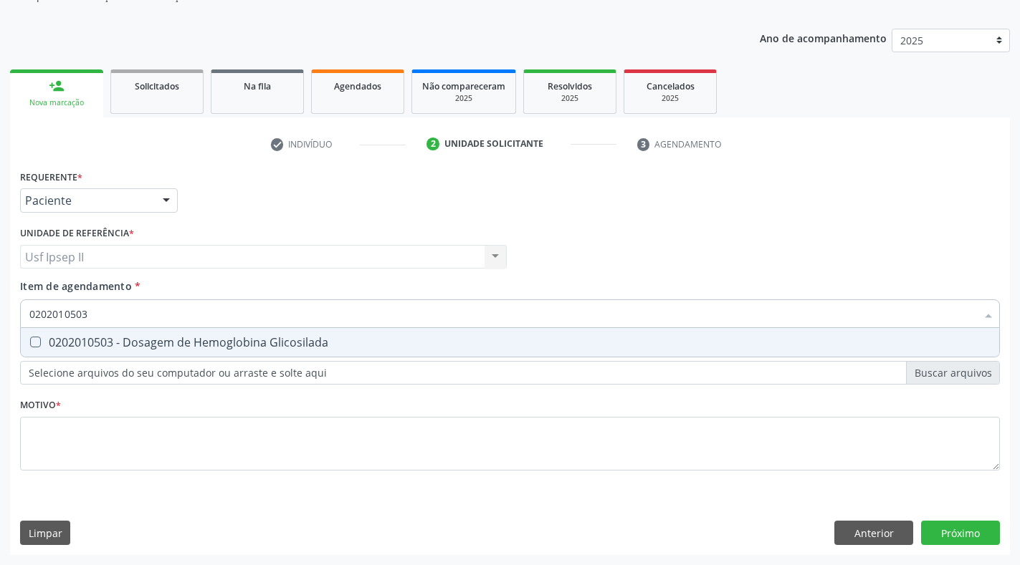
click at [36, 346] on Glicosilada at bounding box center [35, 342] width 11 height 11
click at [30, 346] on Glicosilada "checkbox" at bounding box center [25, 342] width 9 height 9
click at [37, 347] on \(Tsh\) at bounding box center [35, 342] width 11 height 11
click at [30, 347] on \(Tsh\) "checkbox" at bounding box center [25, 342] width 9 height 9
click at [37, 347] on Livre\) at bounding box center [35, 342] width 11 height 11
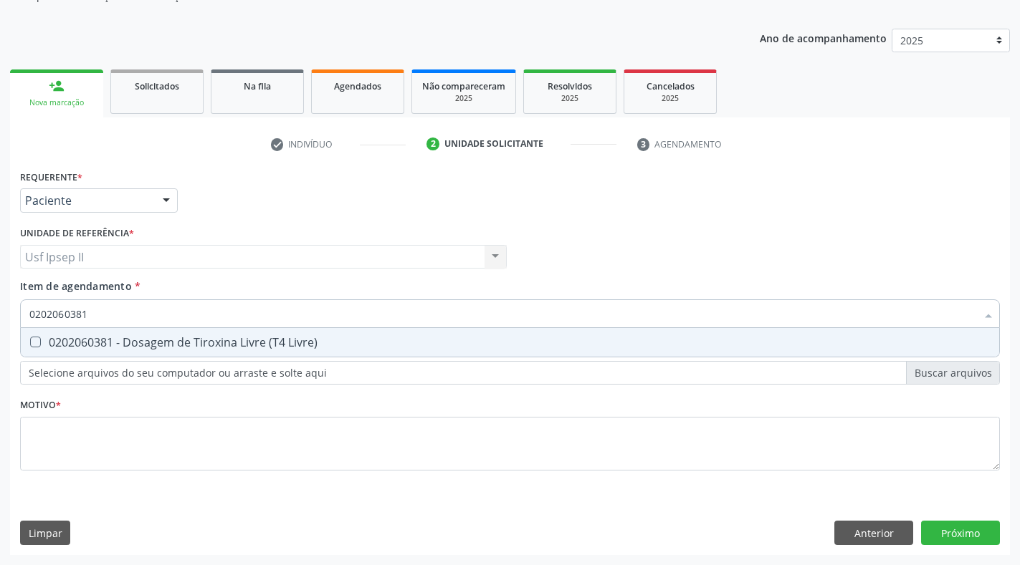
click at [30, 347] on Livre\) "checkbox" at bounding box center [25, 342] width 9 height 9
click at [37, 347] on D at bounding box center [35, 342] width 11 height 11
click at [30, 347] on D "checkbox" at bounding box center [25, 342] width 9 height 9
click at [29, 345] on div at bounding box center [26, 342] width 11 height 11
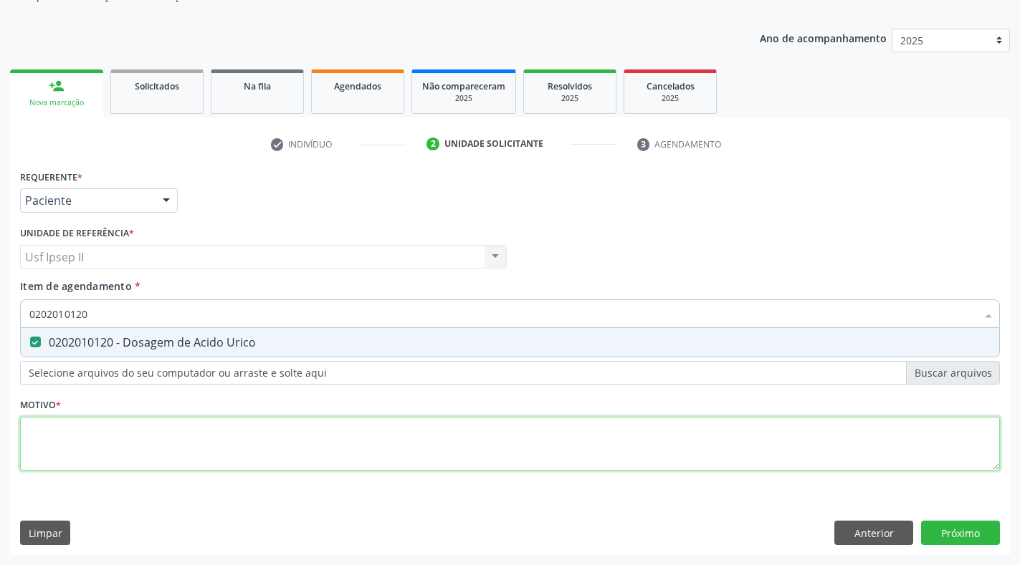
click at [120, 447] on div "Requerente * Paciente Profissional de Saúde Paciente Nenhum resultado encontrad…" at bounding box center [510, 328] width 980 height 325
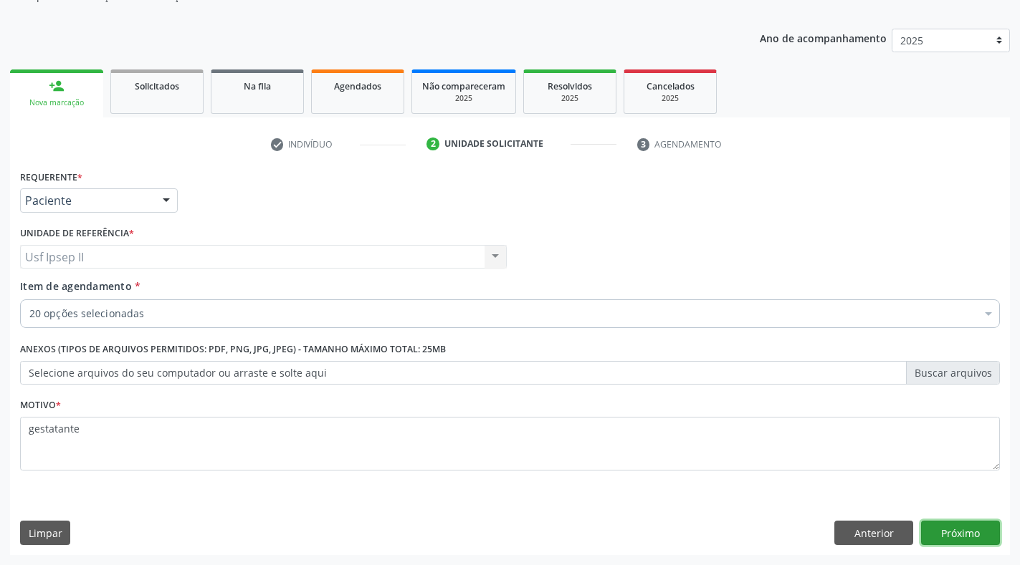
click at [955, 534] on button "Próximo" at bounding box center [960, 533] width 79 height 24
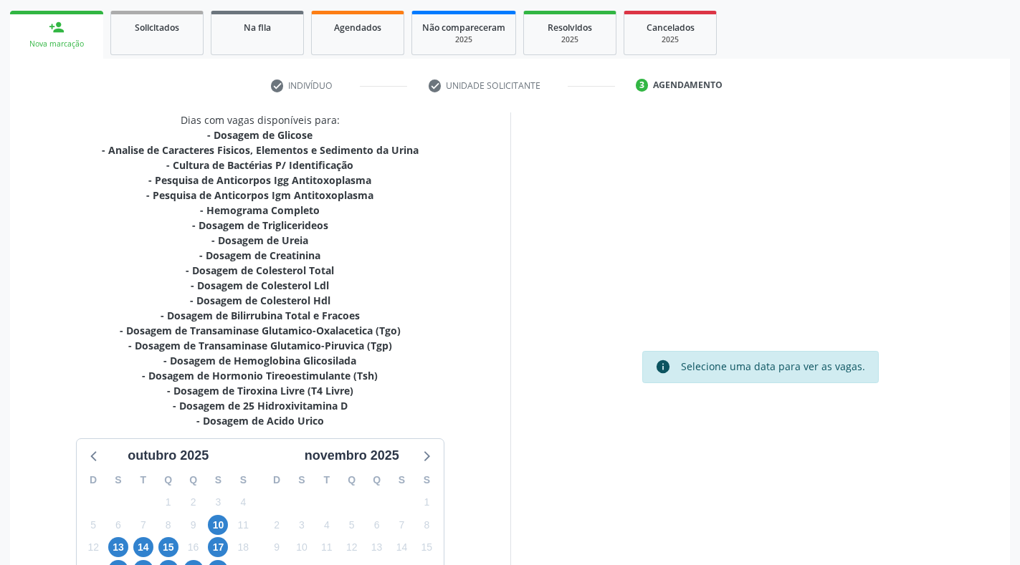
scroll to position [344, 0]
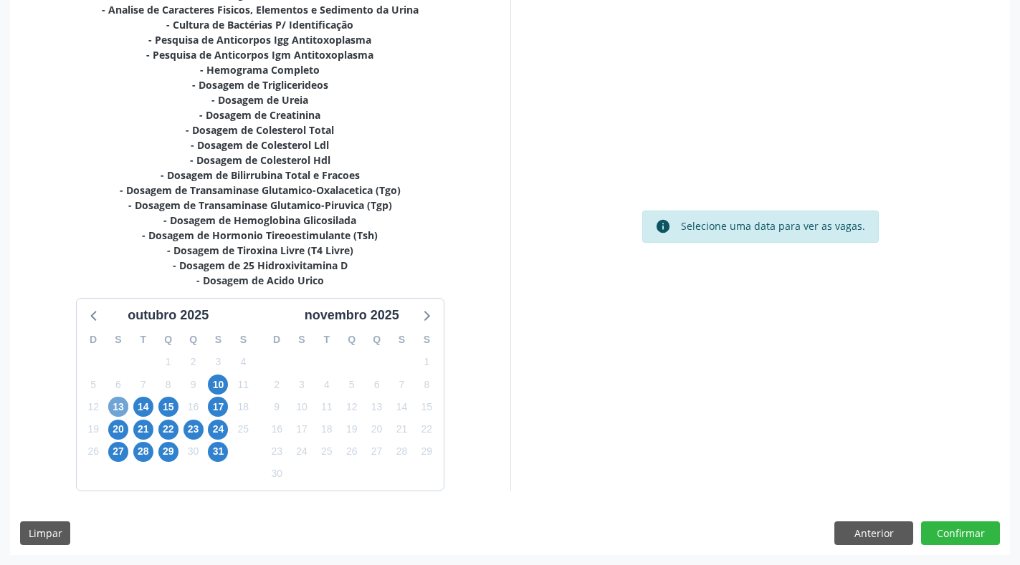
click at [117, 407] on span "13" at bounding box center [118, 407] width 20 height 20
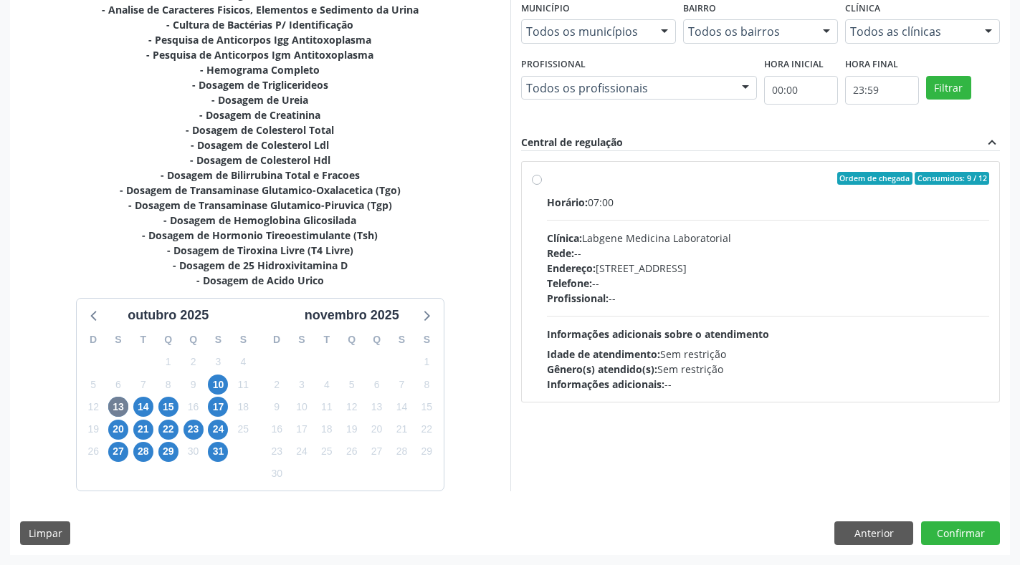
click at [547, 181] on label "Ordem de chegada Consumidos: 9 / 12 Horário: 07:00 Clínica: Labgene Medicina La…" at bounding box center [768, 282] width 443 height 220
click at [540, 181] on input "Ordem de chegada Consumidos: 9 / 12 Horário: 07:00 Clínica: Labgene Medicina La…" at bounding box center [537, 178] width 10 height 13
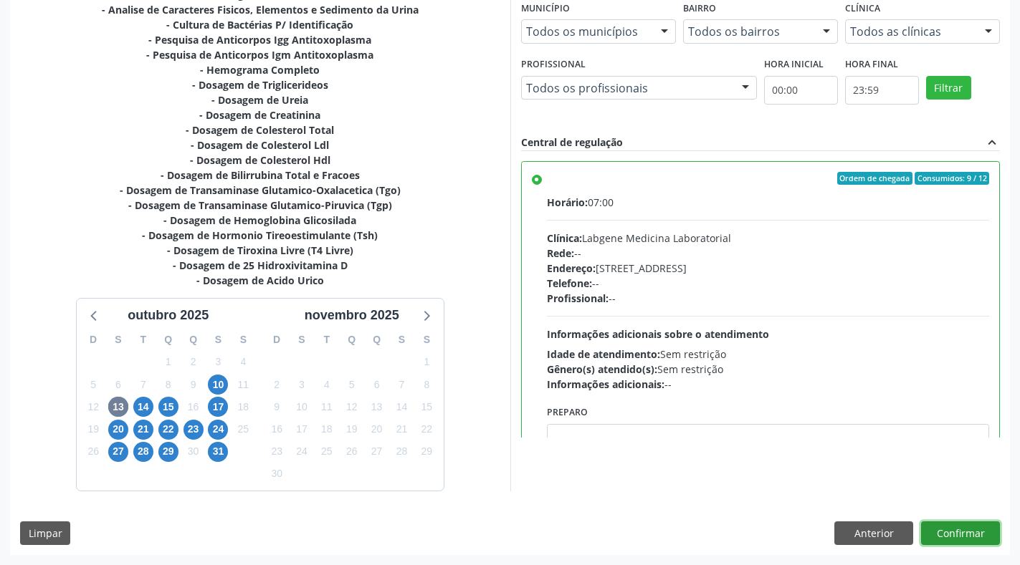
click at [944, 533] on button "Confirmar" at bounding box center [960, 534] width 79 height 24
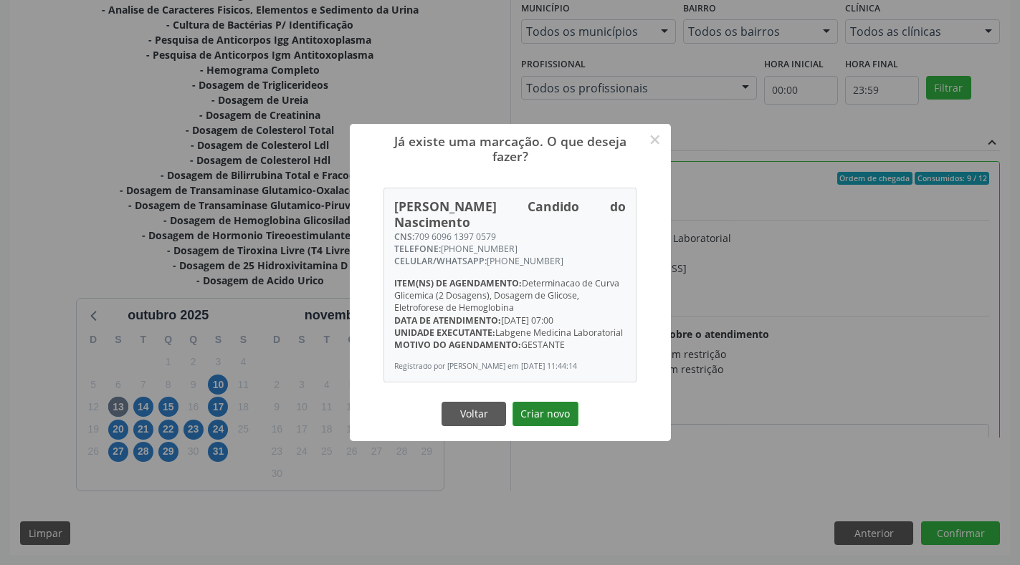
click at [547, 407] on button "Criar novo" at bounding box center [545, 414] width 66 height 24
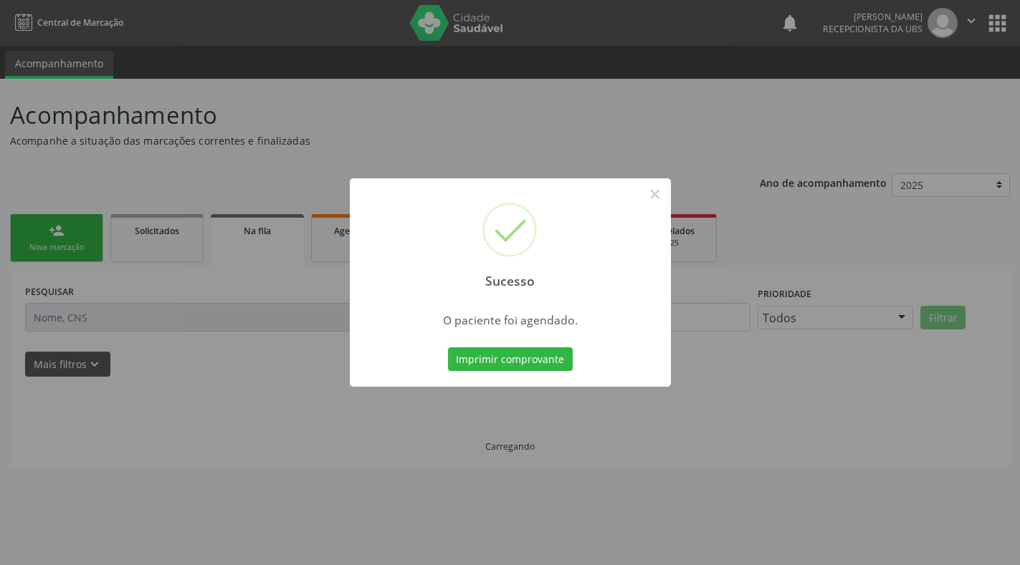
scroll to position [0, 0]
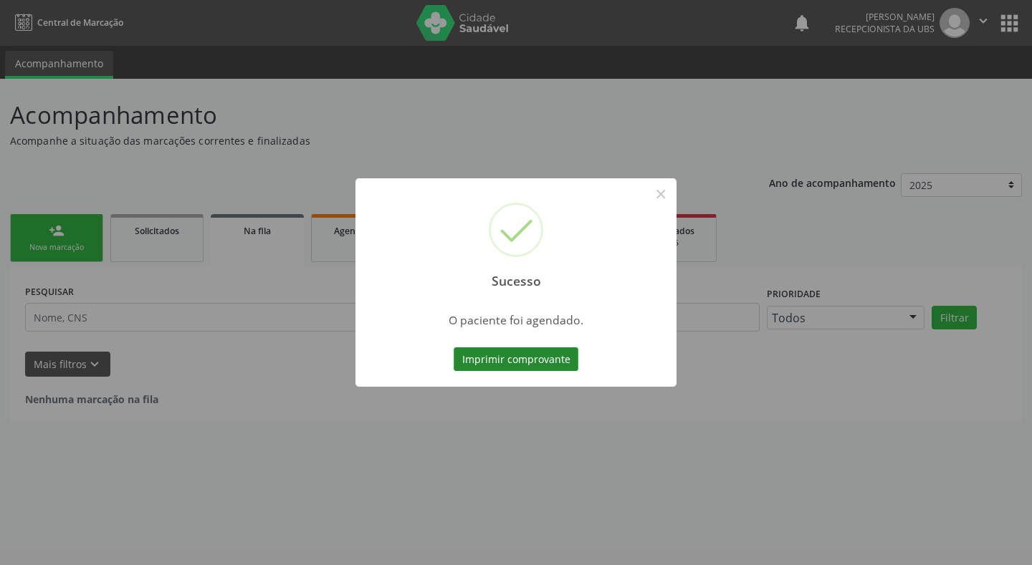
click at [540, 362] on button "Imprimir comprovante" at bounding box center [516, 360] width 125 height 24
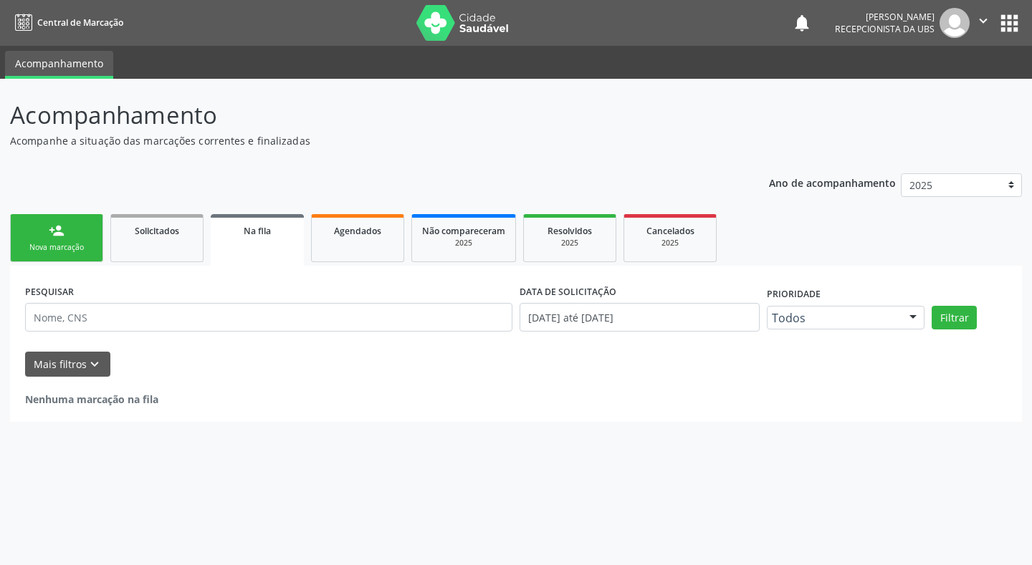
click at [44, 240] on link "person_add Nova marcação" at bounding box center [56, 238] width 93 height 48
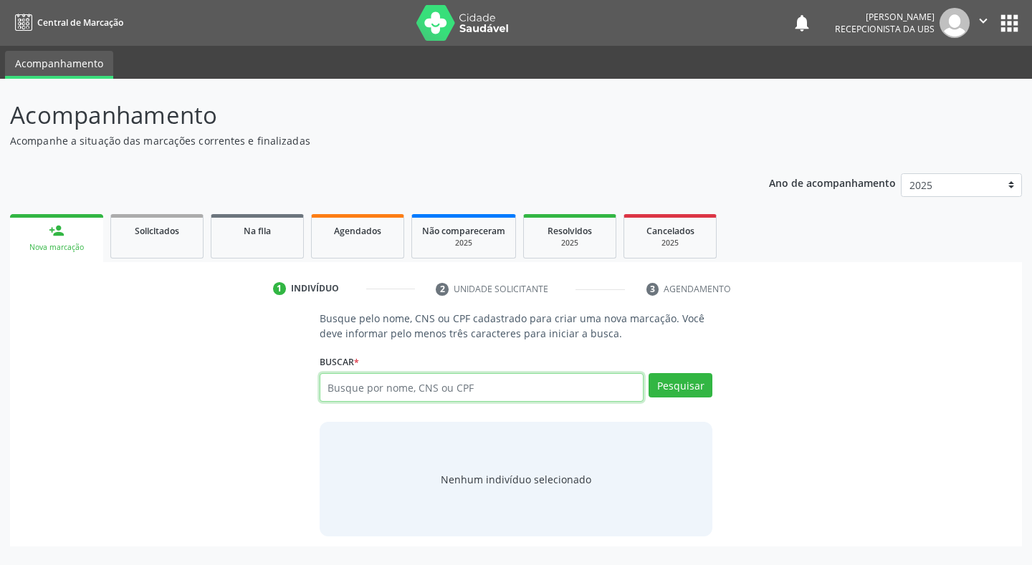
click at [366, 385] on input "text" at bounding box center [482, 387] width 325 height 29
click at [694, 388] on button "Pesquisar" at bounding box center [681, 385] width 64 height 24
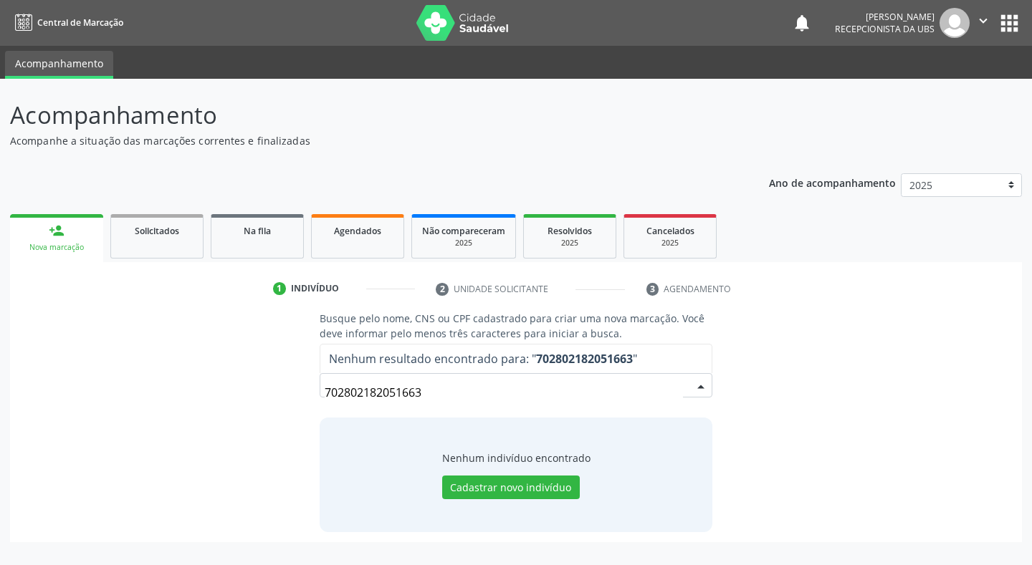
click at [377, 394] on input "702802182051663" at bounding box center [504, 392] width 359 height 29
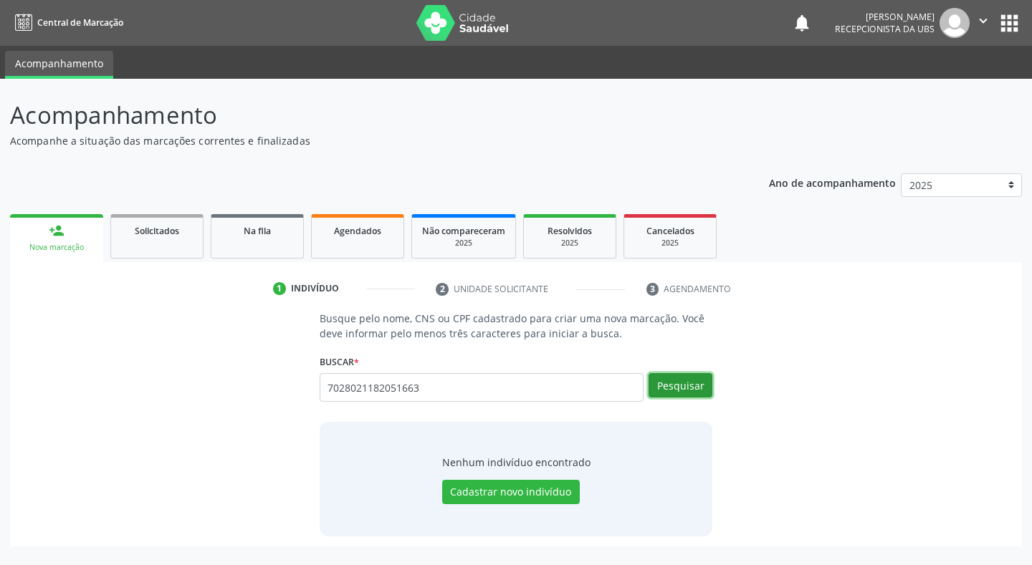
click at [687, 385] on button "Pesquisar" at bounding box center [681, 385] width 64 height 24
click at [698, 384] on button "Pesquisar" at bounding box center [681, 385] width 64 height 24
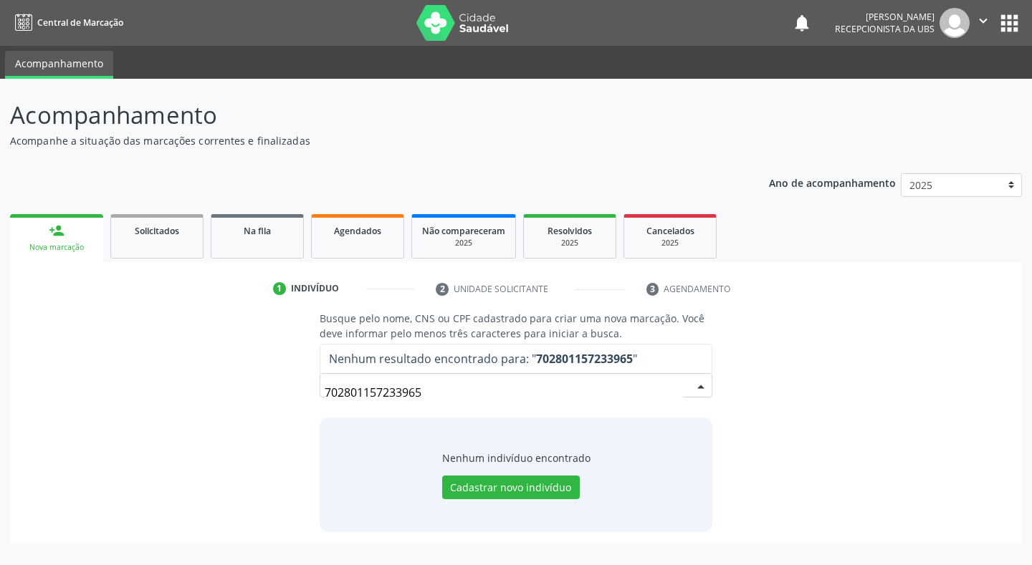
click at [690, 385] on div "702801157233965 Nenhum resultado encontrado para: " 702801157233965 " Não há ne…" at bounding box center [516, 390] width 393 height 34
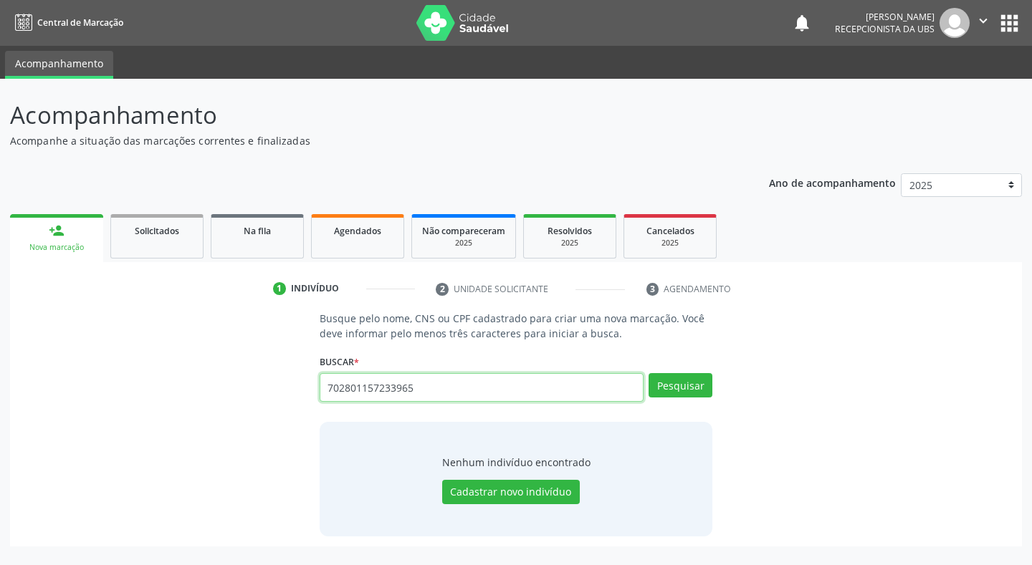
click at [444, 391] on input "702801157233965" at bounding box center [482, 387] width 325 height 29
click at [696, 384] on button "Pesquisar" at bounding box center [681, 385] width 64 height 24
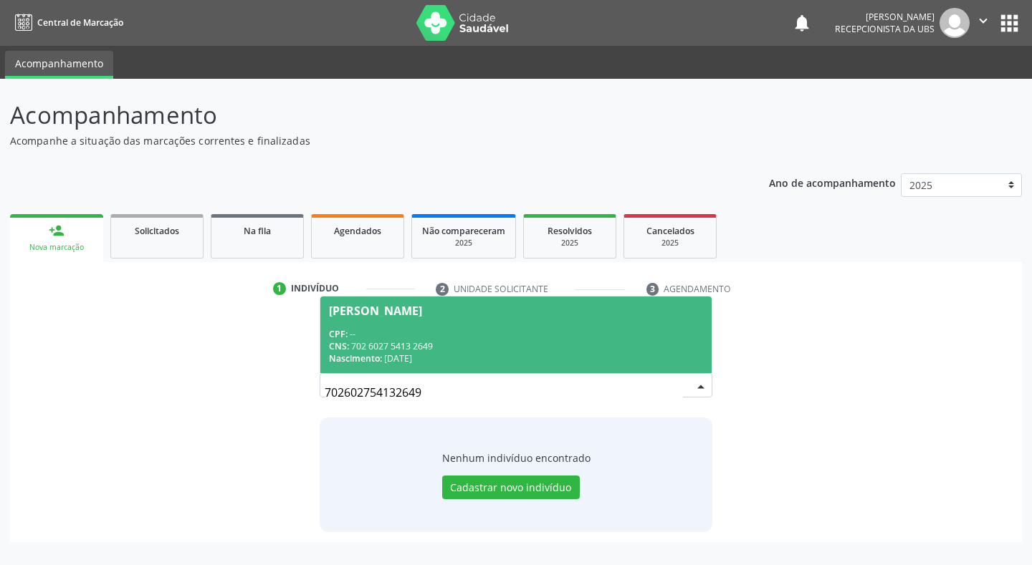
click at [384, 345] on div "CNS: 702 6027 5413 2649" at bounding box center [516, 346] width 375 height 12
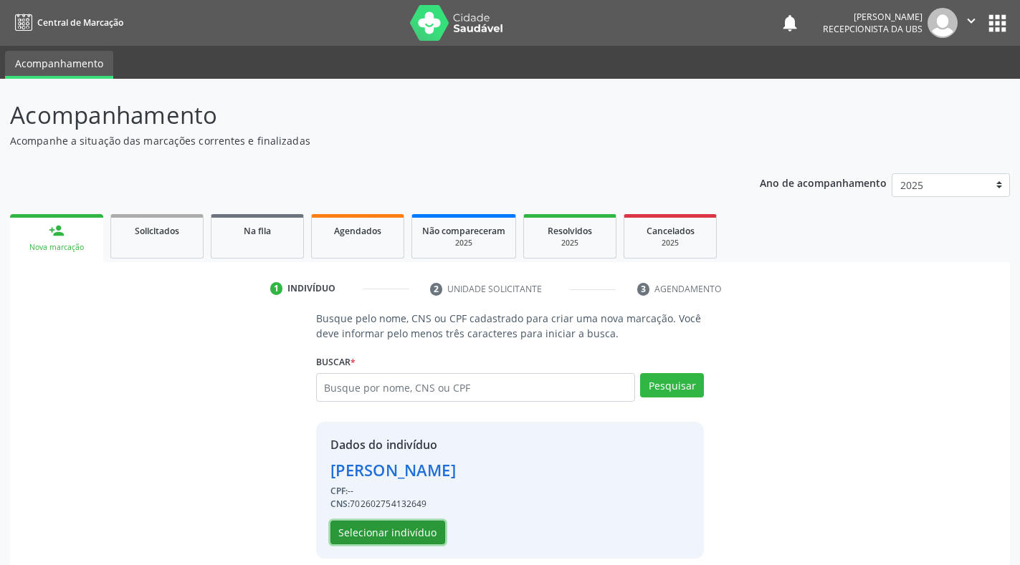
click at [412, 533] on button "Selecionar indivíduo" at bounding box center [387, 533] width 115 height 24
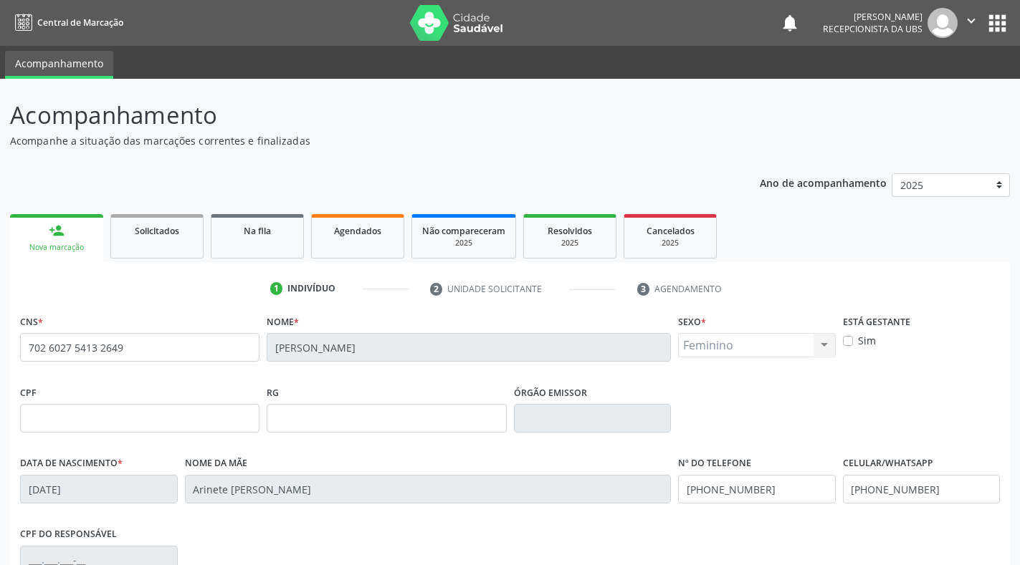
scroll to position [211, 0]
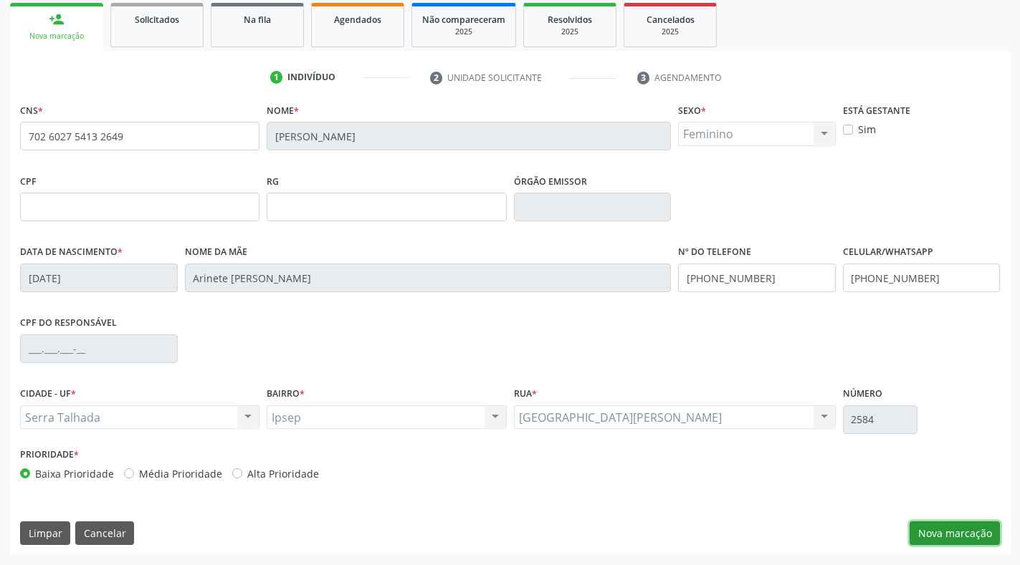
click at [942, 532] on button "Nova marcação" at bounding box center [954, 534] width 90 height 24
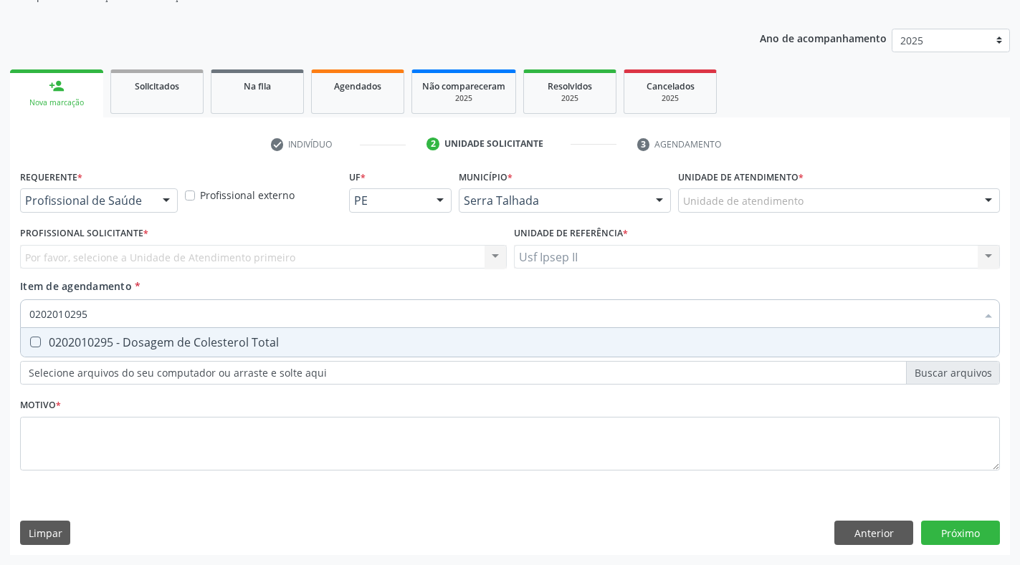
click at [64, 337] on div "0202010295 - Dosagem de Colesterol Total" at bounding box center [509, 342] width 961 height 11
click at [59, 337] on div "0202010317 - Dosagem de Creatinina" at bounding box center [509, 342] width 961 height 11
click at [44, 340] on div "0202010678 - Dosagem de Triglicerideos" at bounding box center [509, 342] width 961 height 11
click at [37, 343] on Urina at bounding box center [35, 342] width 11 height 11
click at [30, 343] on Urina "checkbox" at bounding box center [25, 342] width 9 height 9
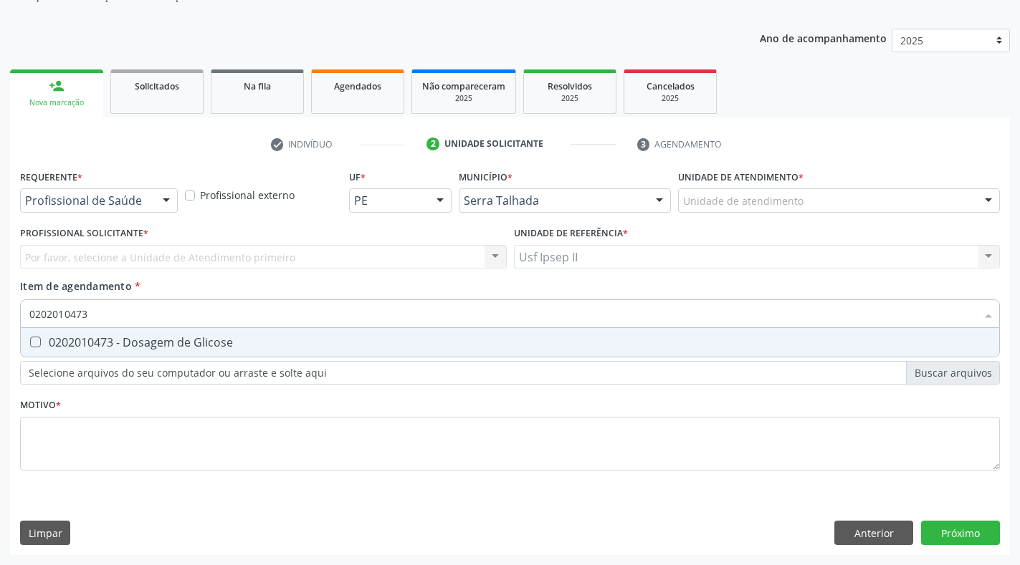
click at [37, 343] on Glicose at bounding box center [35, 342] width 11 height 11
click at [30, 343] on Glicose "checkbox" at bounding box center [25, 342] width 9 height 9
click at [37, 343] on Hdl at bounding box center [35, 342] width 11 height 11
click at [30, 343] on Hdl "checkbox" at bounding box center [25, 342] width 9 height 9
click at [37, 343] on Glicosilada at bounding box center [35, 342] width 11 height 11
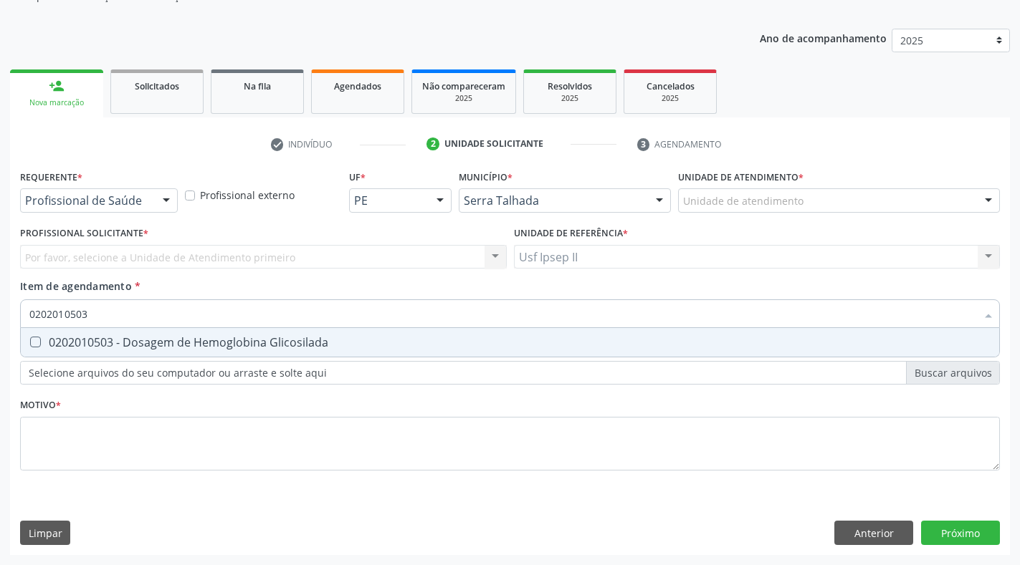
click at [30, 343] on Glicosilada "checkbox" at bounding box center [25, 342] width 9 height 9
click at [37, 343] on Ldl at bounding box center [35, 342] width 11 height 11
click at [30, 343] on Ldl "checkbox" at bounding box center [25, 342] width 9 height 9
click at [37, 343] on Ureia at bounding box center [35, 342] width 11 height 11
click at [30, 343] on Ureia "checkbox" at bounding box center [25, 342] width 9 height 9
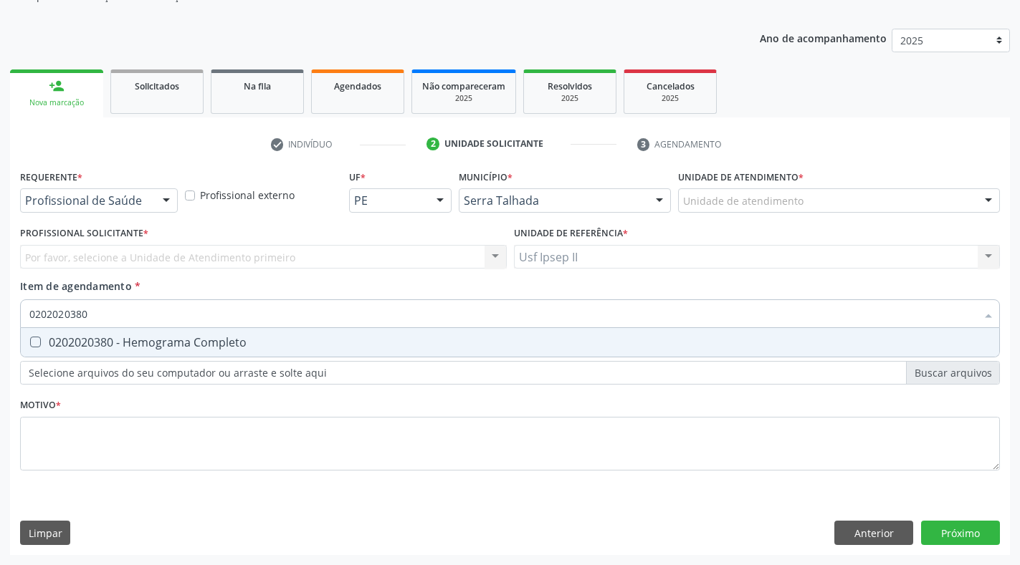
click at [37, 343] on Completo at bounding box center [35, 342] width 11 height 11
click at [30, 343] on Completo "checkbox" at bounding box center [25, 342] width 9 height 9
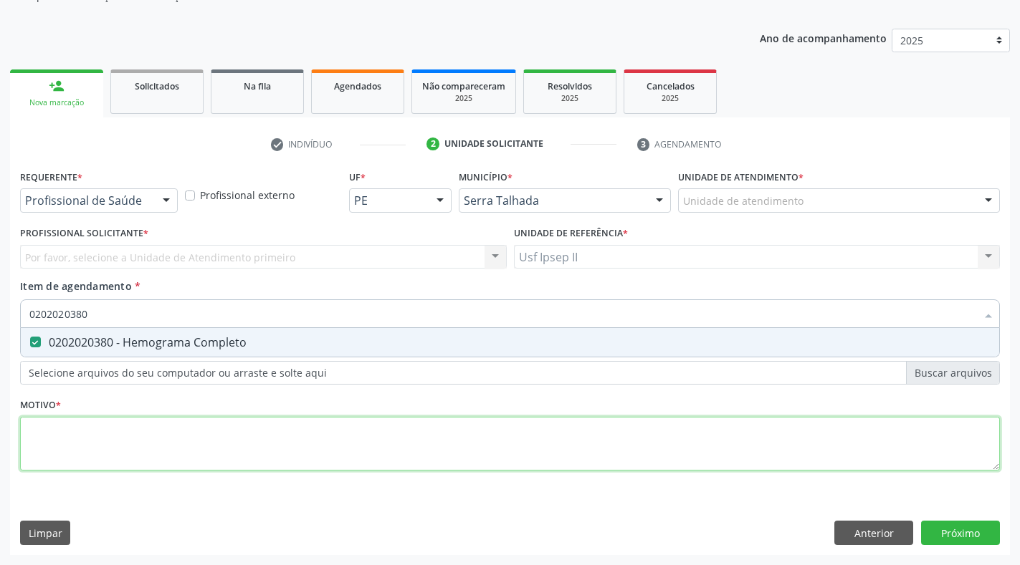
click at [66, 434] on div "Requerente * Profissional de Saúde Profissional de Saúde Paciente Nenhum result…" at bounding box center [510, 328] width 980 height 325
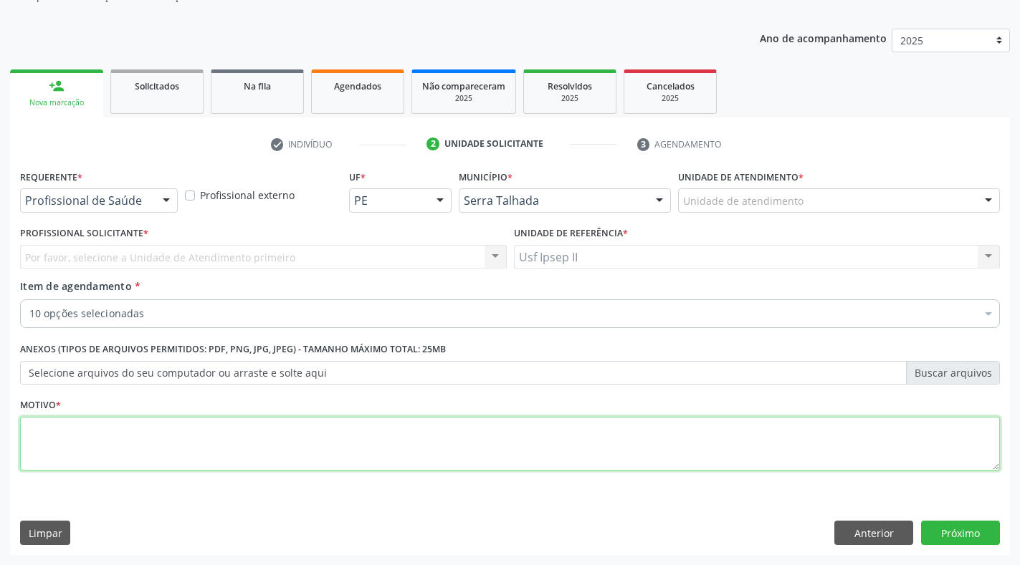
click at [66, 434] on span "0202010317 - Dosagem de Creatinina" at bounding box center [587, 448] width 1133 height 29
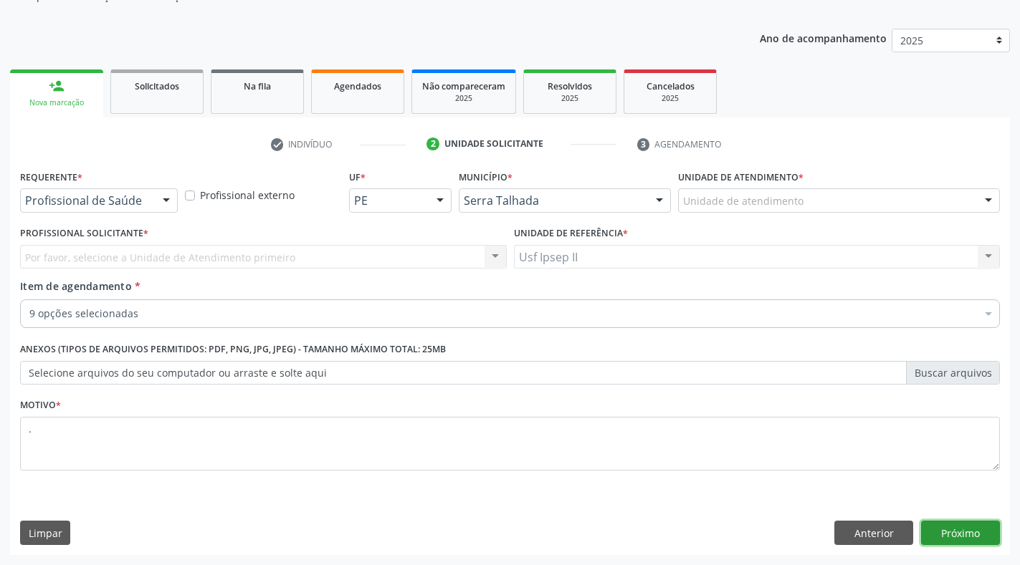
click at [952, 530] on button "Próximo" at bounding box center [960, 533] width 79 height 24
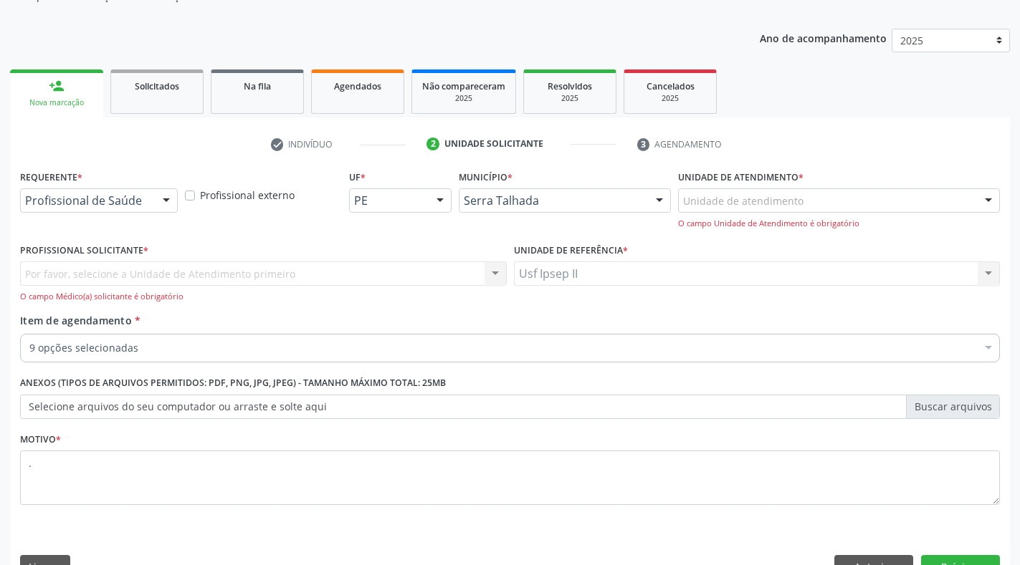
click at [167, 195] on div at bounding box center [165, 201] width 21 height 24
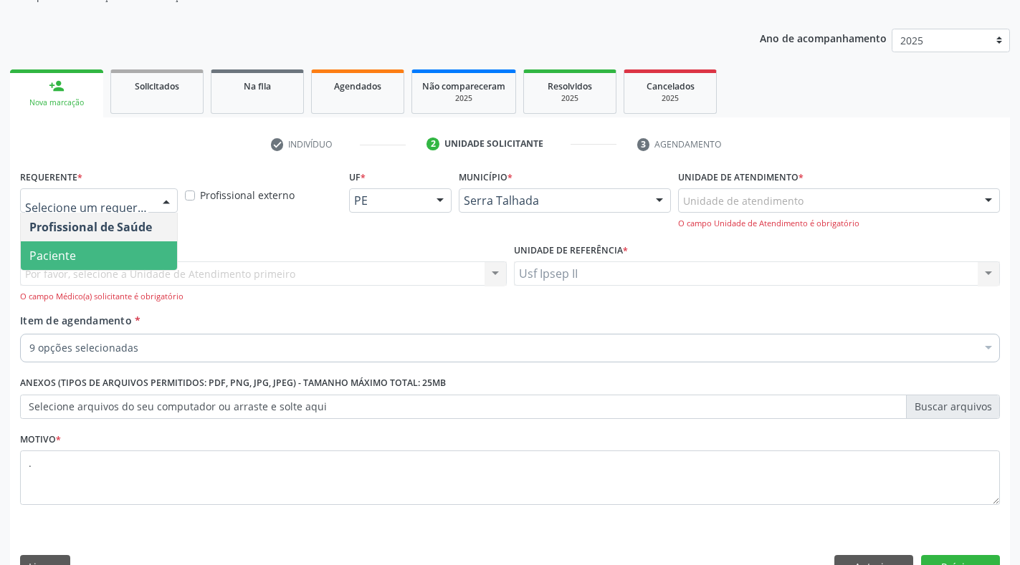
click at [81, 257] on span "Paciente" at bounding box center [99, 255] width 156 height 29
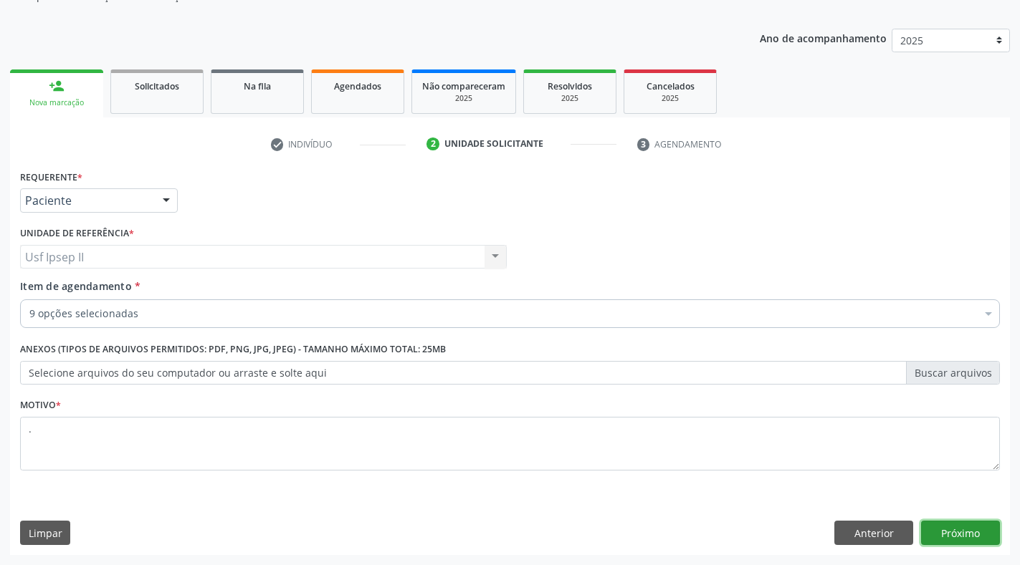
click at [977, 533] on button "Próximo" at bounding box center [960, 533] width 79 height 24
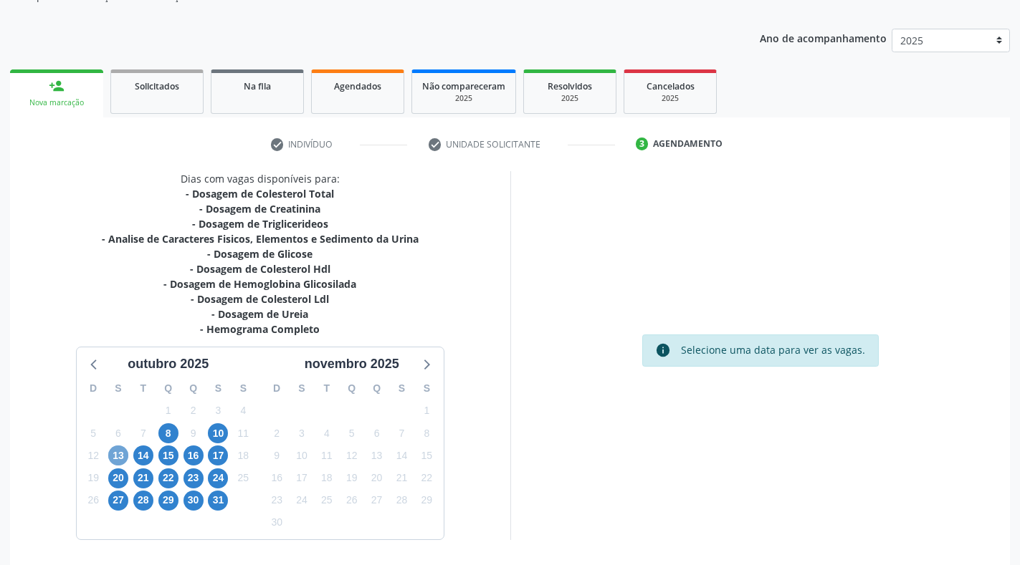
click at [112, 456] on span "13" at bounding box center [118, 456] width 20 height 20
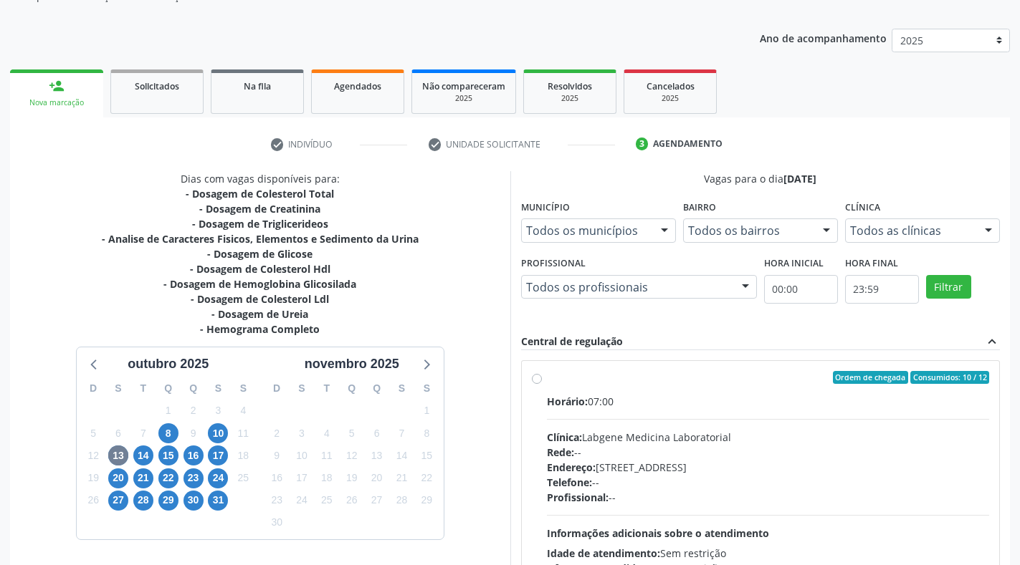
click at [543, 379] on div "Ordem de chegada Consumidos: 10 / 12 Horário: 07:00 Clínica: Labgene Medicina L…" at bounding box center [761, 481] width 458 height 220
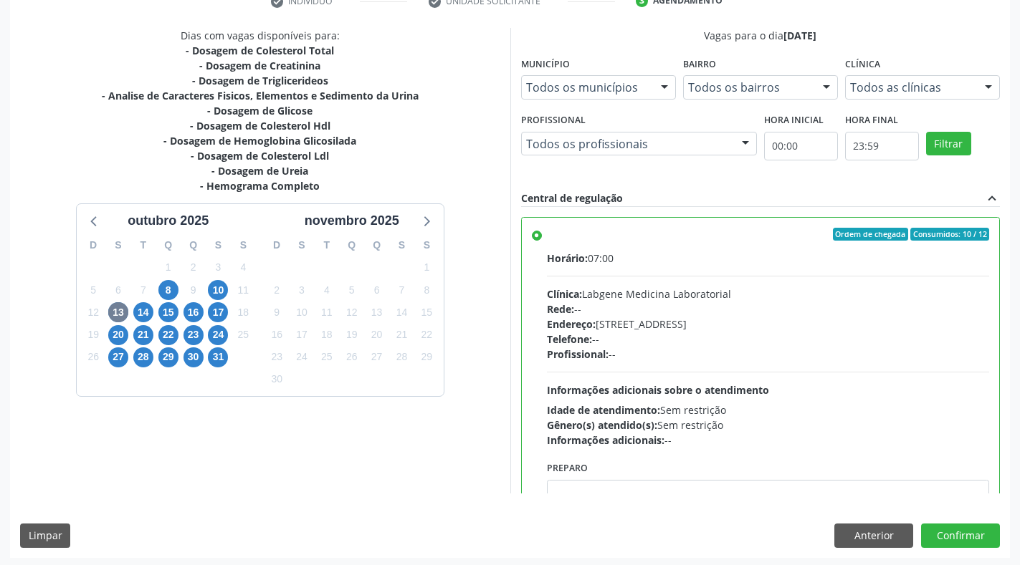
scroll to position [291, 0]
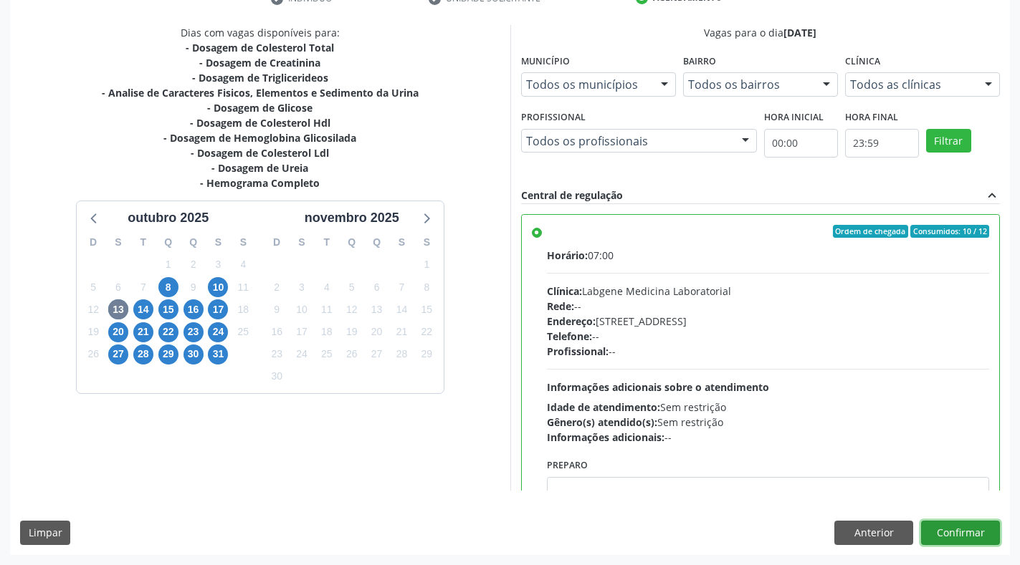
click at [952, 531] on button "Confirmar" at bounding box center [960, 533] width 79 height 24
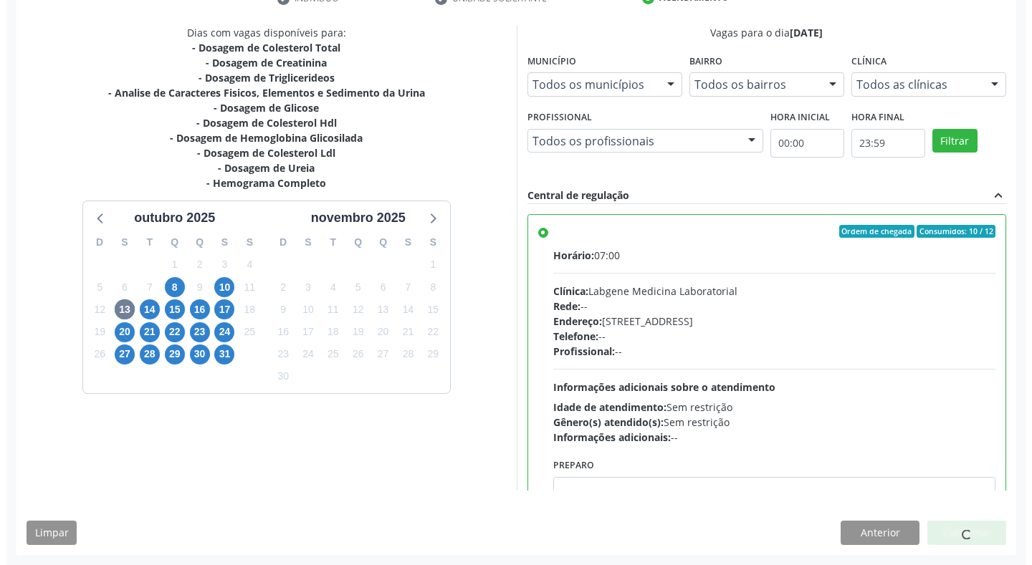
scroll to position [0, 0]
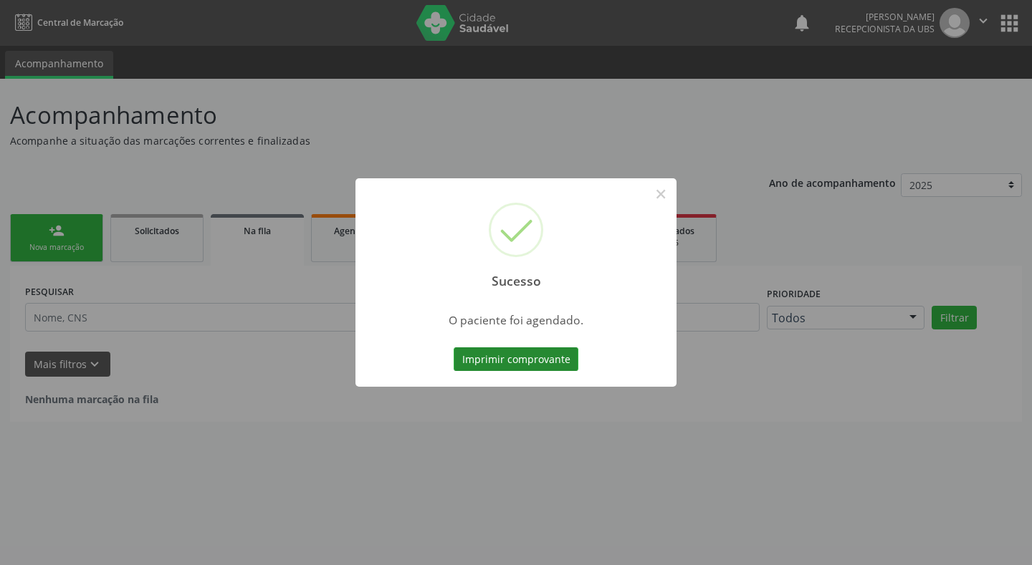
click at [540, 362] on button "Imprimir comprovante" at bounding box center [516, 360] width 125 height 24
